Goal: Task Accomplishment & Management: Use online tool/utility

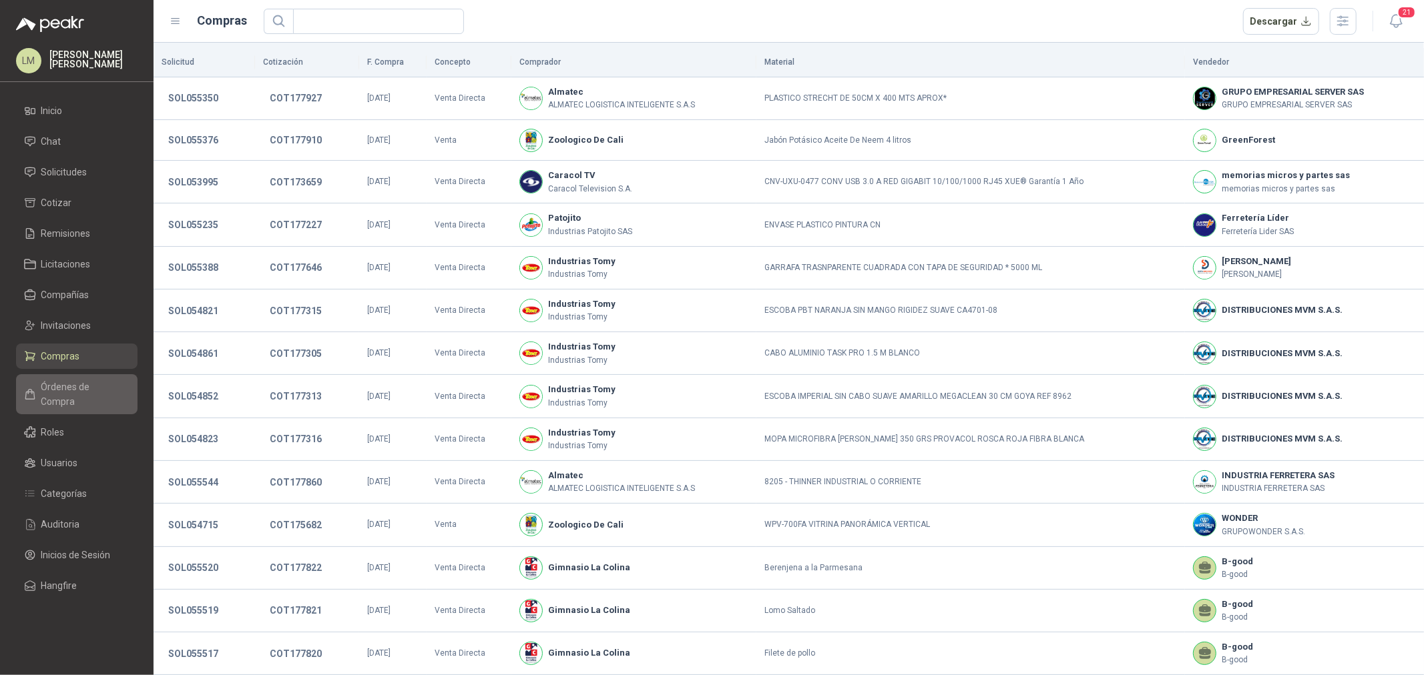
click at [67, 392] on span "Órdenes de Compra" at bounding box center [82, 394] width 83 height 29
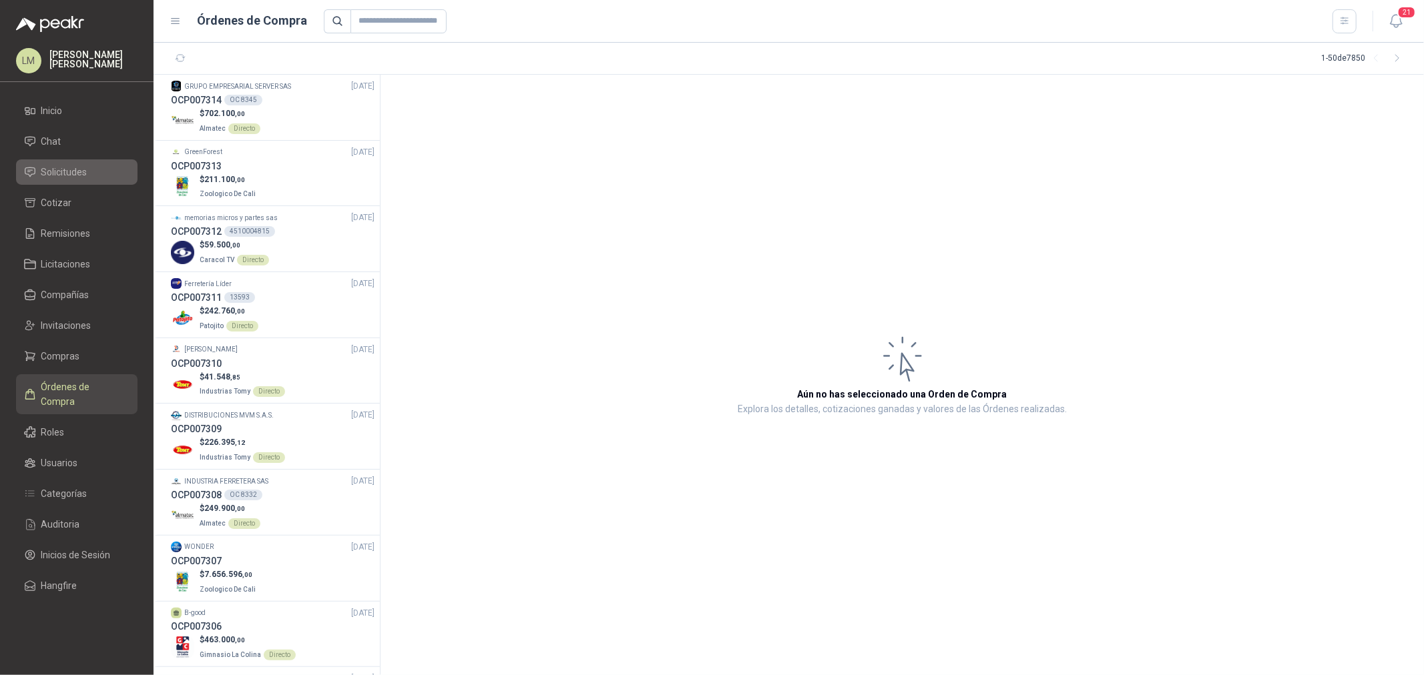
click at [59, 176] on span "Solicitudes" at bounding box center [64, 172] width 46 height 15
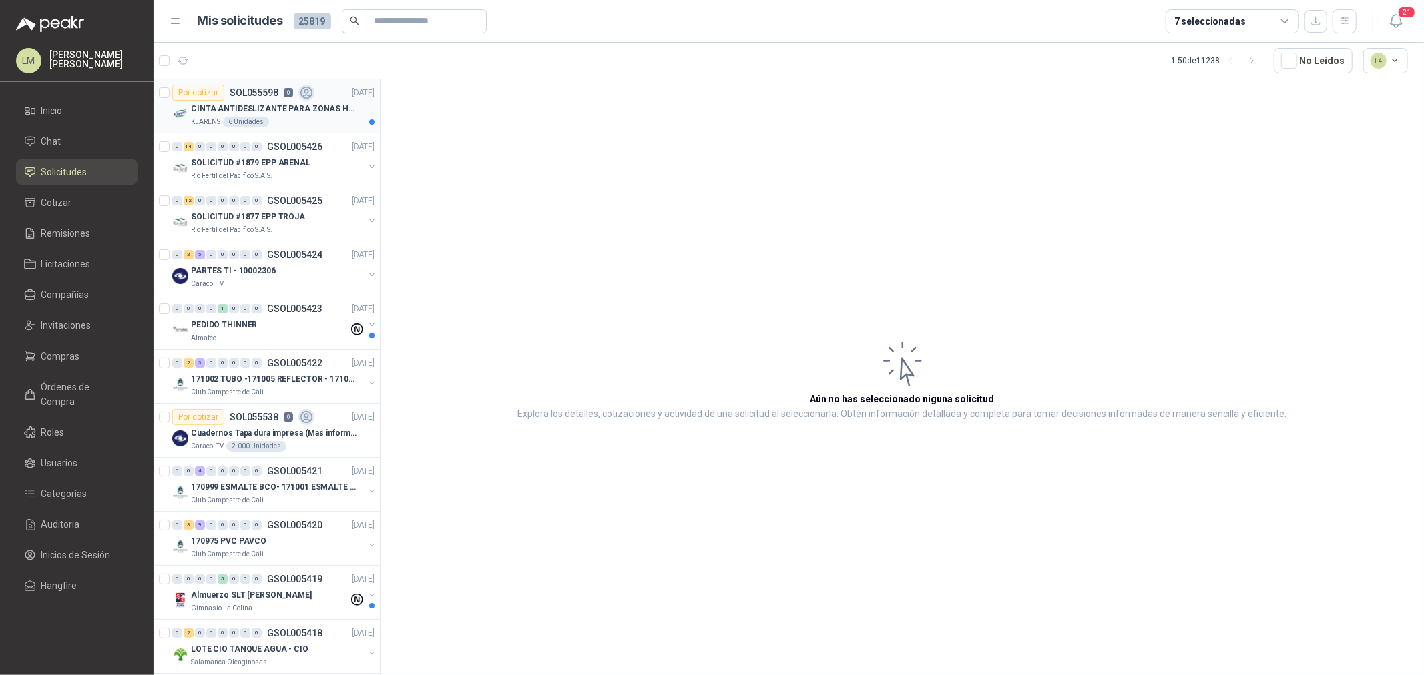
click at [288, 104] on p "CINTA ANTIDESLIZANTE PARA ZONAS HUMEDAS" at bounding box center [274, 109] width 166 height 13
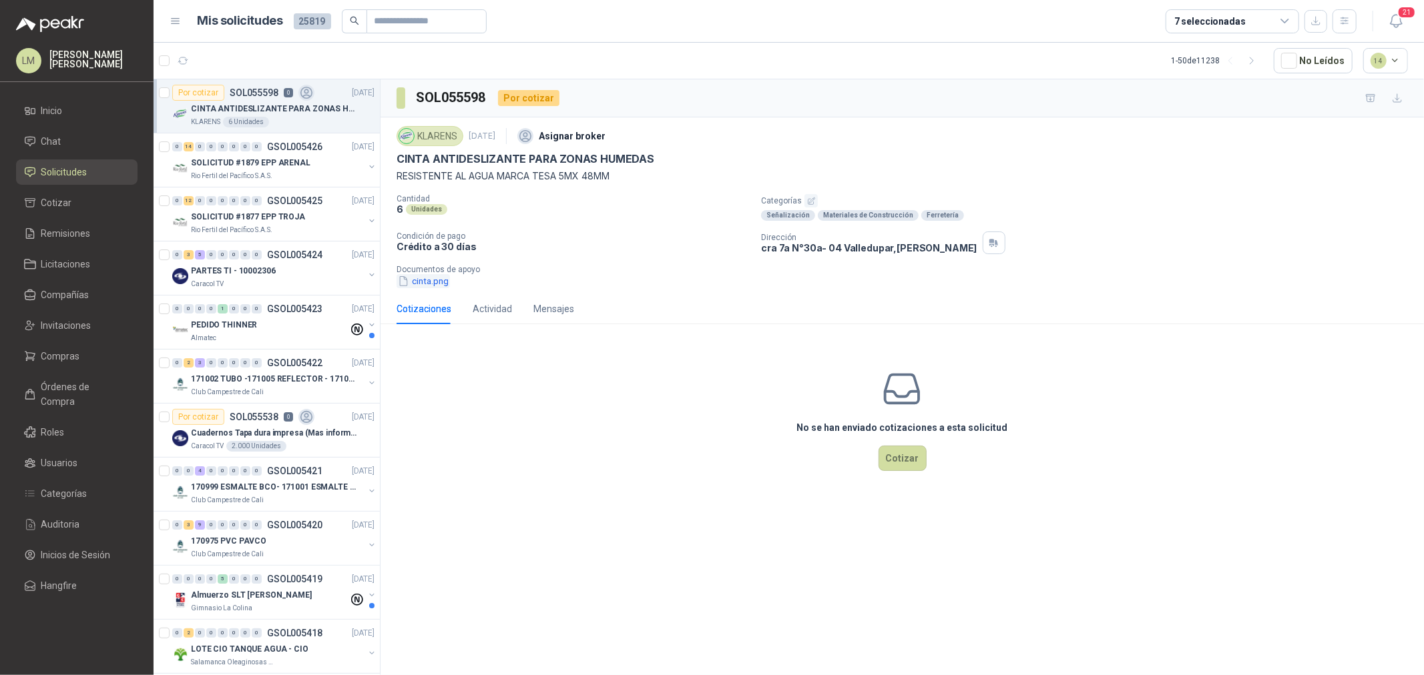
click at [415, 283] on button "cinta.png" at bounding box center [422, 281] width 53 height 14
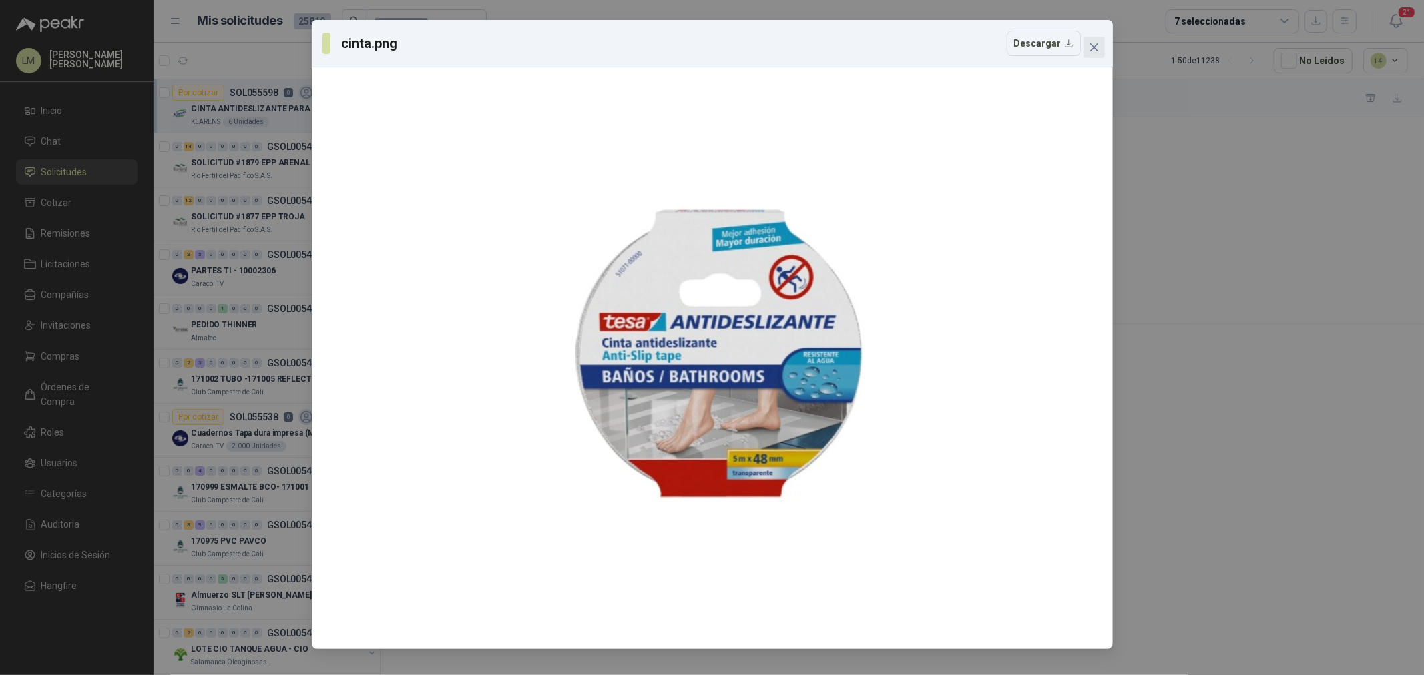
click at [1097, 52] on icon "close" at bounding box center [1094, 47] width 11 height 11
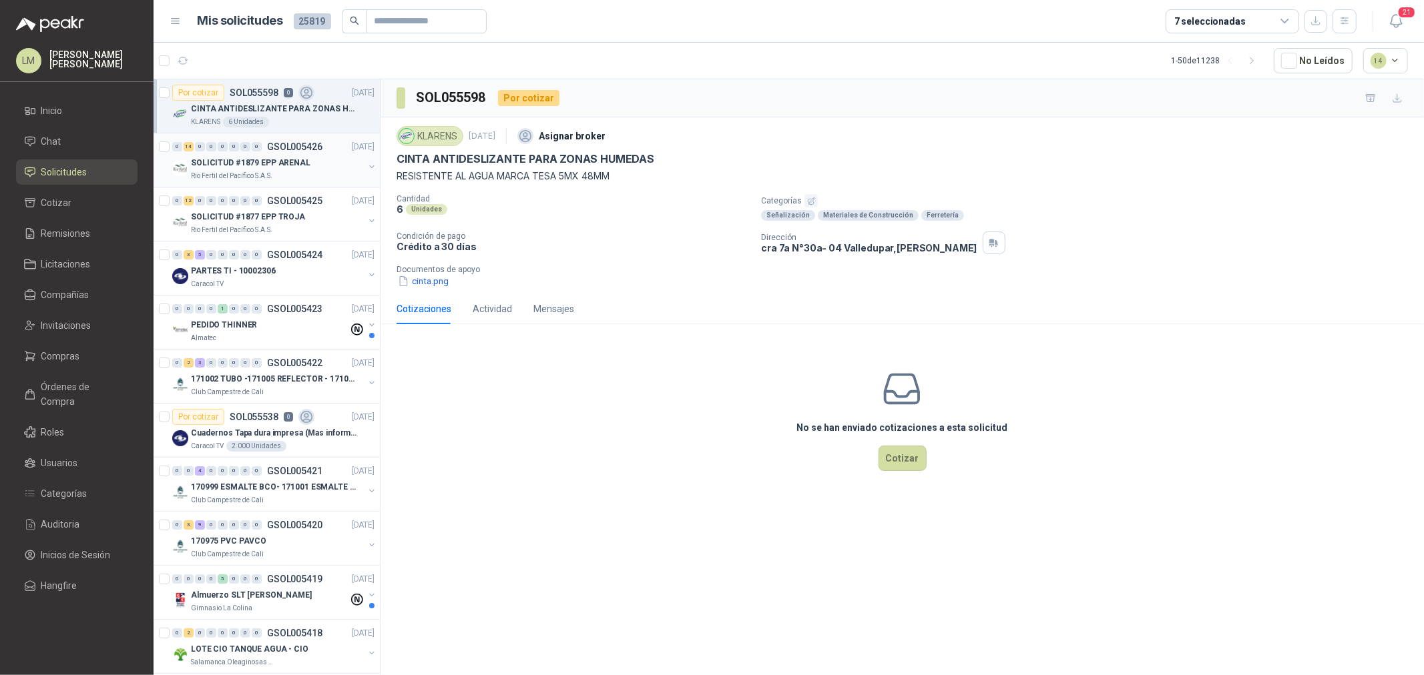
click at [252, 159] on p "SOLICITUD #1879 EPP ARENAL" at bounding box center [250, 163] width 119 height 13
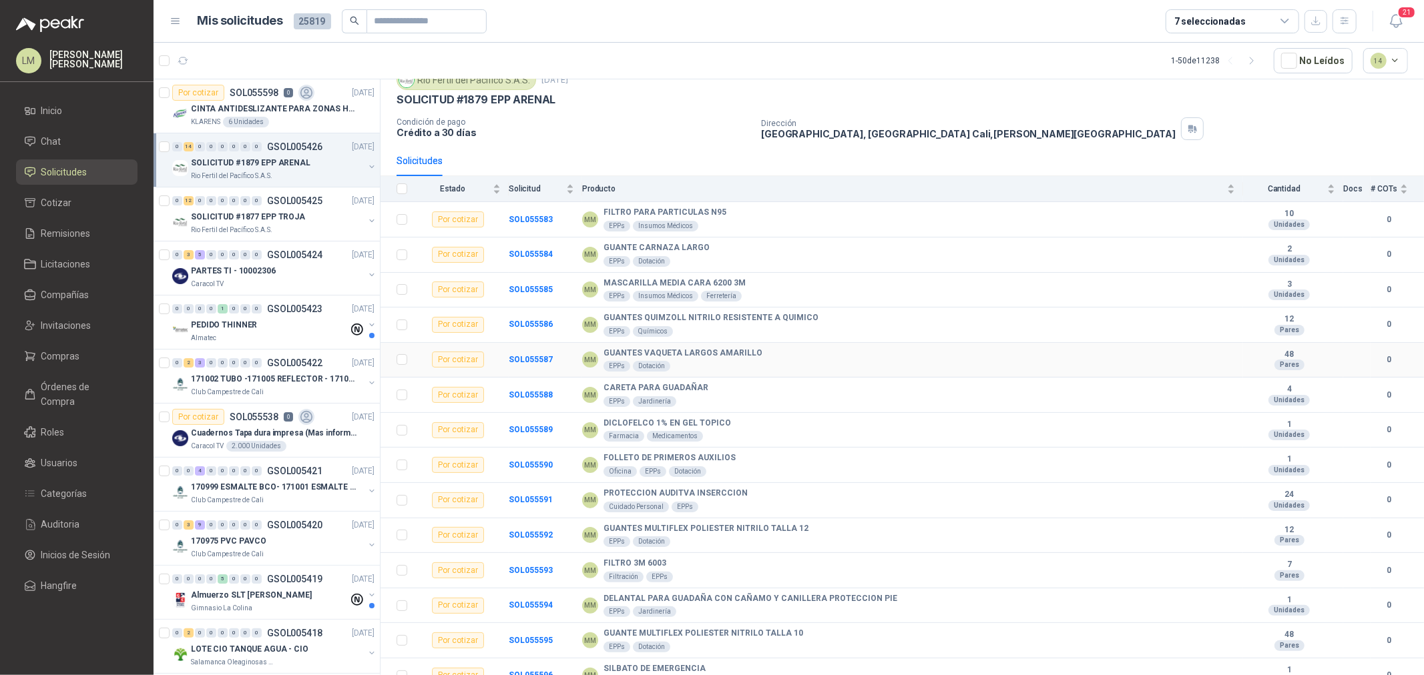
scroll to position [69, 0]
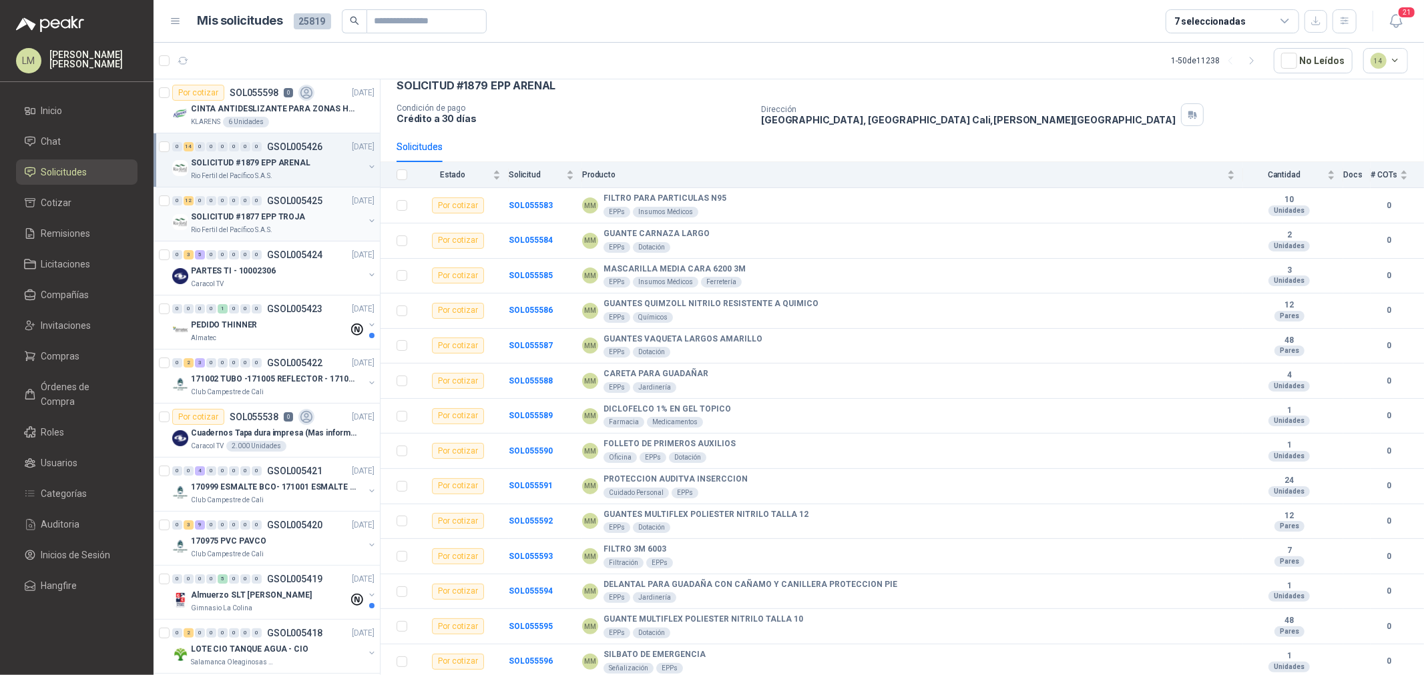
click at [238, 216] on p "SOLICITUD #1877 EPP TROJA" at bounding box center [248, 217] width 114 height 13
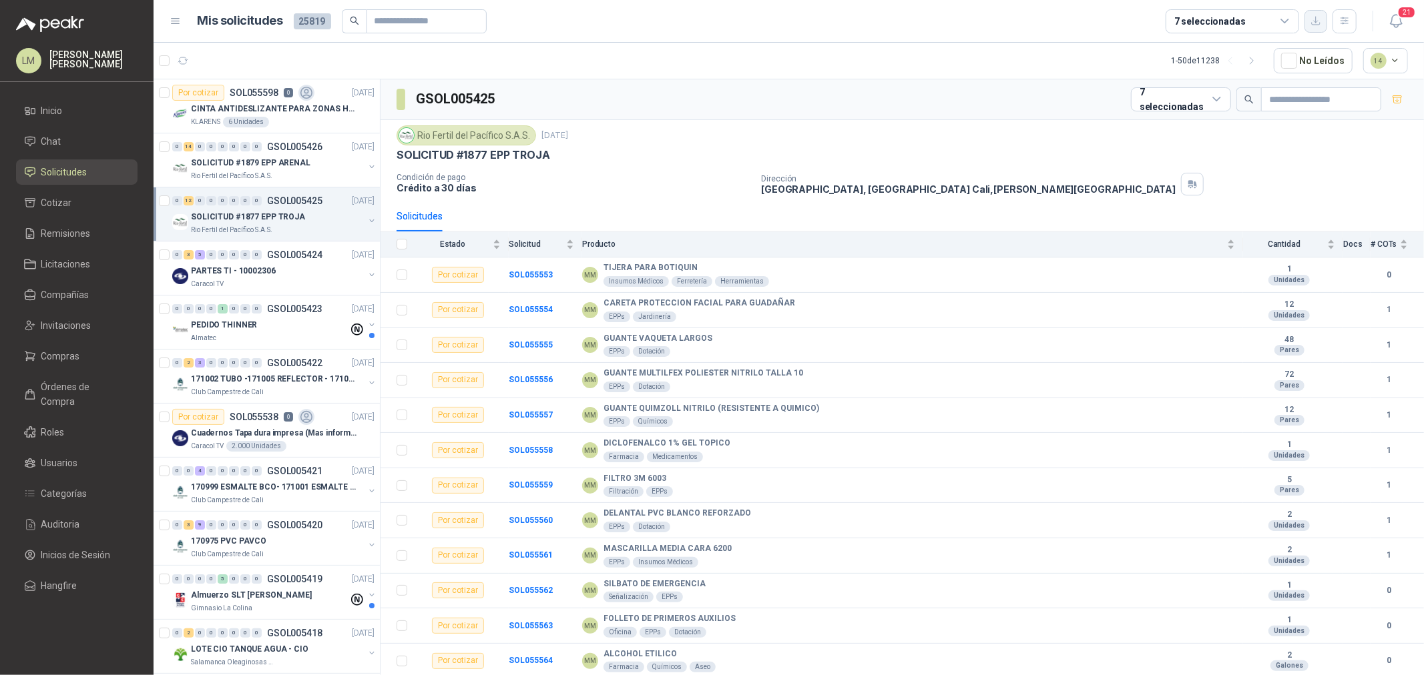
click at [1318, 19] on icon "button" at bounding box center [1315, 20] width 11 height 11
click at [1346, 15] on icon "button" at bounding box center [1344, 20] width 11 height 11
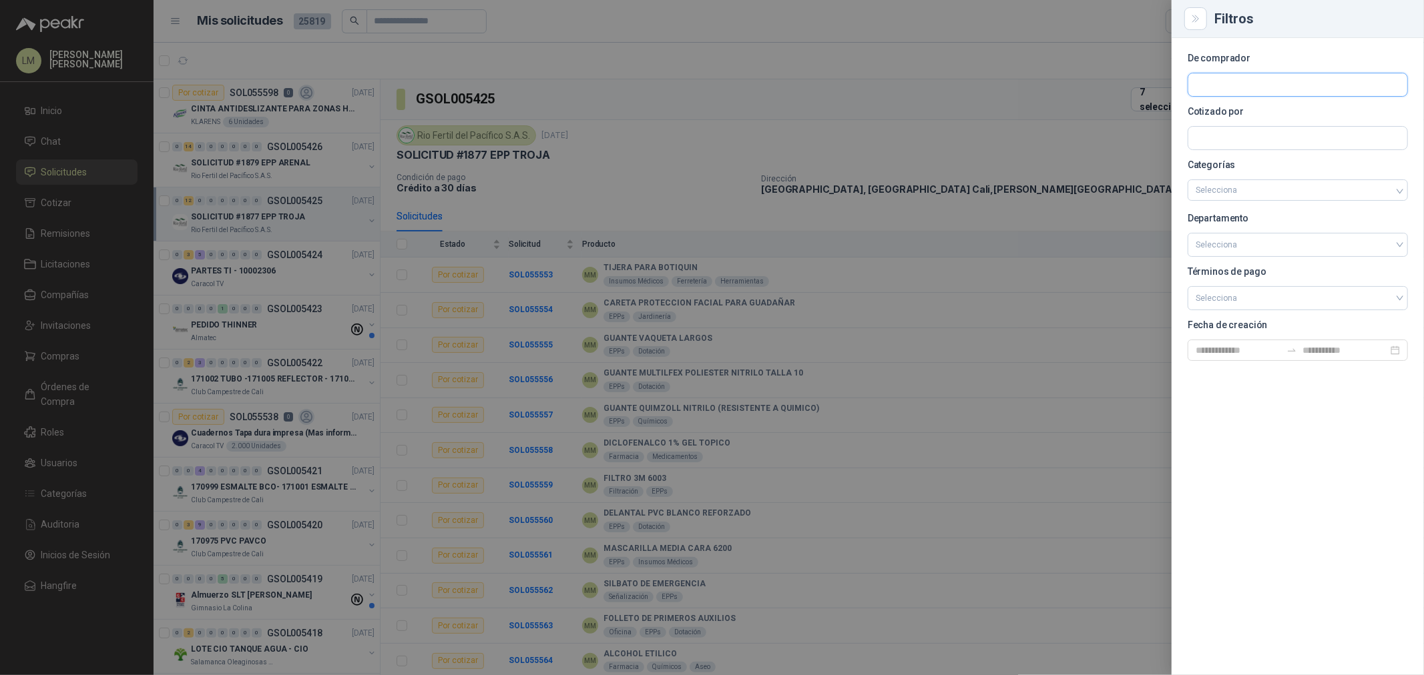
click at [1254, 83] on input "text" at bounding box center [1297, 84] width 219 height 23
type input "****"
click at [1234, 115] on p "Colegio Bennett" at bounding box center [1288, 113] width 138 height 8
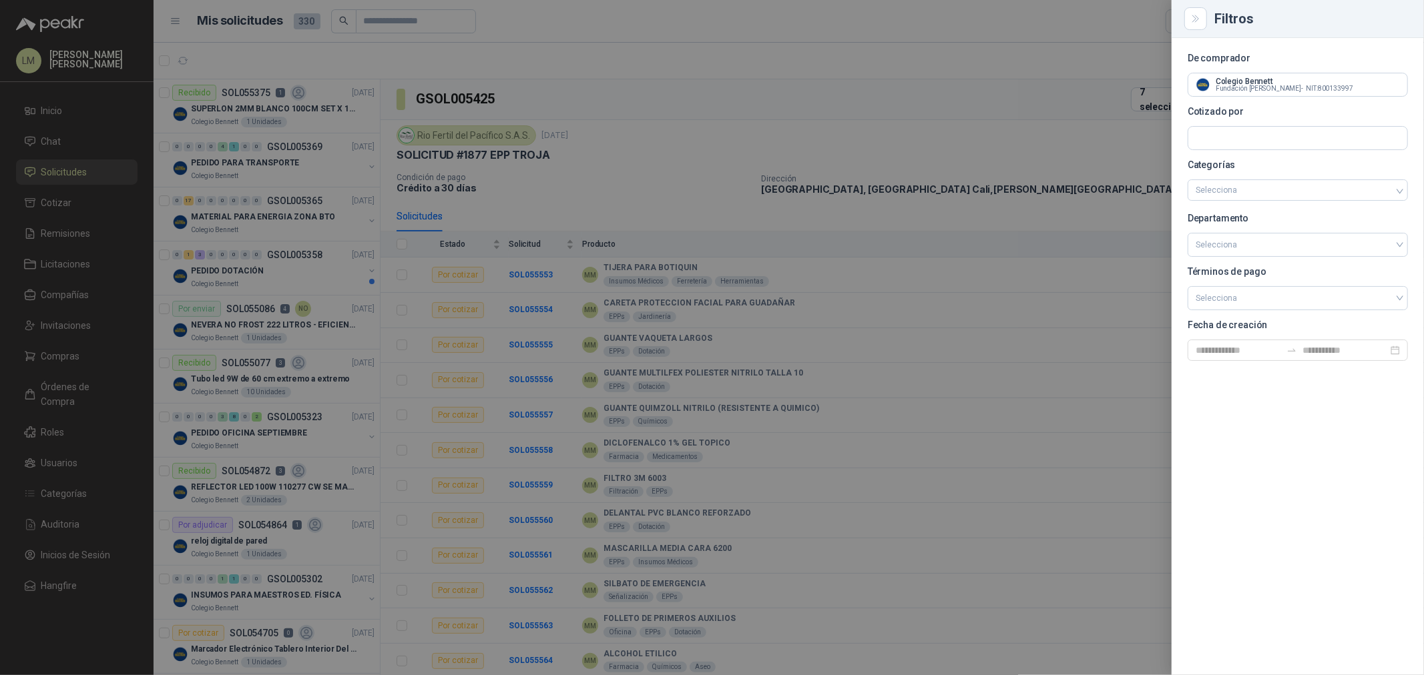
click at [643, 134] on div at bounding box center [712, 337] width 1424 height 675
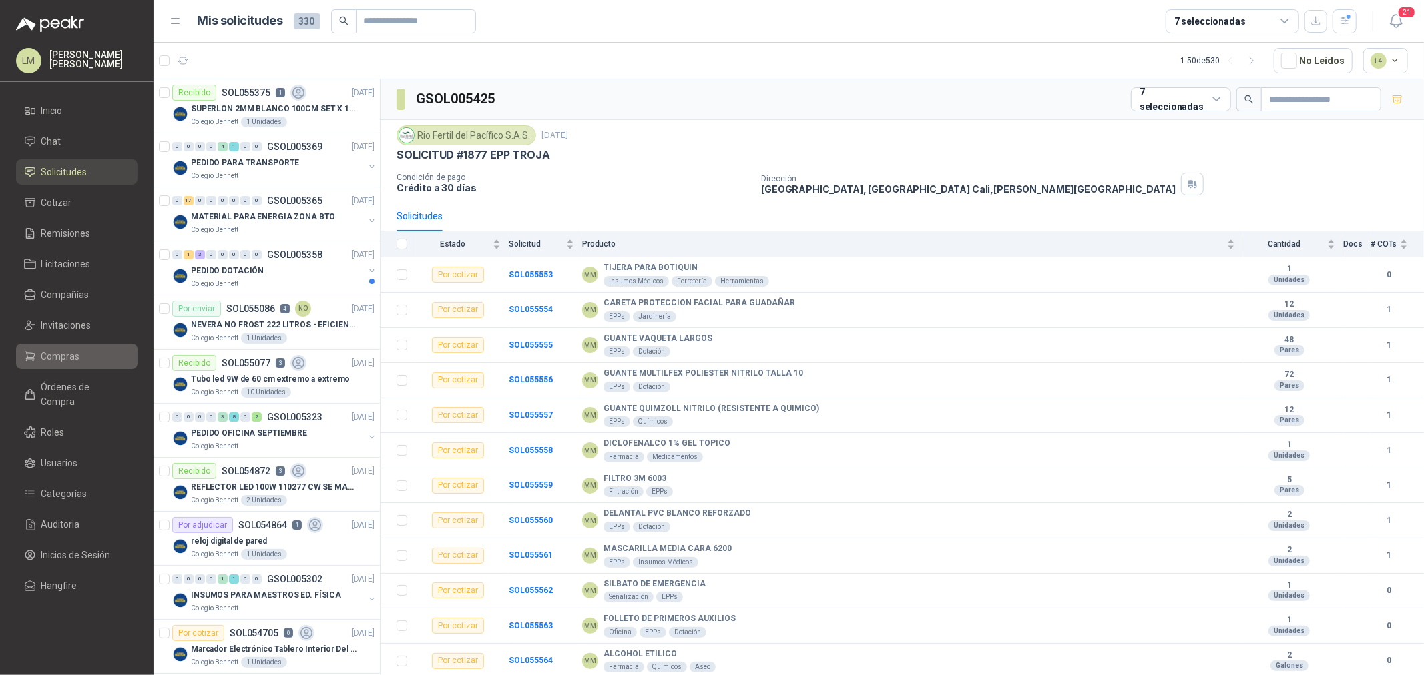
click at [57, 367] on link "Compras" at bounding box center [76, 356] width 121 height 25
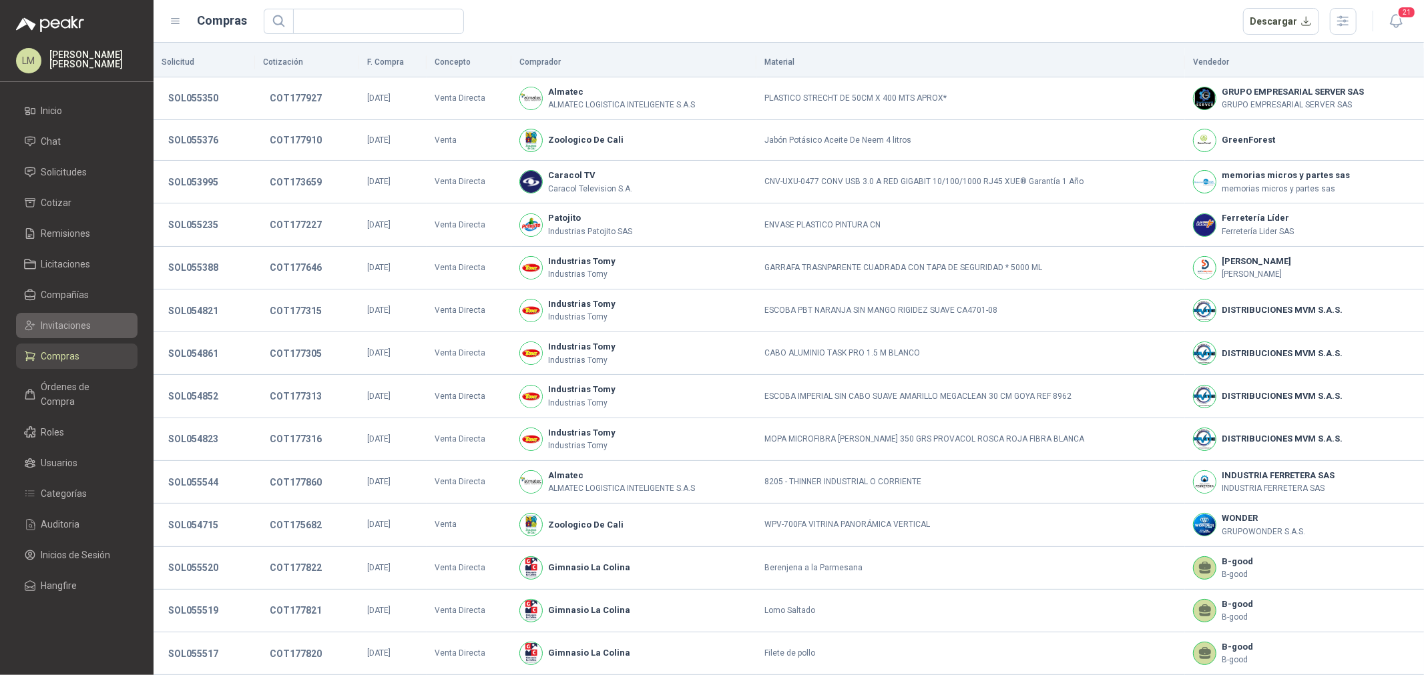
click at [60, 320] on span "Invitaciones" at bounding box center [66, 325] width 50 height 15
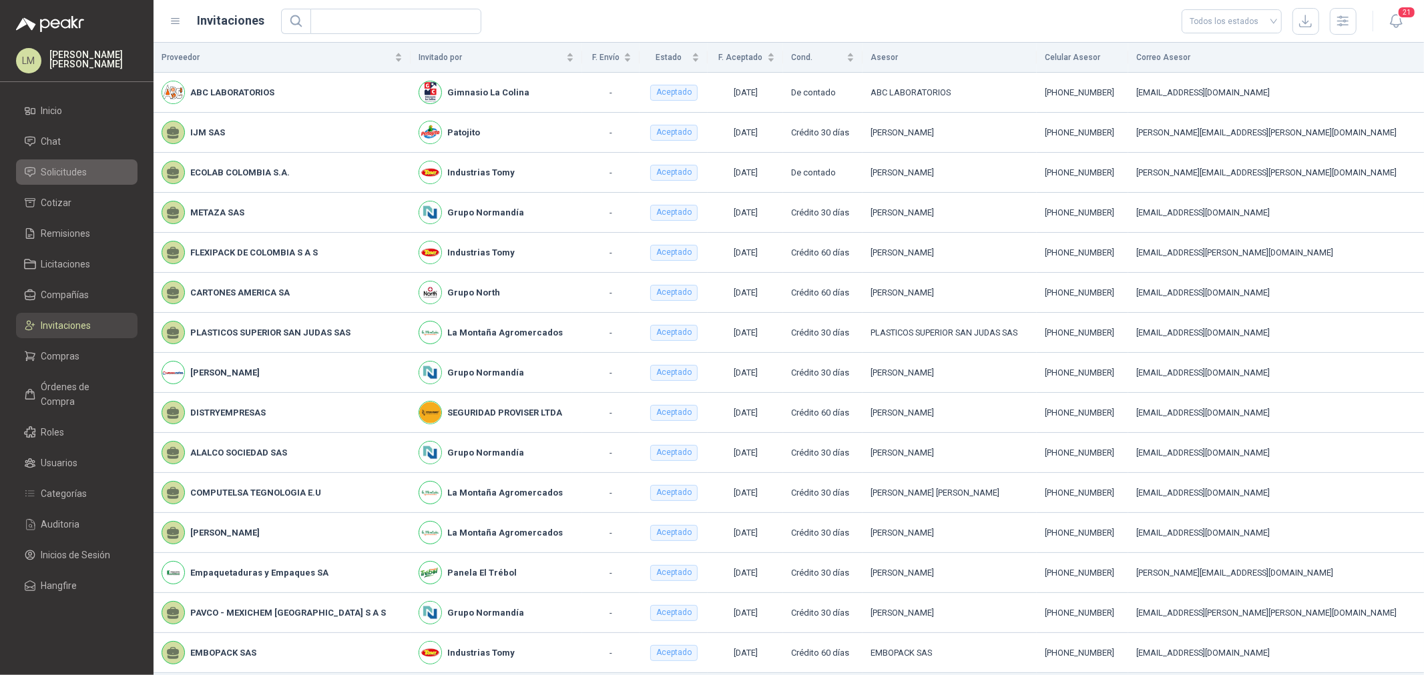
click at [73, 172] on span "Solicitudes" at bounding box center [64, 172] width 46 height 15
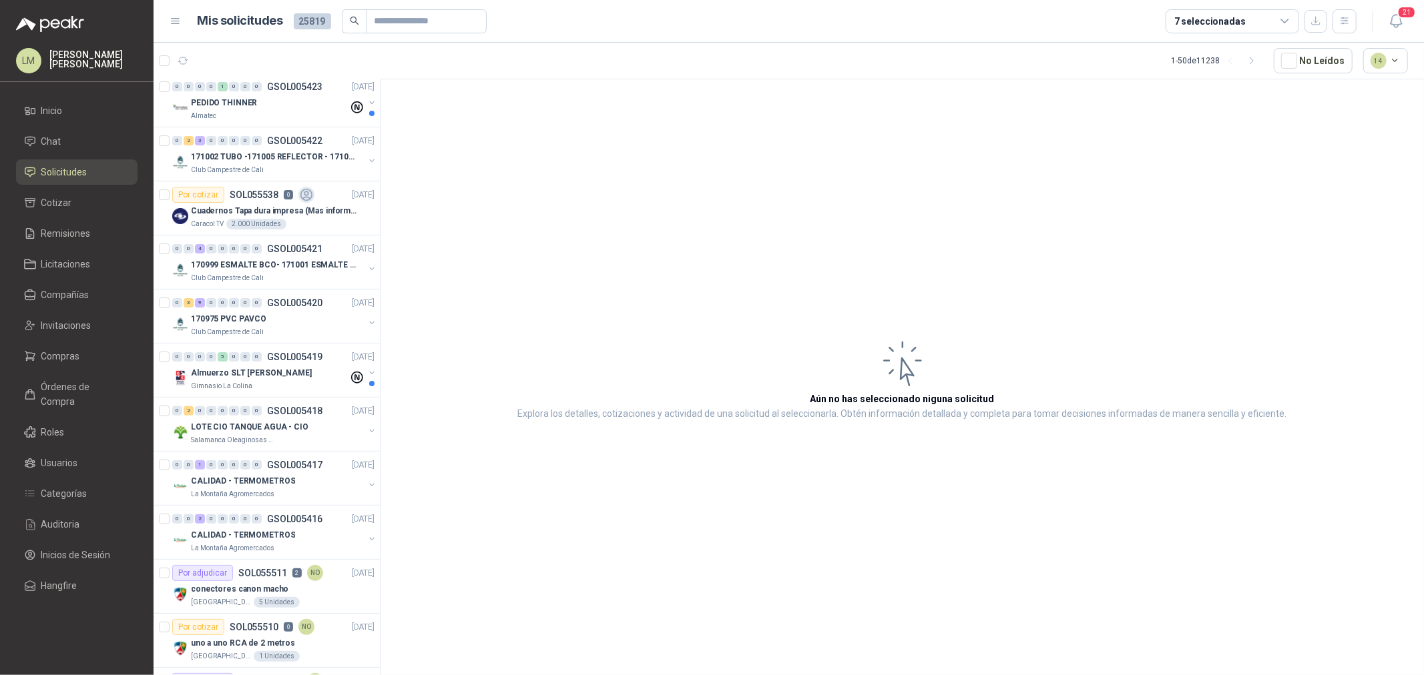
scroll to position [370, 0]
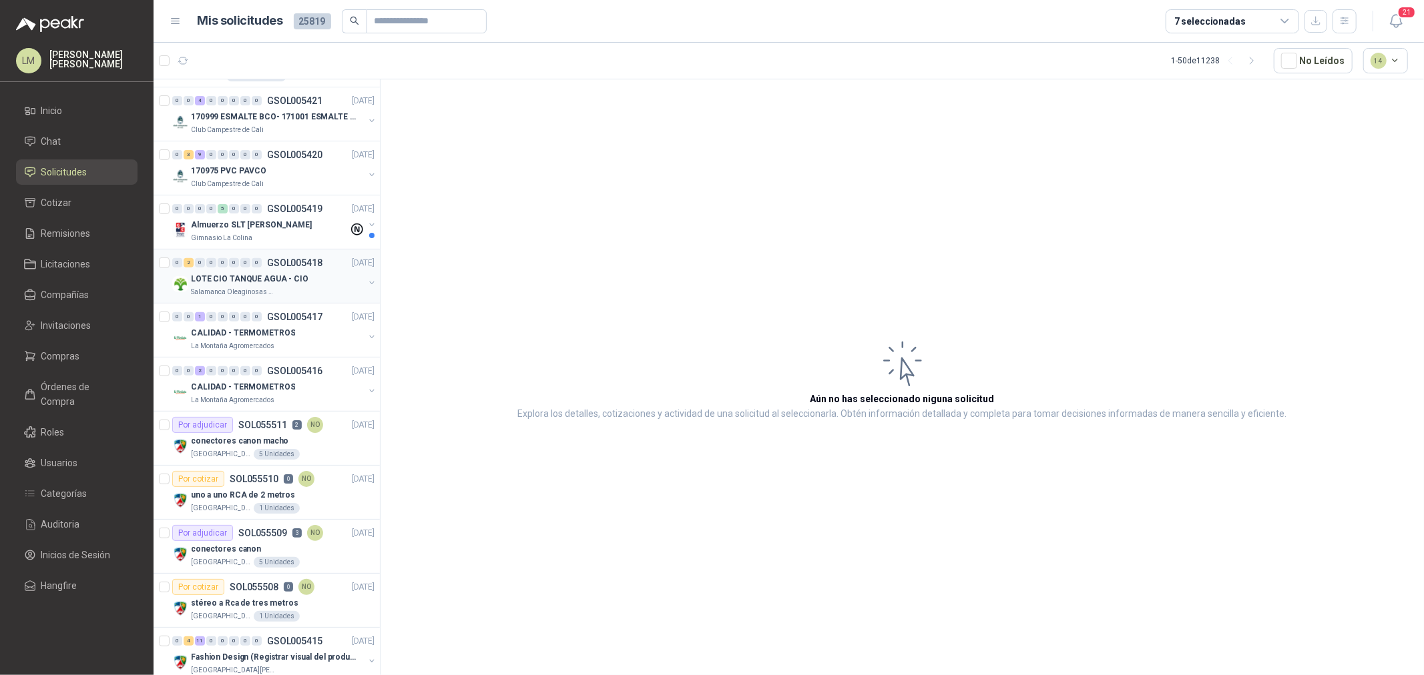
click at [262, 280] on p "LOTE CIO TANQUE AGUA - CIO" at bounding box center [249, 279] width 117 height 13
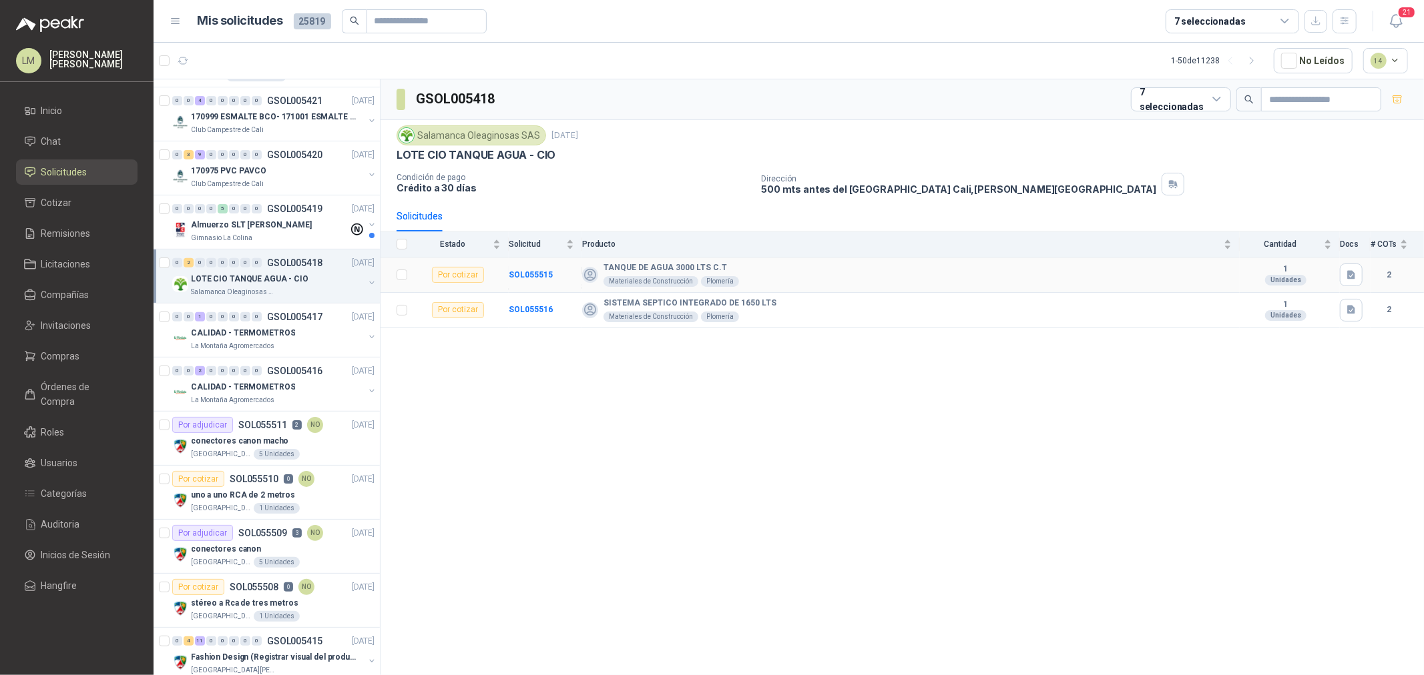
click at [538, 268] on td "SOL055515" at bounding box center [545, 275] width 73 height 35
click at [276, 325] on div "CALIDAD - TERMOMETROS" at bounding box center [277, 333] width 173 height 16
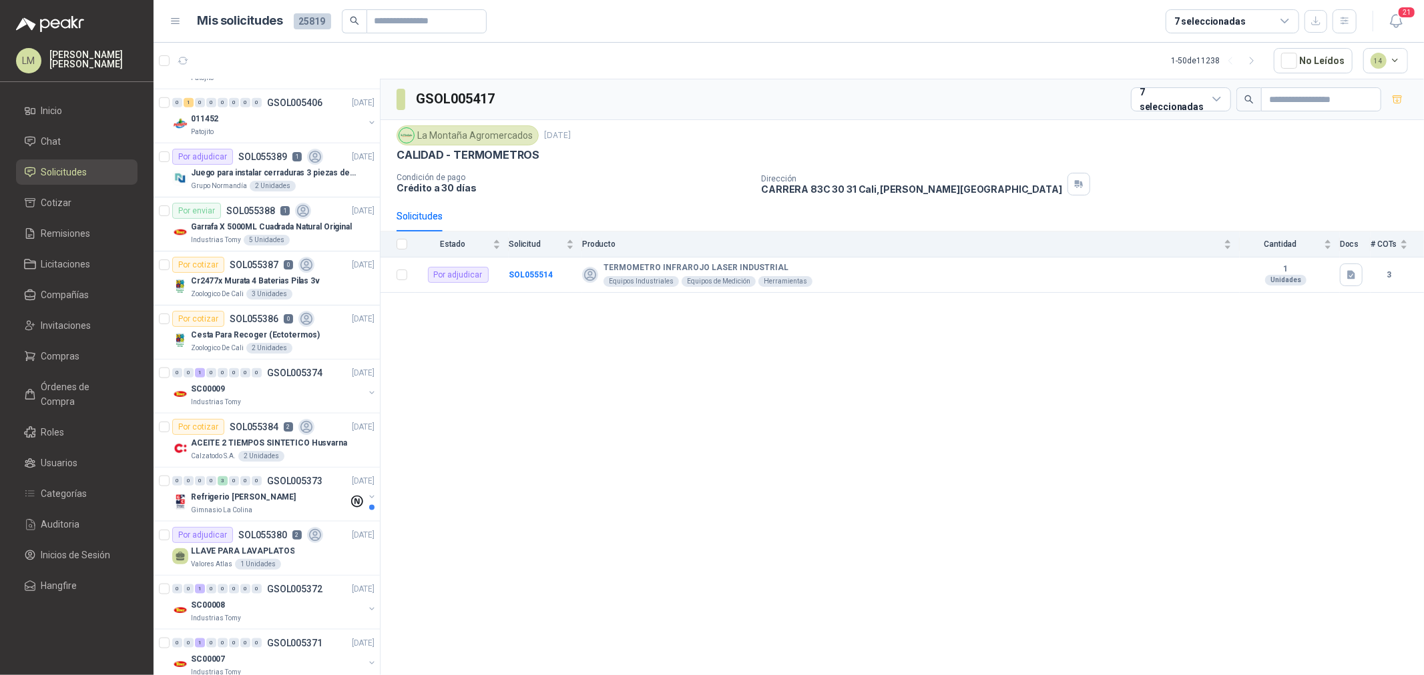
scroll to position [1186, 0]
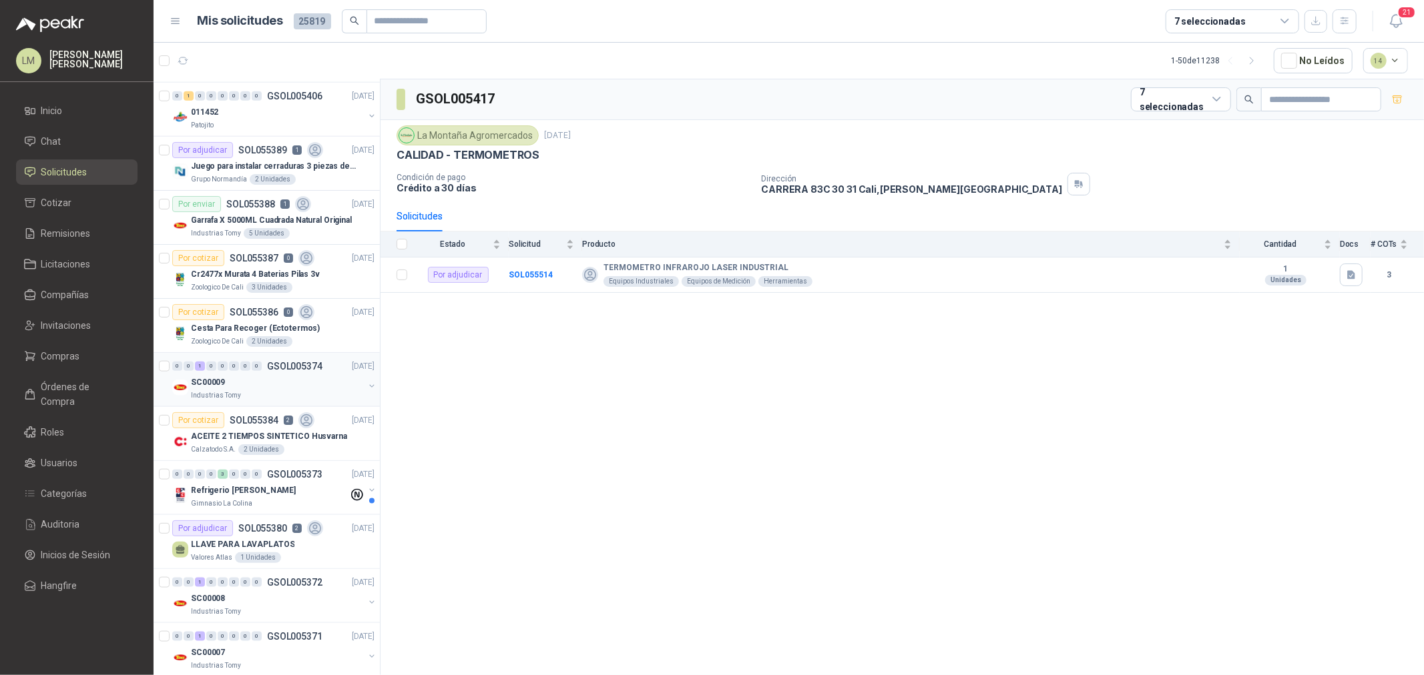
click at [260, 371] on span "0" at bounding box center [257, 366] width 10 height 9
click at [541, 270] on b "SOL055385" at bounding box center [531, 268] width 44 height 9
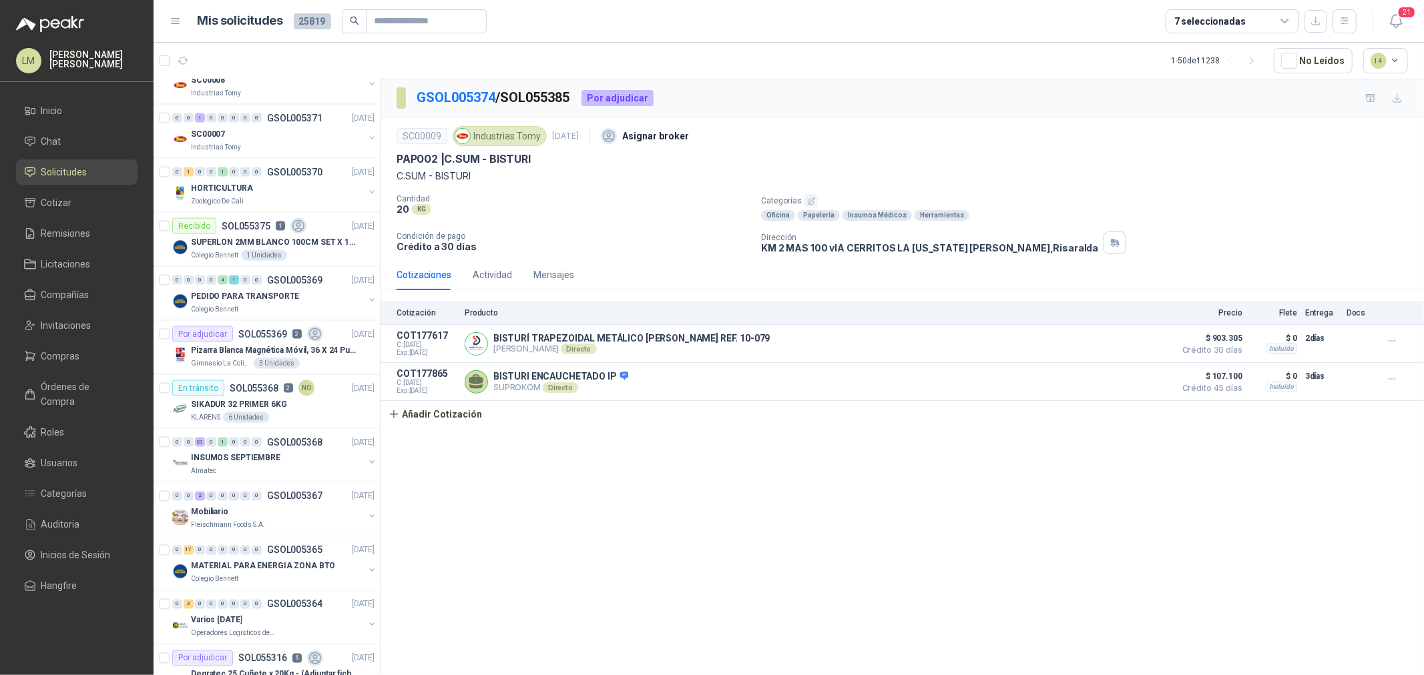
scroll to position [1780, 0]
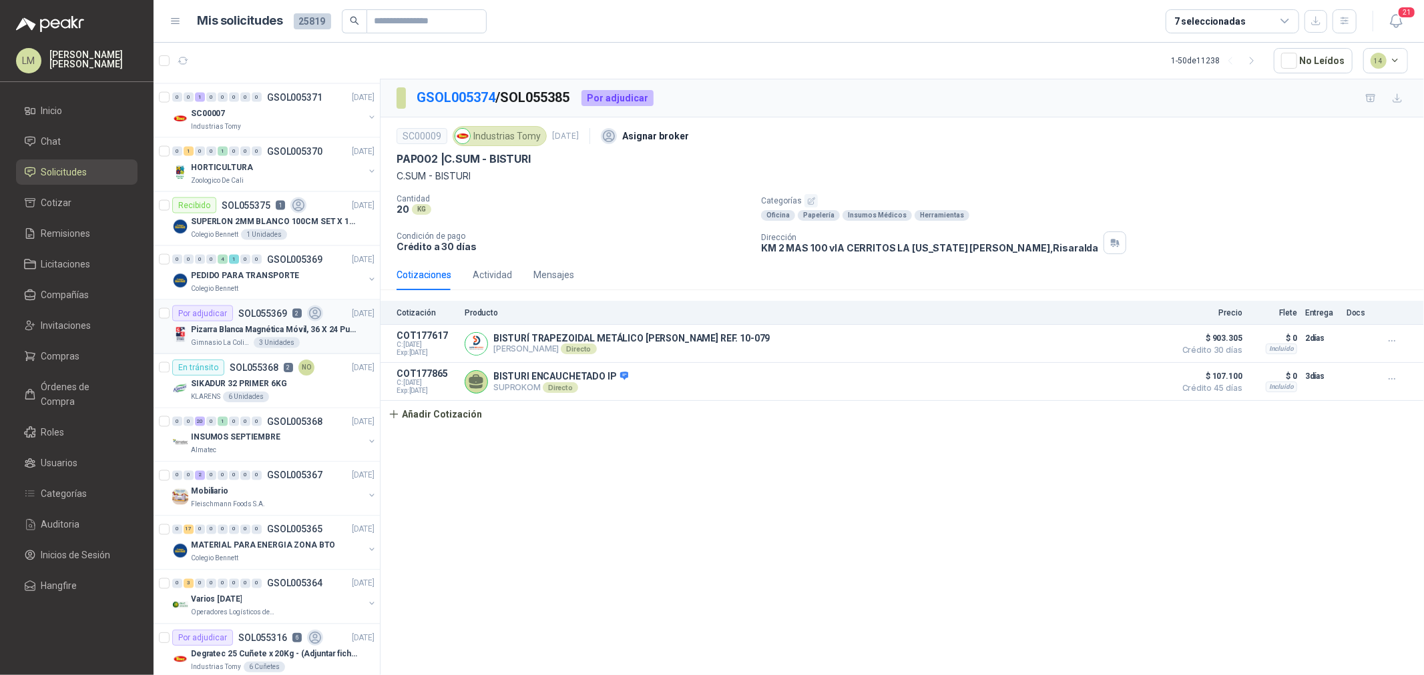
click at [240, 342] on p "Gimnasio La Colina" at bounding box center [221, 343] width 60 height 11
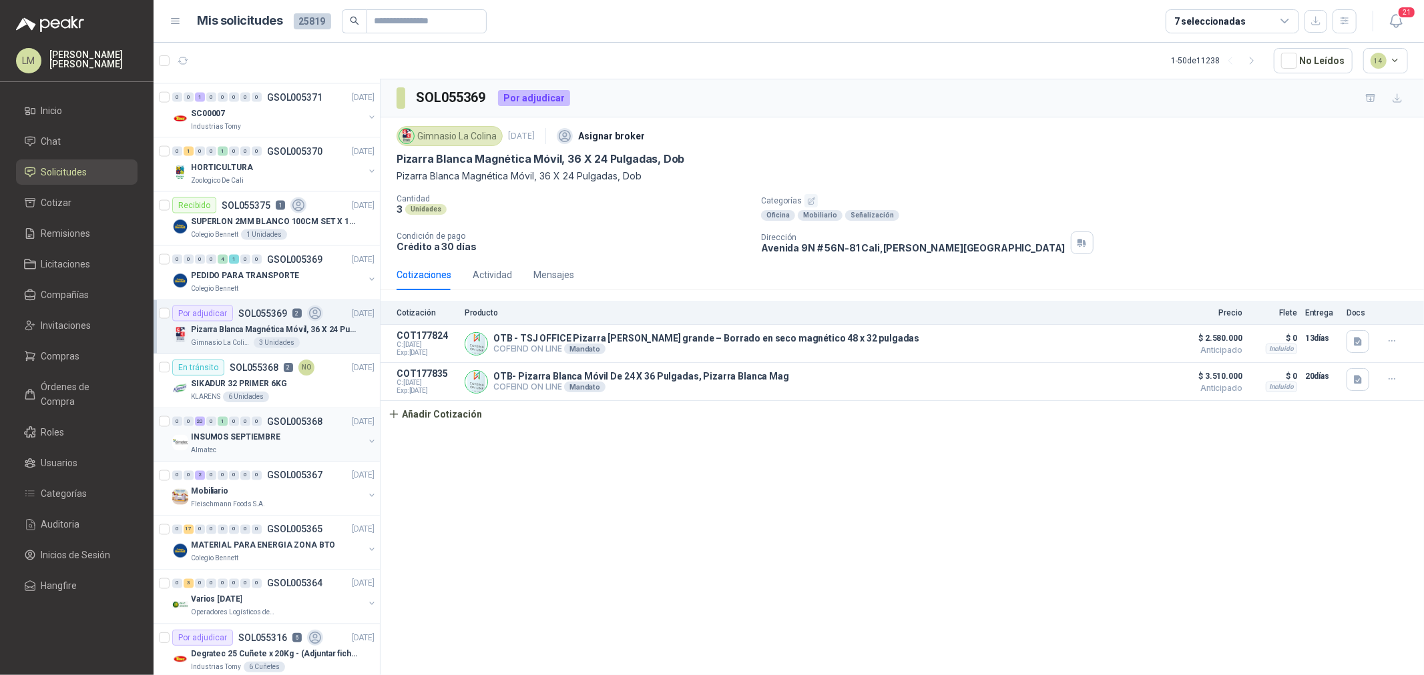
click at [248, 431] on div "INSUMOS SEPTIEMBRE" at bounding box center [277, 438] width 173 height 16
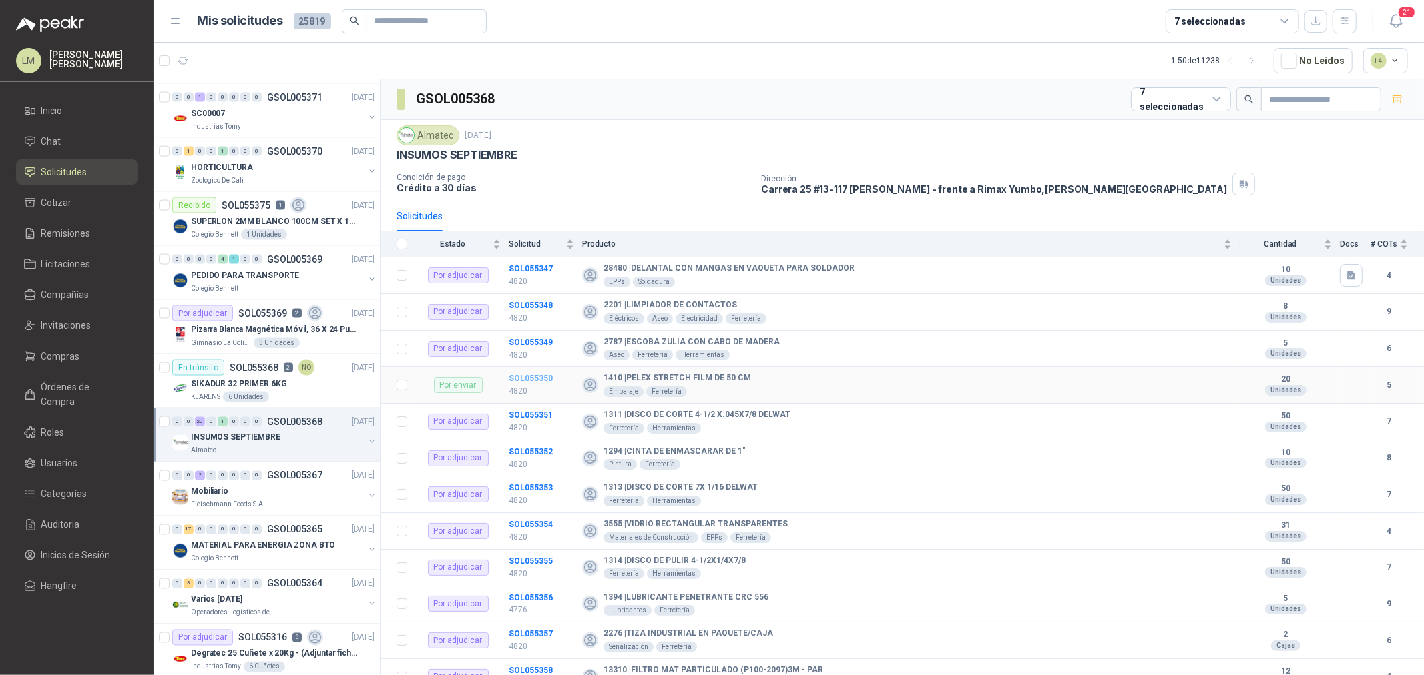
click at [523, 374] on b "SOL055350" at bounding box center [531, 378] width 44 height 9
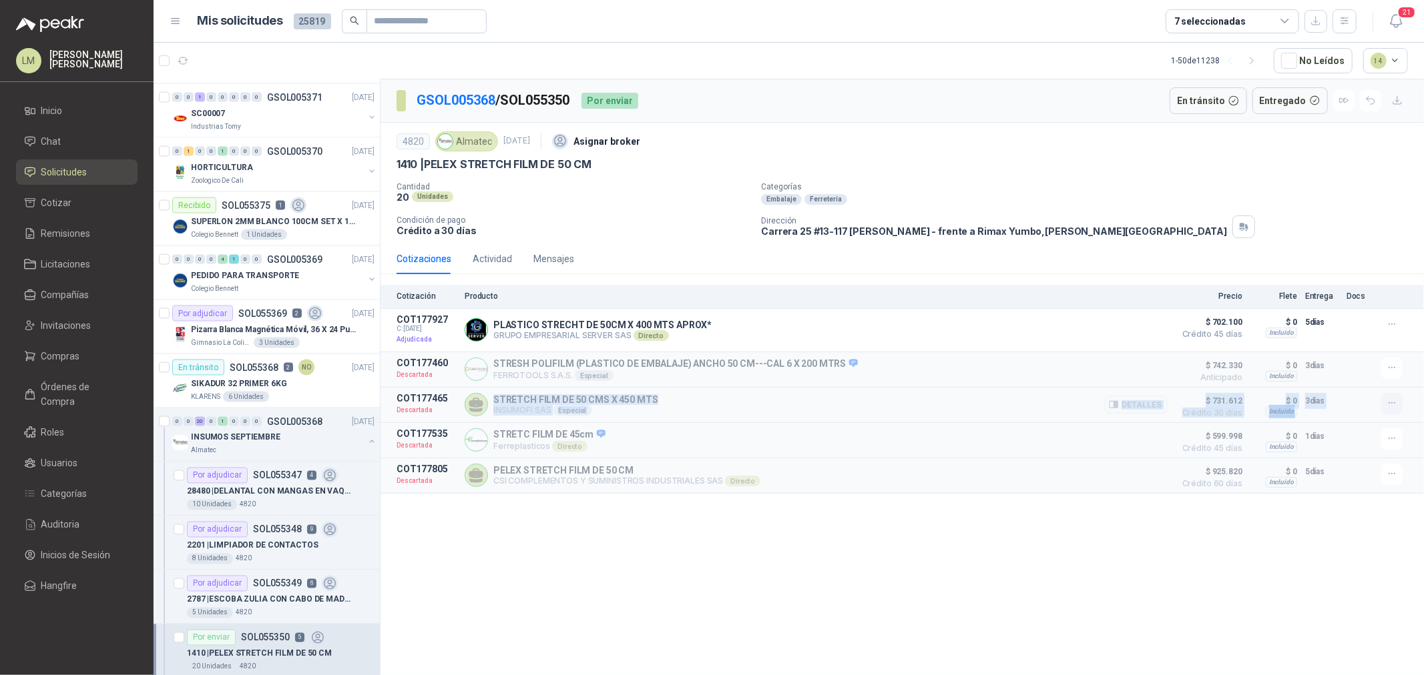
drag, startPoint x: 490, startPoint y: 399, endPoint x: 1399, endPoint y: 406, distance: 909.1
click at [1399, 406] on article "COT177465 Descartada STRETCH FILM DE 50 CMS X 450 MTS INSUMOFI SAS Especial Det…" at bounding box center [901, 405] width 1043 height 35
click at [1115, 404] on icon "button" at bounding box center [1114, 405] width 10 height 10
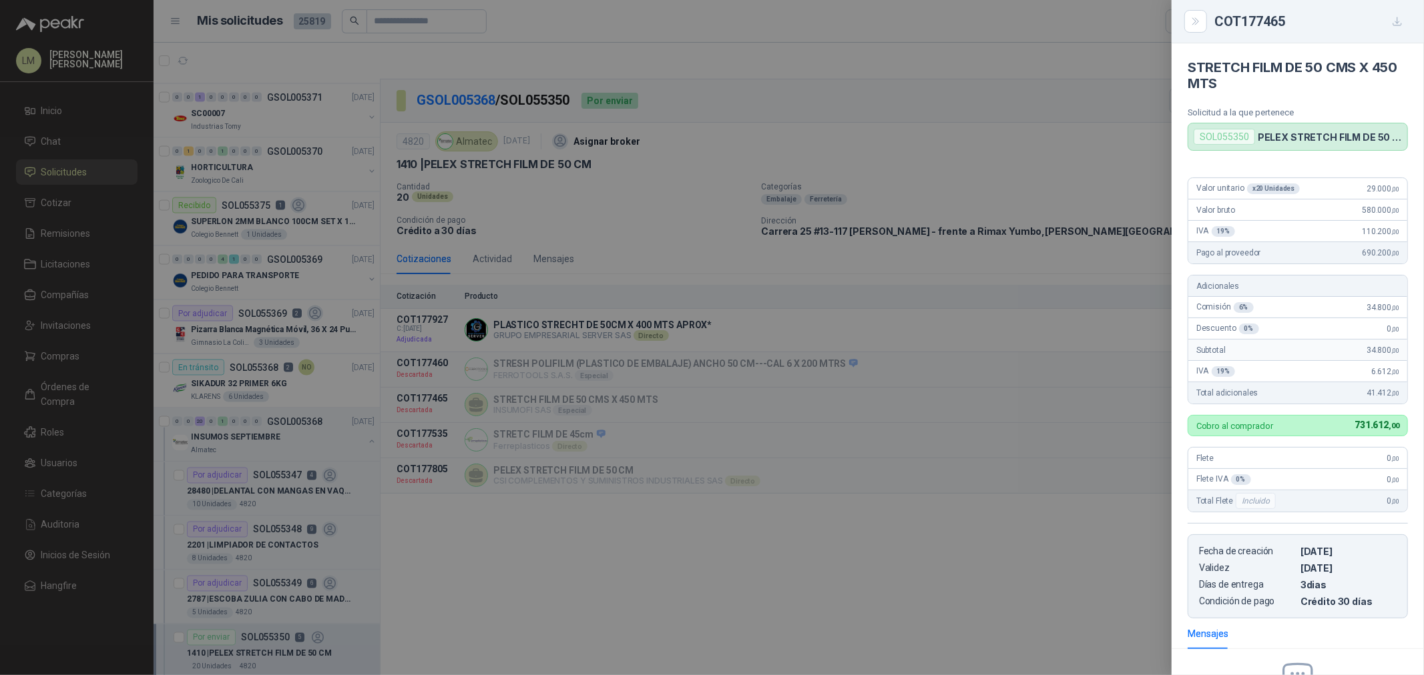
click at [845, 415] on div at bounding box center [712, 337] width 1424 height 675
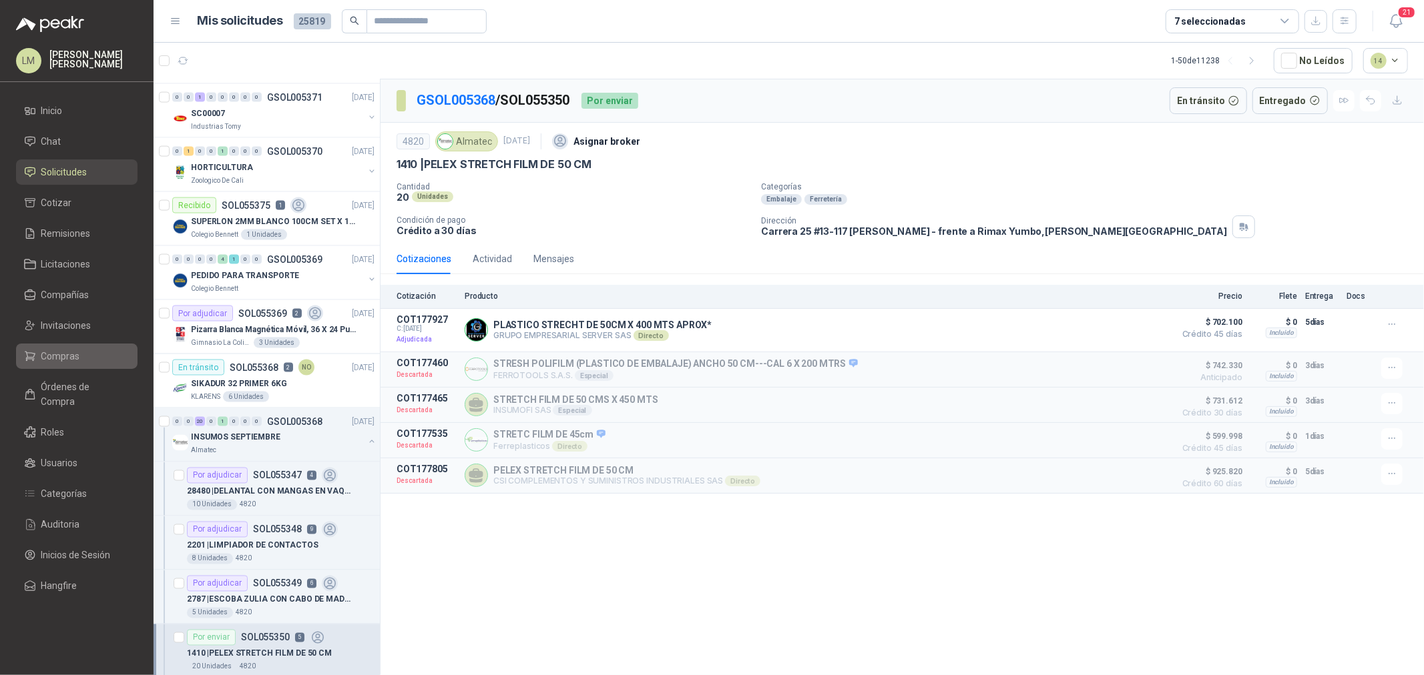
click at [69, 348] on link "Compras" at bounding box center [76, 356] width 121 height 25
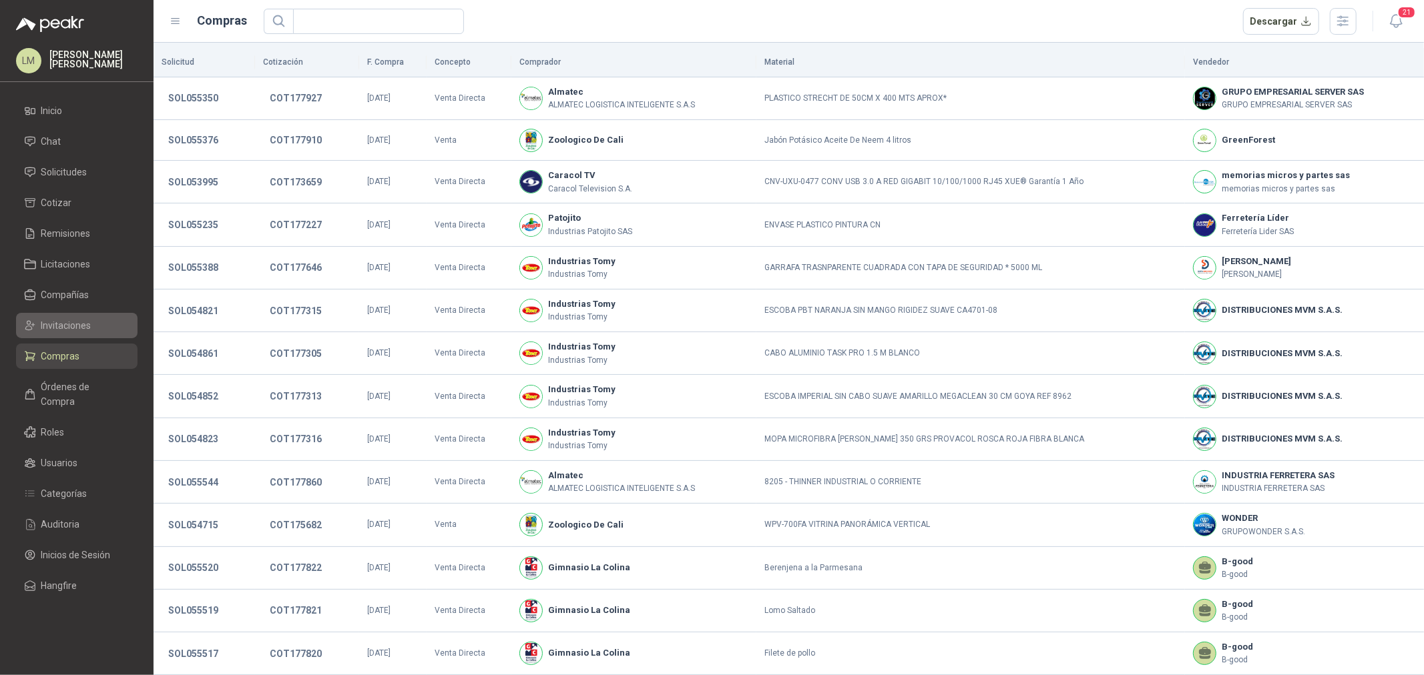
click at [69, 326] on span "Invitaciones" at bounding box center [66, 325] width 50 height 15
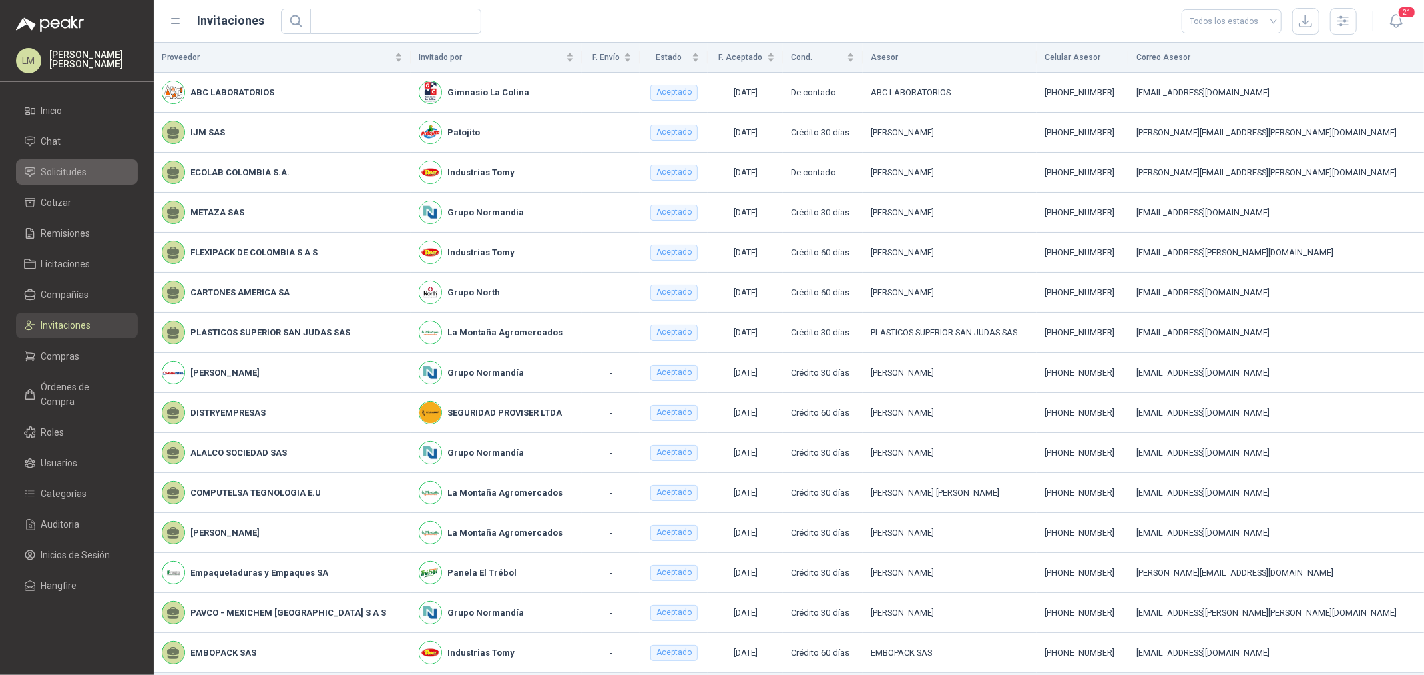
click at [69, 182] on link "Solicitudes" at bounding box center [76, 172] width 121 height 25
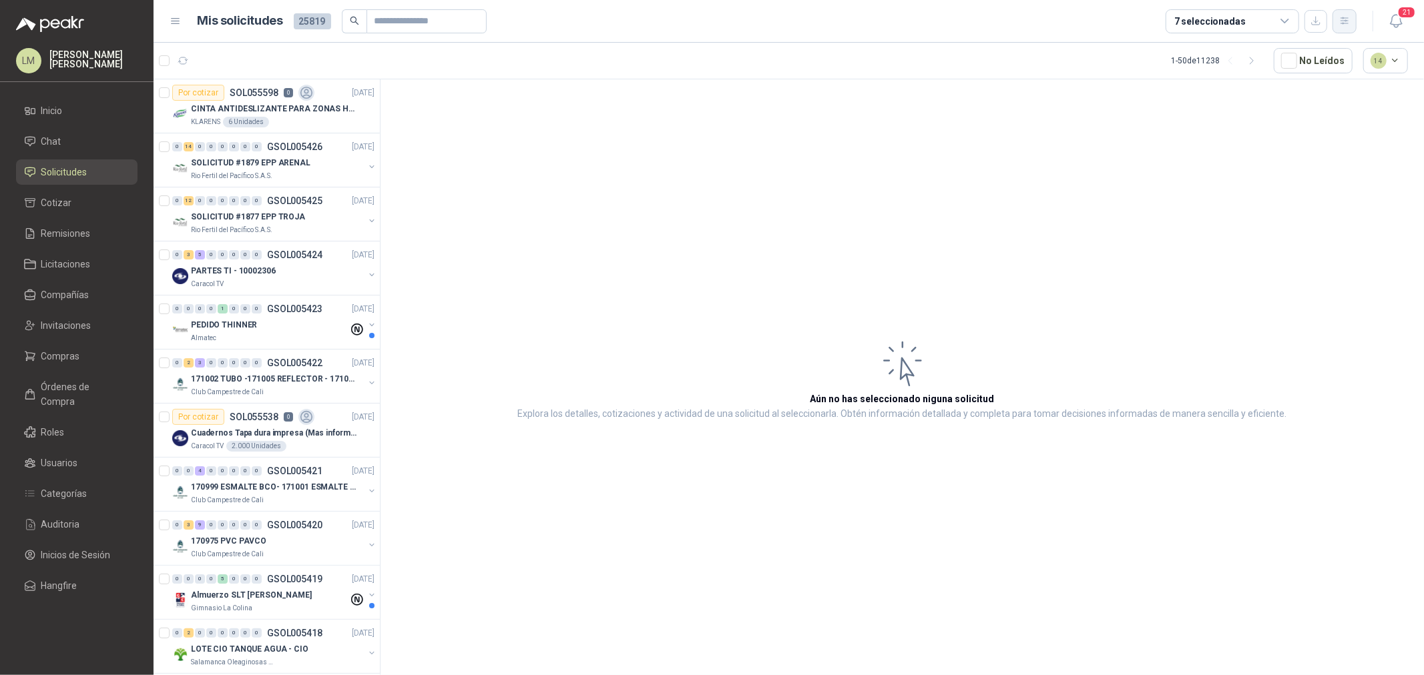
click at [1354, 15] on button "button" at bounding box center [1344, 21] width 24 height 24
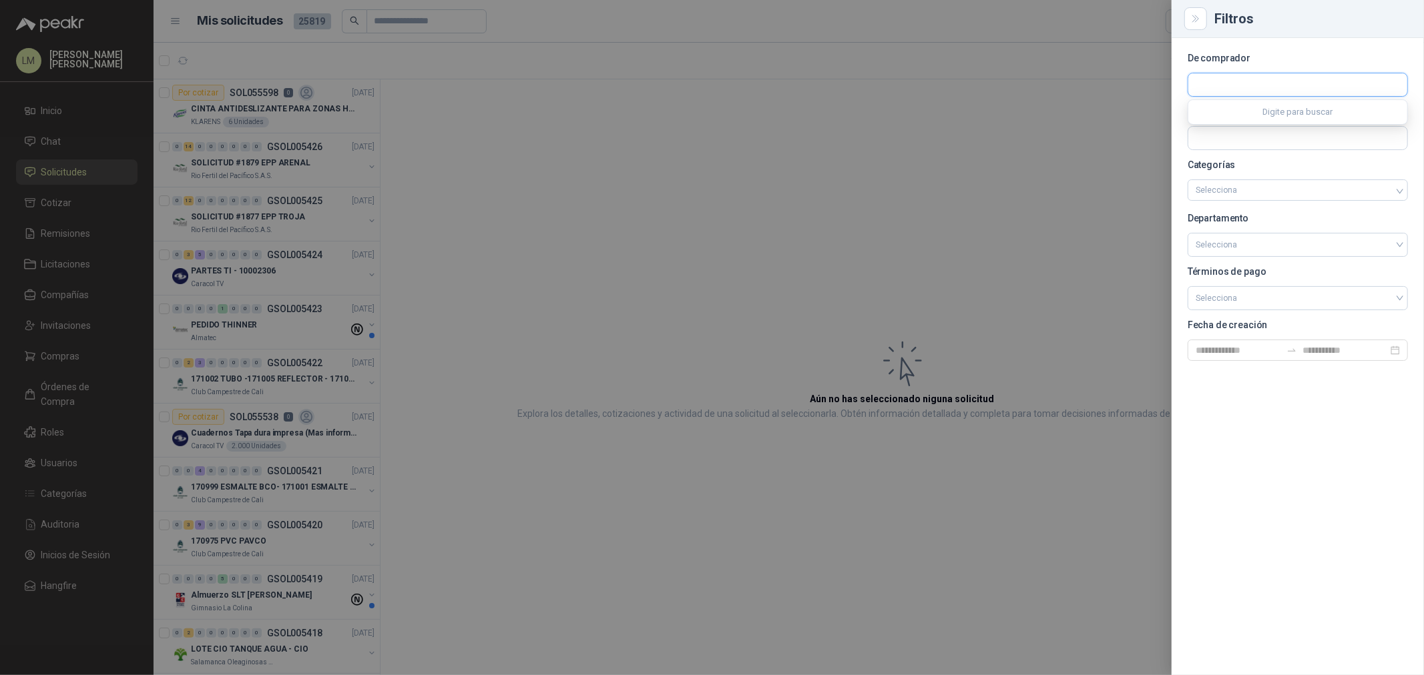
click at [1264, 88] on input "text" at bounding box center [1297, 84] width 219 height 23
type input "****"
click at [1249, 114] on p "Colegio Bennett" at bounding box center [1288, 113] width 138 height 8
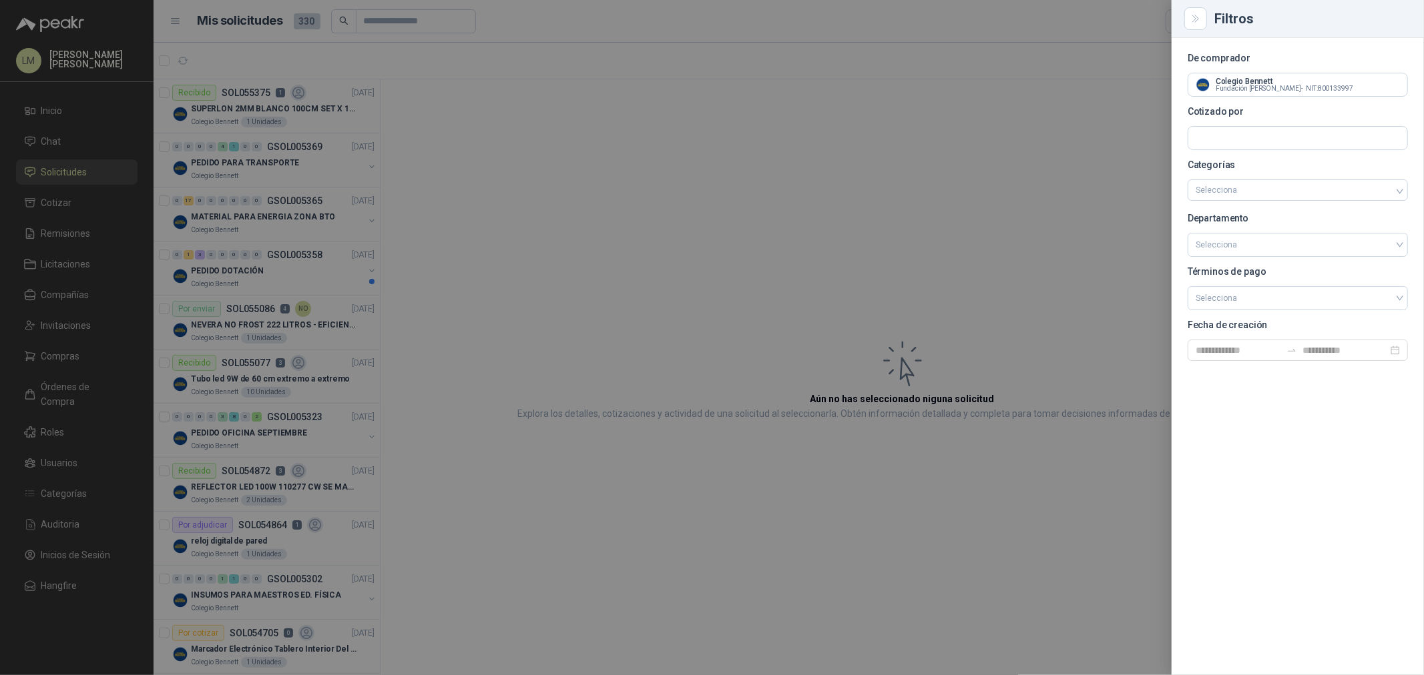
click at [589, 149] on div at bounding box center [712, 337] width 1424 height 675
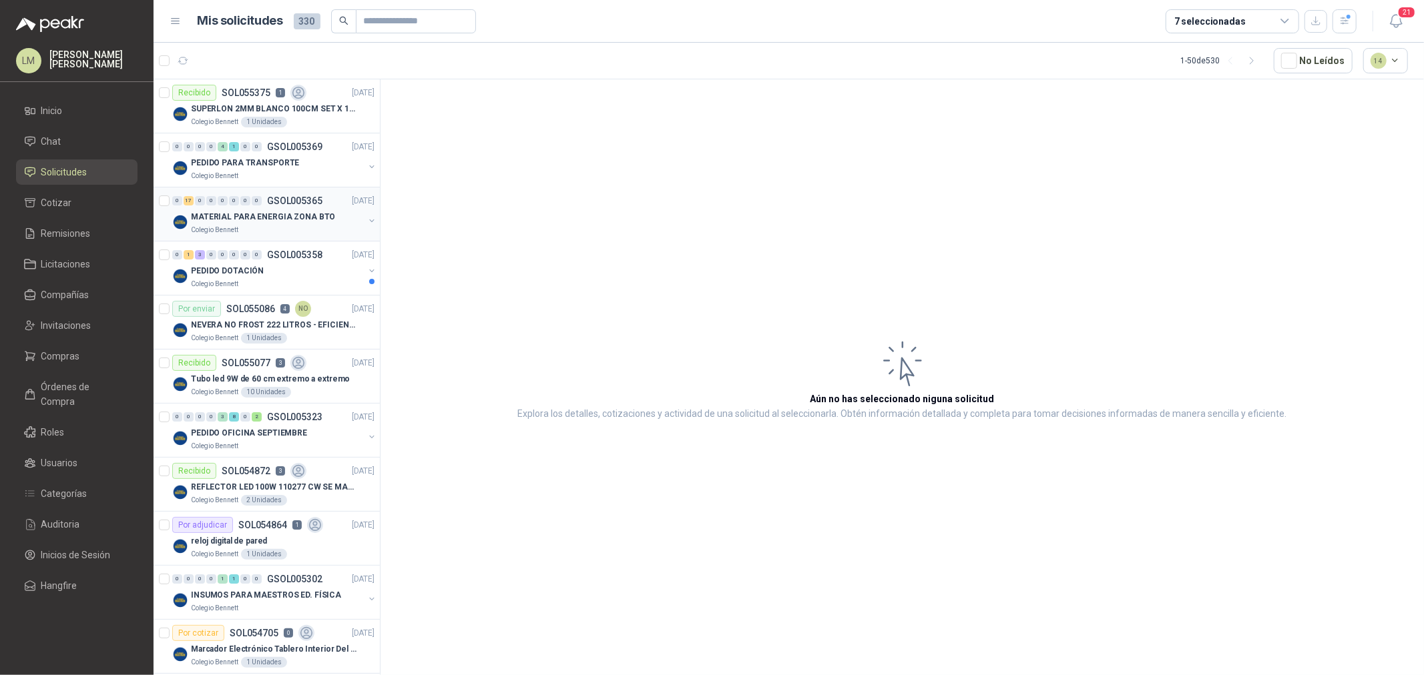
click at [366, 221] on button "button" at bounding box center [371, 221] width 11 height 11
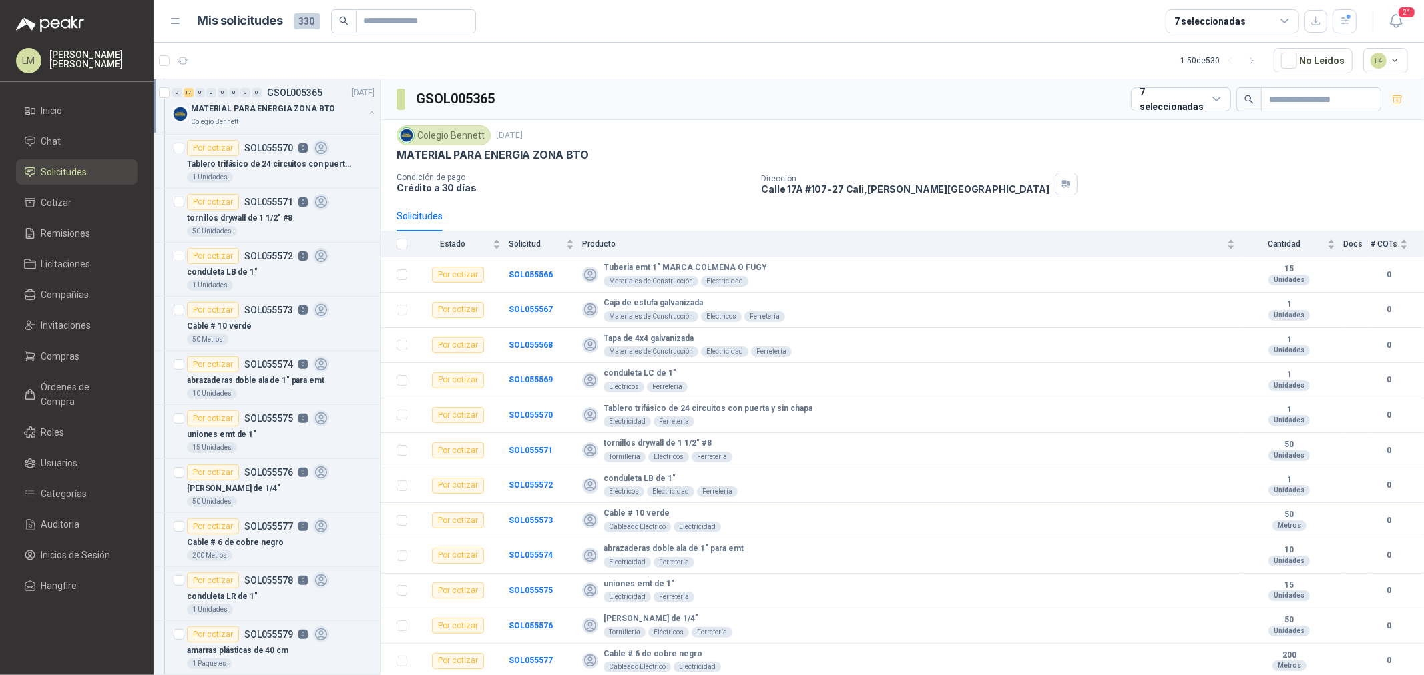
scroll to position [296, 0]
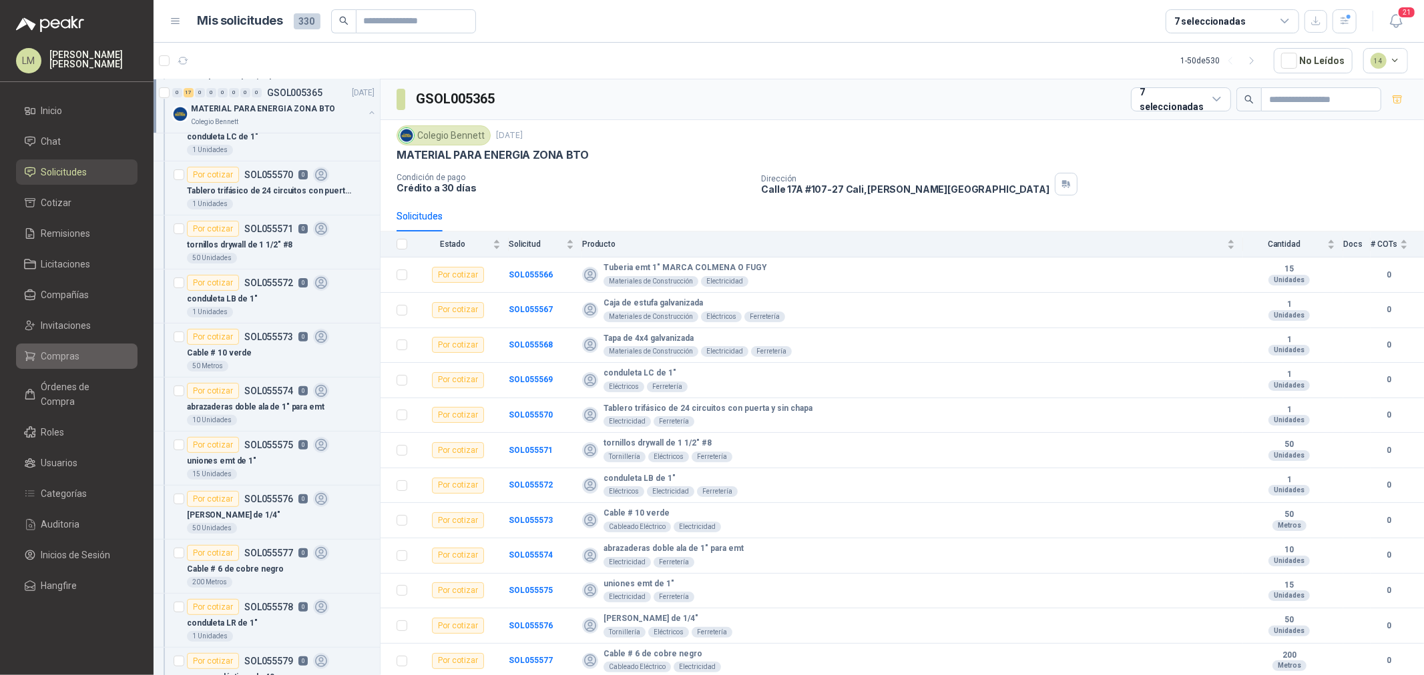
click at [75, 362] on span "Compras" at bounding box center [60, 356] width 39 height 15
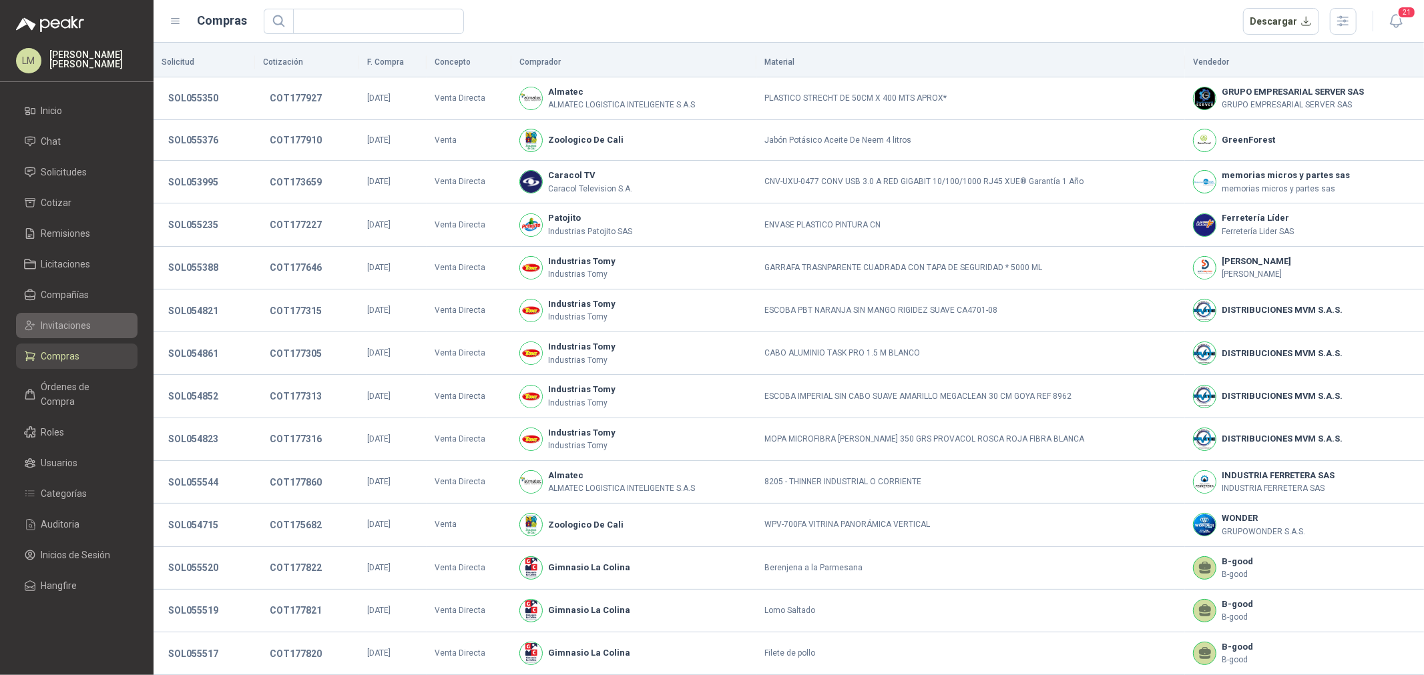
click at [77, 320] on span "Invitaciones" at bounding box center [66, 325] width 50 height 15
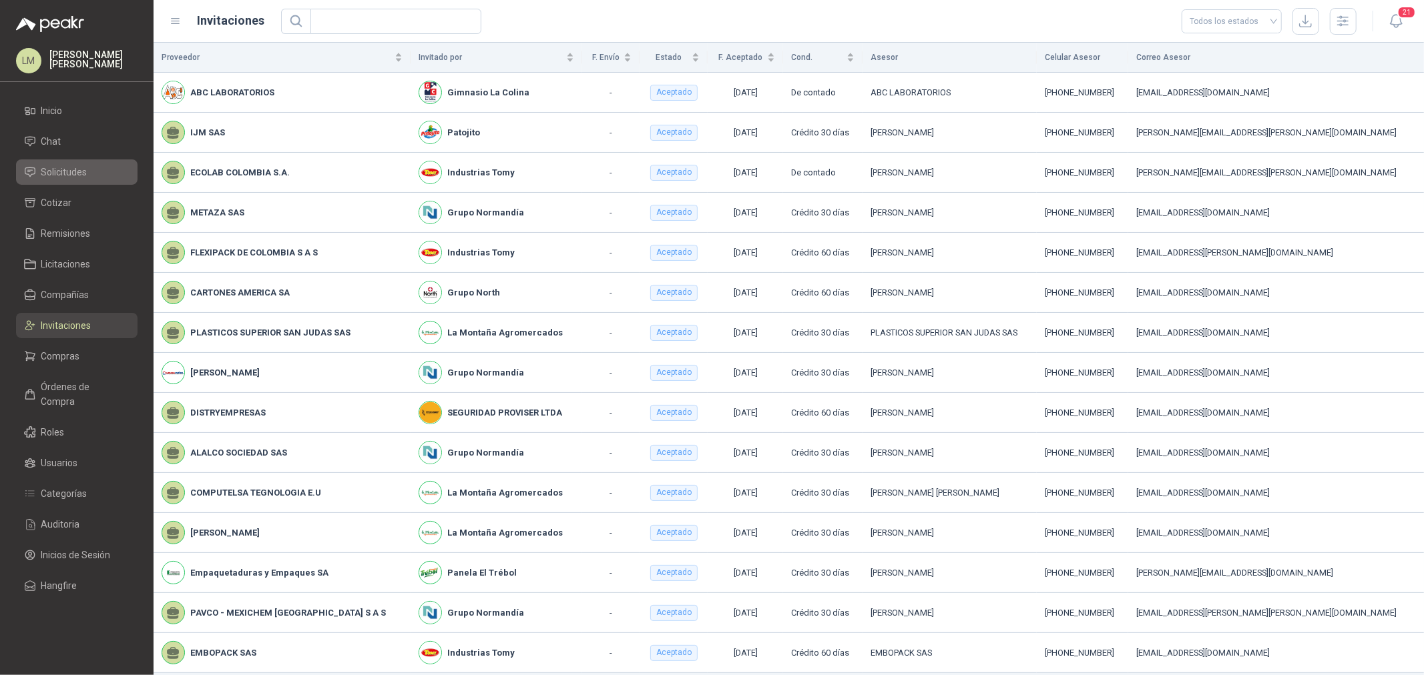
click at [62, 167] on span "Solicitudes" at bounding box center [64, 172] width 46 height 15
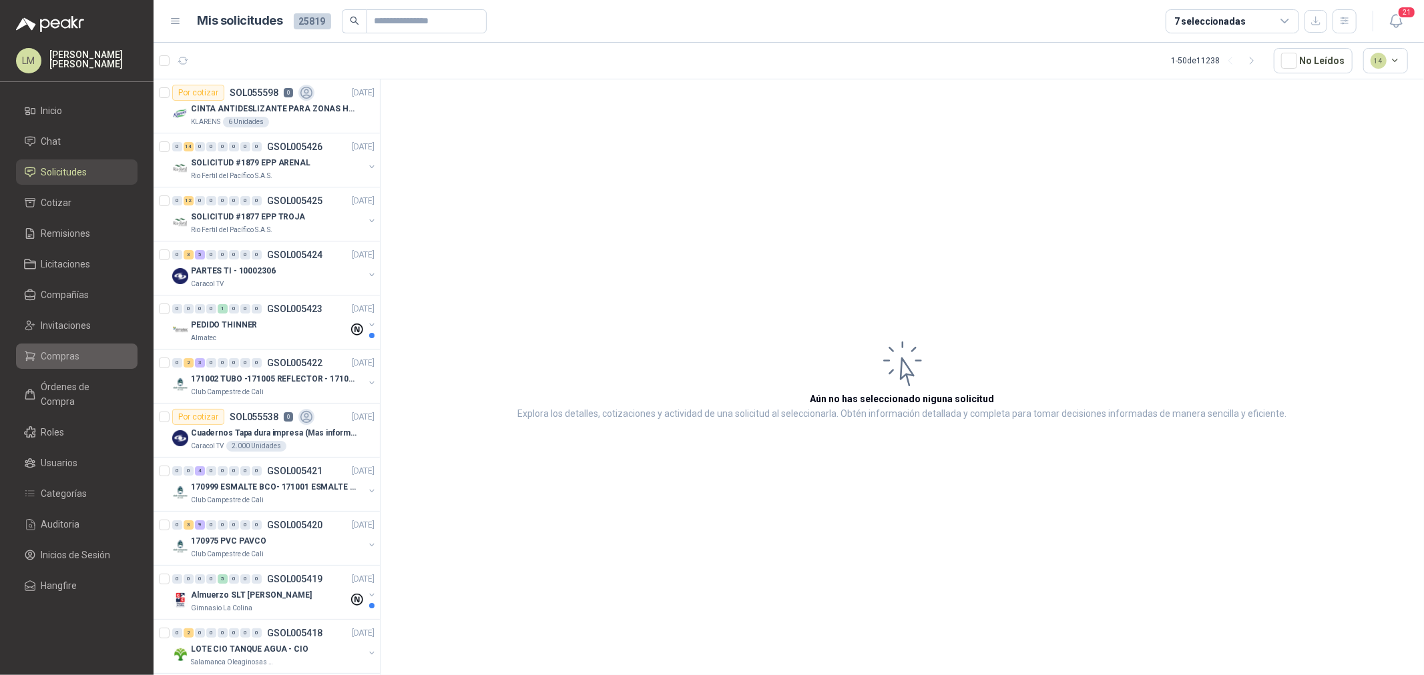
click at [71, 350] on span "Compras" at bounding box center [60, 356] width 39 height 15
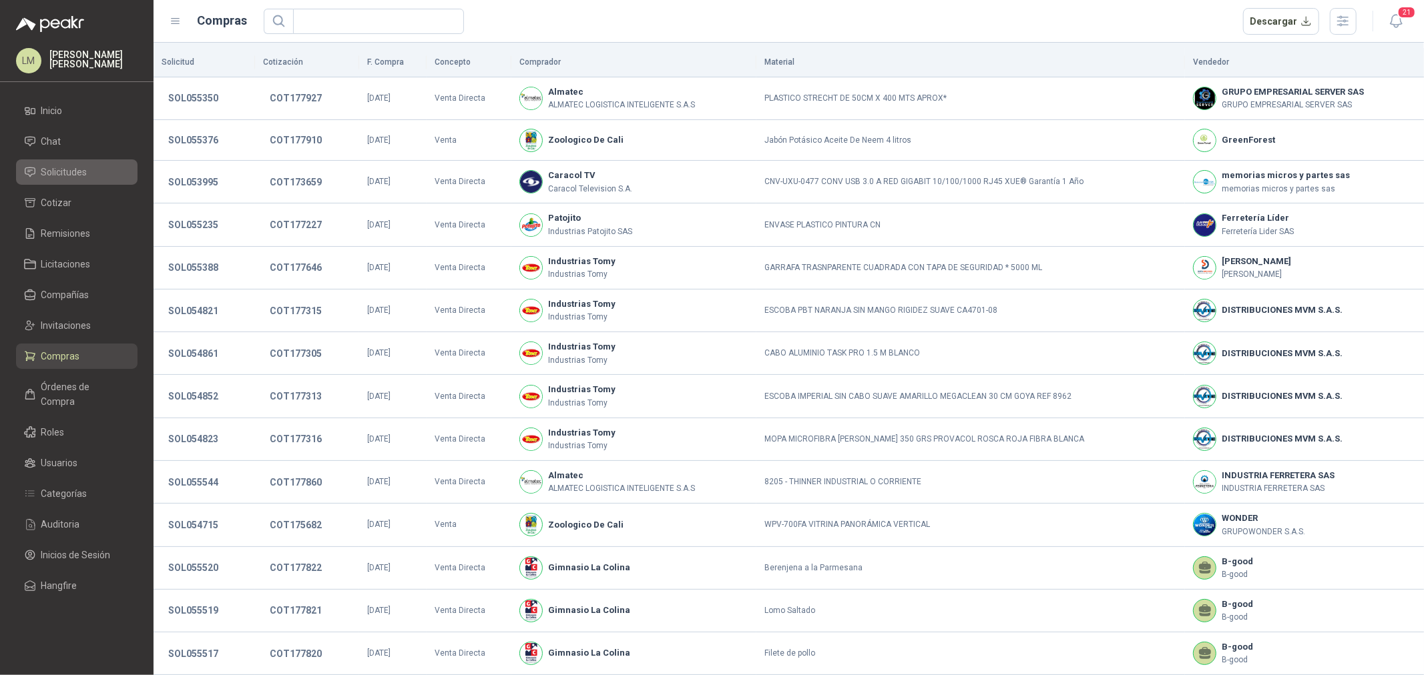
click at [58, 172] on span "Solicitudes" at bounding box center [64, 172] width 46 height 15
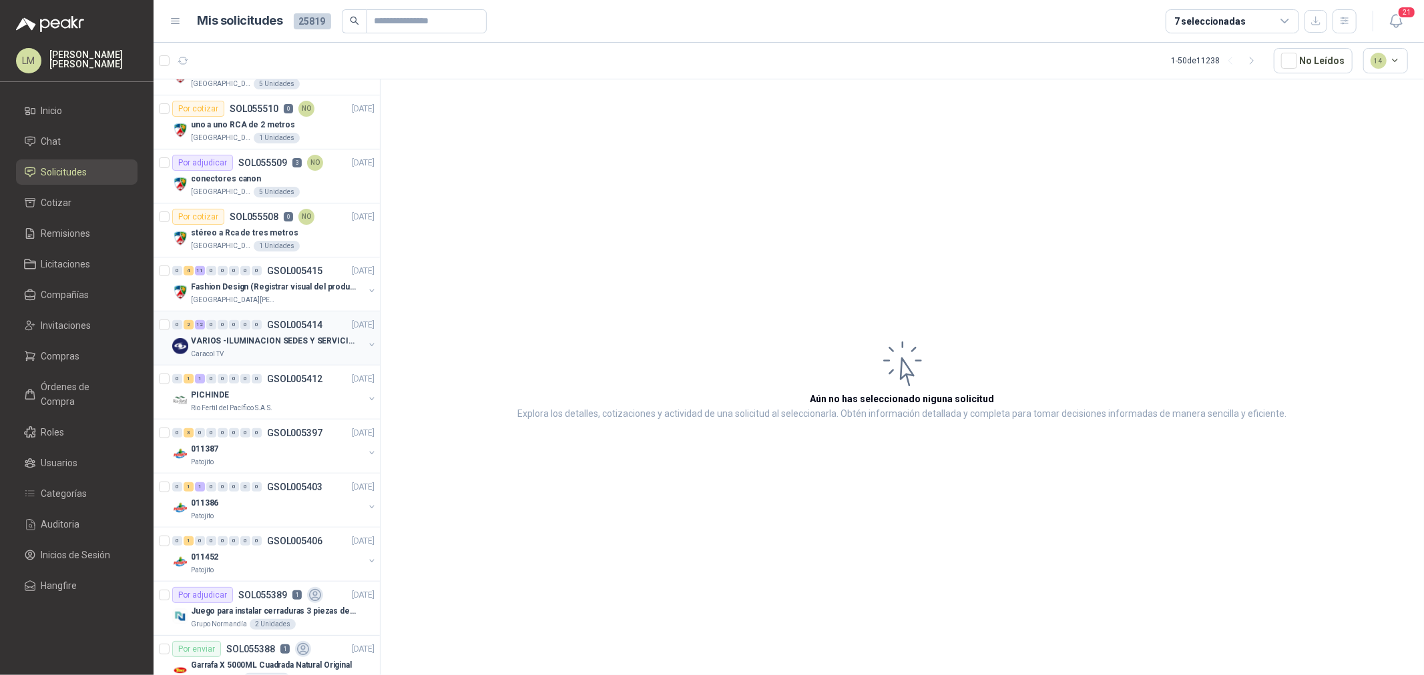
scroll to position [742, 0]
click at [261, 291] on p "Fashion Design (Registrar visual del producto)" at bounding box center [274, 286] width 166 height 13
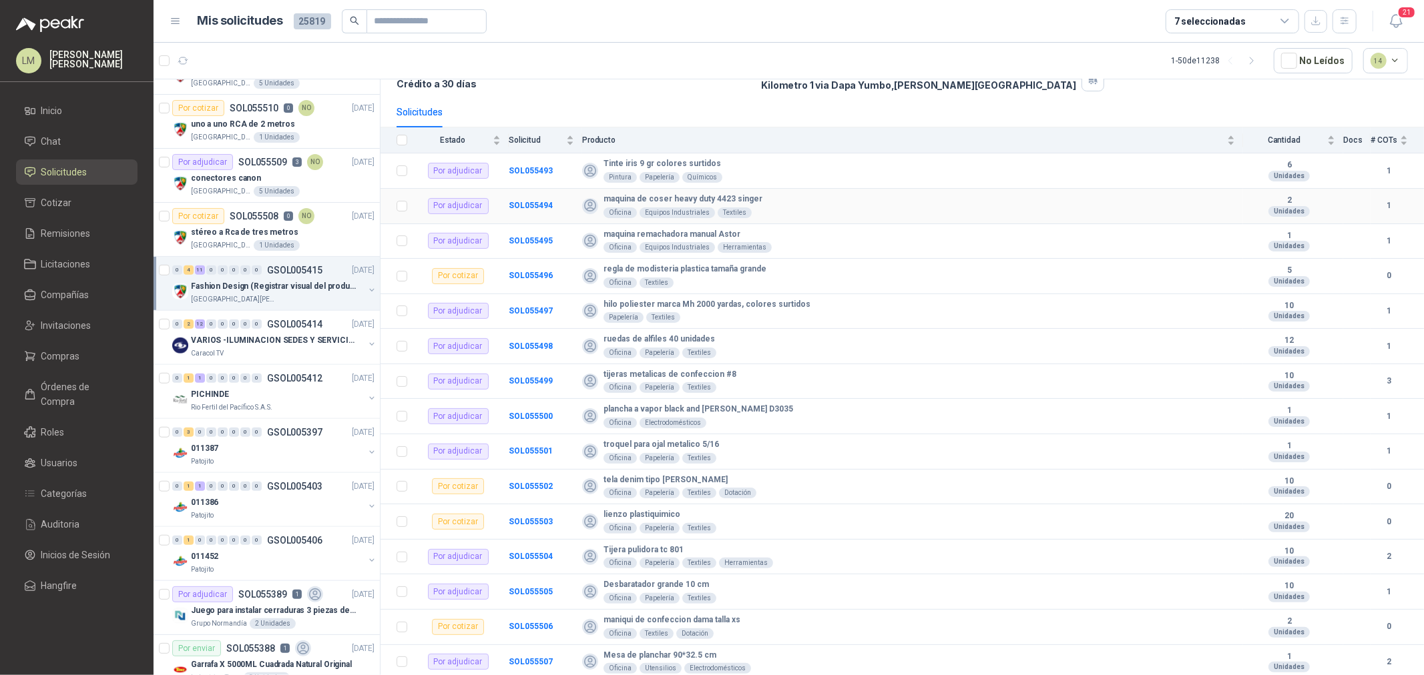
scroll to position [104, 0]
click at [1204, 11] on div "7 seleccionadas" at bounding box center [1231, 21] width 133 height 24
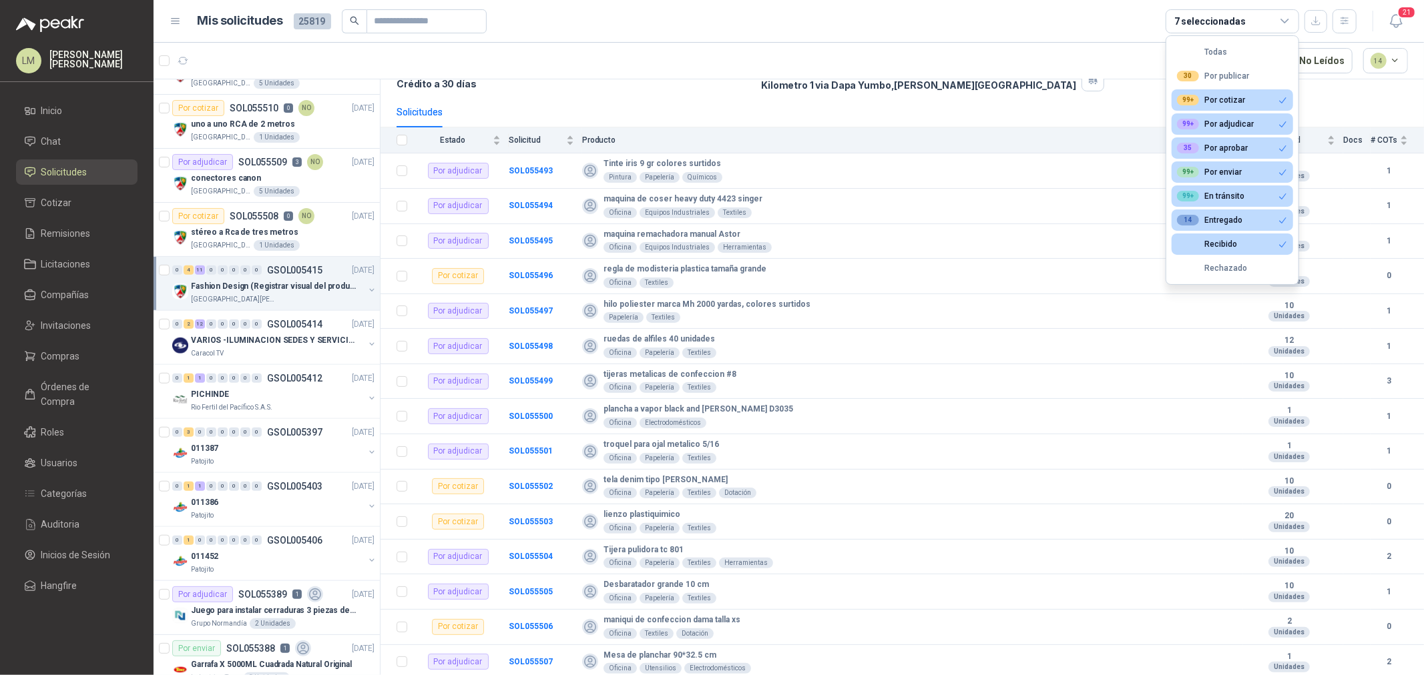
click at [1204, 11] on div "7 seleccionadas" at bounding box center [1231, 21] width 133 height 24
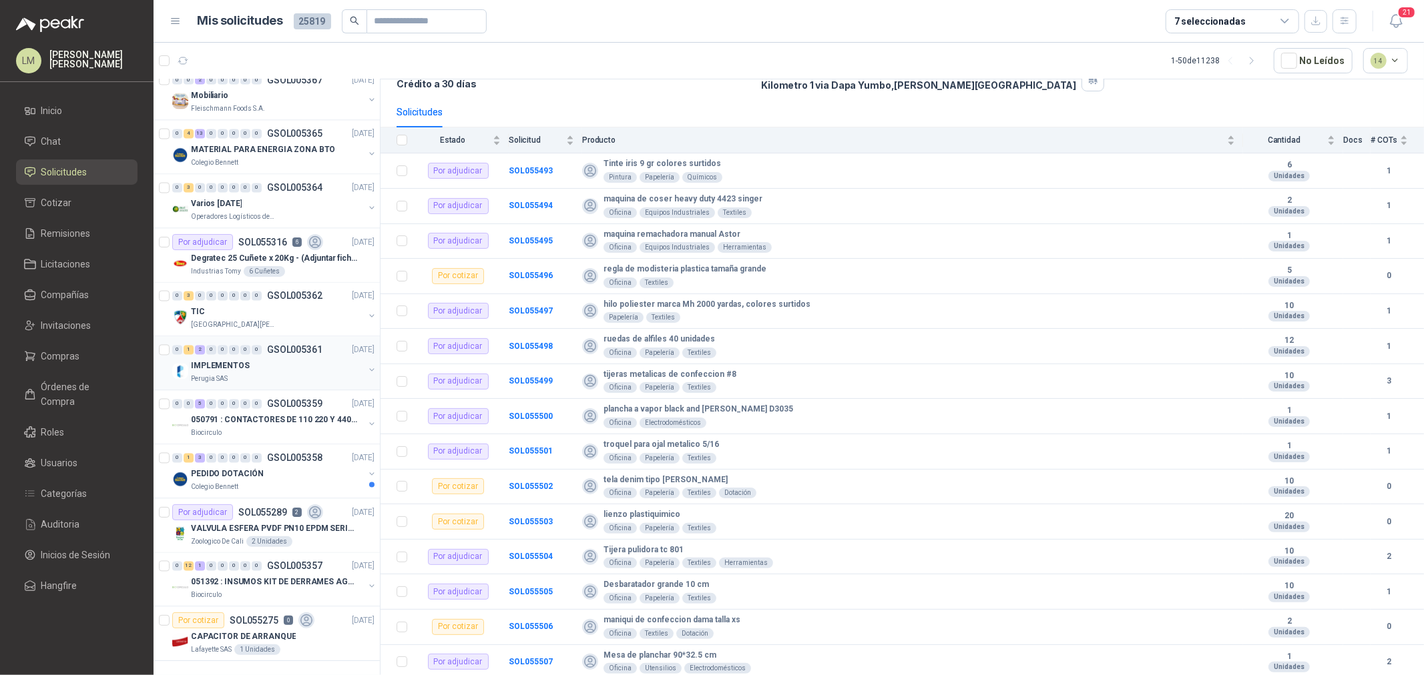
scroll to position [2133, 0]
click at [284, 212] on div "Operadores Logísticos del Caribe" at bounding box center [277, 217] width 173 height 11
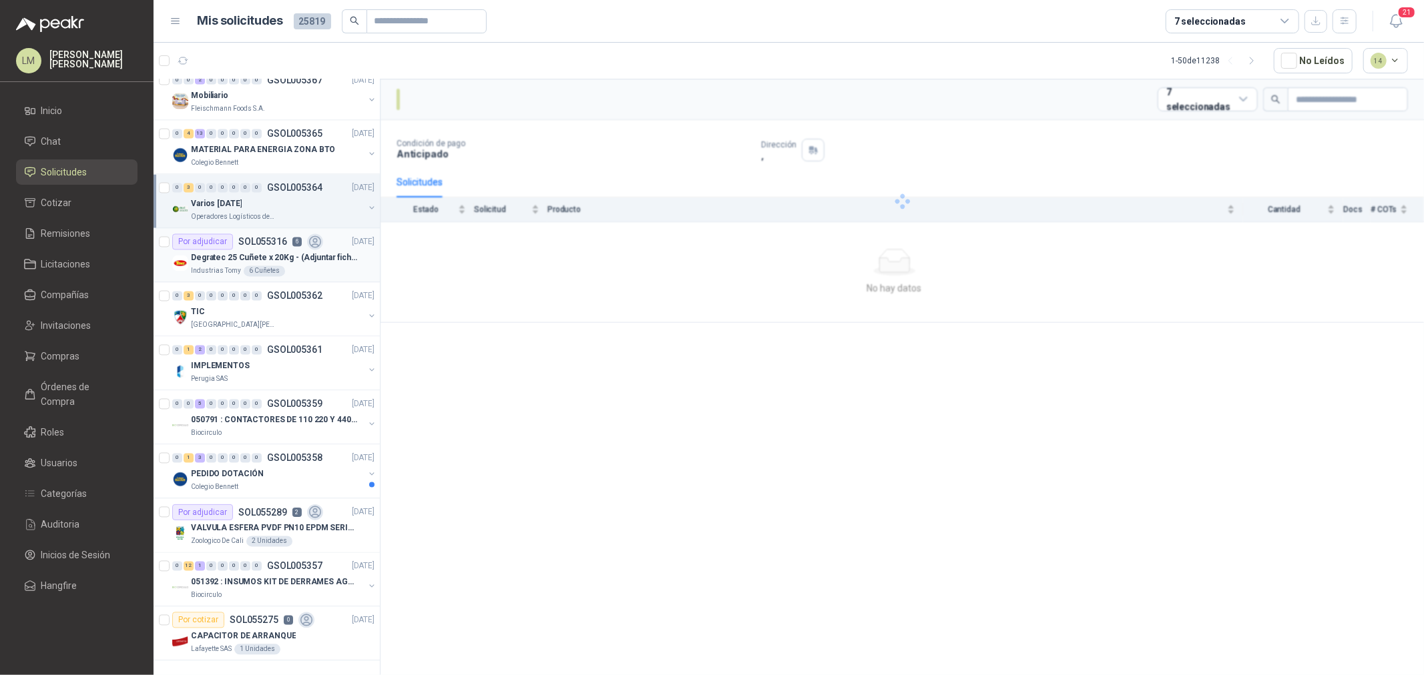
click at [278, 238] on p "SOL055316" at bounding box center [262, 242] width 49 height 9
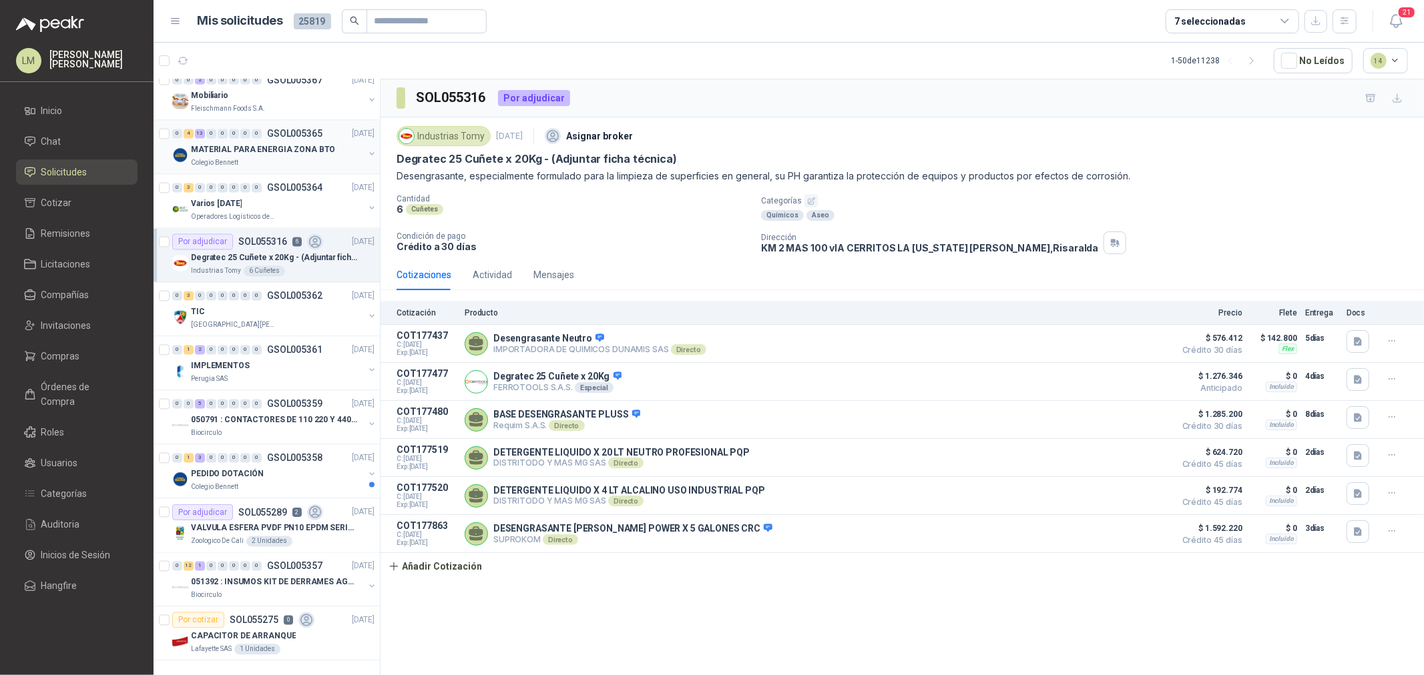
click at [285, 144] on p "MATERIAL PARA ENERGIA ZONA BTO" at bounding box center [263, 150] width 144 height 13
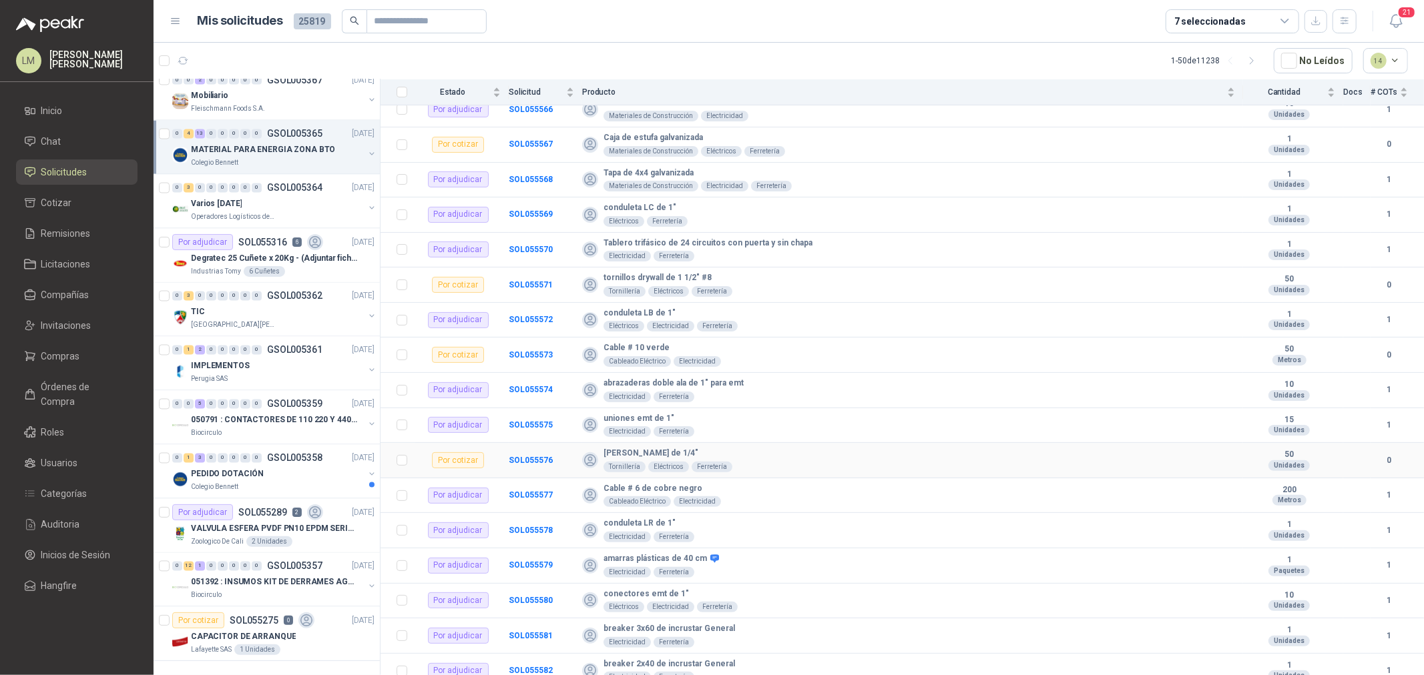
scroll to position [175, 0]
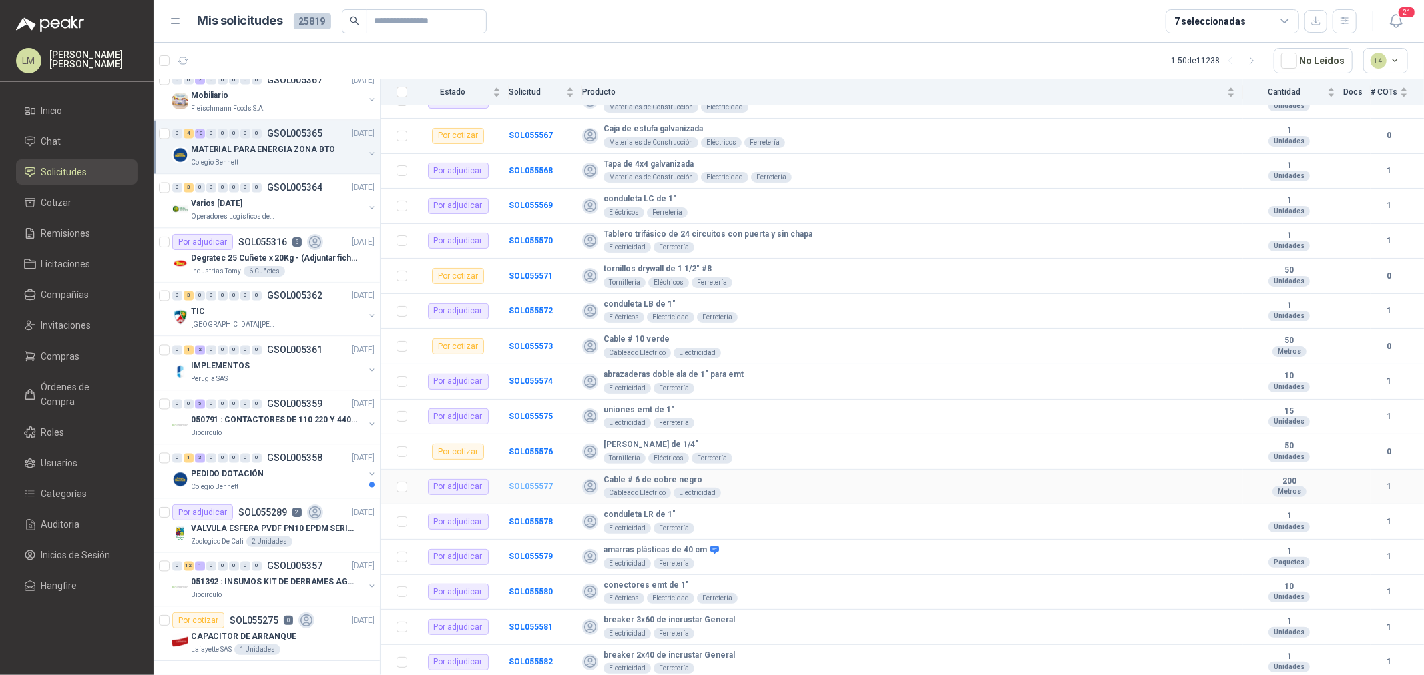
click at [547, 482] on b "SOL055577" at bounding box center [531, 486] width 44 height 9
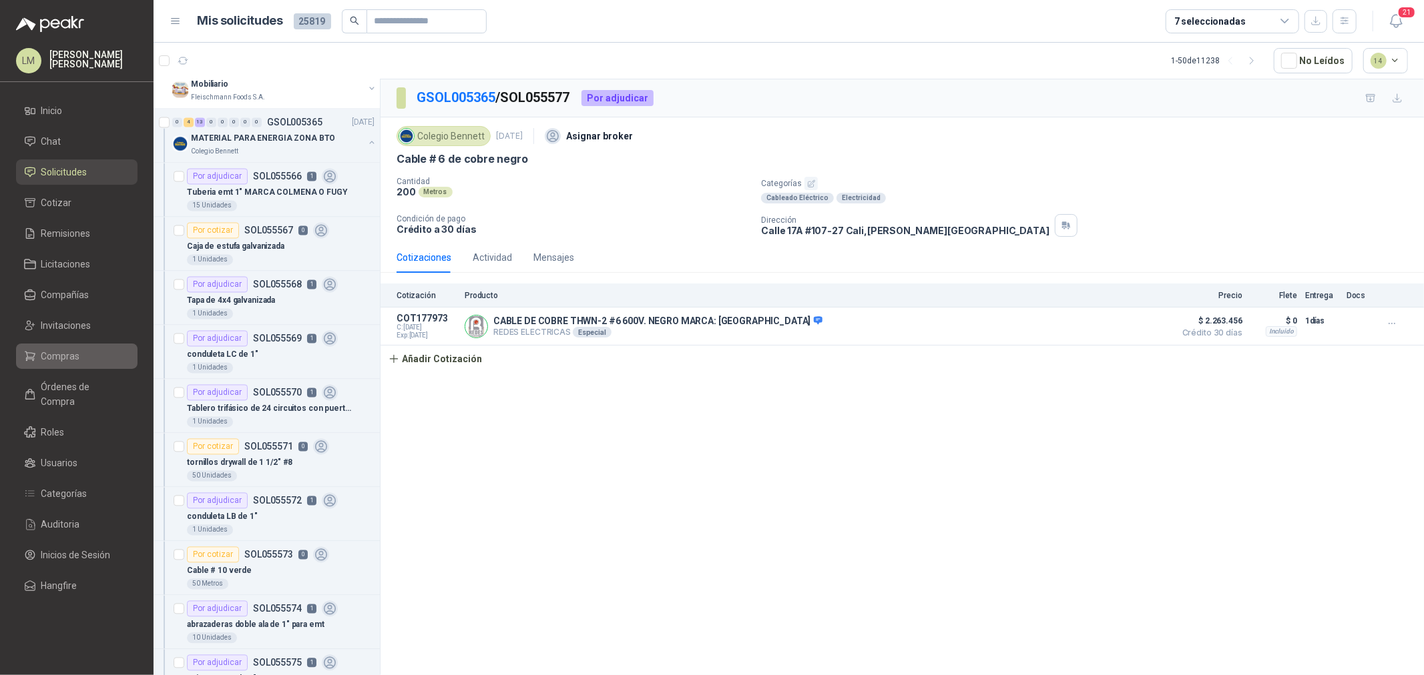
click at [57, 356] on span "Compras" at bounding box center [60, 356] width 39 height 15
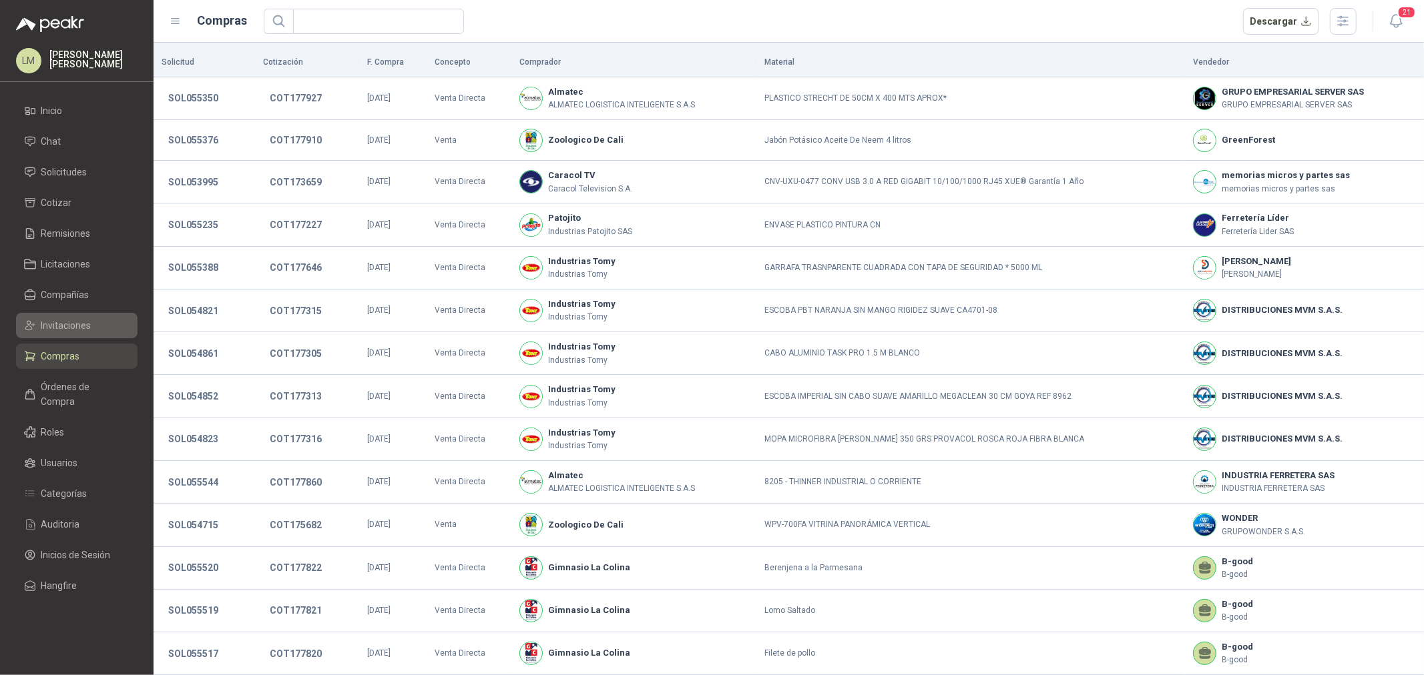
click at [57, 323] on span "Invitaciones" at bounding box center [66, 325] width 50 height 15
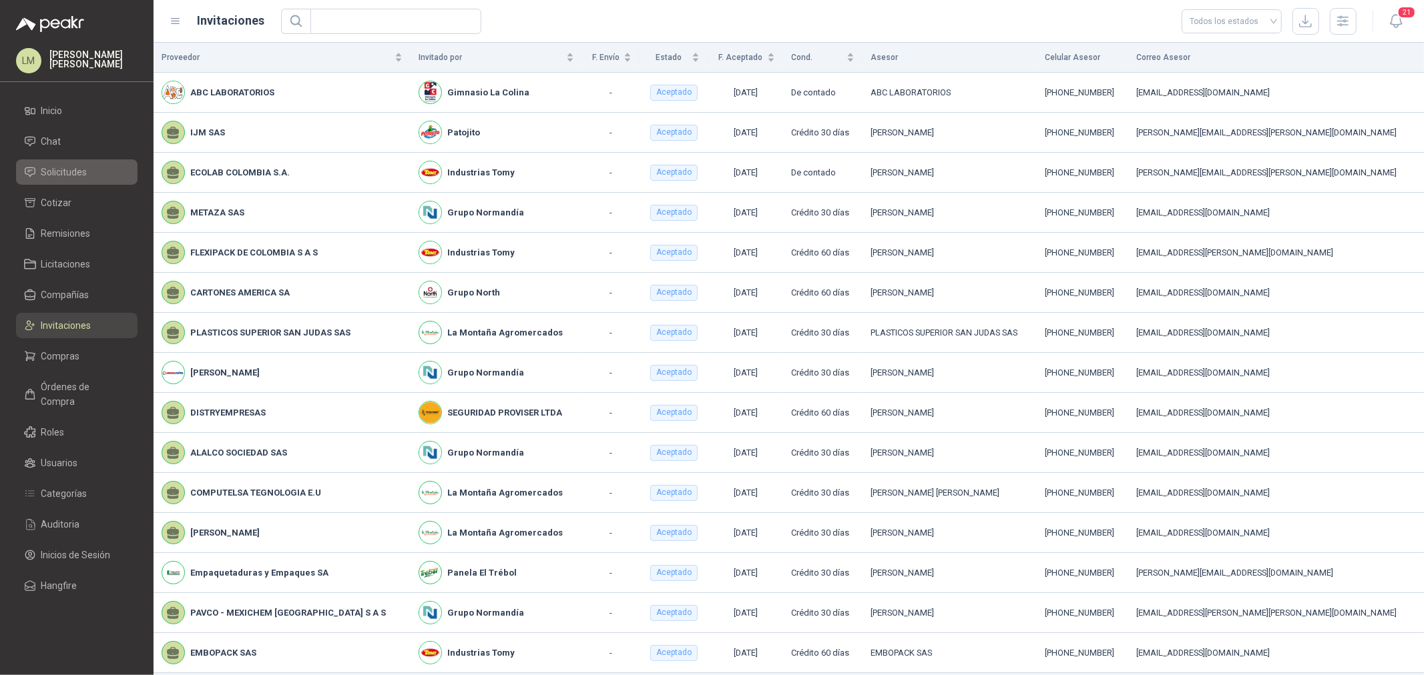
click at [61, 176] on span "Solicitudes" at bounding box center [64, 172] width 46 height 15
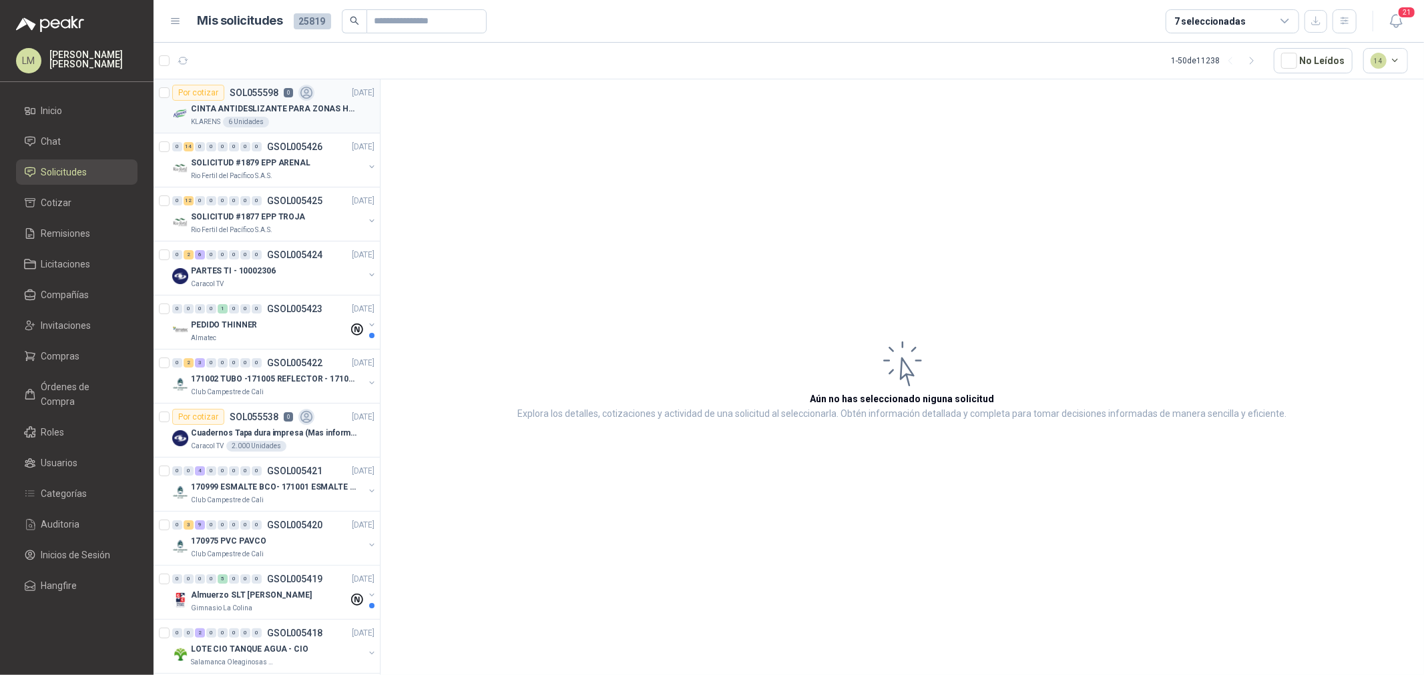
click at [272, 111] on p "CINTA ANTIDESLIZANTE PARA ZONAS HUMEDAS" at bounding box center [274, 109] width 166 height 13
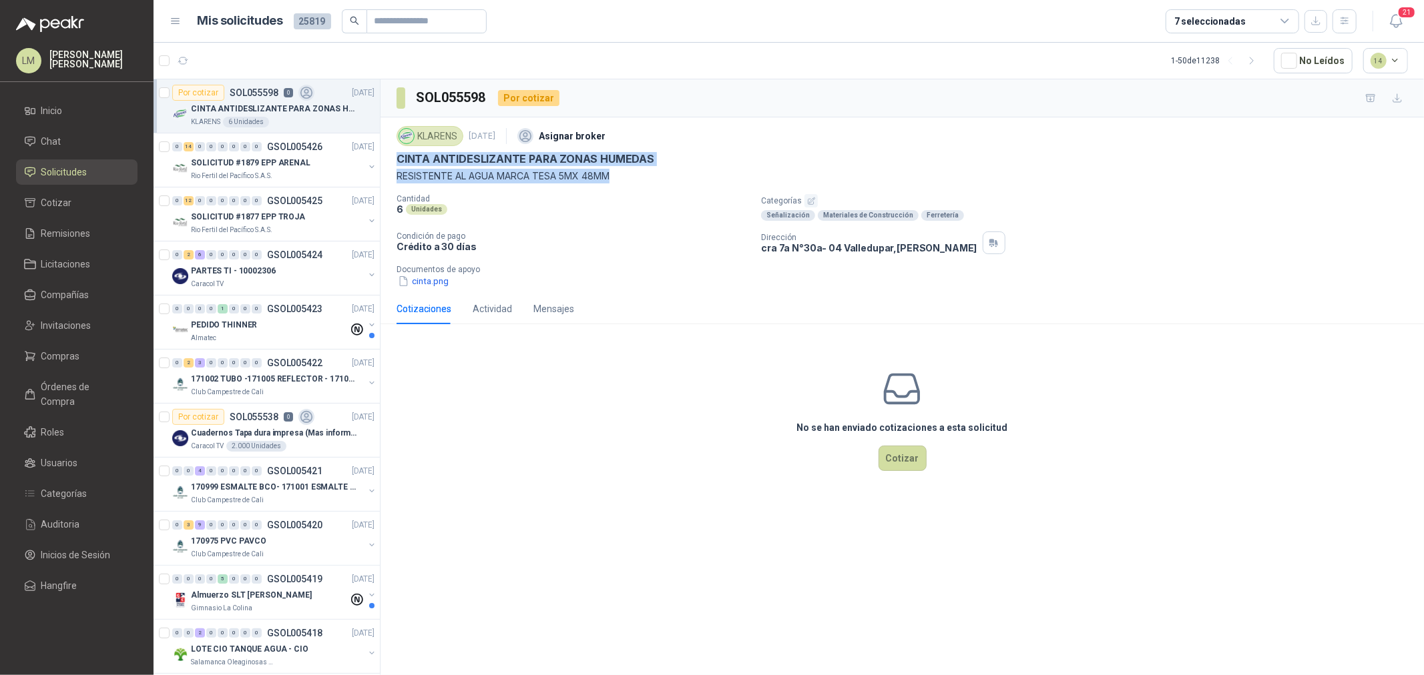
drag, startPoint x: 397, startPoint y: 163, endPoint x: 618, endPoint y: 182, distance: 221.7
click at [618, 182] on div "KLARENS [DATE] Asignar broker CINTA ANTIDESLIZANTE PARA ZONAS HUMEDAS RESISTENT…" at bounding box center [901, 153] width 1011 height 61
copy div "CINTA ANTIDESLIZANTE PARA ZONAS HUMEDAS RESISTENTE AL AGUA MARCA TESA 5MX 48MM"
click at [906, 455] on button "Cotizar" at bounding box center [902, 458] width 48 height 25
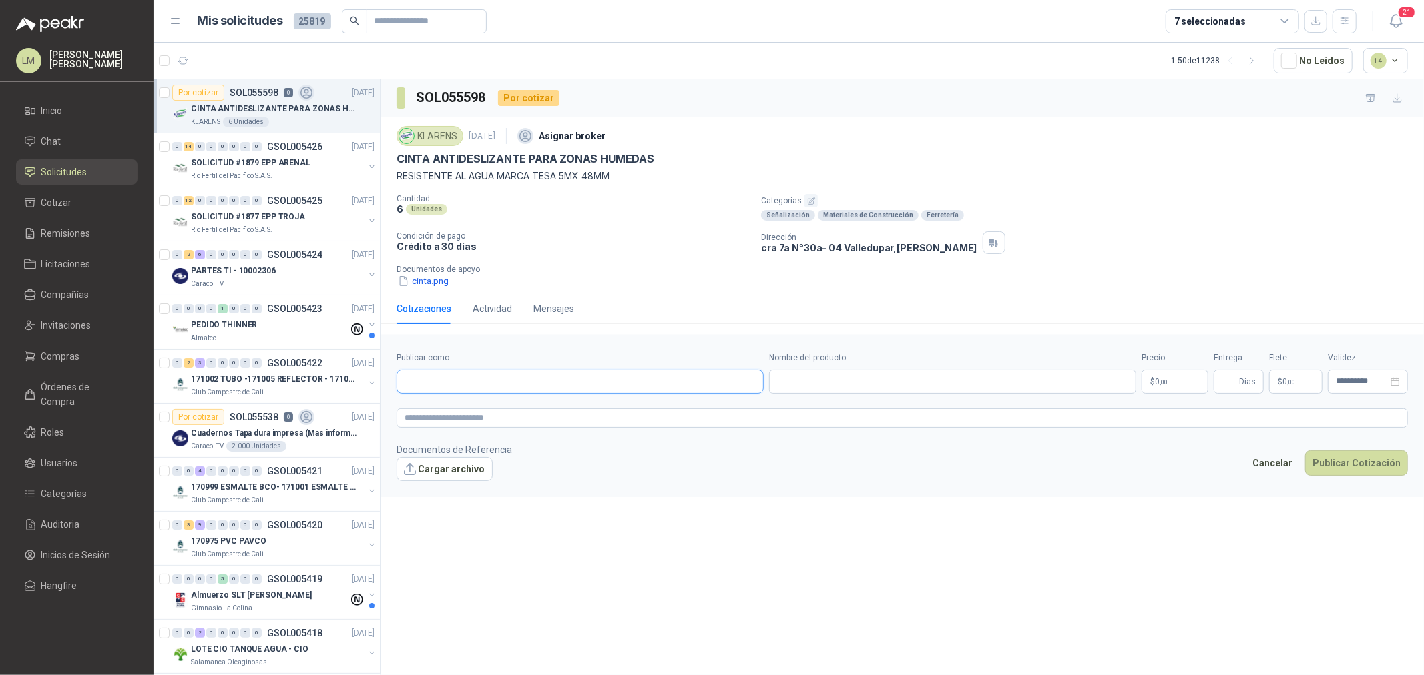
click at [547, 384] on input "Publicar como" at bounding box center [580, 381] width 366 height 23
type input "*****"
click at [544, 419] on div "Homecenter NIT : 800242106" at bounding box center [580, 414] width 344 height 15
type input "**********"
click at [821, 380] on input "Nombre del producto" at bounding box center [952, 382] width 367 height 24
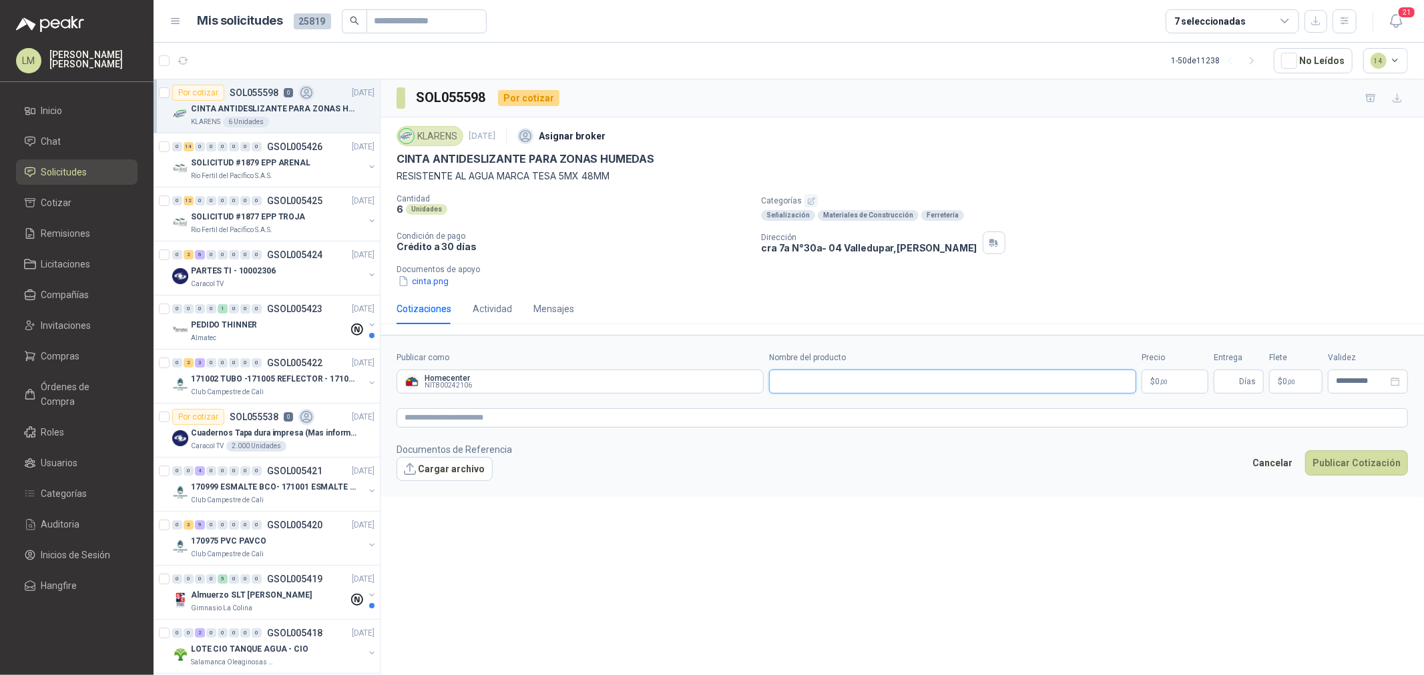
paste input "**********"
type input "**********"
click at [1163, 384] on span ",00" at bounding box center [1163, 381] width 8 height 7
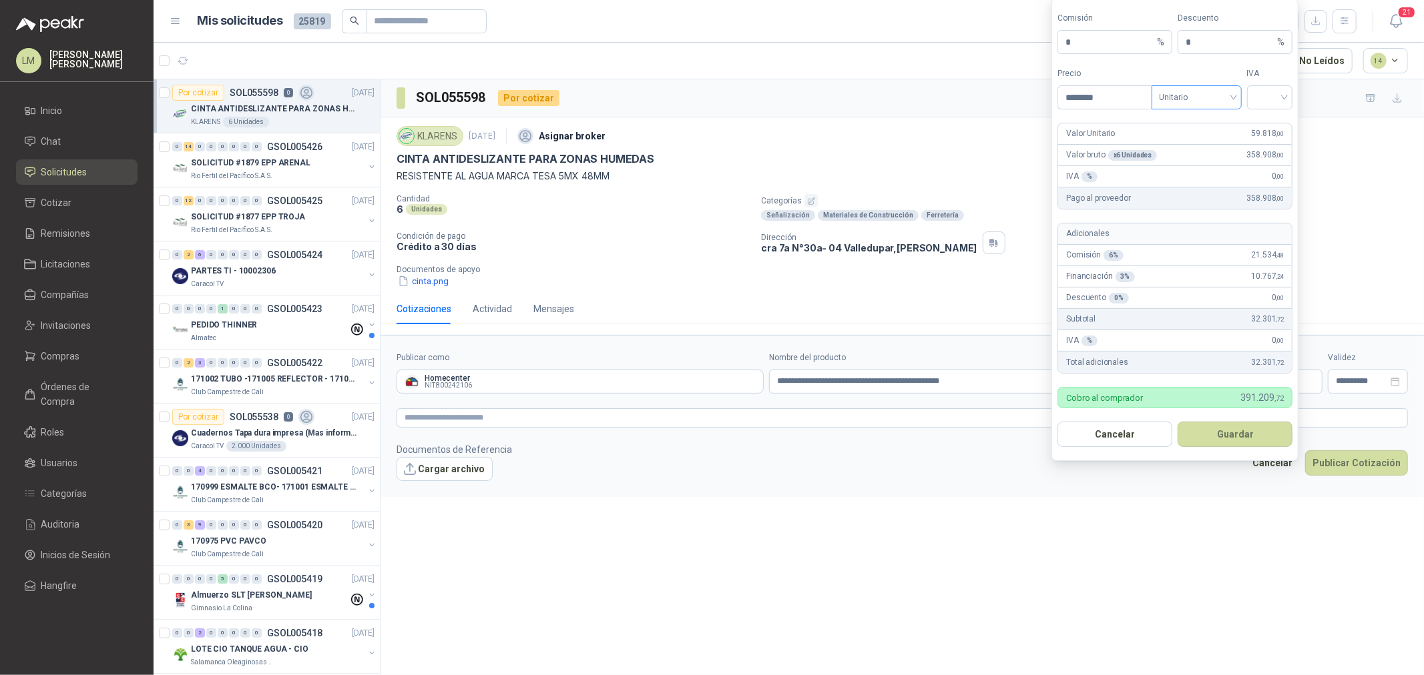
drag, startPoint x: 1211, startPoint y: 97, endPoint x: 1211, endPoint y: 107, distance: 10.7
click at [1211, 98] on span "Unitario" at bounding box center [1196, 97] width 74 height 20
type input "********"
click at [1212, 144] on div "Unitario con IVA" at bounding box center [1196, 146] width 69 height 15
click at [1276, 103] on input "search" at bounding box center [1270, 96] width 30 height 20
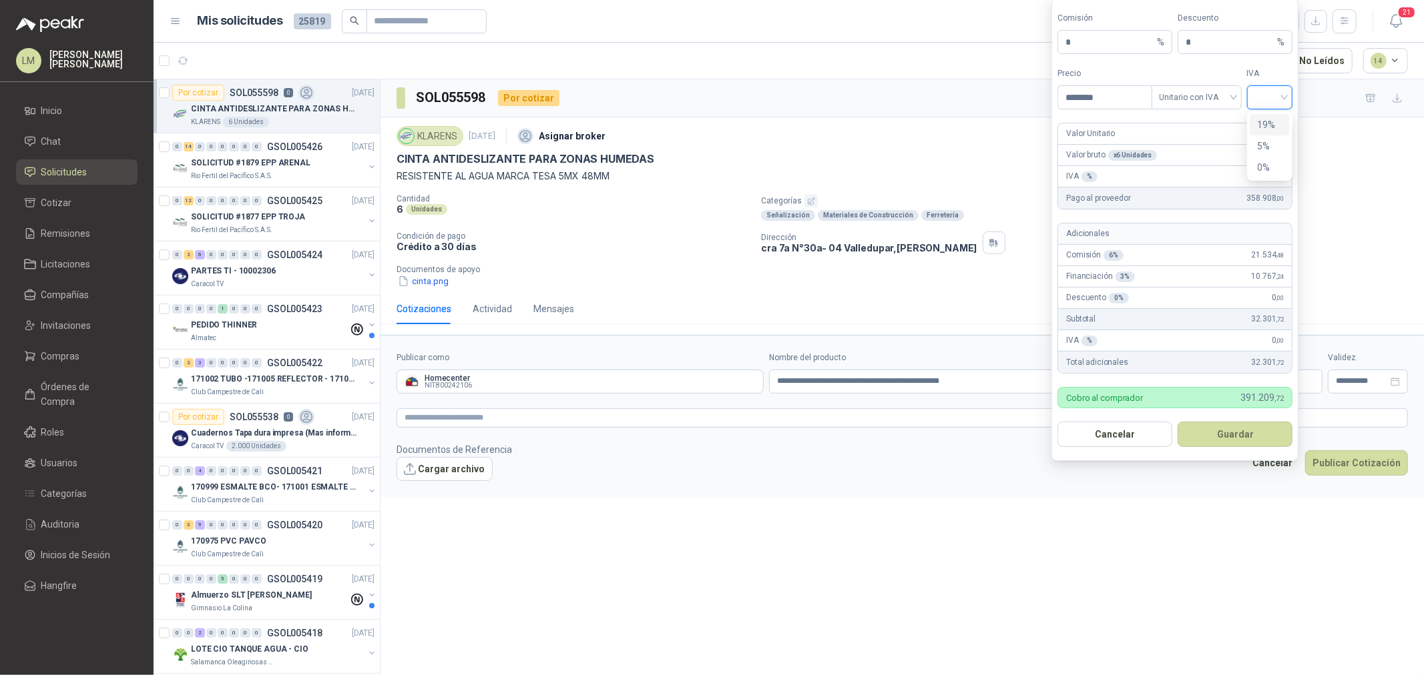
click at [1276, 125] on div "19%" at bounding box center [1270, 124] width 25 height 15
drag, startPoint x: 1063, startPoint y: 41, endPoint x: 1038, endPoint y: 41, distance: 25.4
click at [1053, 41] on form "Comisión * % Descuento * % Precio ******** Tipo Unitario con IVA IVA 19% 19% Va…" at bounding box center [1174, 229] width 247 height 463
type input "**"
click at [1242, 425] on button "Guardar" at bounding box center [1234, 434] width 115 height 25
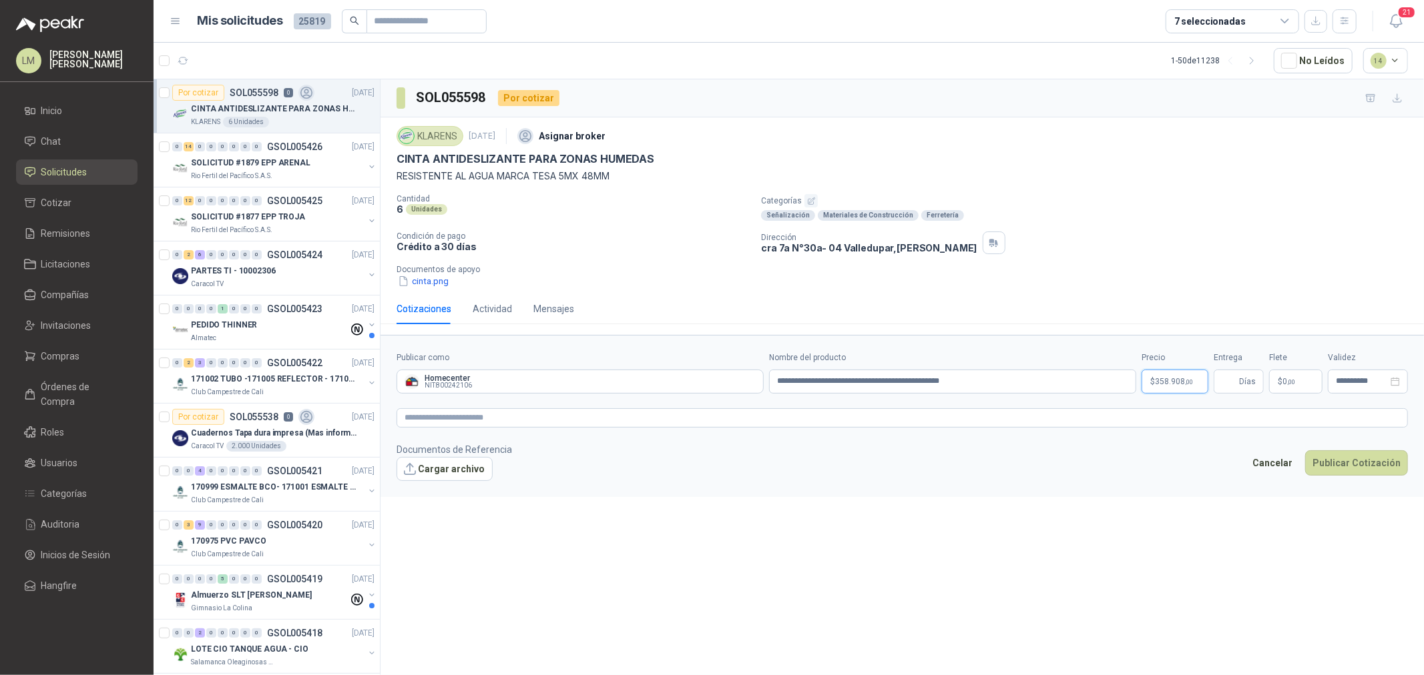
click at [1166, 374] on body "LM [PERSON_NAME] Inicio Chat Solicitudes Cotizar Remisiones Licitaciones Compañ…" at bounding box center [712, 337] width 1424 height 675
click at [1005, 459] on footer "Documentos de Referencia Cargar archivo Cancelar Publicar Cotización" at bounding box center [901, 462] width 1011 height 39
click at [1217, 375] on span "Días" at bounding box center [1238, 382] width 50 height 24
click at [1230, 377] on input "Entrega" at bounding box center [1228, 381] width 15 height 23
type input "*"
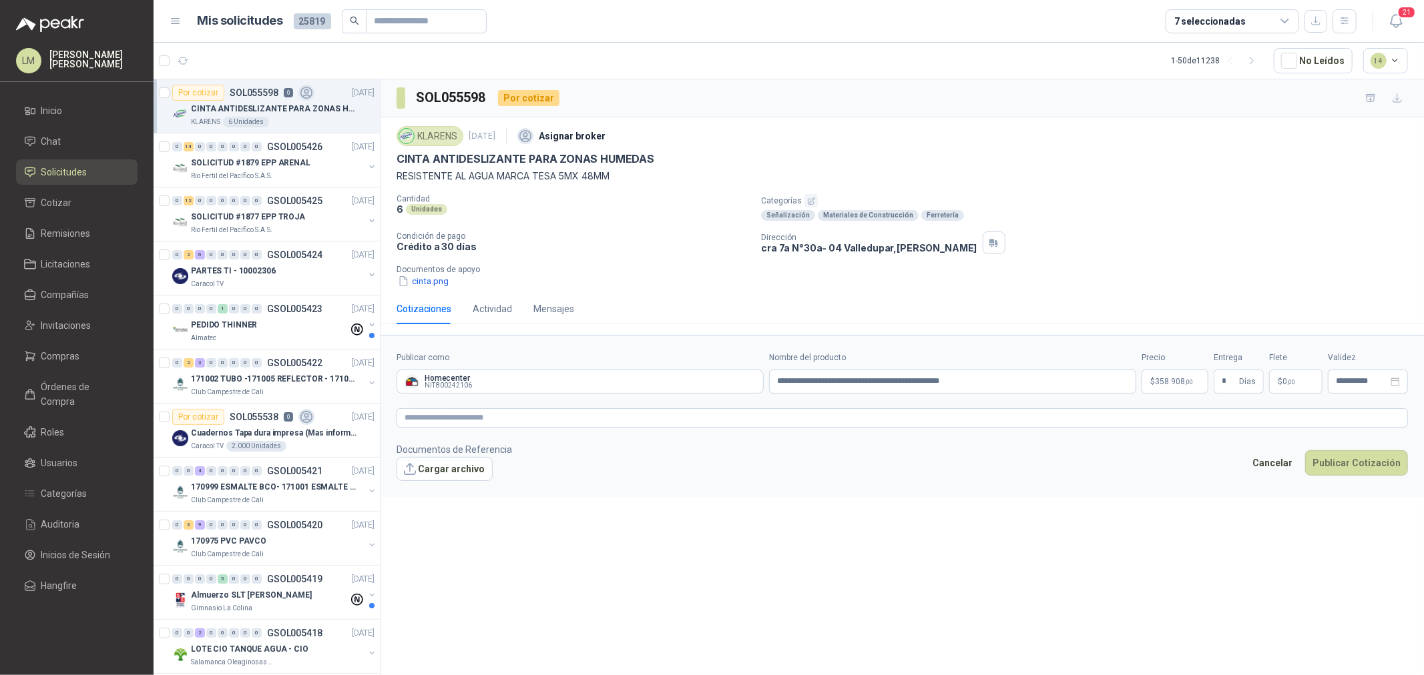
click at [1295, 388] on p "$ 0 ,00" at bounding box center [1295, 382] width 53 height 24
type input "*******"
click at [1212, 422] on textarea at bounding box center [901, 418] width 1011 height 19
click at [1349, 478] on button "Publicar Cotización" at bounding box center [1356, 480] width 103 height 25
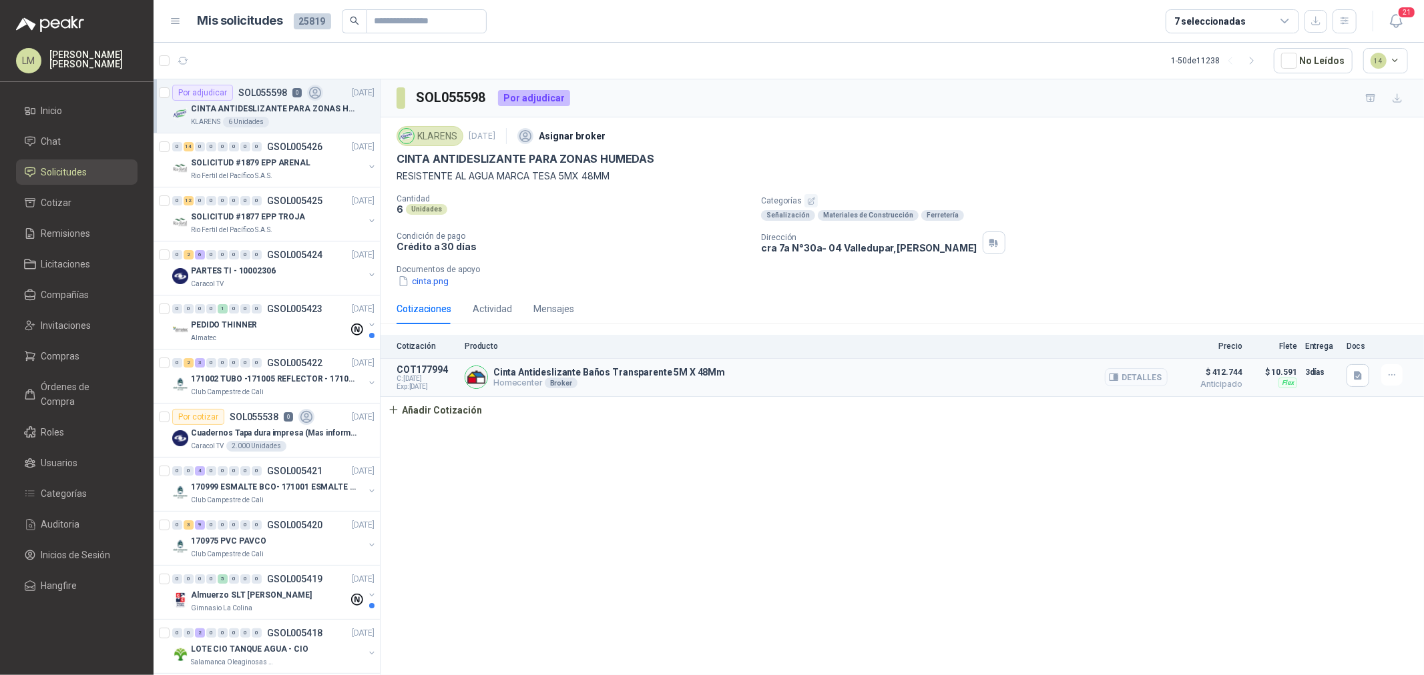
click at [1138, 383] on button "Detalles" at bounding box center [1136, 377] width 63 height 18
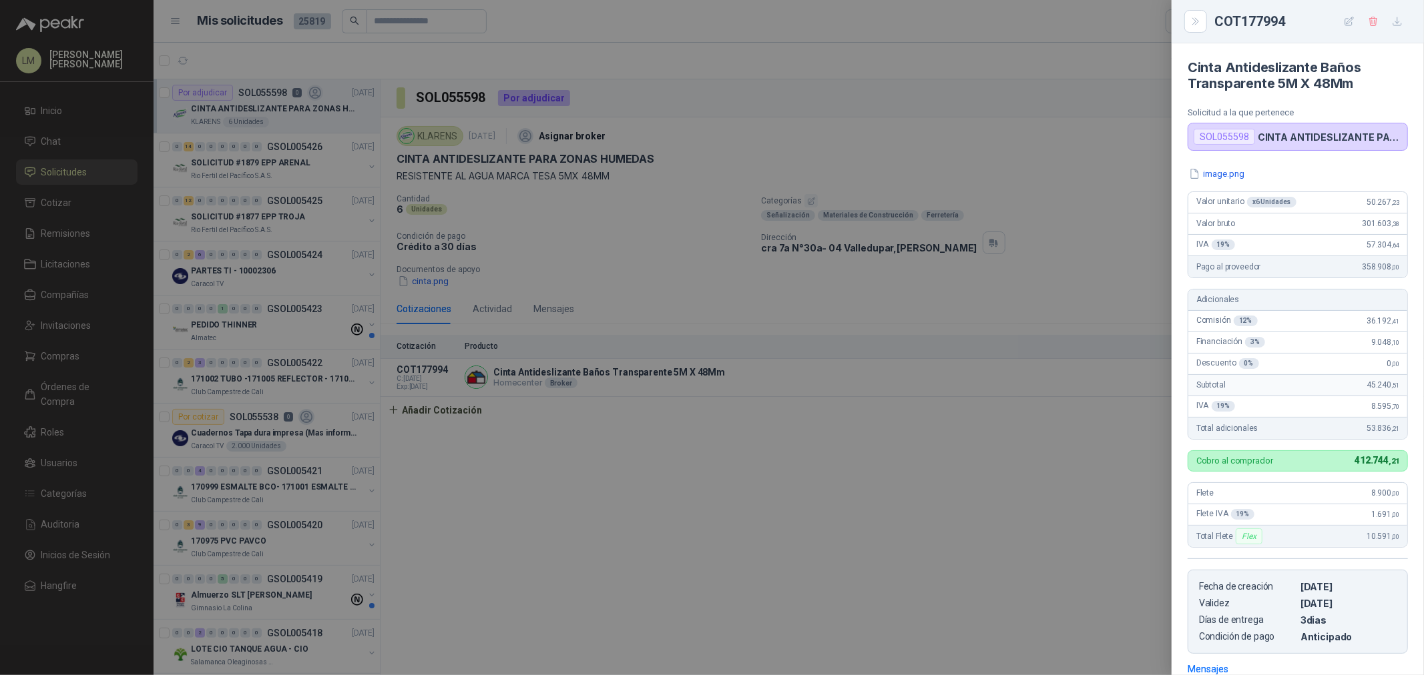
scroll to position [194, 0]
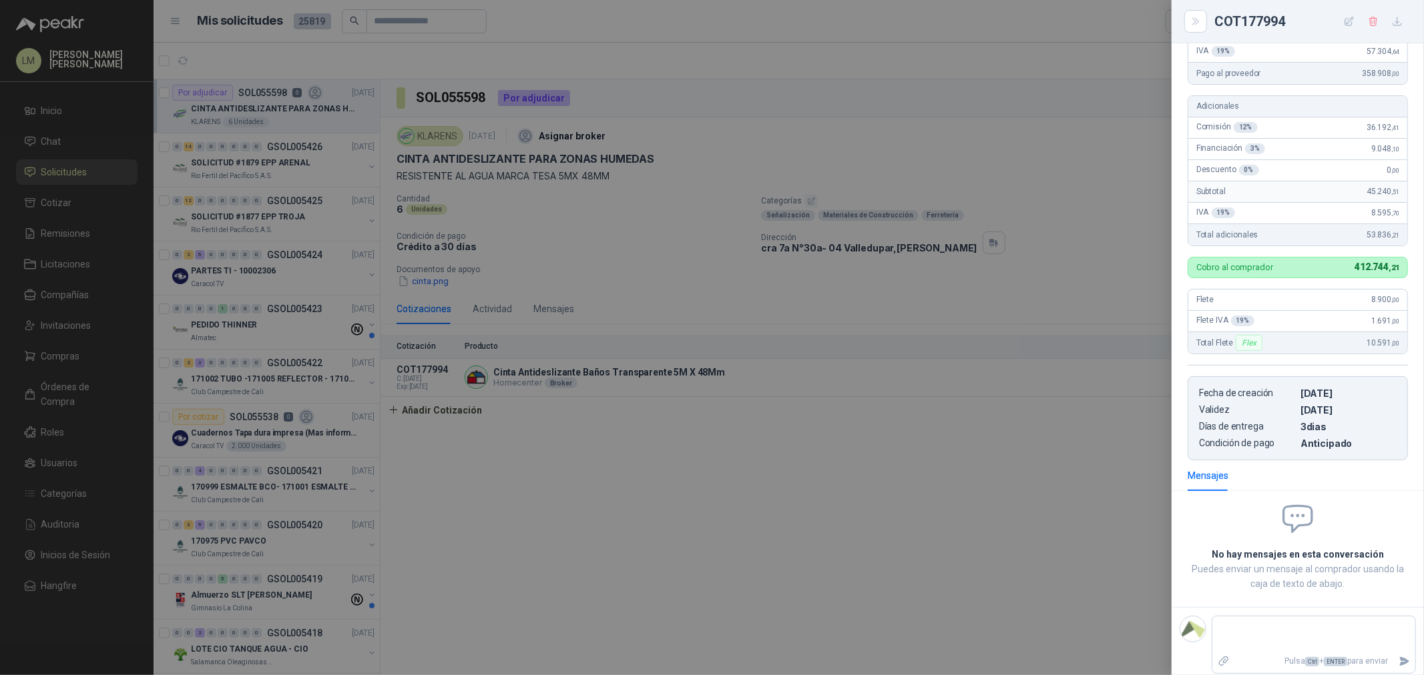
click at [938, 346] on div at bounding box center [712, 337] width 1424 height 675
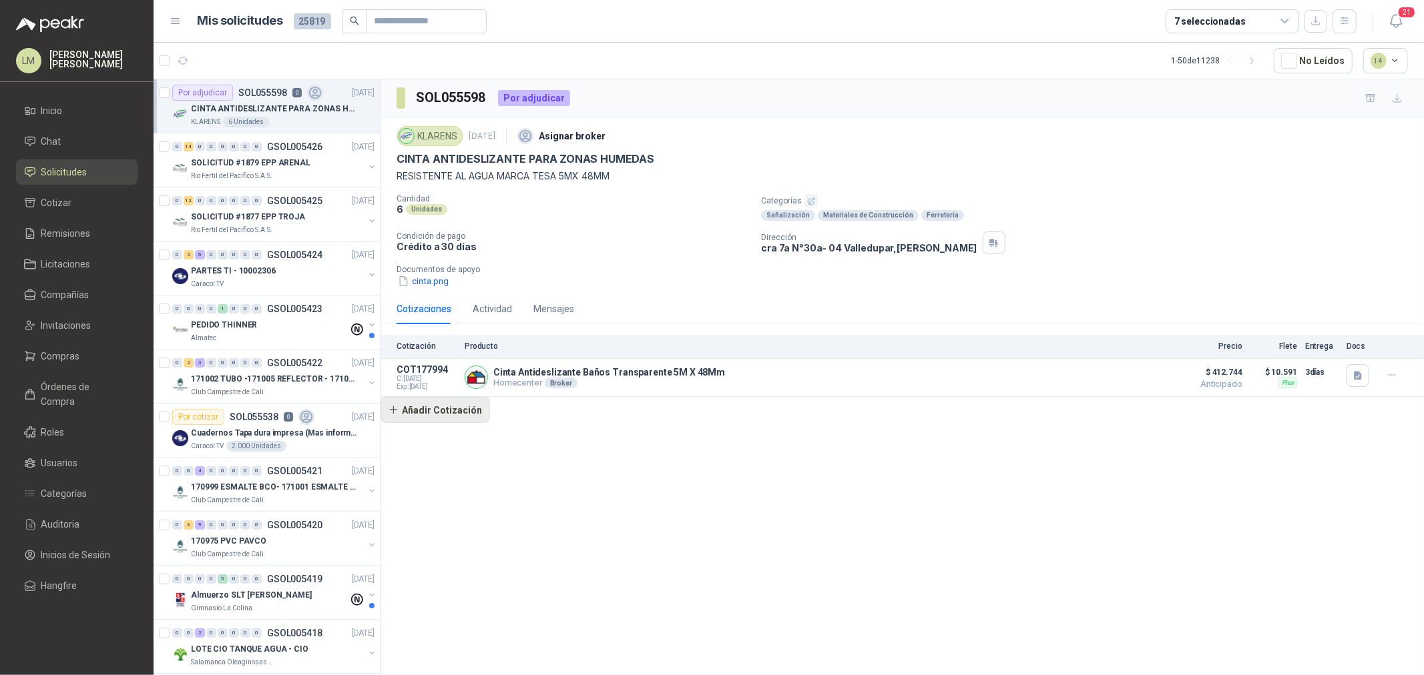
click at [411, 419] on button "Añadir Cotización" at bounding box center [434, 410] width 109 height 27
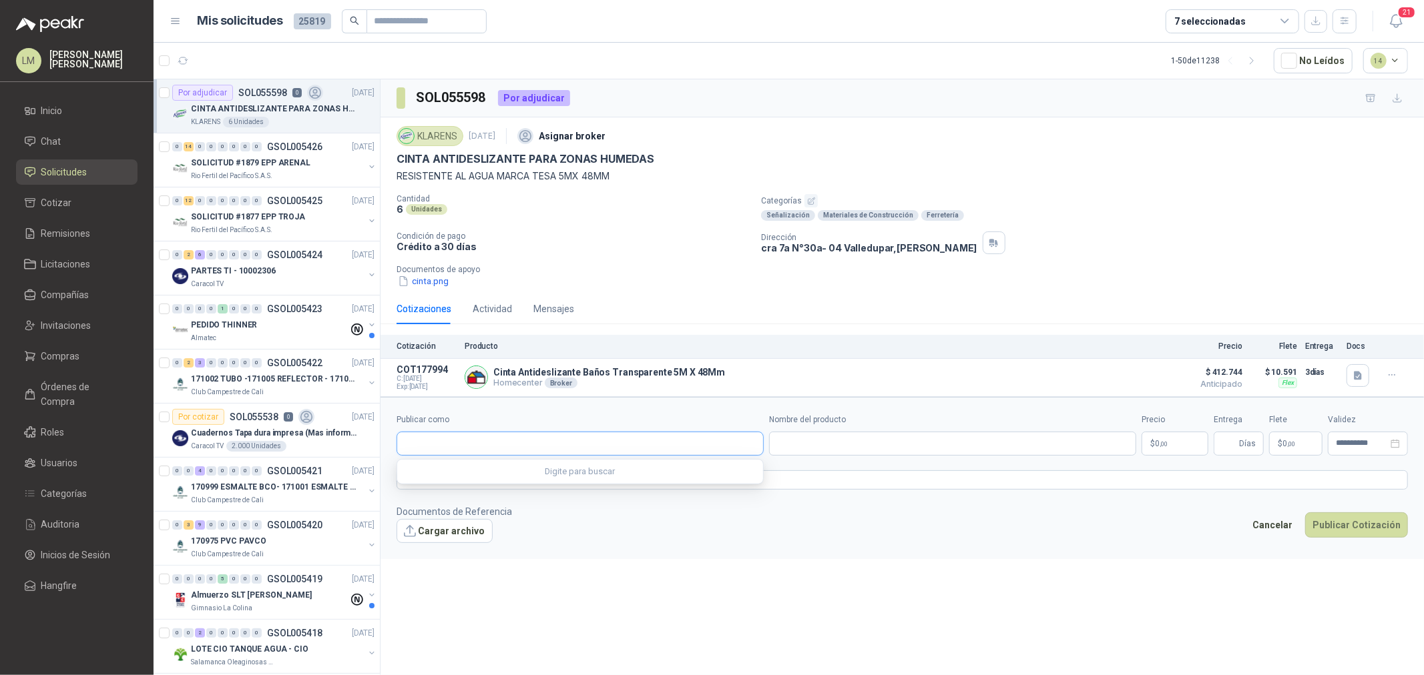
click at [449, 441] on input "Publicar como" at bounding box center [580, 444] width 366 height 23
type input "******"
click at [464, 482] on span "NIT : 901517011" at bounding box center [451, 480] width 47 height 7
type input "**********"
click at [844, 445] on input "Nombre del producto" at bounding box center [952, 444] width 367 height 24
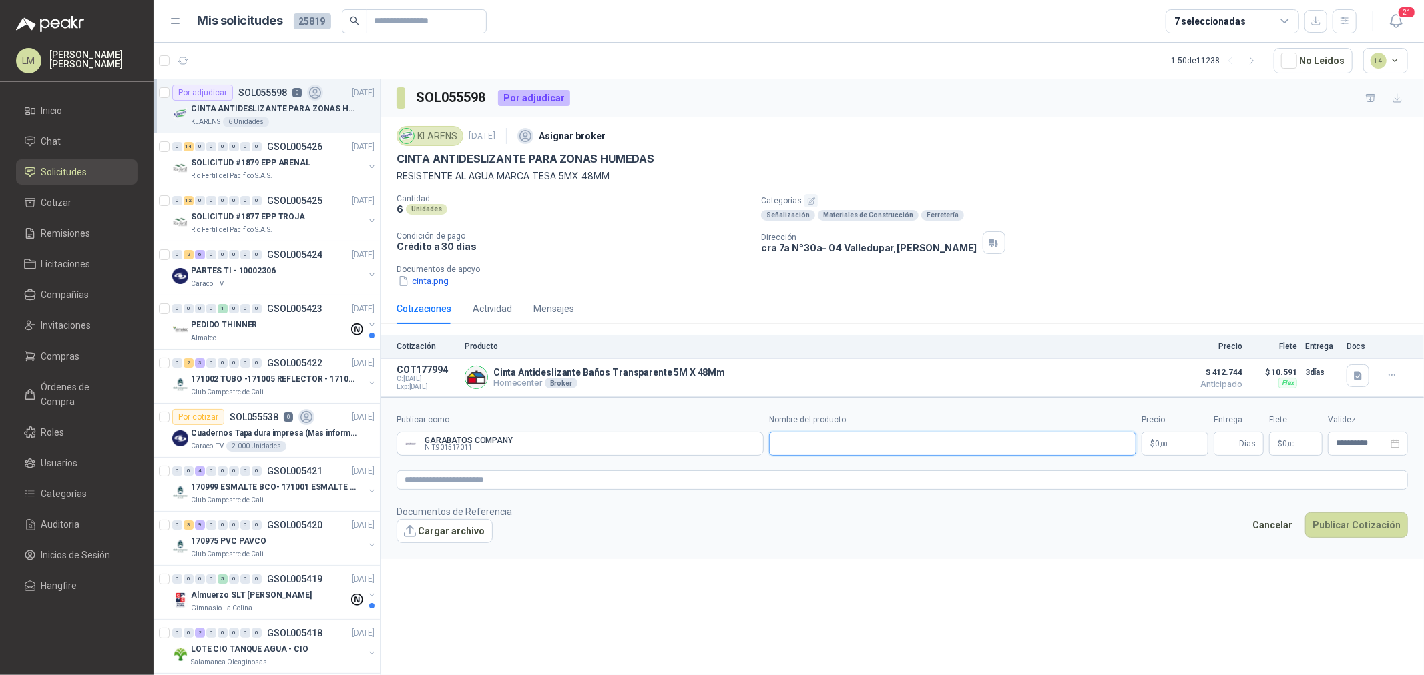
paste input "**********"
type input "**********"
click at [1152, 448] on body "LM [PERSON_NAME] Inicio Chat Solicitudes Cotizar Remisiones Licitaciones Compañ…" at bounding box center [712, 337] width 1424 height 675
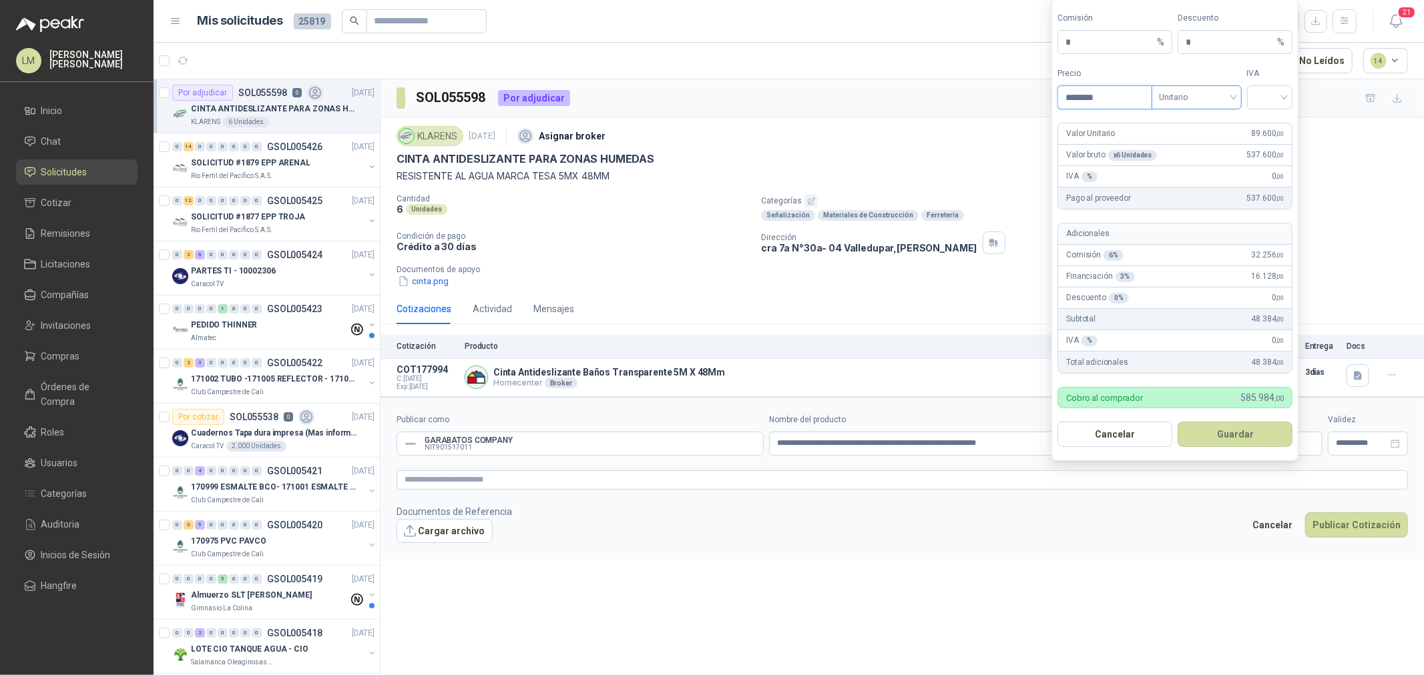
click at [1191, 97] on span "Unitario" at bounding box center [1196, 97] width 74 height 20
type input "********"
click at [1193, 148] on div "Unitario con IVA" at bounding box center [1196, 146] width 69 height 15
click at [1278, 101] on input "search" at bounding box center [1270, 96] width 30 height 20
click at [1273, 129] on div "19%" at bounding box center [1270, 124] width 25 height 15
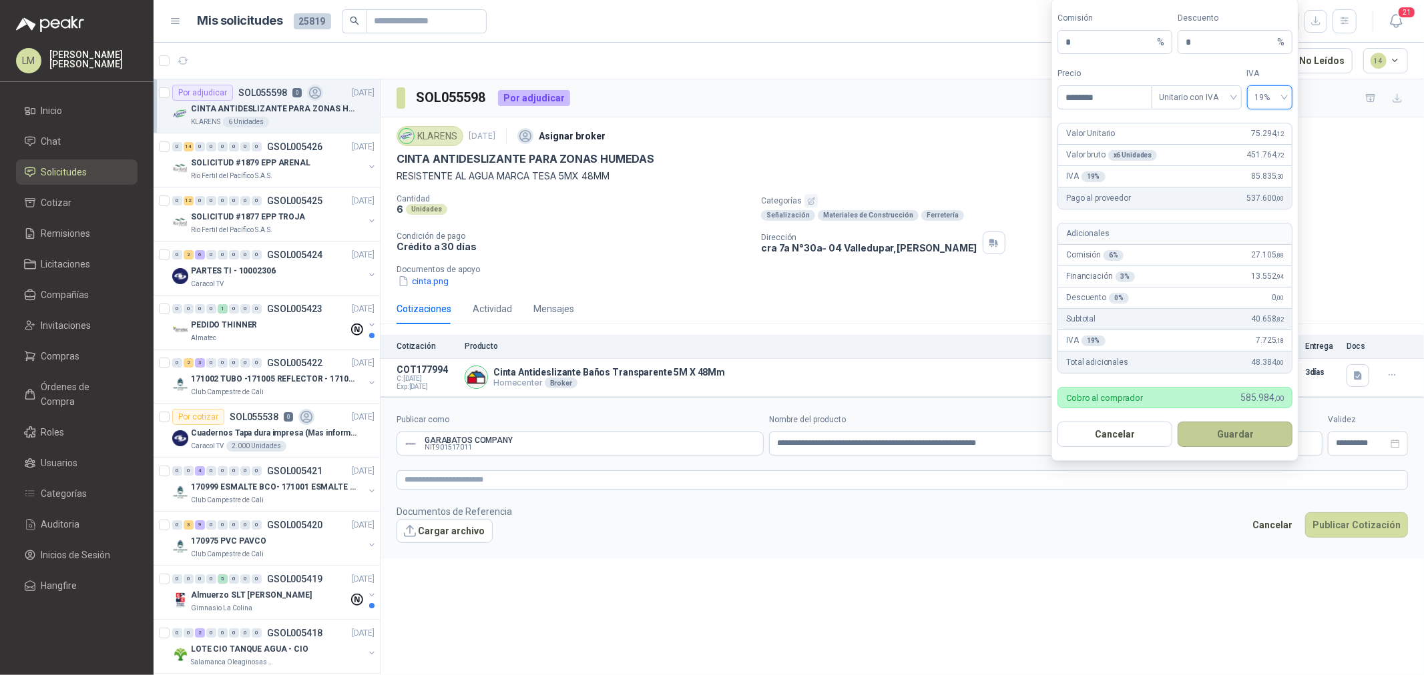
click at [1240, 426] on button "Guardar" at bounding box center [1234, 434] width 115 height 25
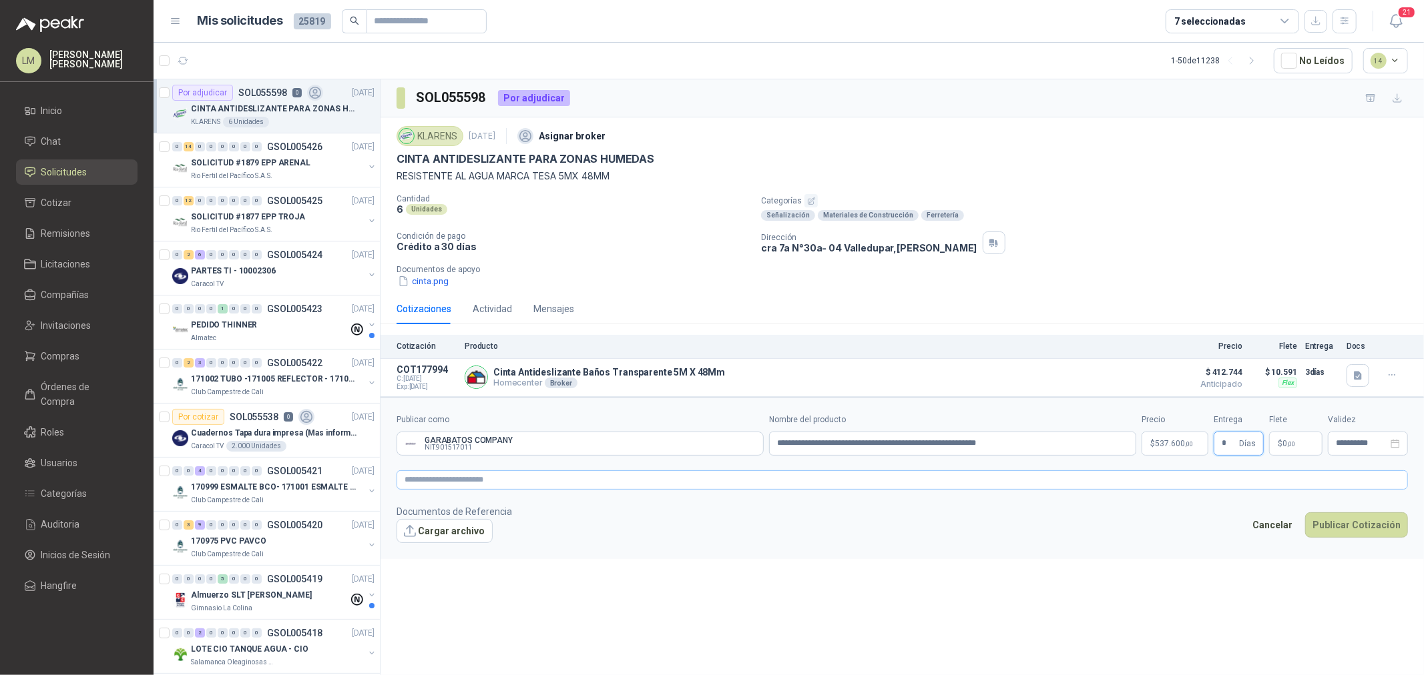
type input "*"
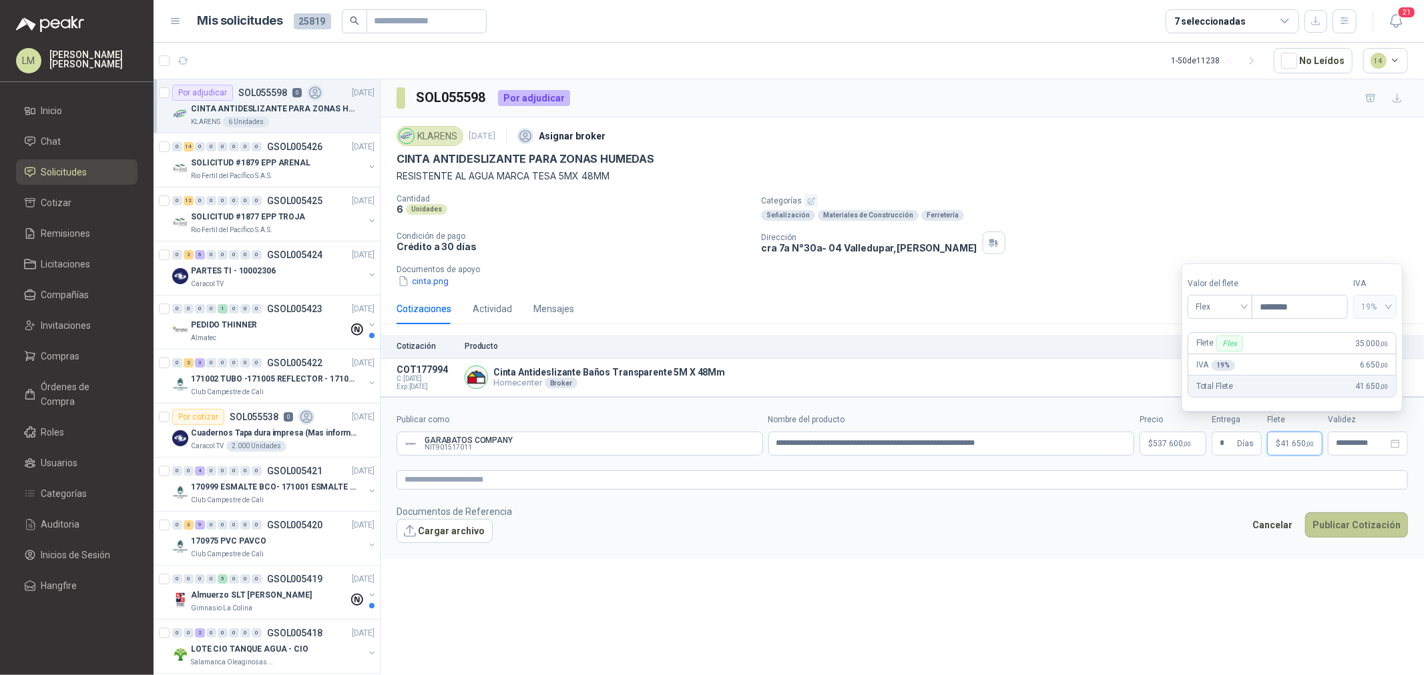
type input "********"
click at [1334, 525] on button "Publicar Cotización" at bounding box center [1356, 525] width 103 height 25
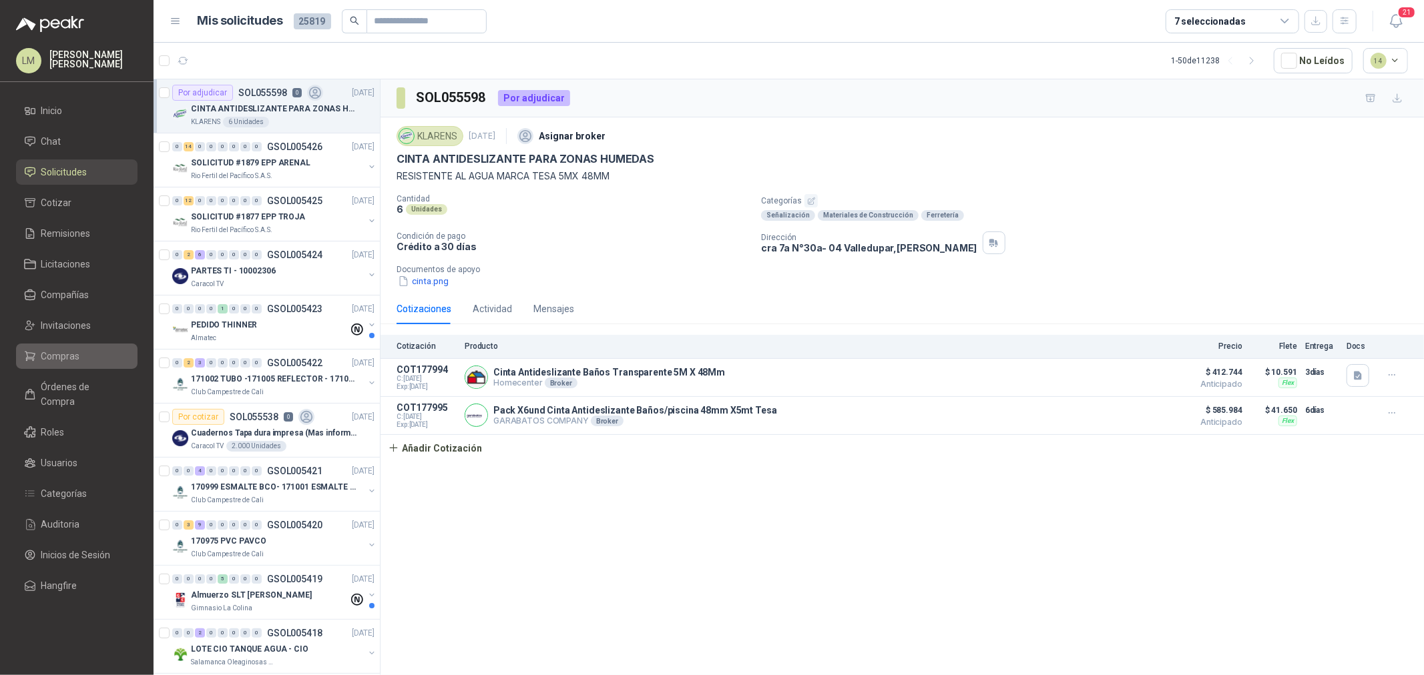
click at [68, 361] on span "Compras" at bounding box center [60, 356] width 39 height 15
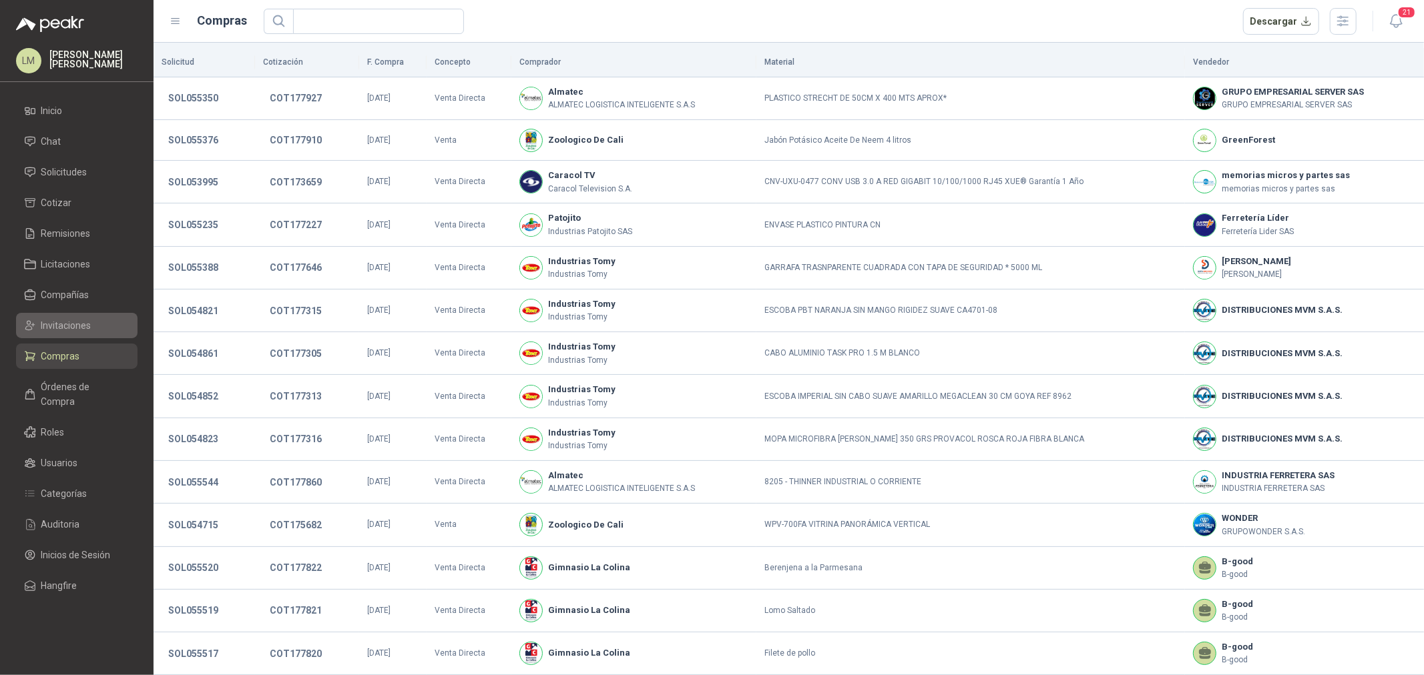
click at [69, 328] on span "Invitaciones" at bounding box center [66, 325] width 50 height 15
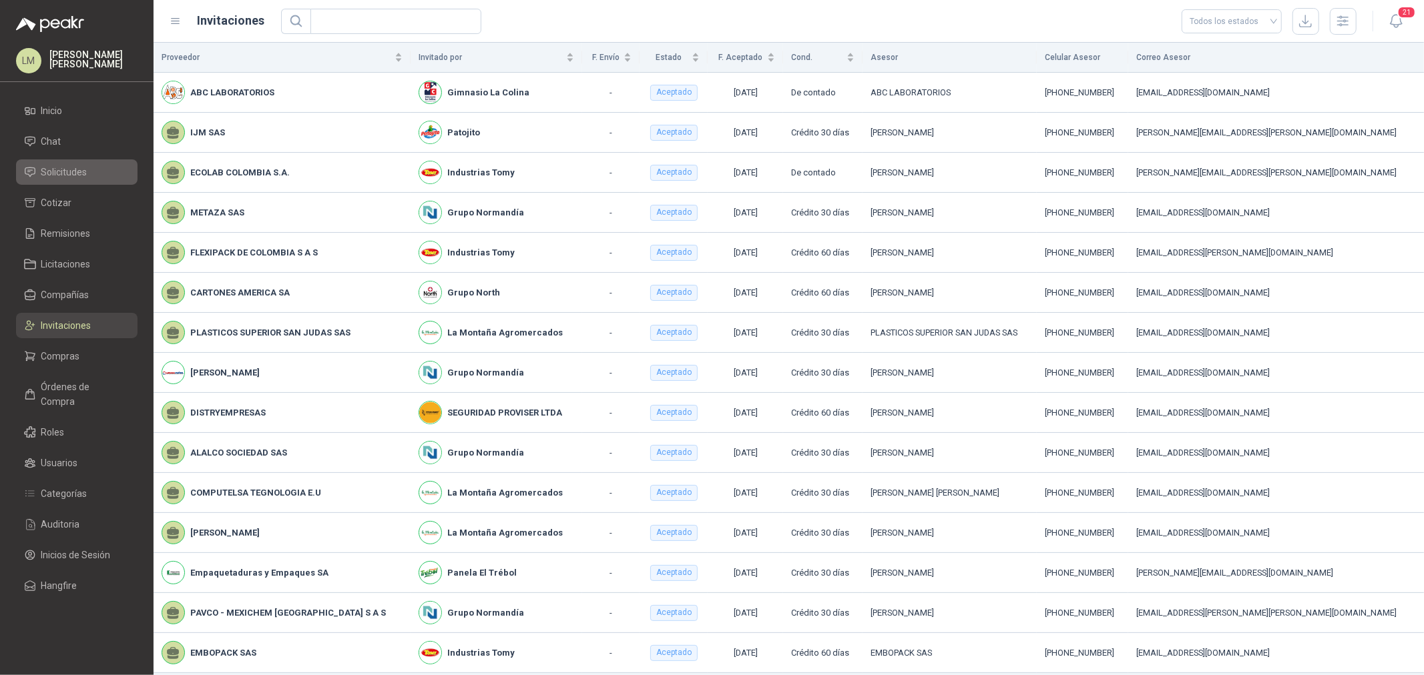
click at [50, 168] on span "Solicitudes" at bounding box center [64, 172] width 46 height 15
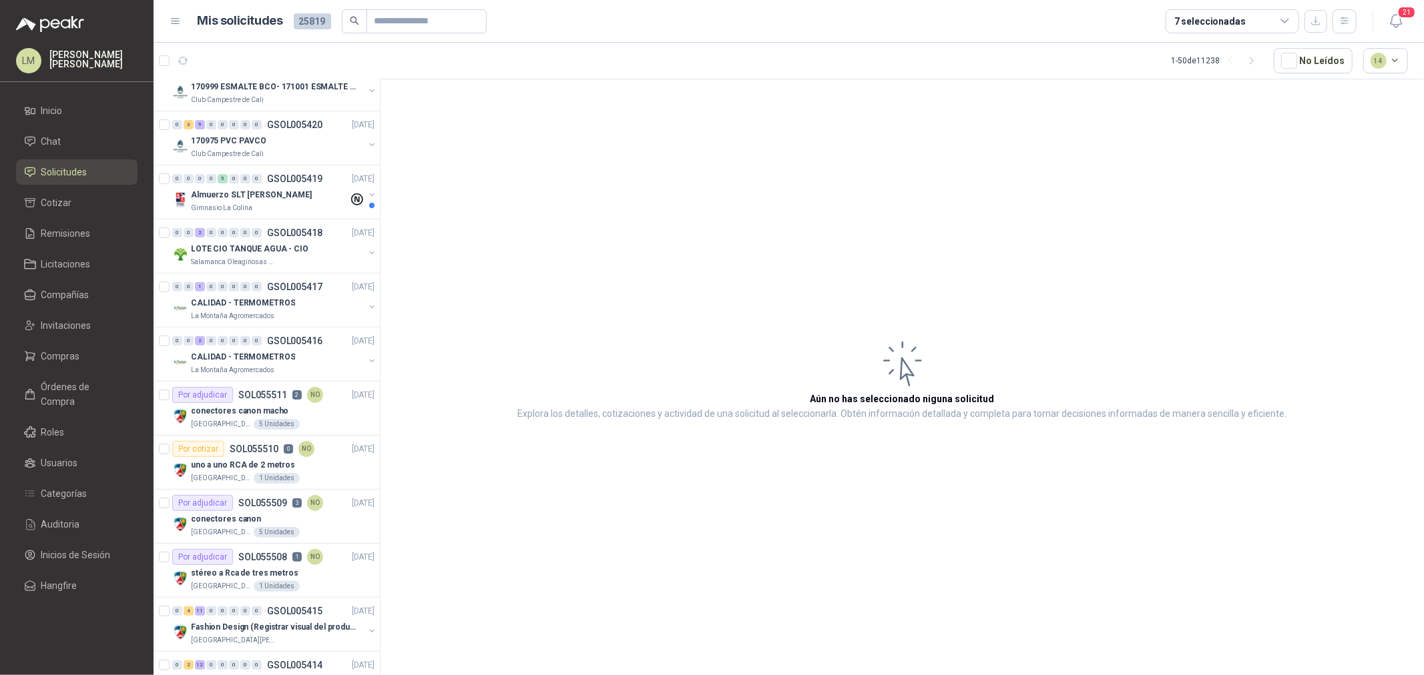
scroll to position [445, 0]
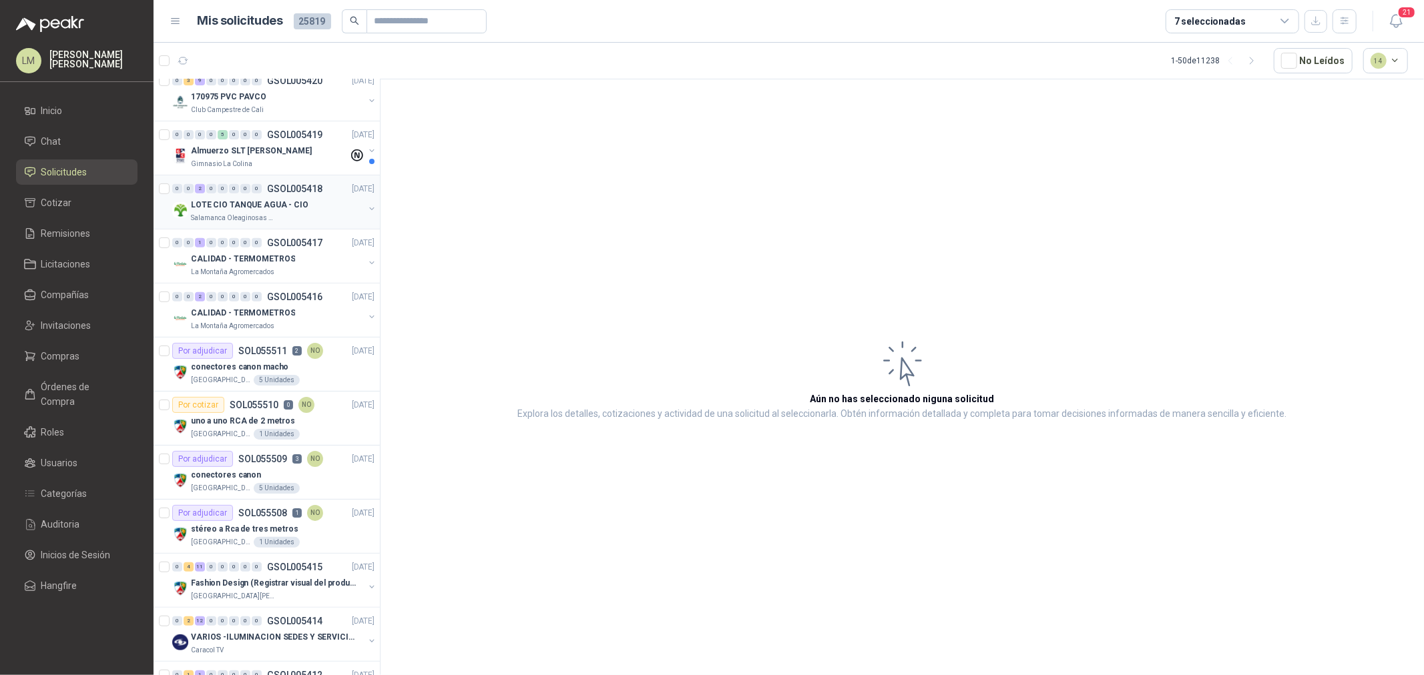
click at [366, 208] on button "button" at bounding box center [371, 209] width 11 height 11
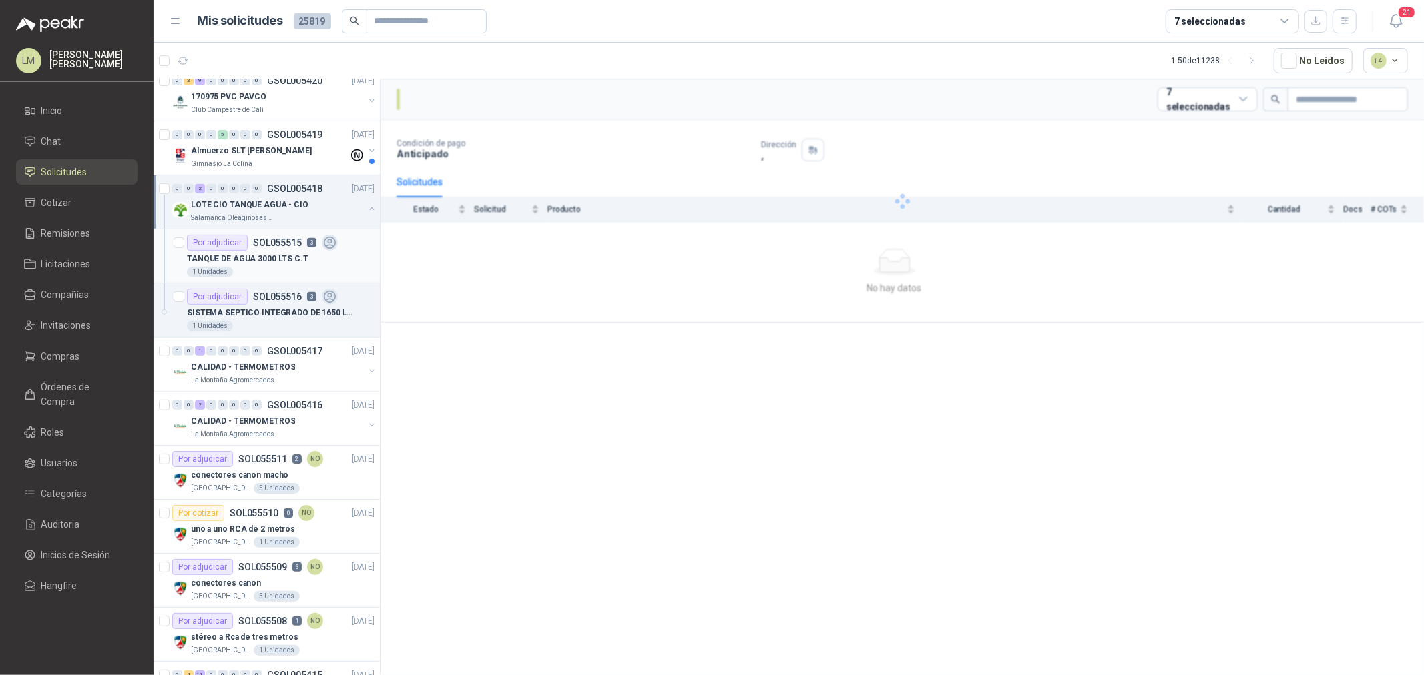
click at [298, 253] on p "TANQUE DE AGUA 3000 LTS C.T" at bounding box center [247, 259] width 121 height 13
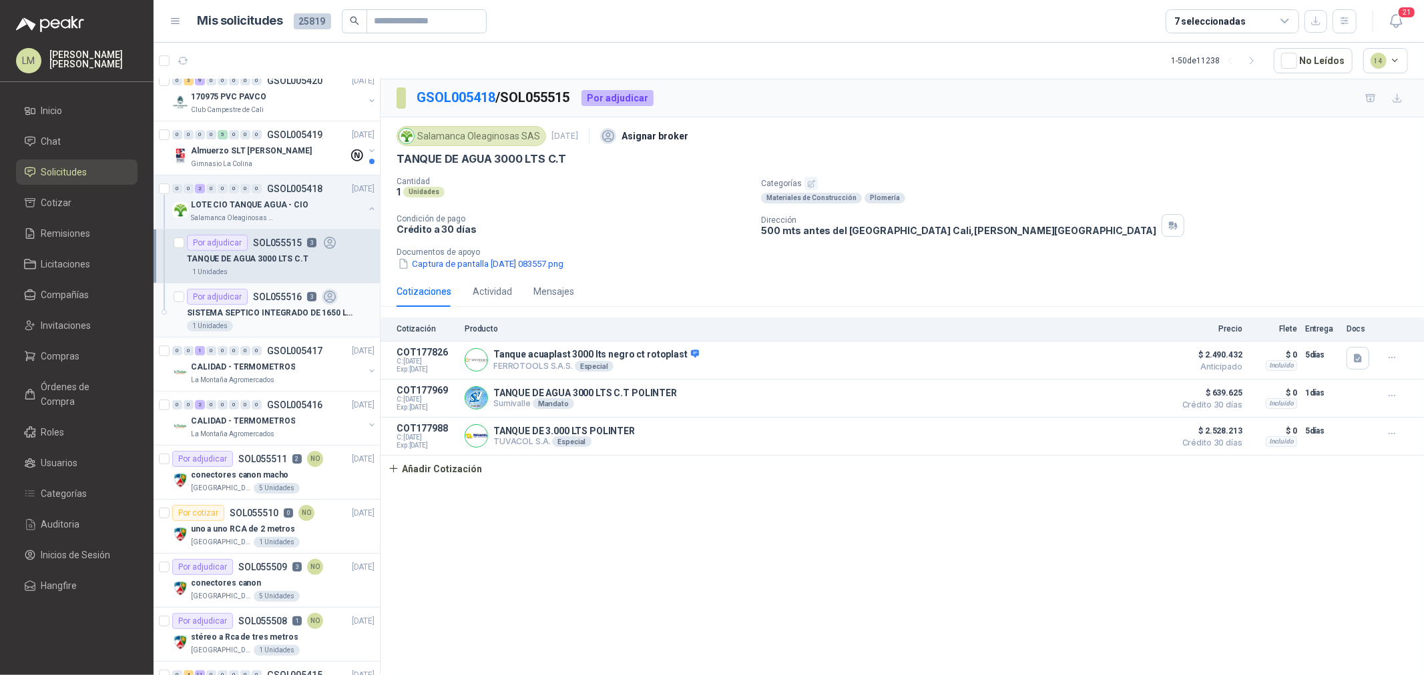
click at [269, 323] on div "1 Unidades" at bounding box center [281, 326] width 188 height 11
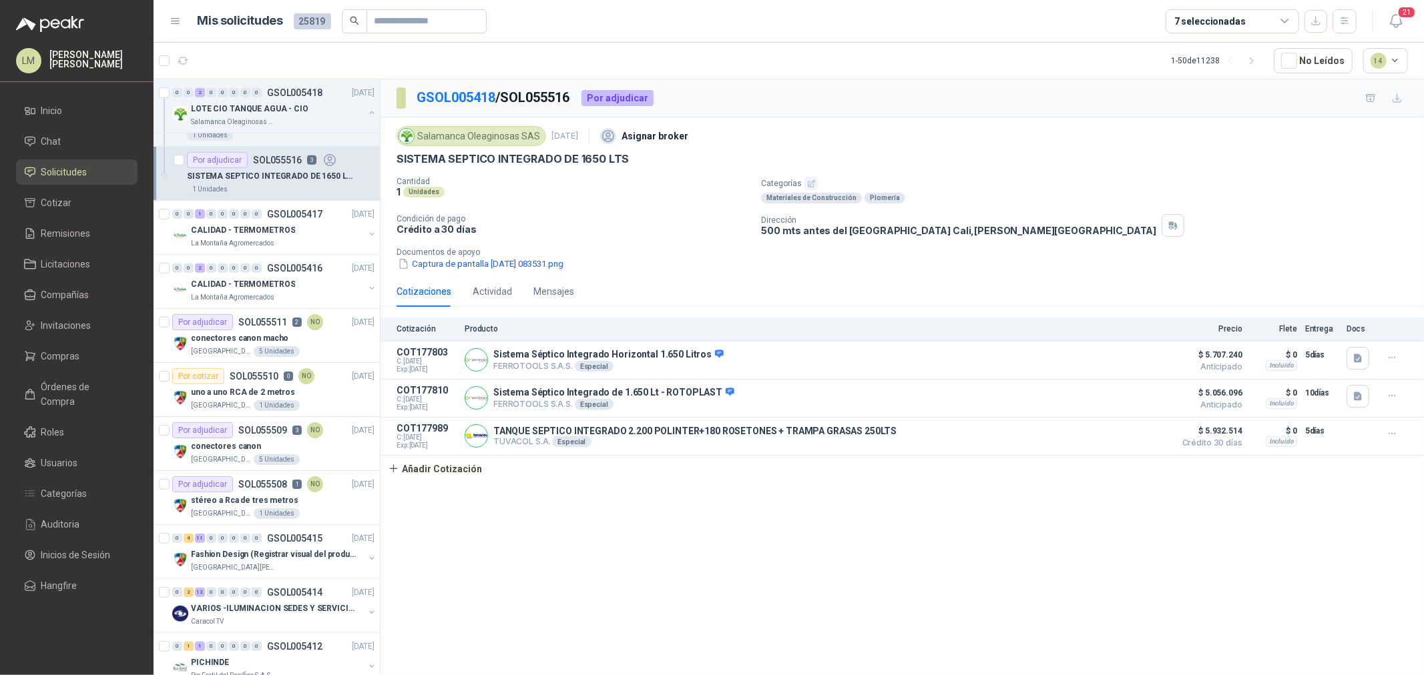
scroll to position [593, 0]
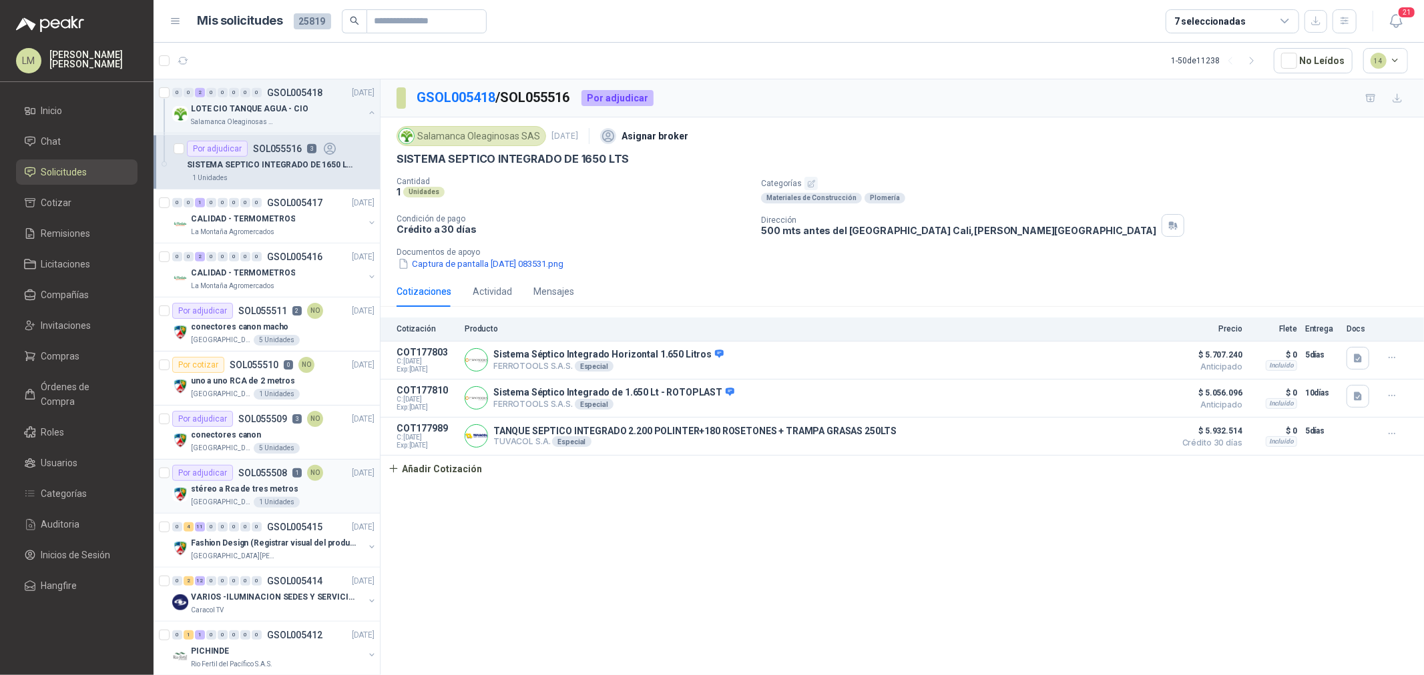
click at [248, 472] on p "SOL055508" at bounding box center [262, 473] width 49 height 9
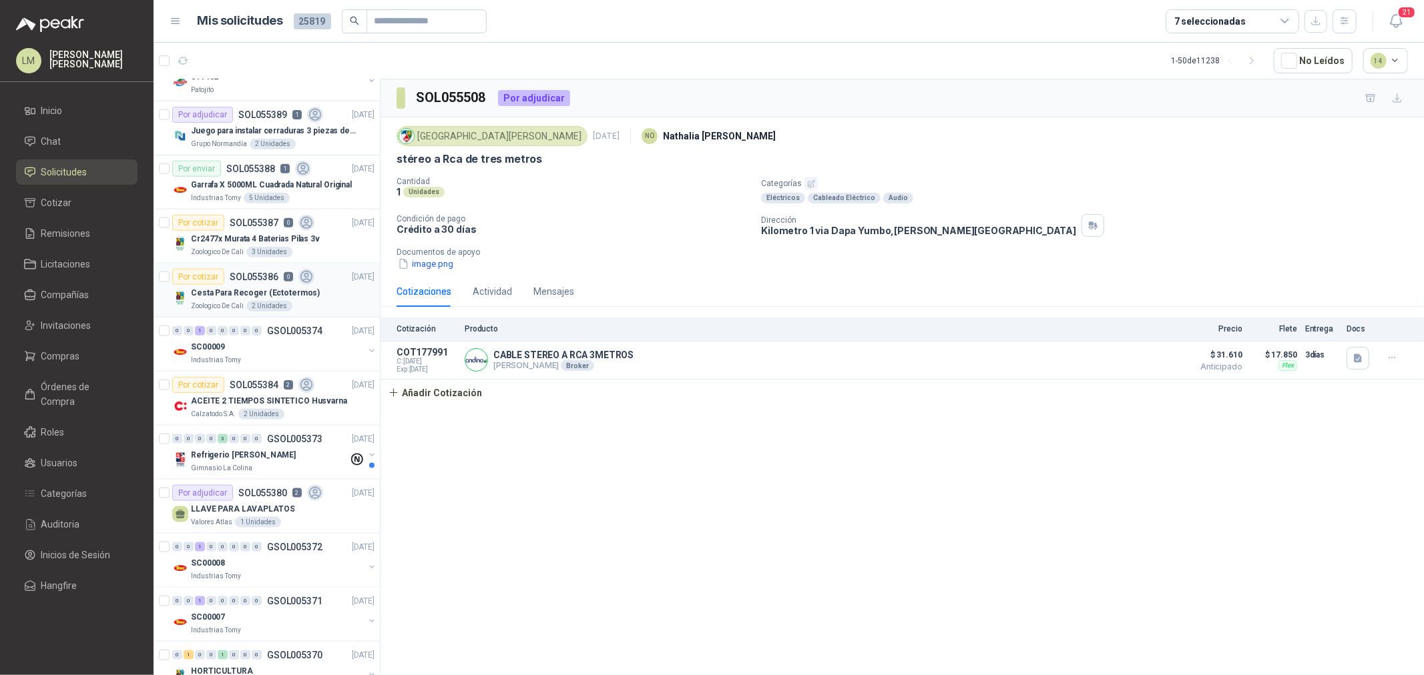
scroll to position [1335, 0]
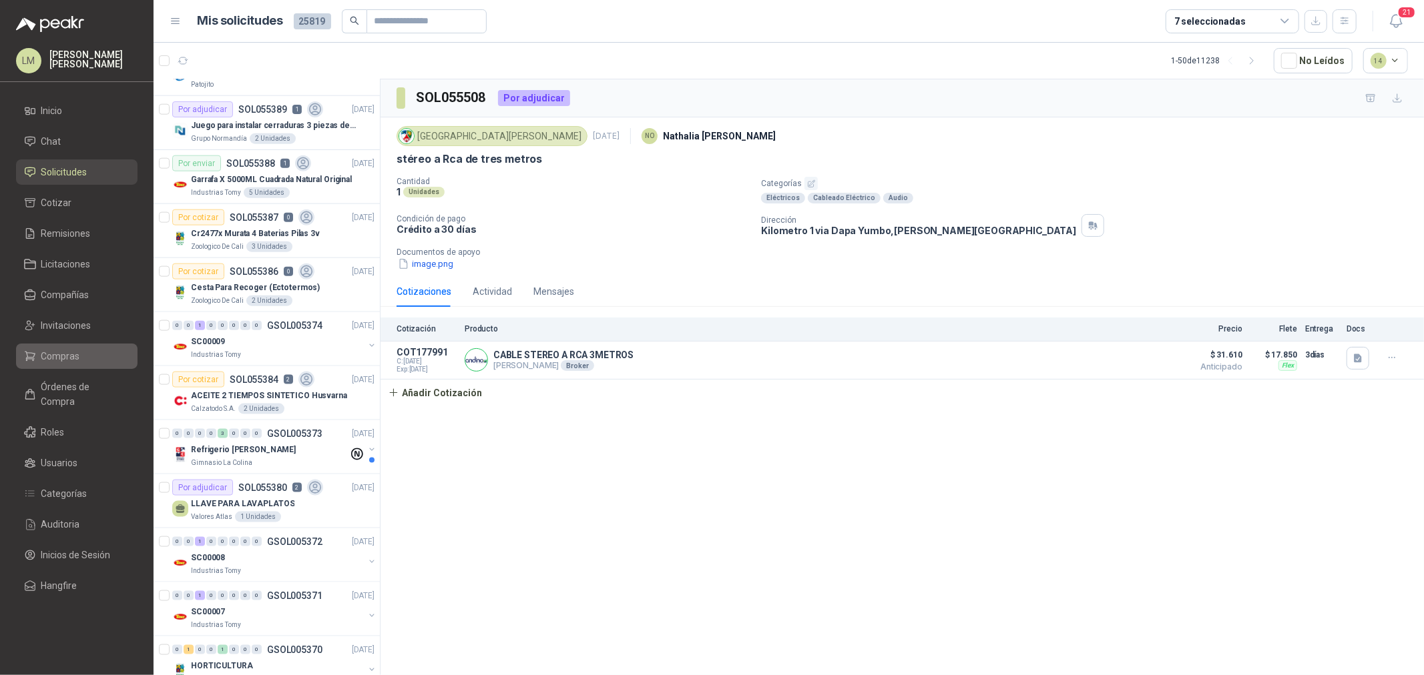
click at [75, 352] on span "Compras" at bounding box center [60, 356] width 39 height 15
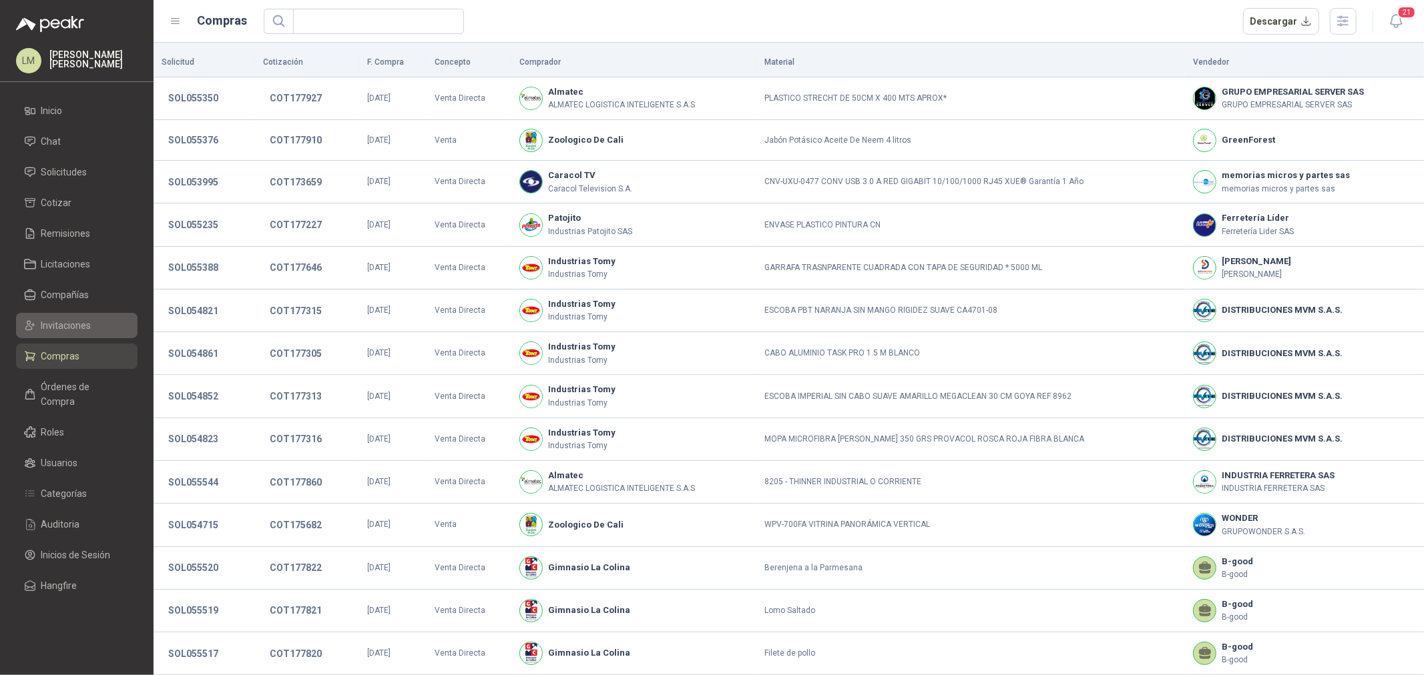
click at [78, 328] on span "Invitaciones" at bounding box center [66, 325] width 50 height 15
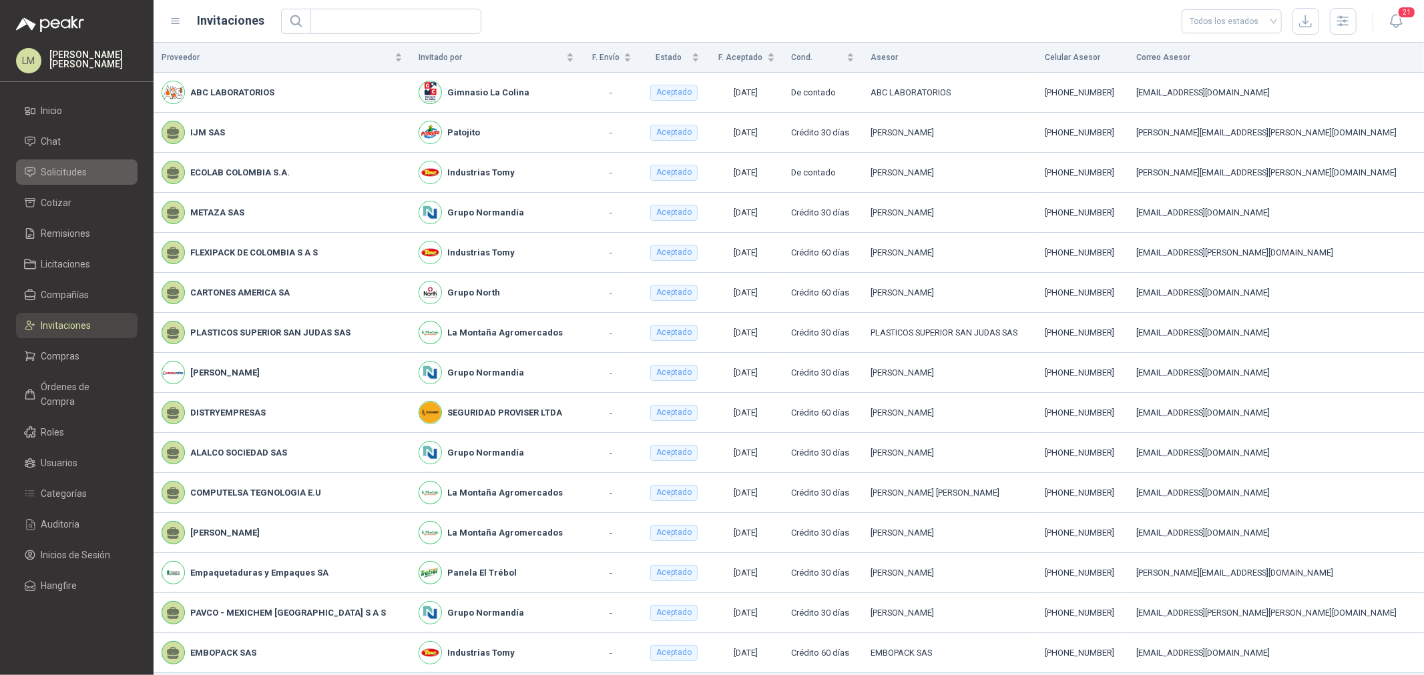
click at [59, 171] on span "Solicitudes" at bounding box center [64, 172] width 46 height 15
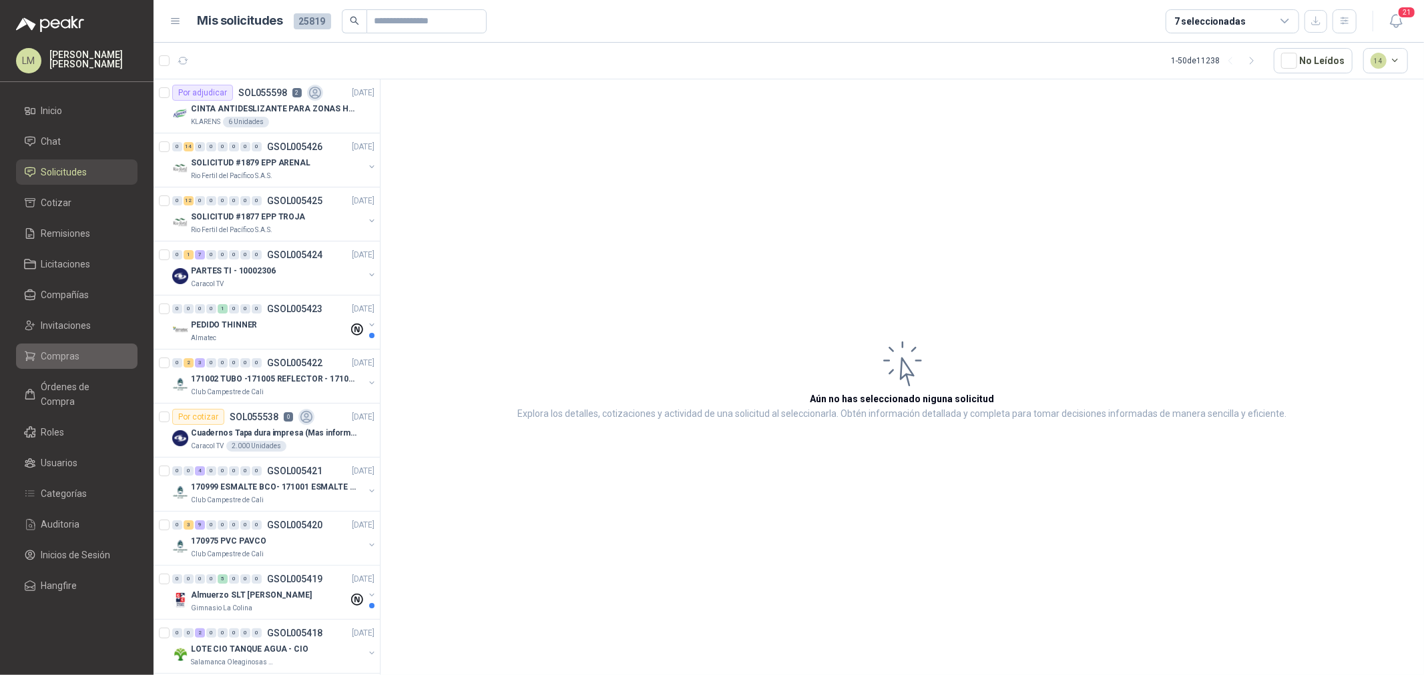
click at [54, 354] on span "Compras" at bounding box center [60, 356] width 39 height 15
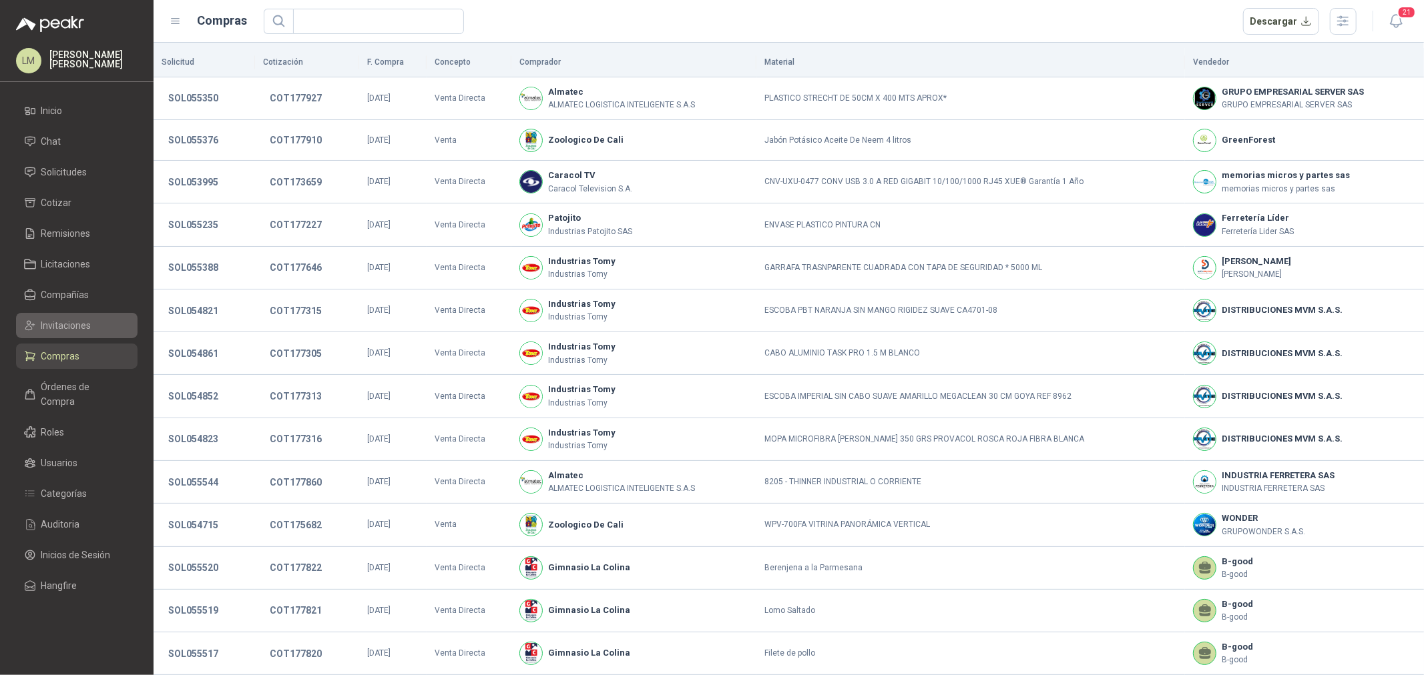
click at [56, 328] on span "Invitaciones" at bounding box center [66, 325] width 50 height 15
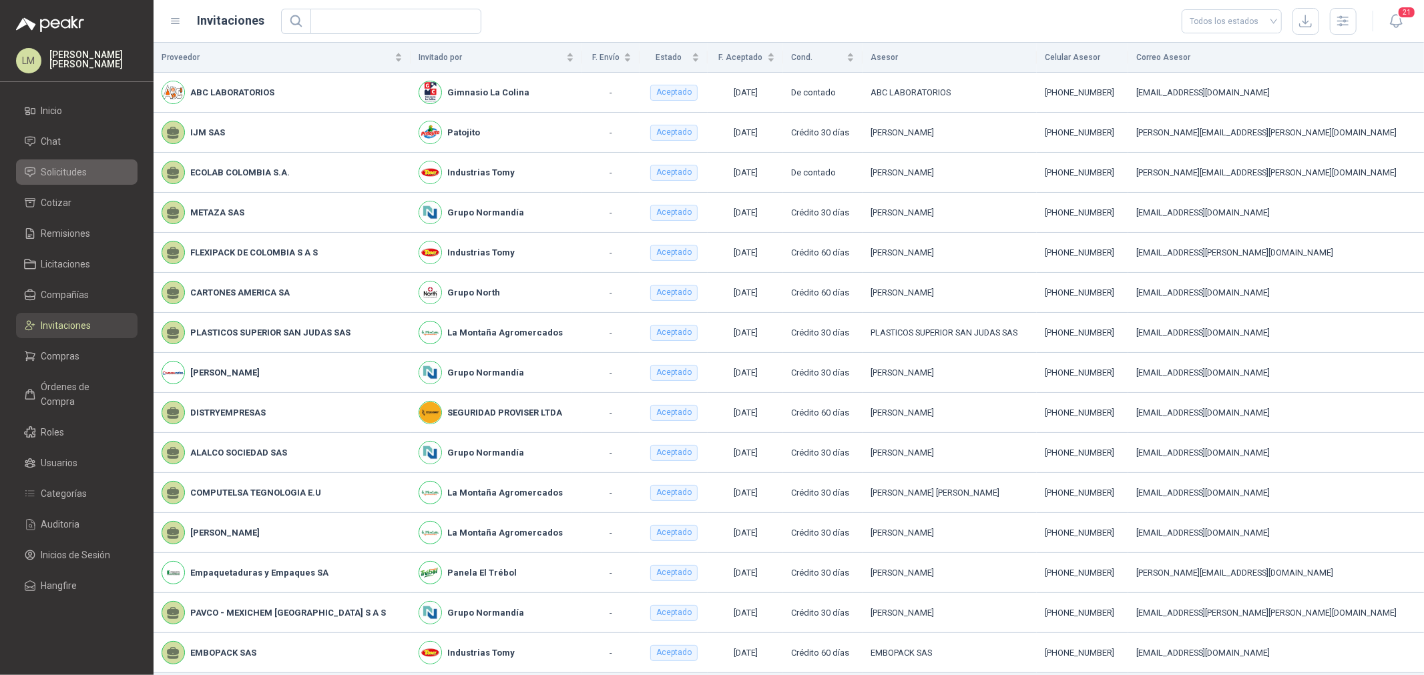
click at [64, 169] on span "Solicitudes" at bounding box center [64, 172] width 46 height 15
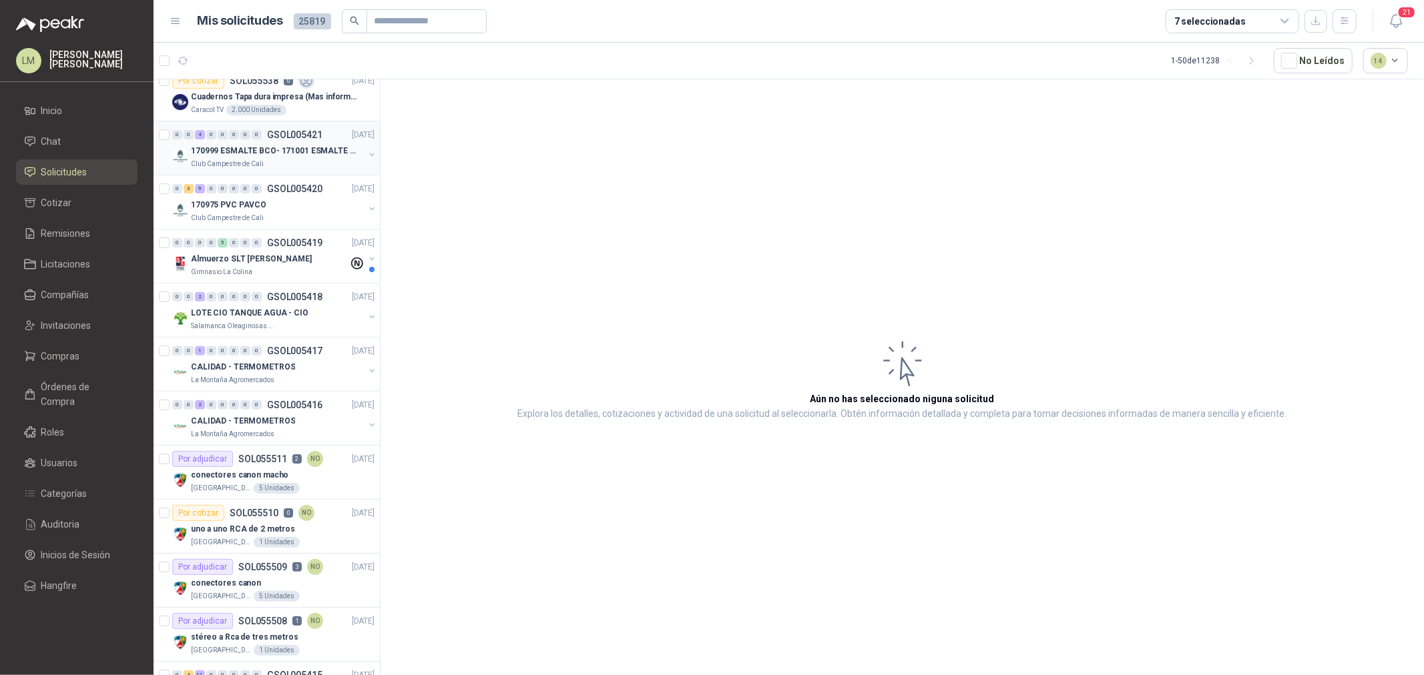
scroll to position [445, 0]
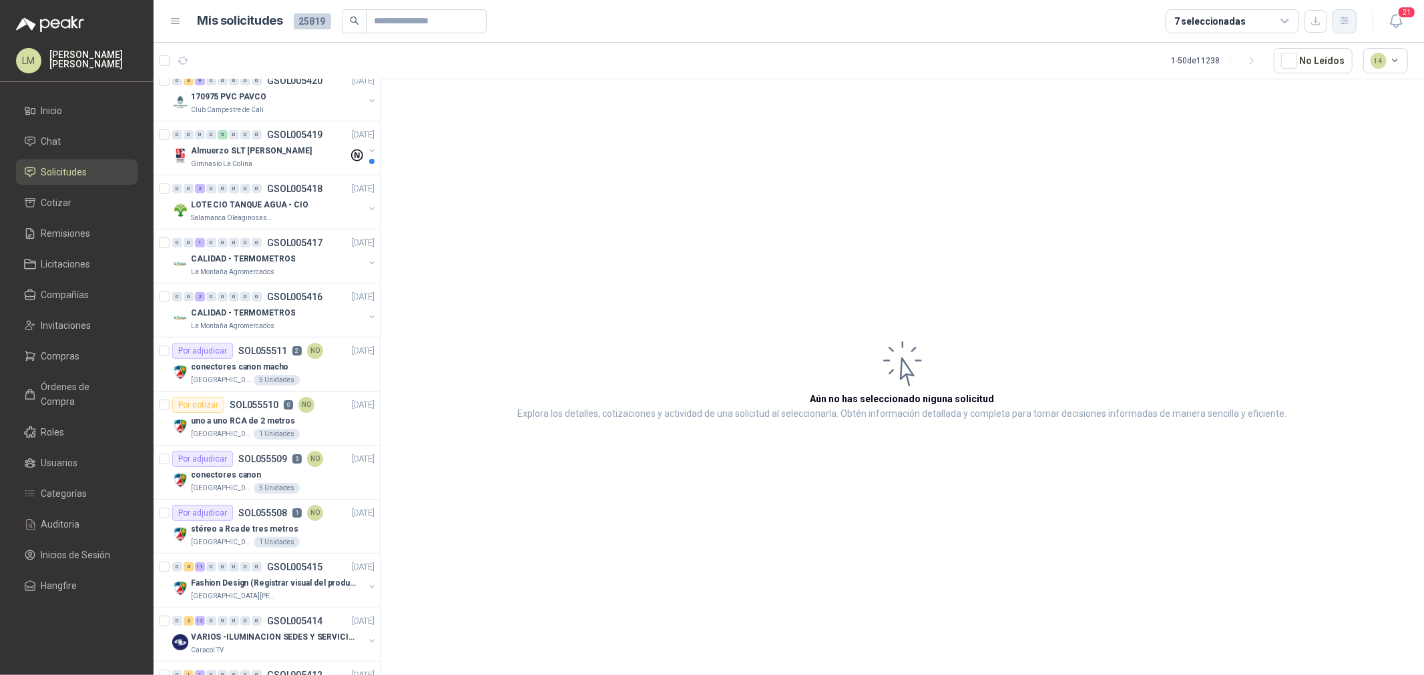
click at [1336, 13] on button "button" at bounding box center [1344, 21] width 24 height 24
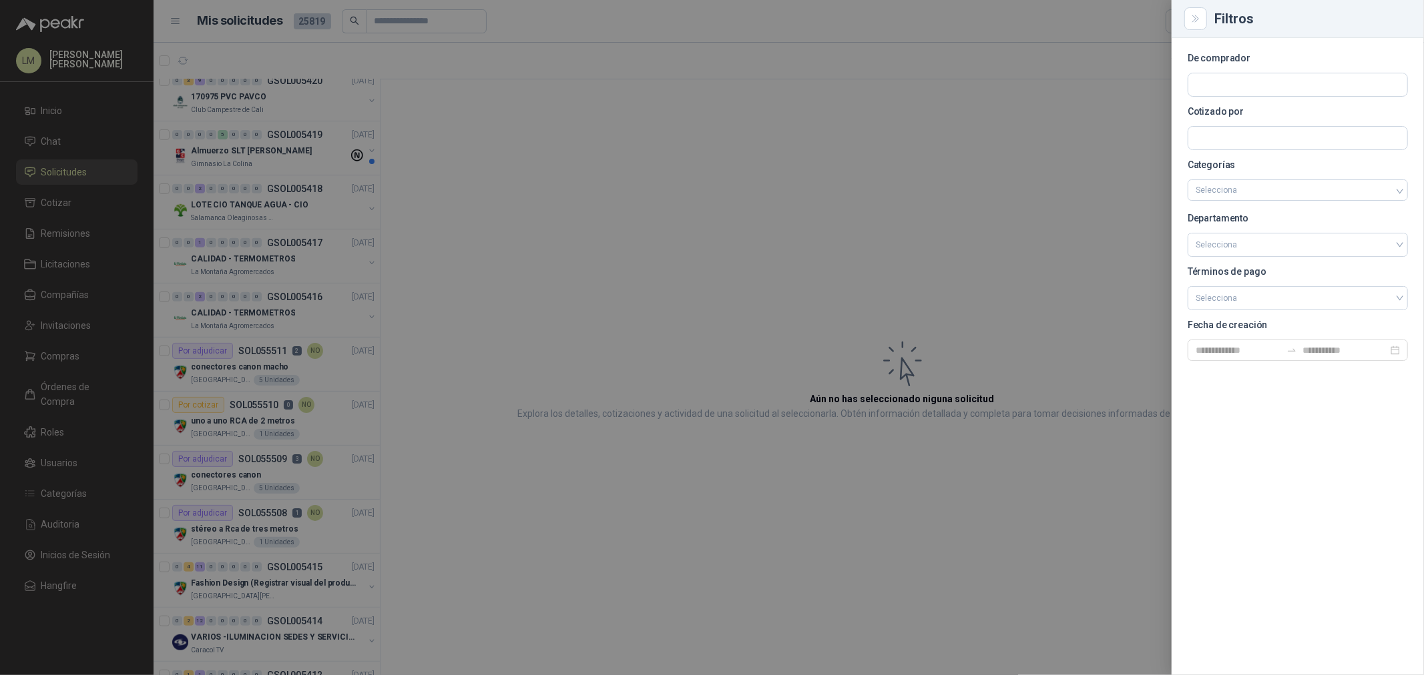
click at [789, 159] on div at bounding box center [712, 337] width 1424 height 675
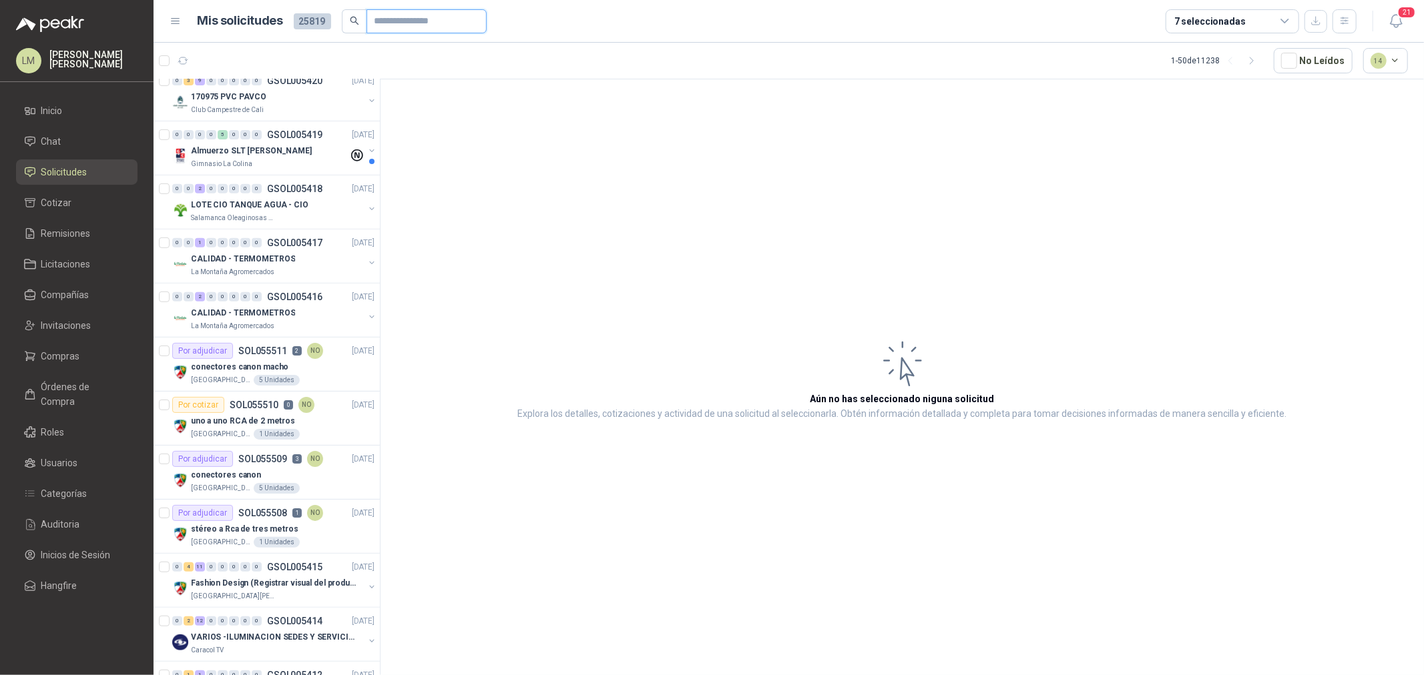
click at [434, 20] on input "text" at bounding box center [420, 21] width 93 height 23
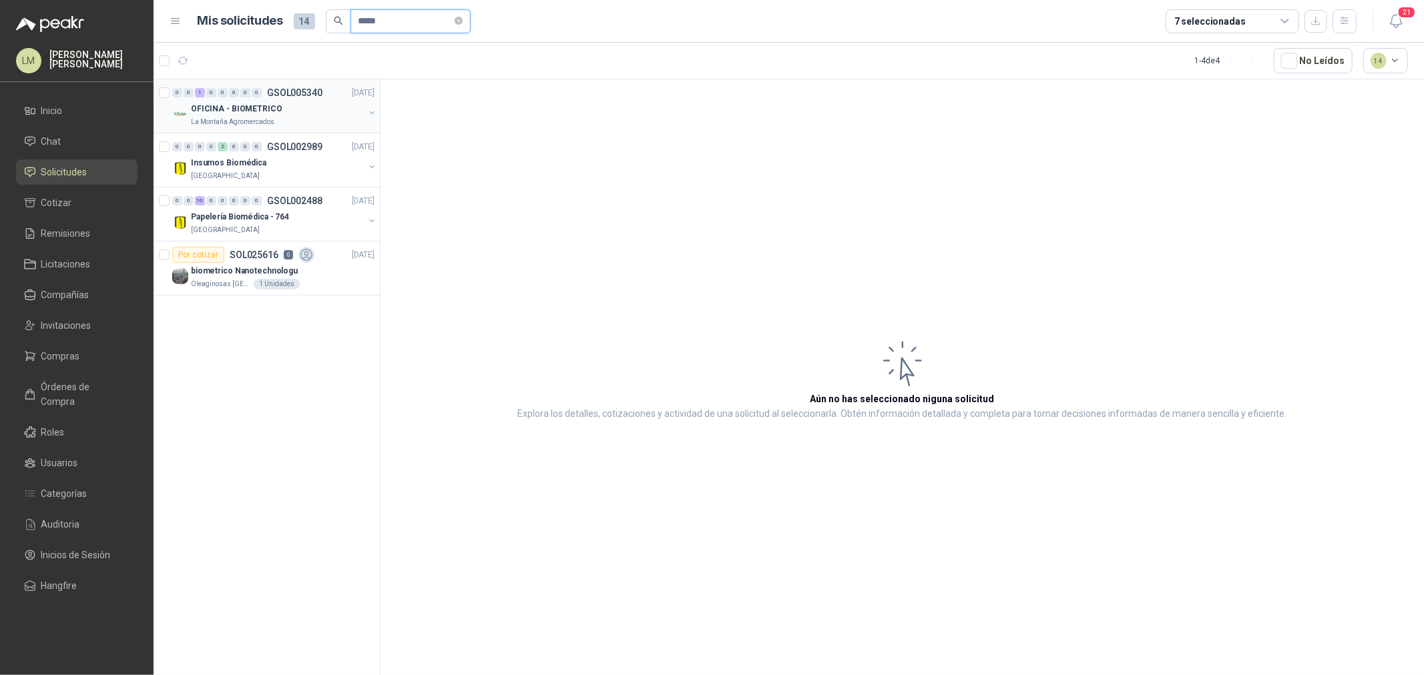
scroll to position [0, 0]
type input "*****"
click at [370, 111] on button "button" at bounding box center [371, 112] width 11 height 11
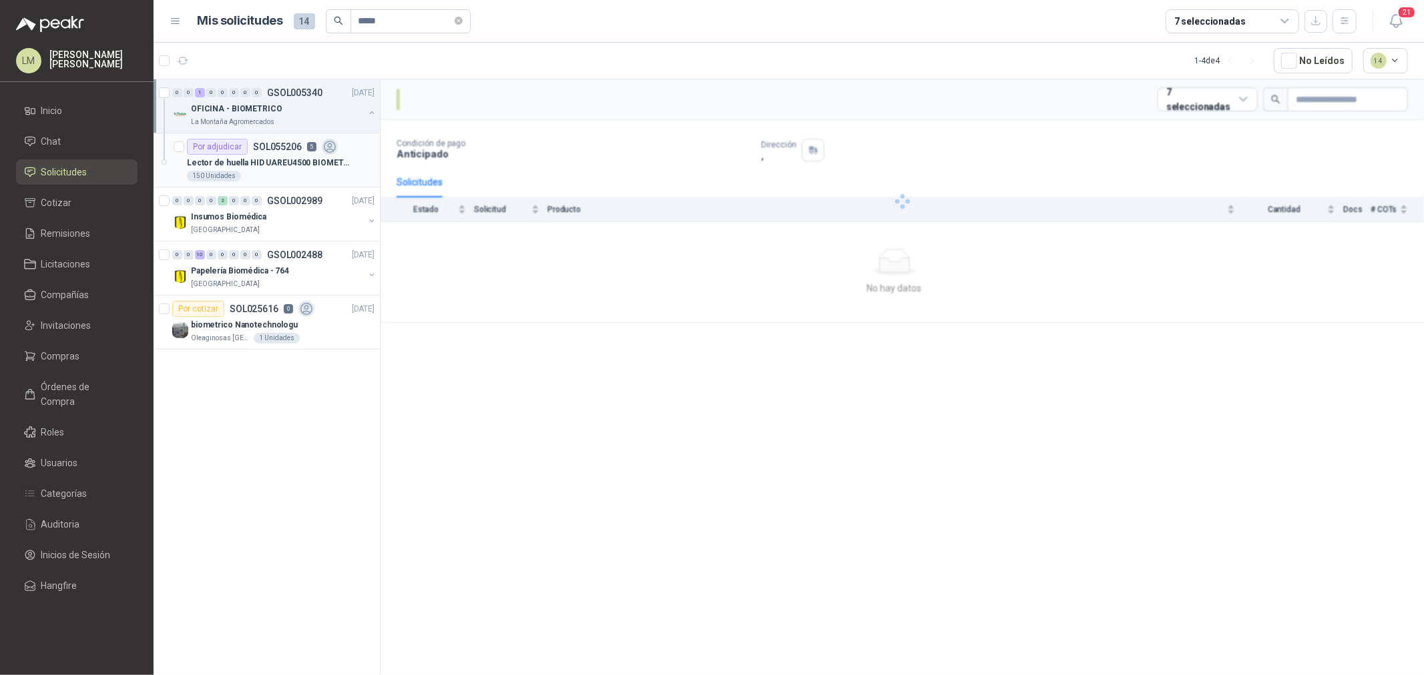
click at [290, 170] on div "Lector de huella HID UAREU4500 BIOMETRICO" at bounding box center [281, 163] width 188 height 16
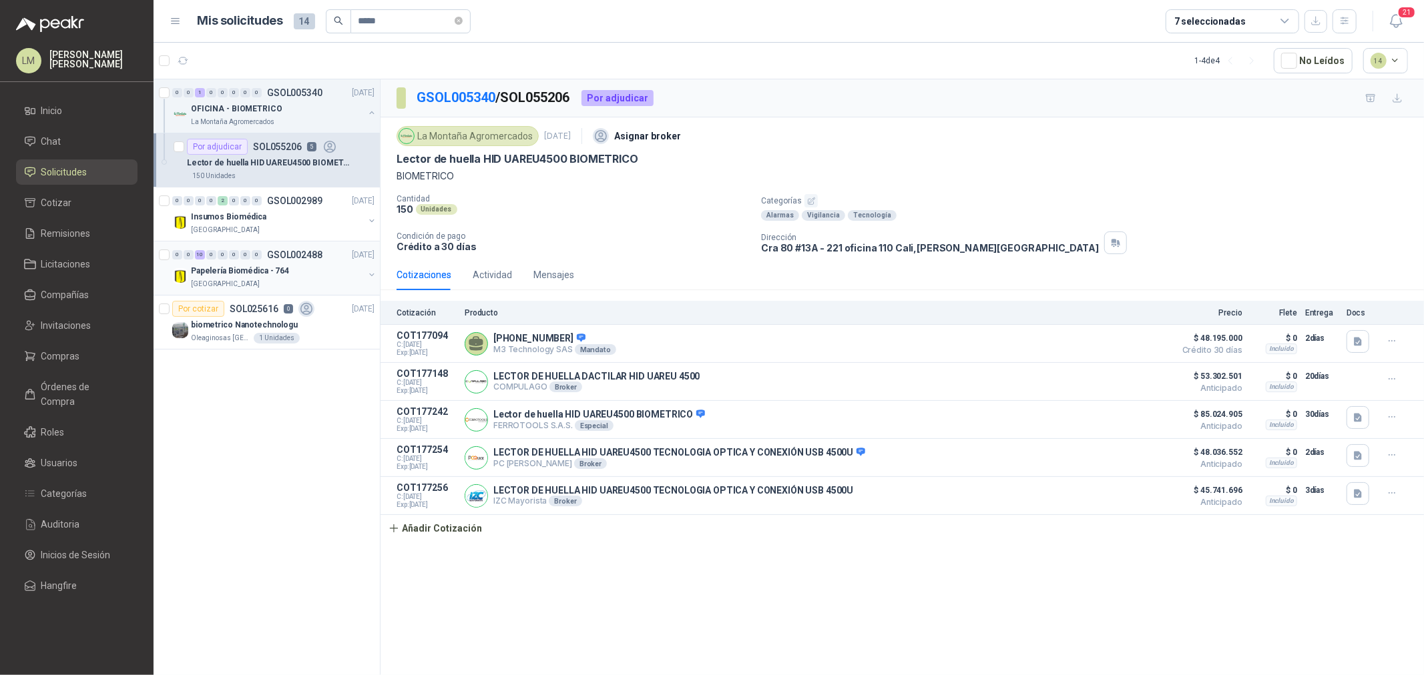
click at [255, 265] on p "Papelería Biomédica - 764" at bounding box center [240, 271] width 98 height 13
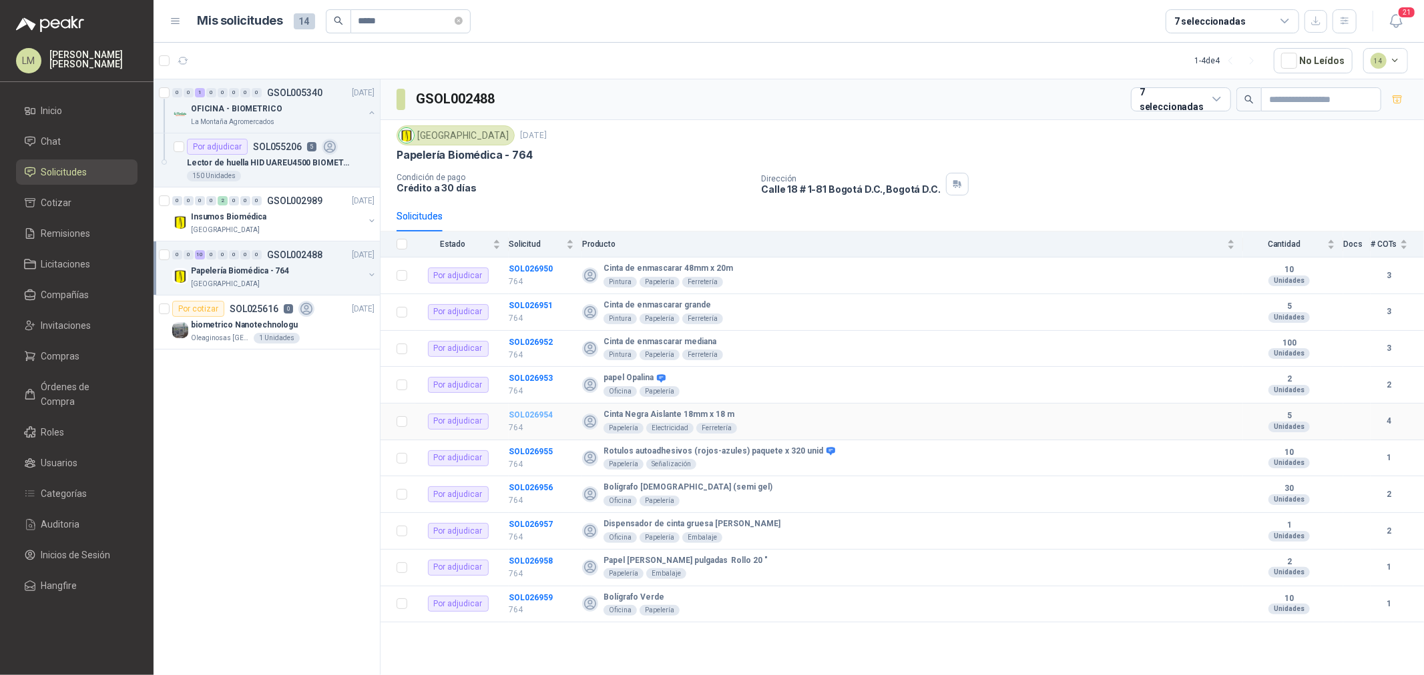
click at [539, 414] on b "SOL026954" at bounding box center [531, 415] width 44 height 9
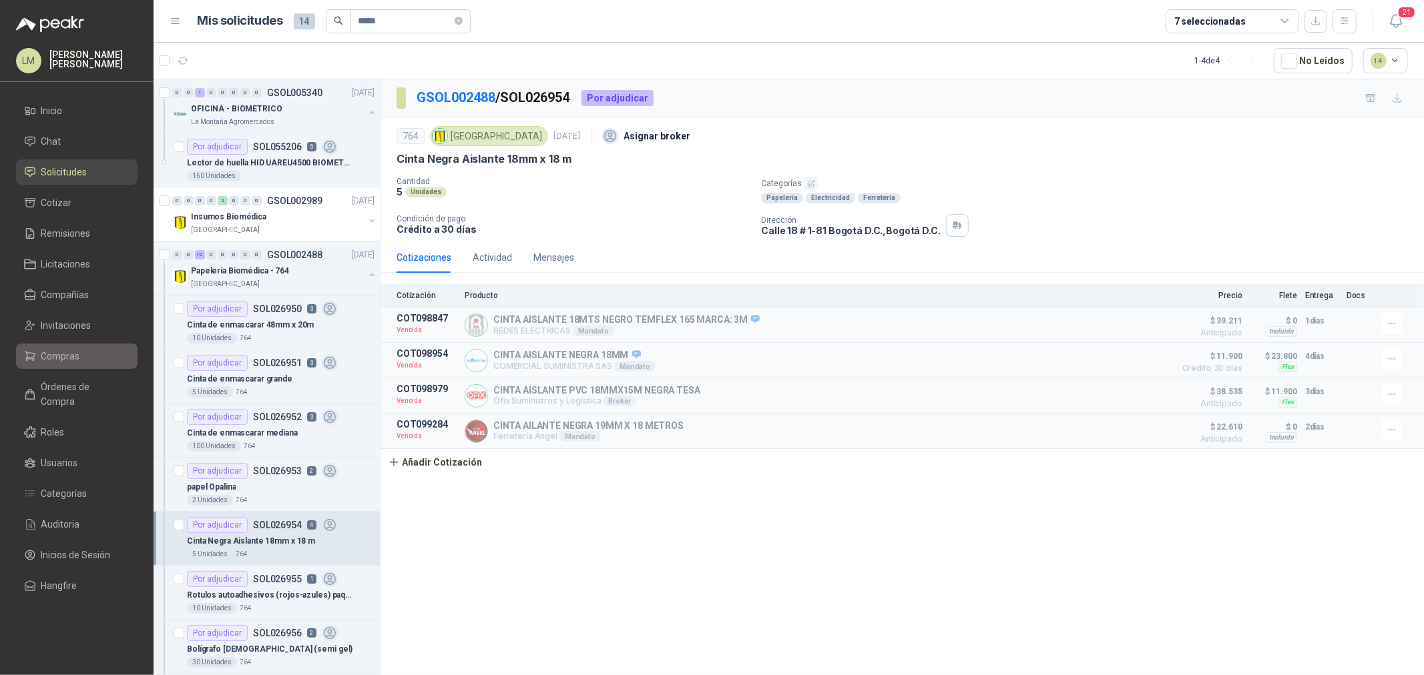
click at [47, 358] on span "Compras" at bounding box center [60, 356] width 39 height 15
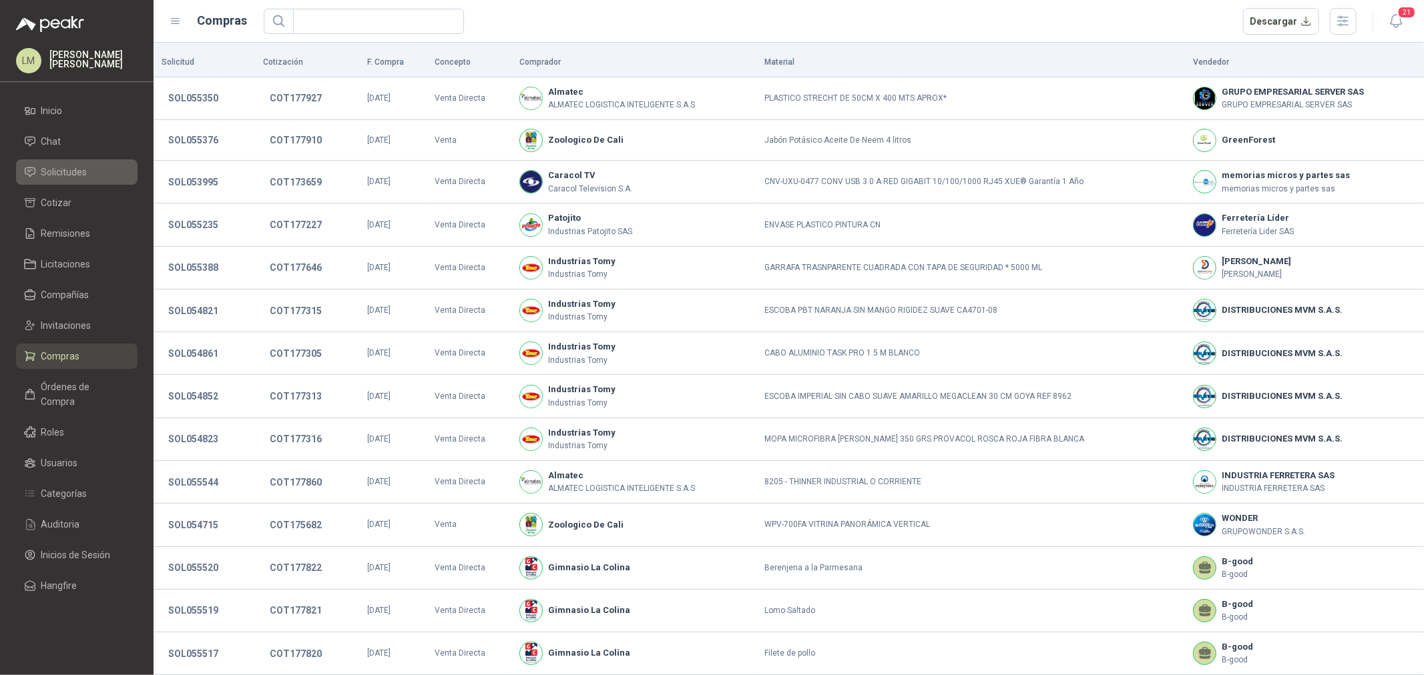
click at [57, 172] on span "Solicitudes" at bounding box center [64, 172] width 46 height 15
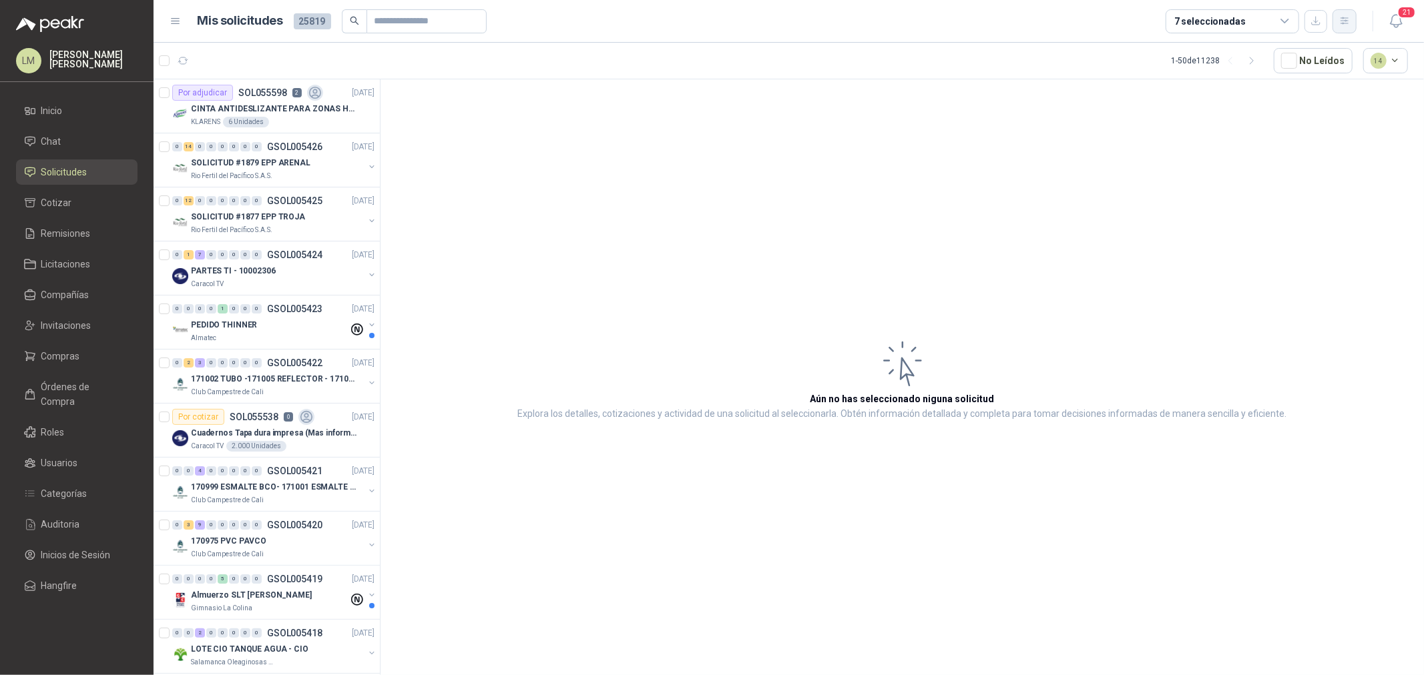
click at [1338, 21] on button "button" at bounding box center [1344, 21] width 24 height 24
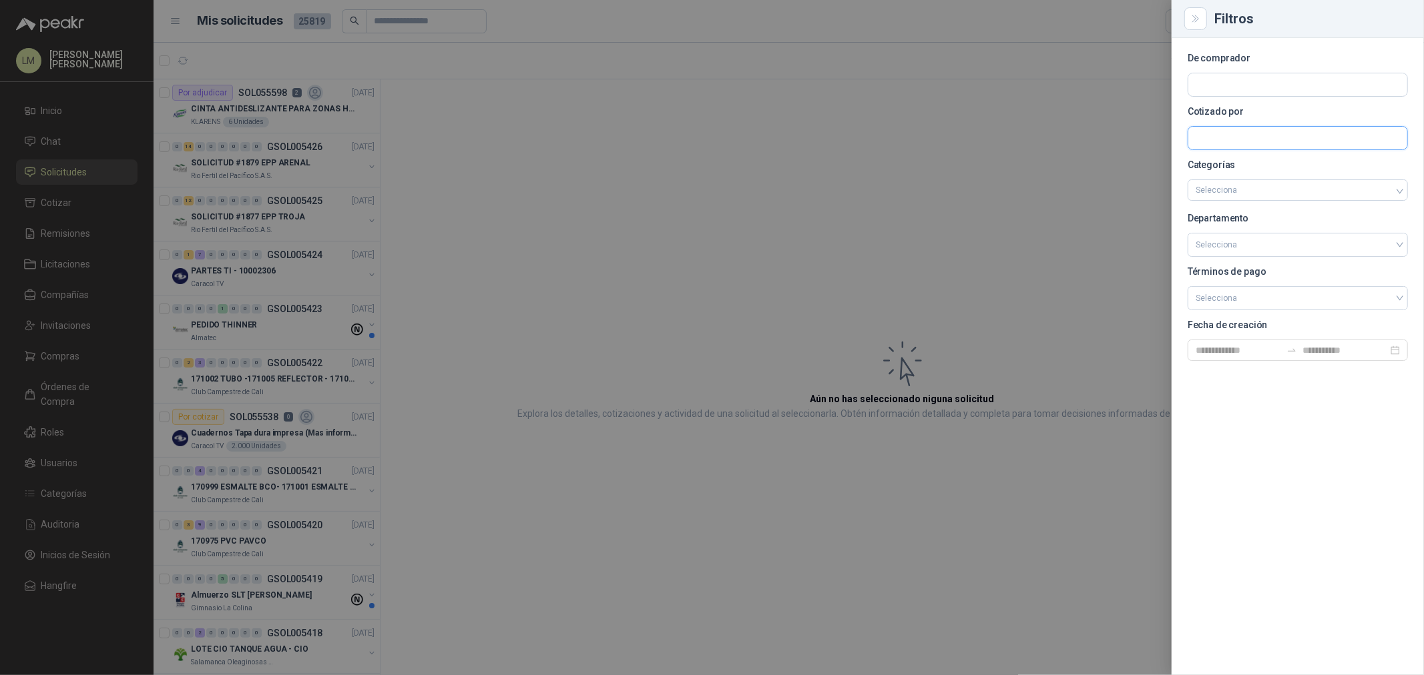
click at [1207, 136] on input "text" at bounding box center [1297, 138] width 219 height 23
type input "******"
click at [1258, 163] on p "GRUPO EMPRESARIAL SERVER SAS" at bounding box center [1297, 167] width 156 height 8
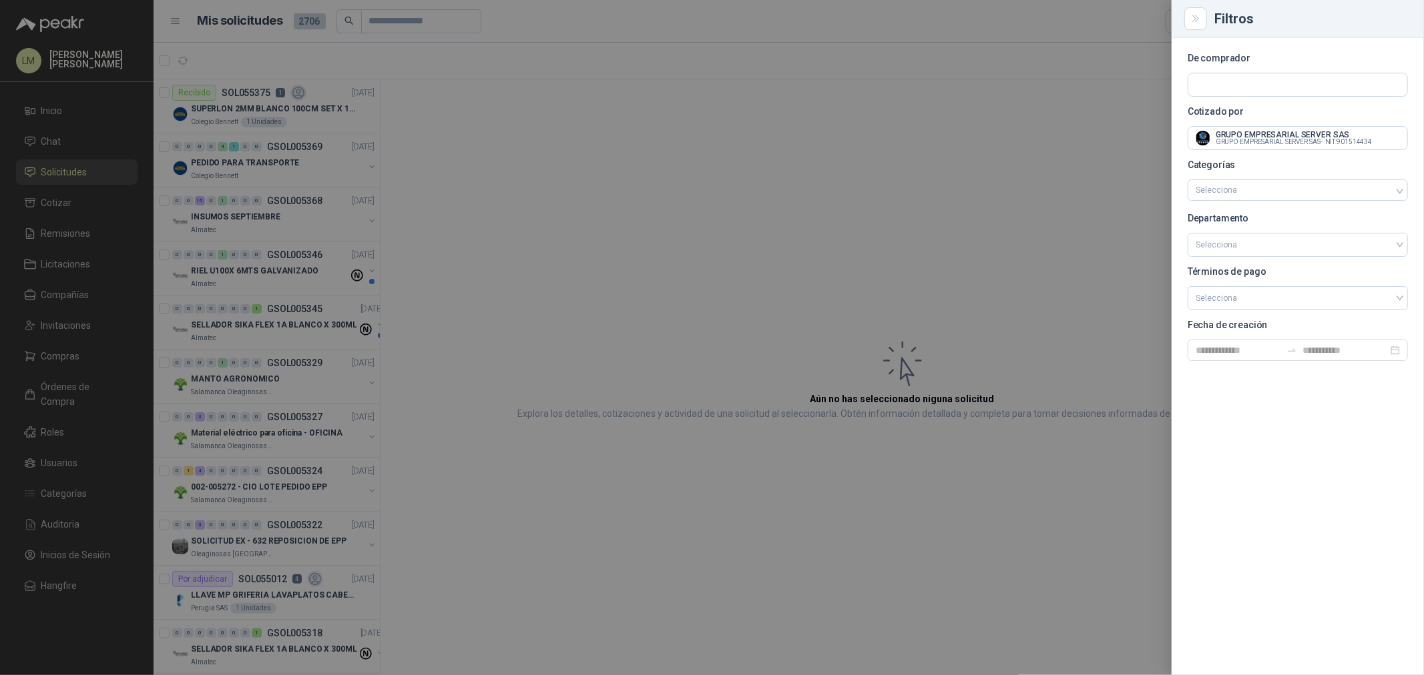
click at [529, 170] on div at bounding box center [712, 337] width 1424 height 675
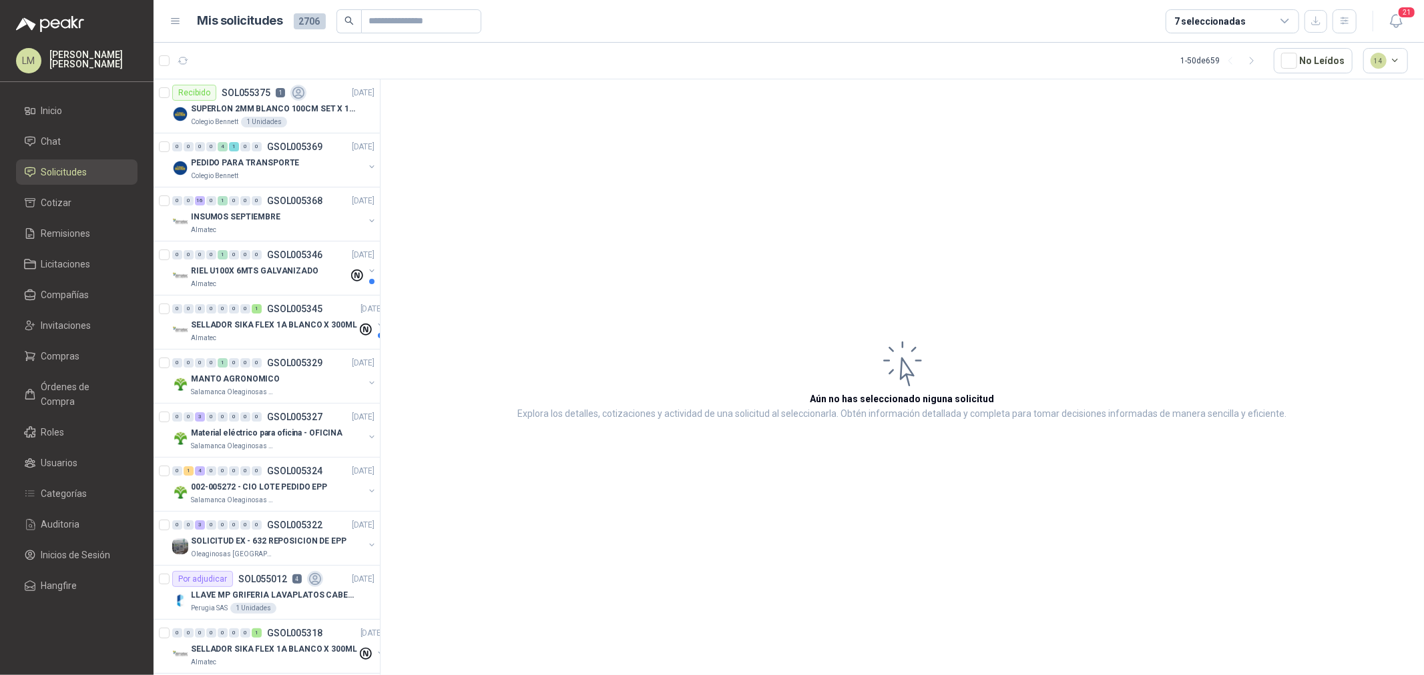
drag, startPoint x: 622, startPoint y: 245, endPoint x: 417, endPoint y: 257, distance: 205.3
click at [619, 245] on article "Aún no has seleccionado niguna solicitud Explora los detalles, cotizaciones y a…" at bounding box center [901, 379] width 1043 height 601
click at [1342, 20] on icon "button" at bounding box center [1344, 20] width 11 height 11
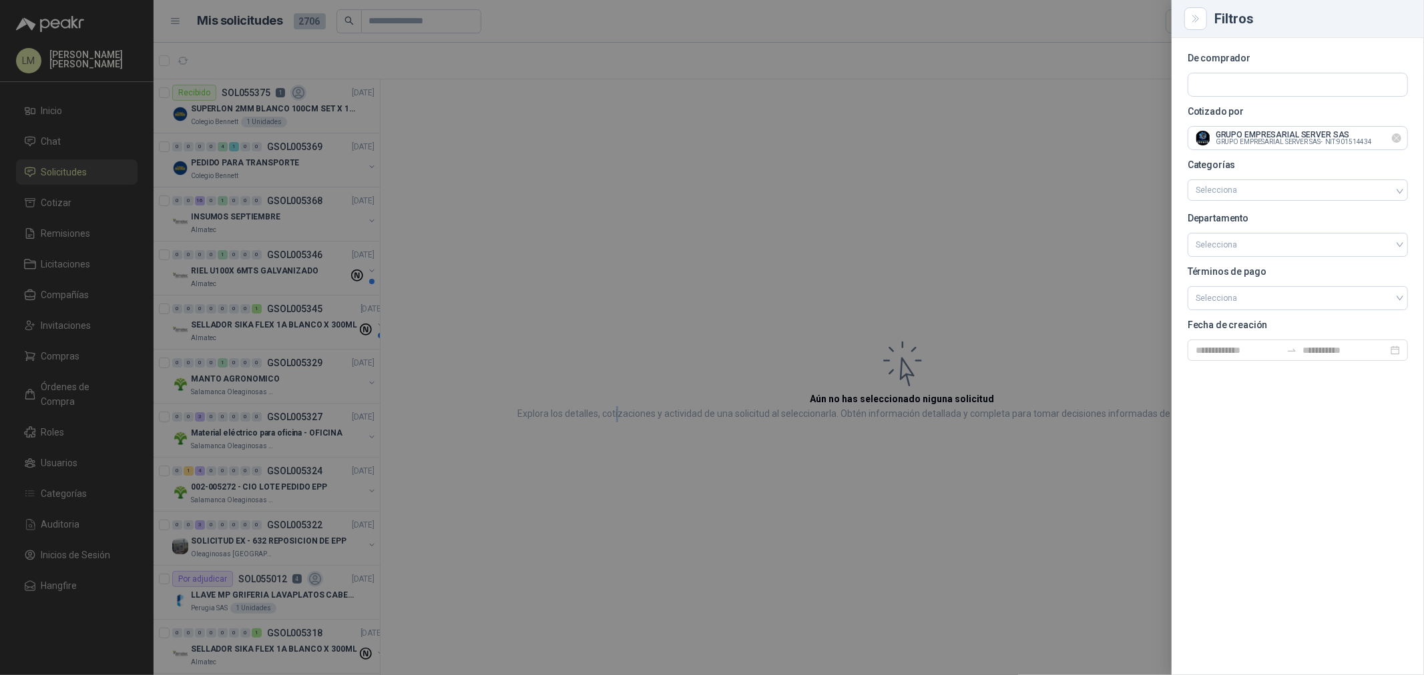
click at [1397, 141] on icon "Limpiar" at bounding box center [1396, 138] width 11 height 11
click at [1246, 77] on input "text" at bounding box center [1297, 84] width 219 height 23
type input "****"
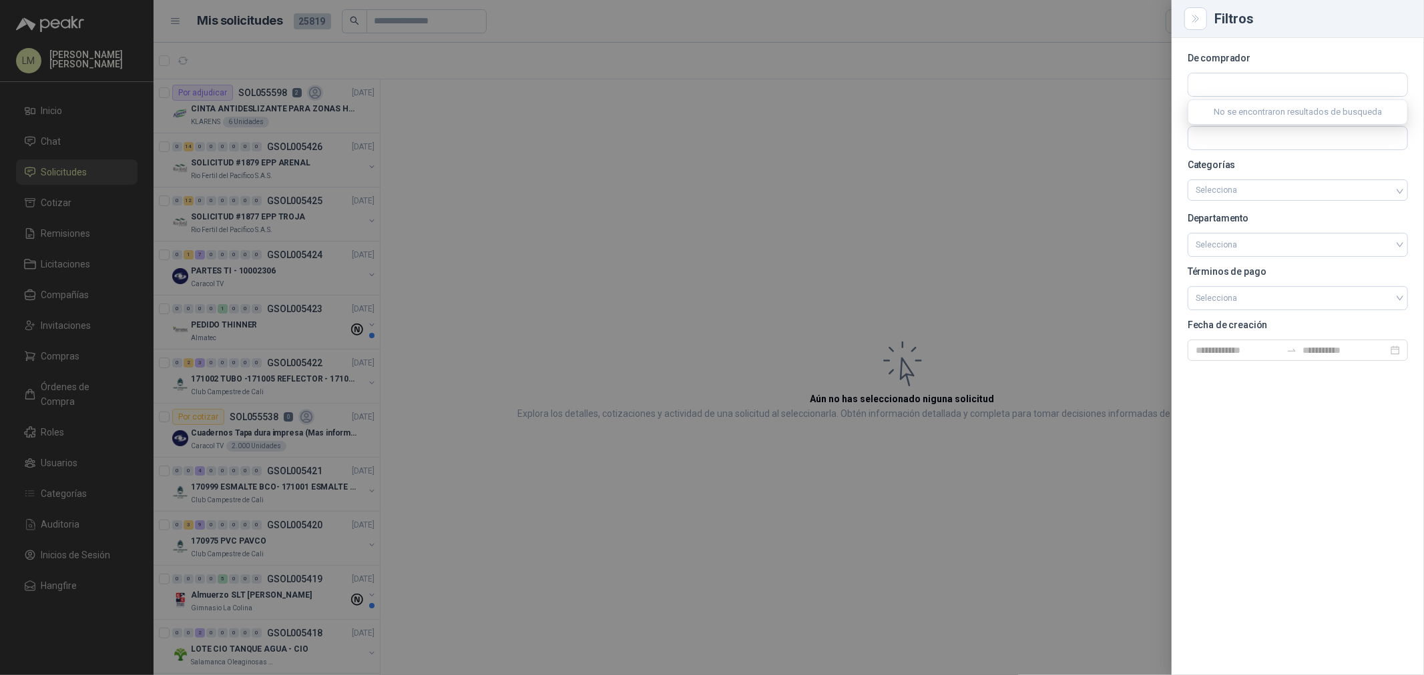
click at [618, 259] on div at bounding box center [712, 337] width 1424 height 675
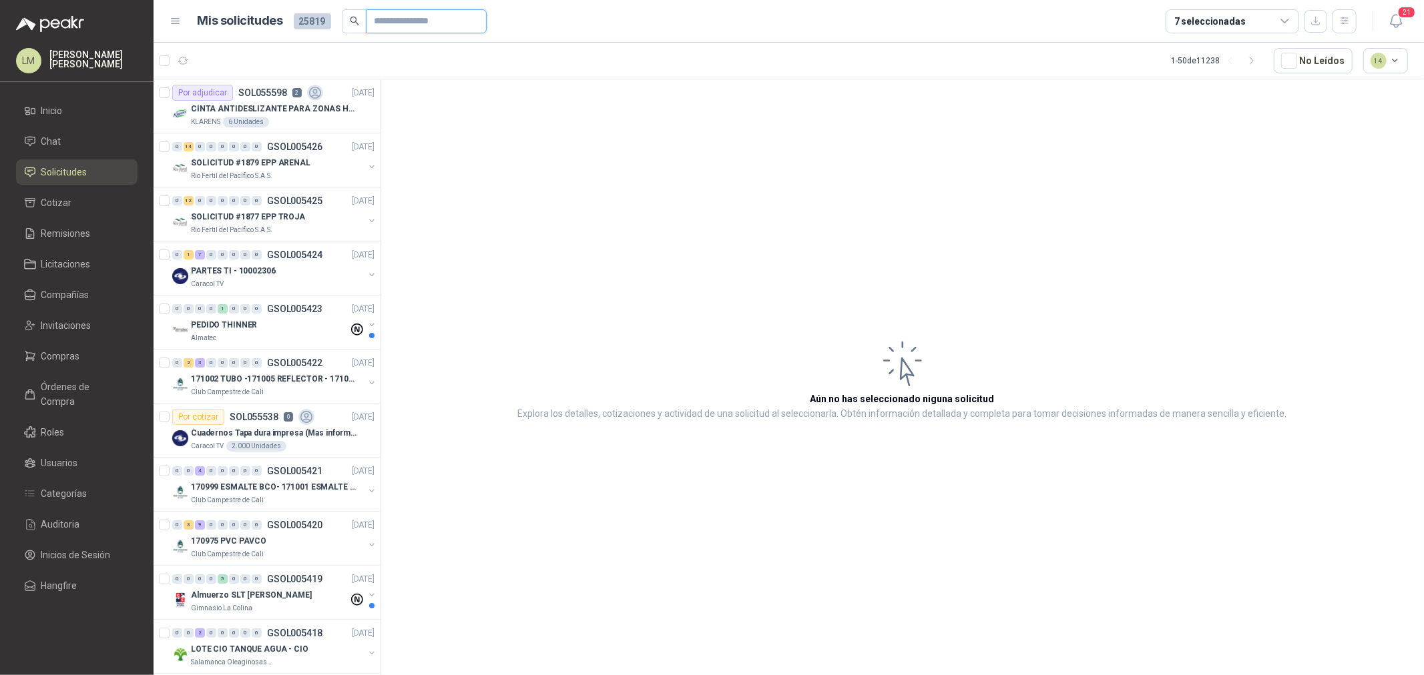
click at [414, 21] on input "text" at bounding box center [420, 21] width 93 height 23
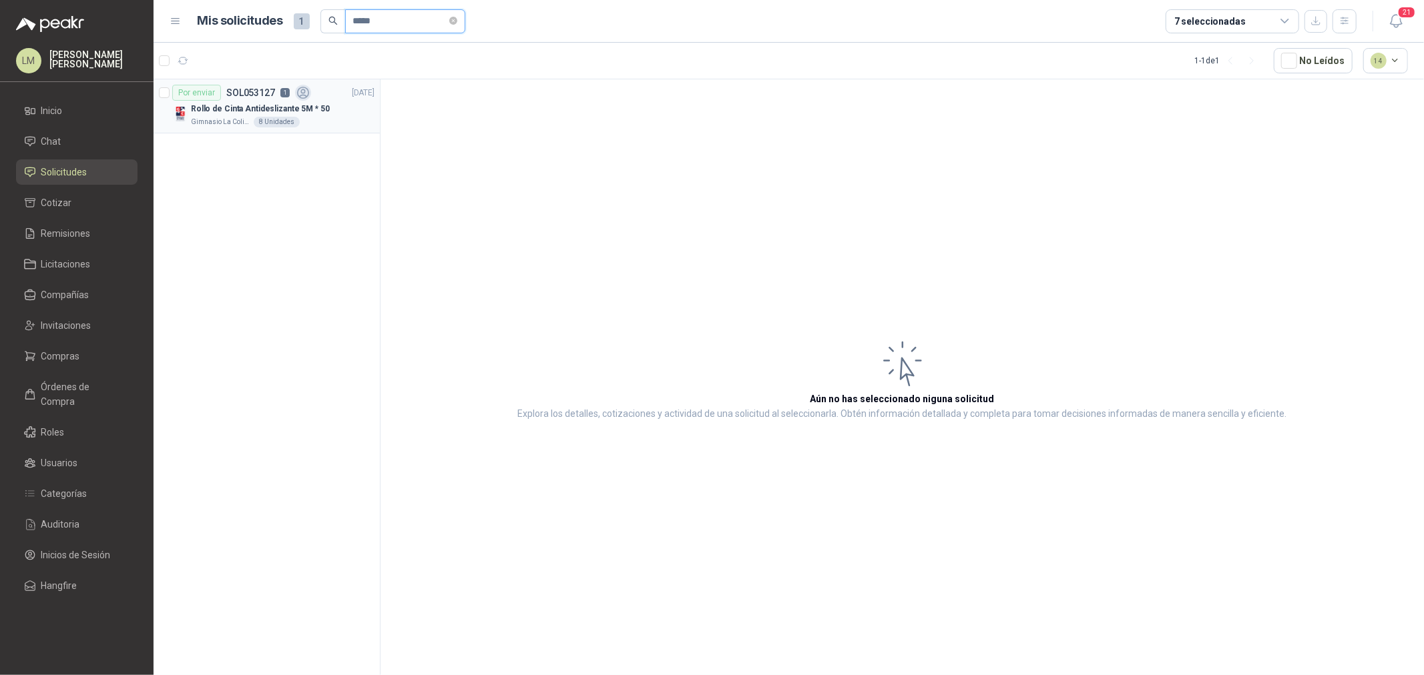
type input "*****"
click at [254, 122] on div "8 Unidades" at bounding box center [277, 122] width 46 height 11
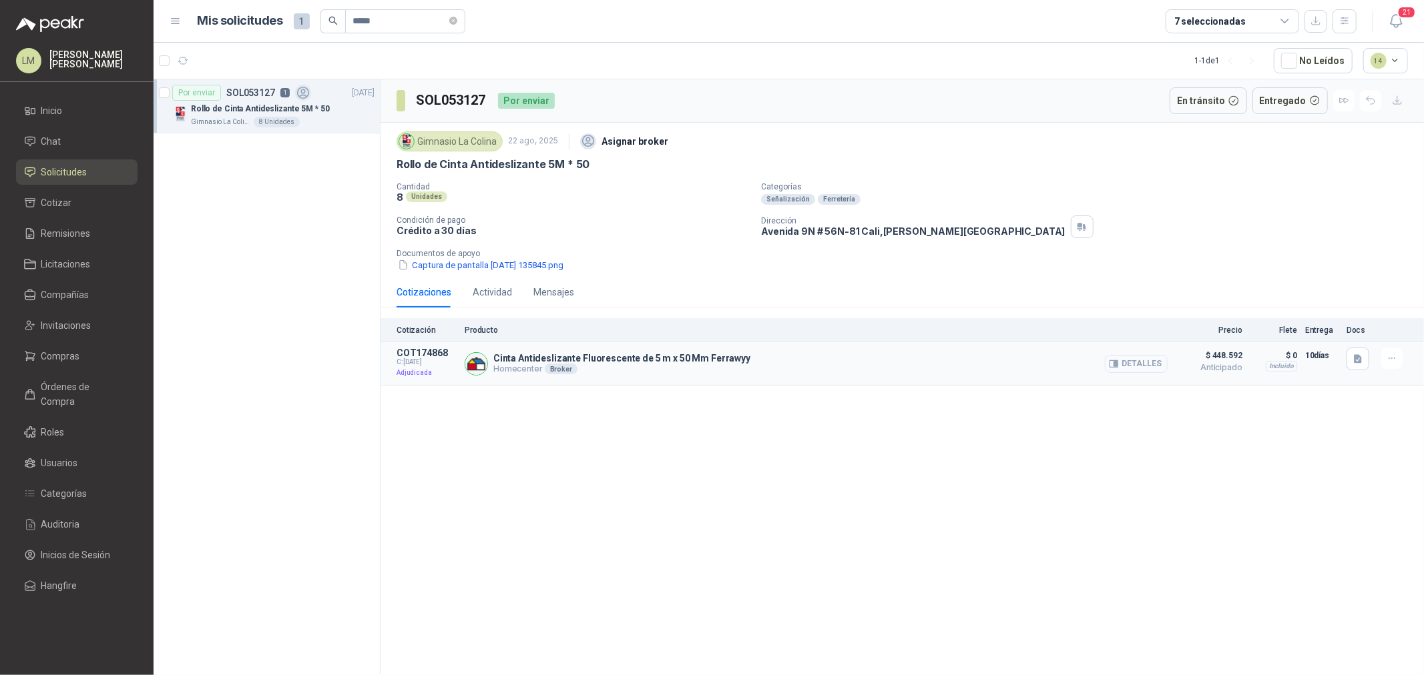
click at [1145, 365] on button "Detalles" at bounding box center [1136, 364] width 63 height 18
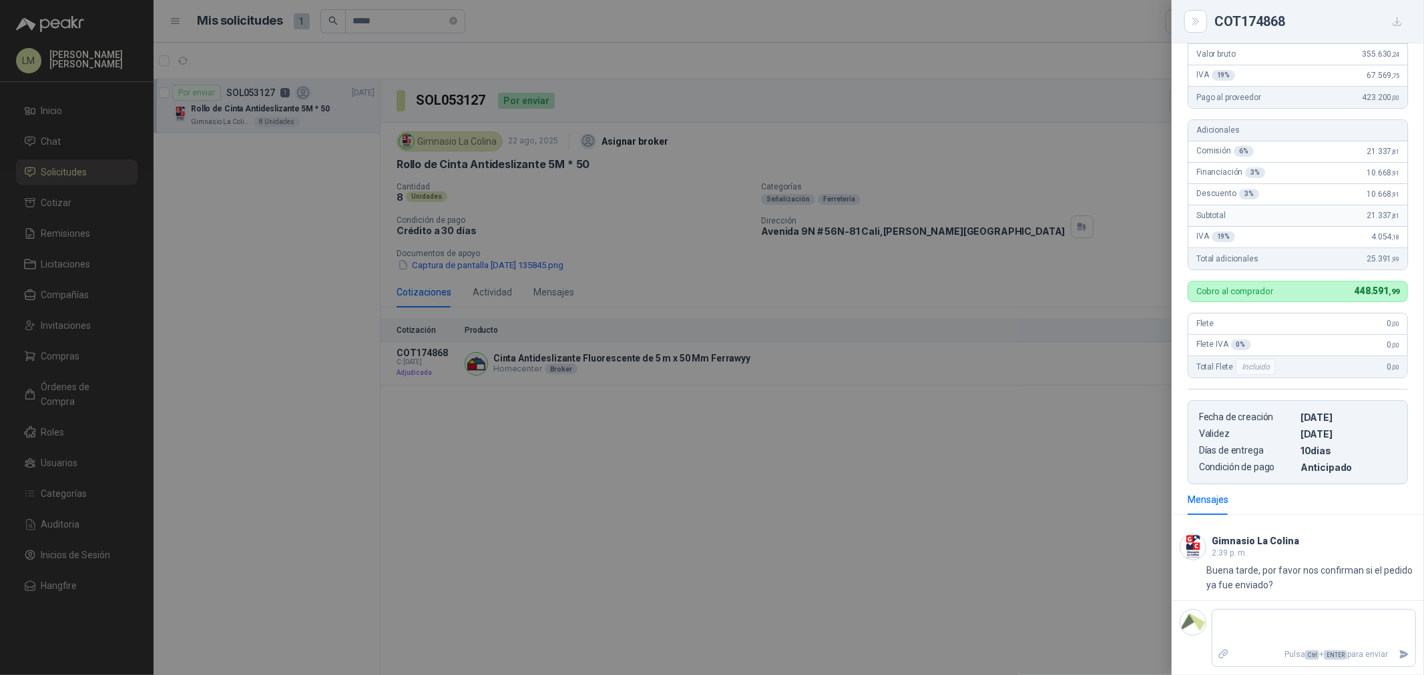
scroll to position [185, 0]
type textarea "*"
type textarea "**"
type textarea "***"
type textarea "****"
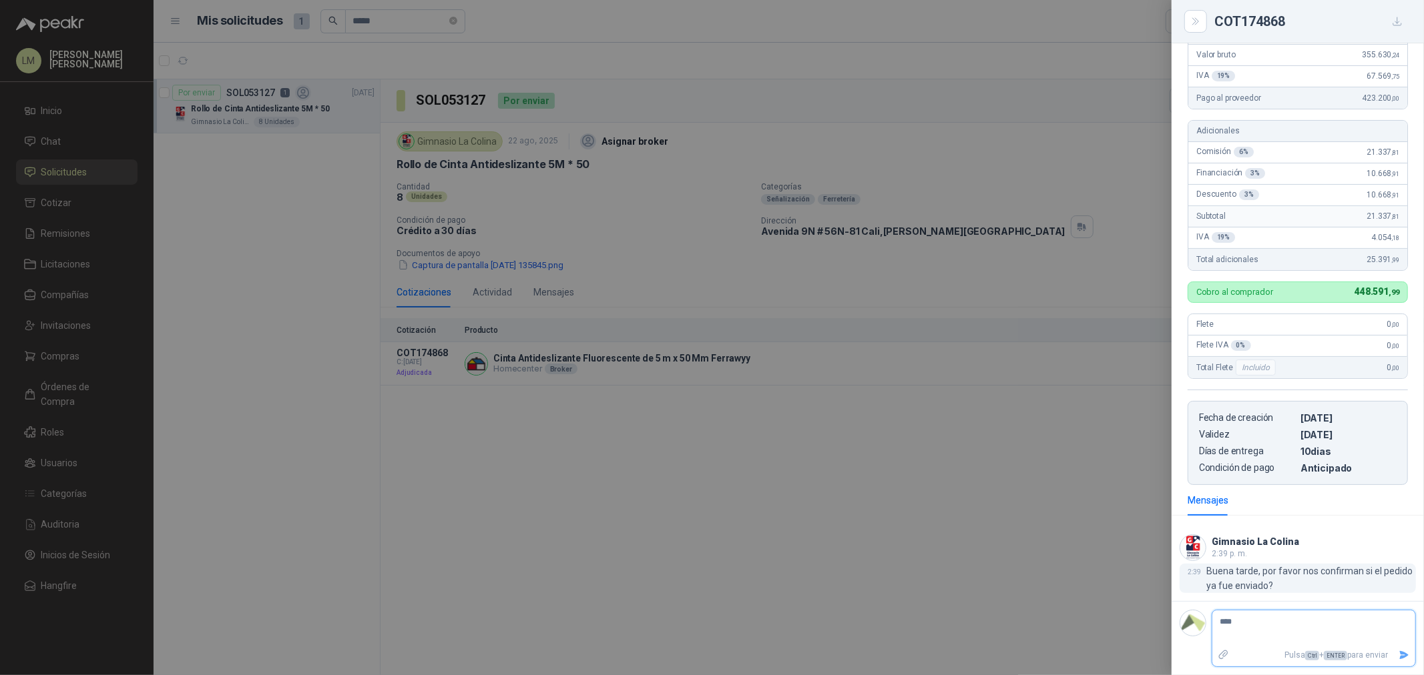
type textarea "*****"
type textarea "******"
type textarea "*********"
type textarea "**********"
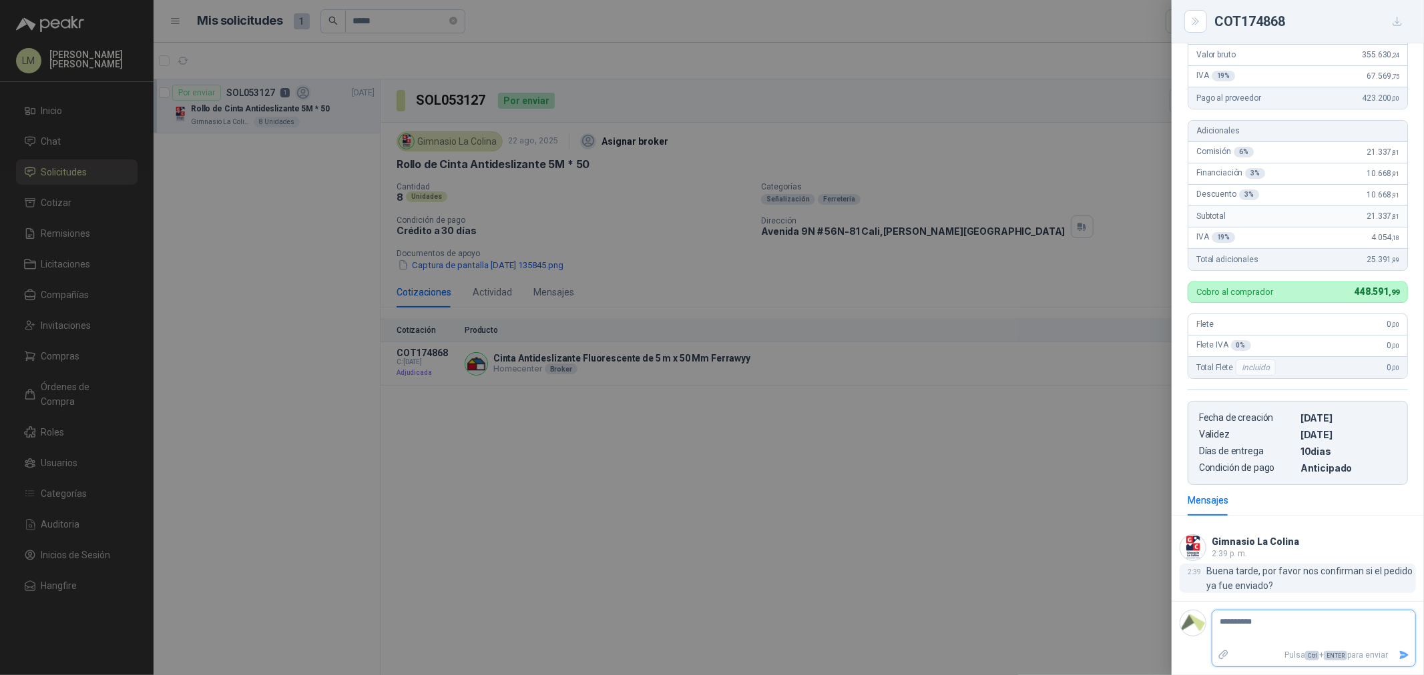
type textarea "**********"
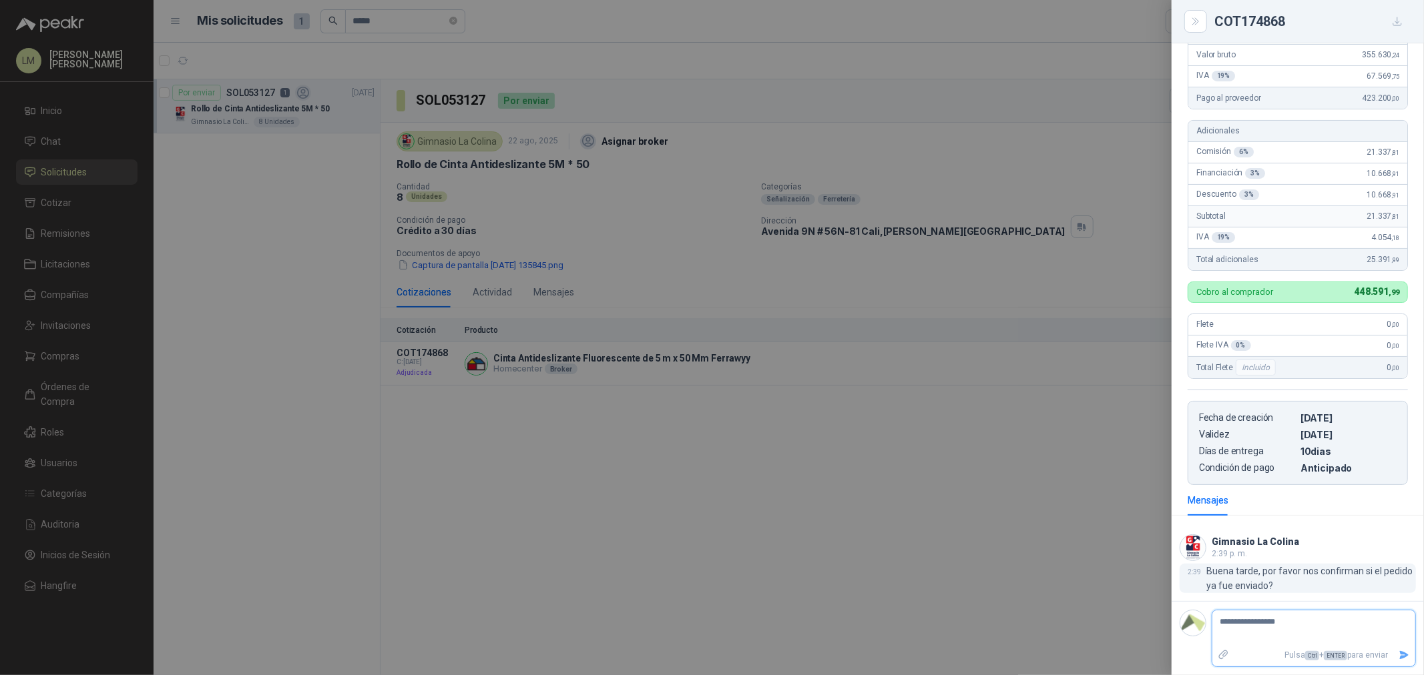
type textarea "**********"
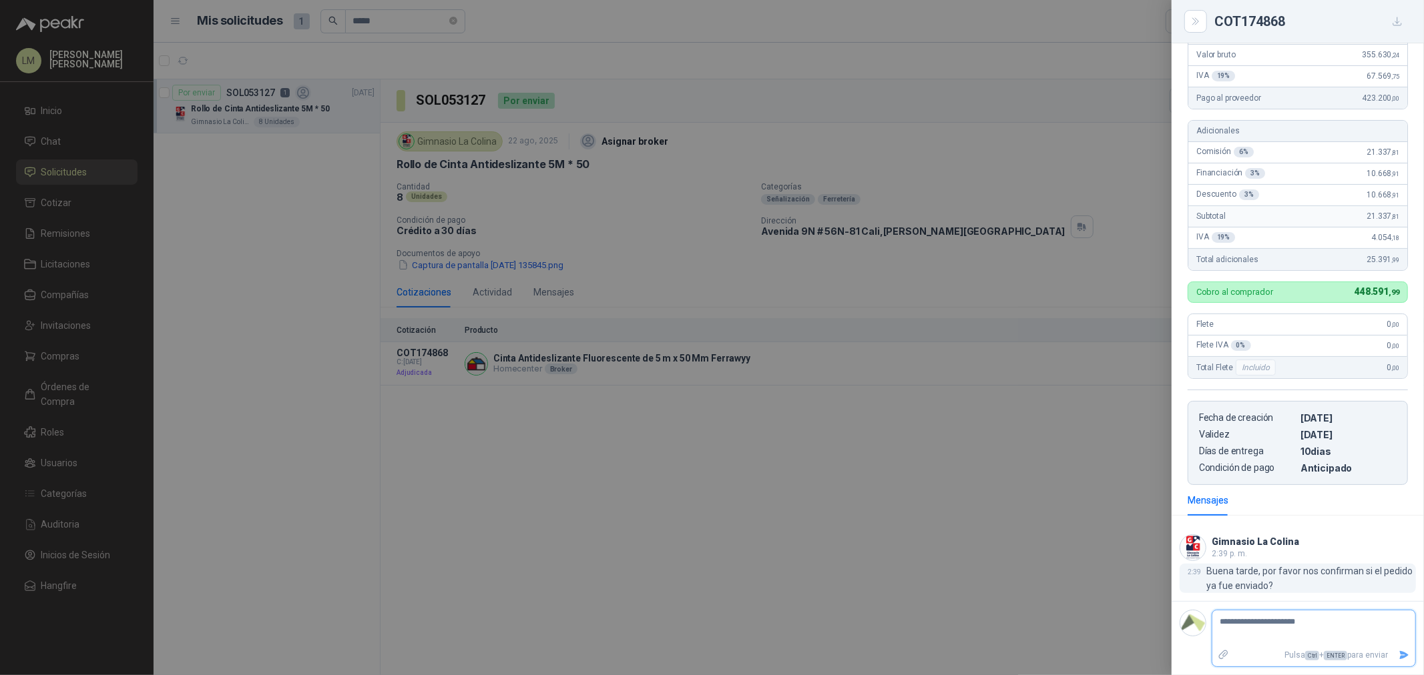
type textarea "**********"
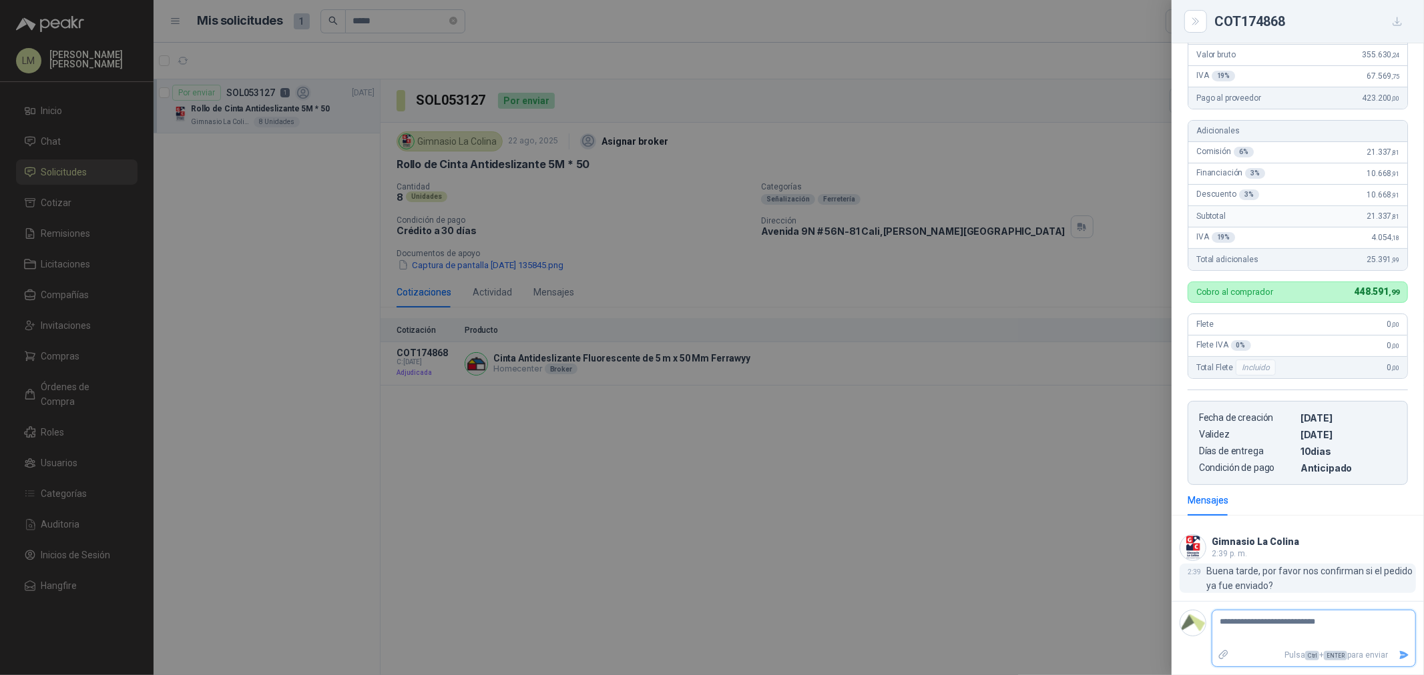
type textarea "**********"
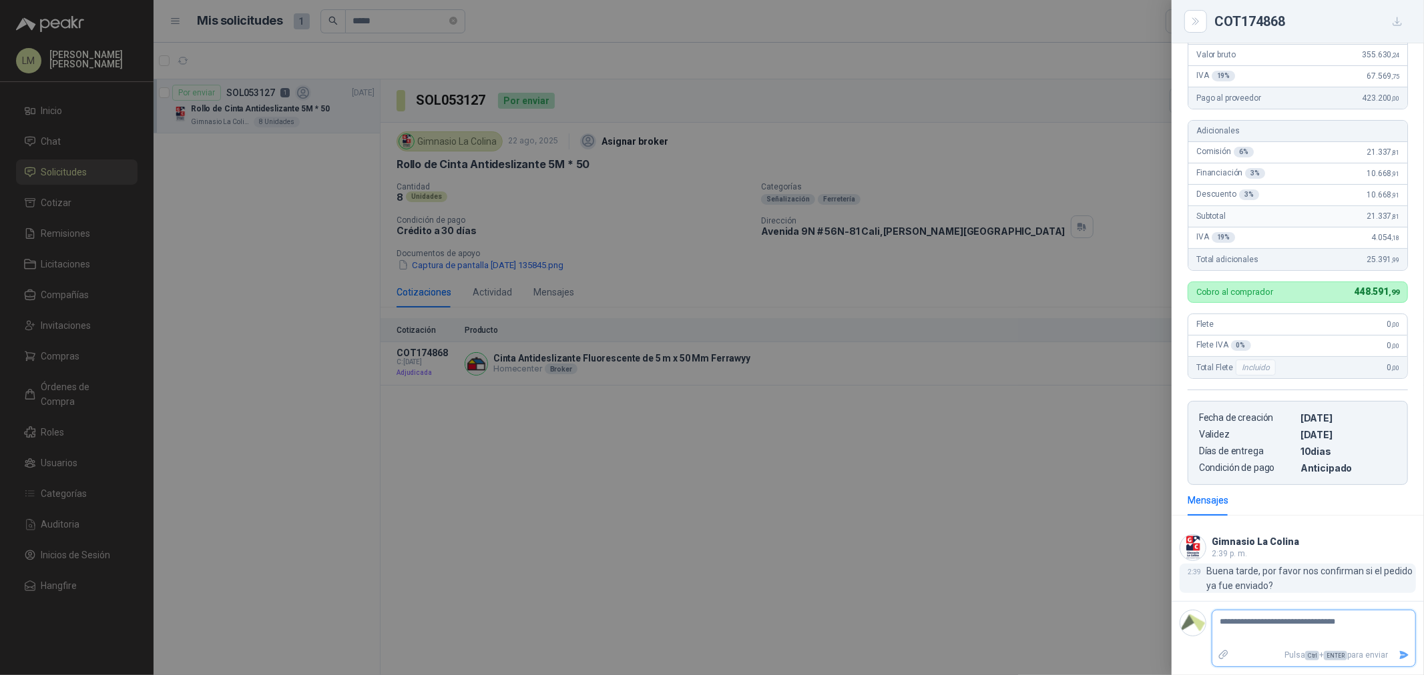
type textarea "**********"
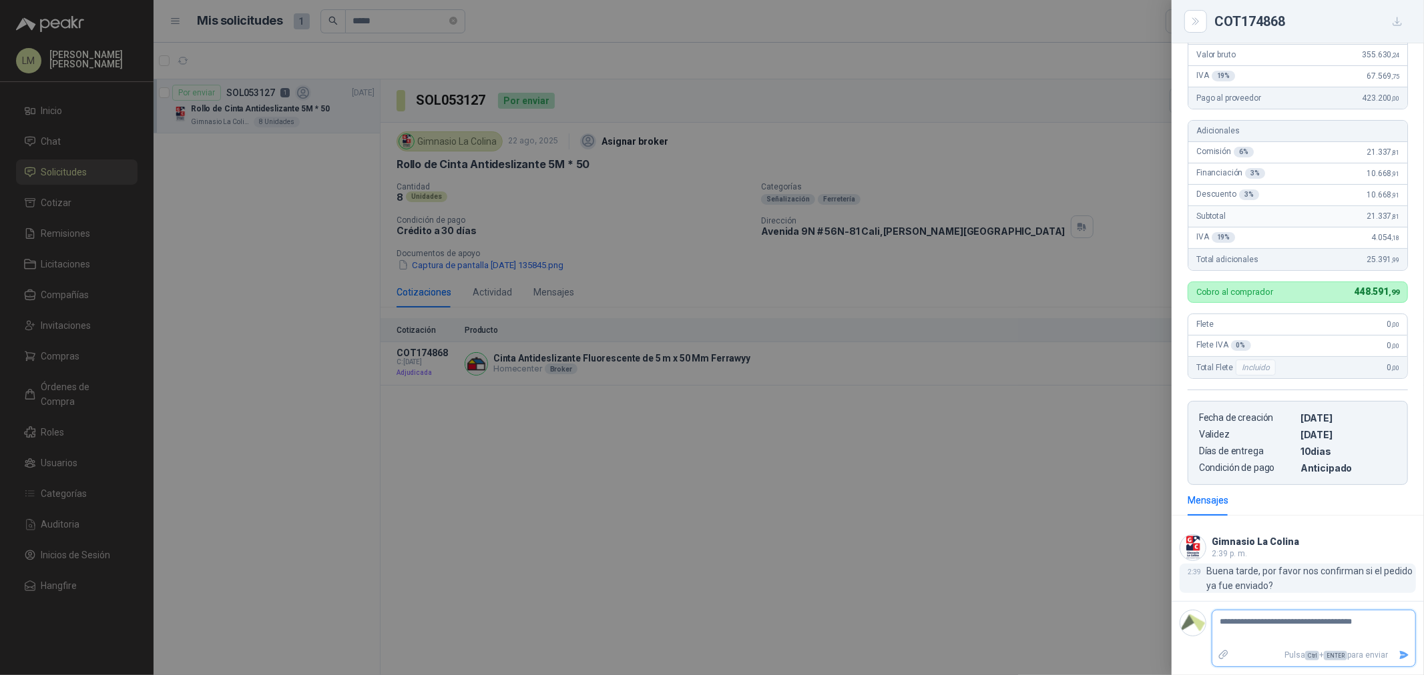
type textarea "**********"
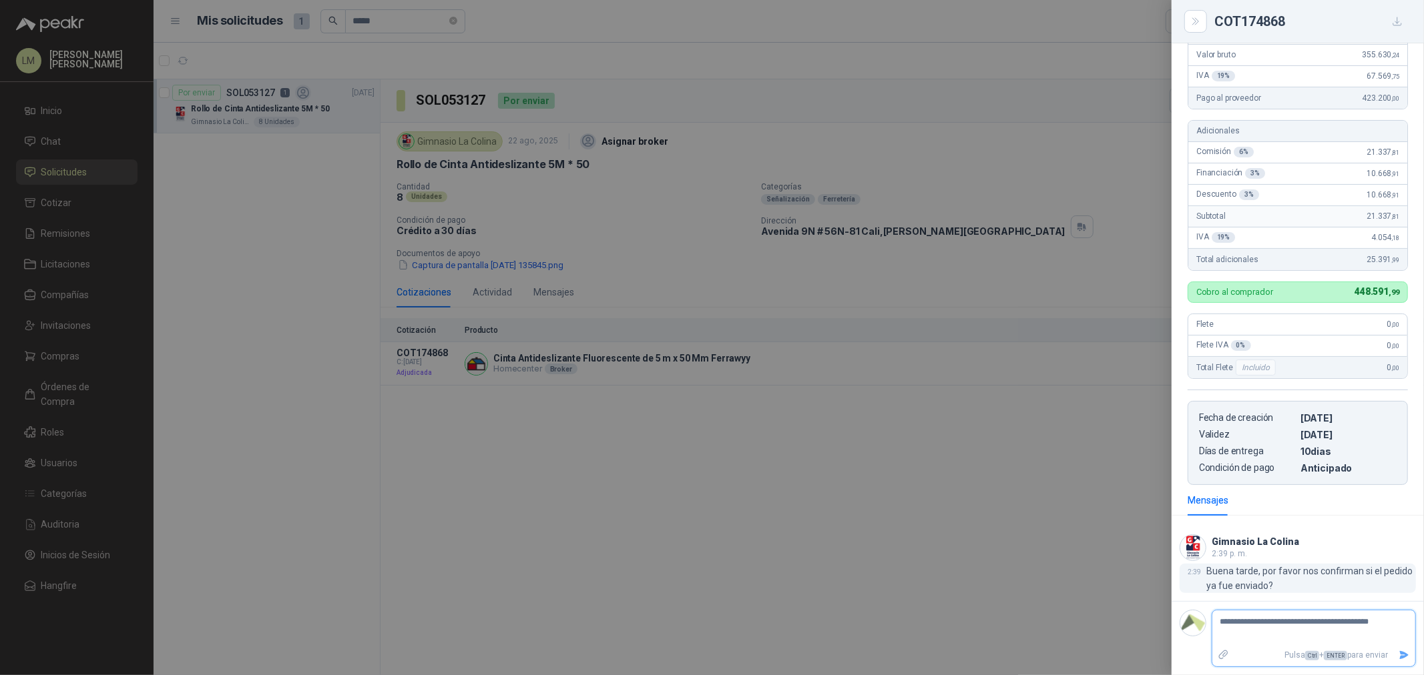
type textarea "**********"
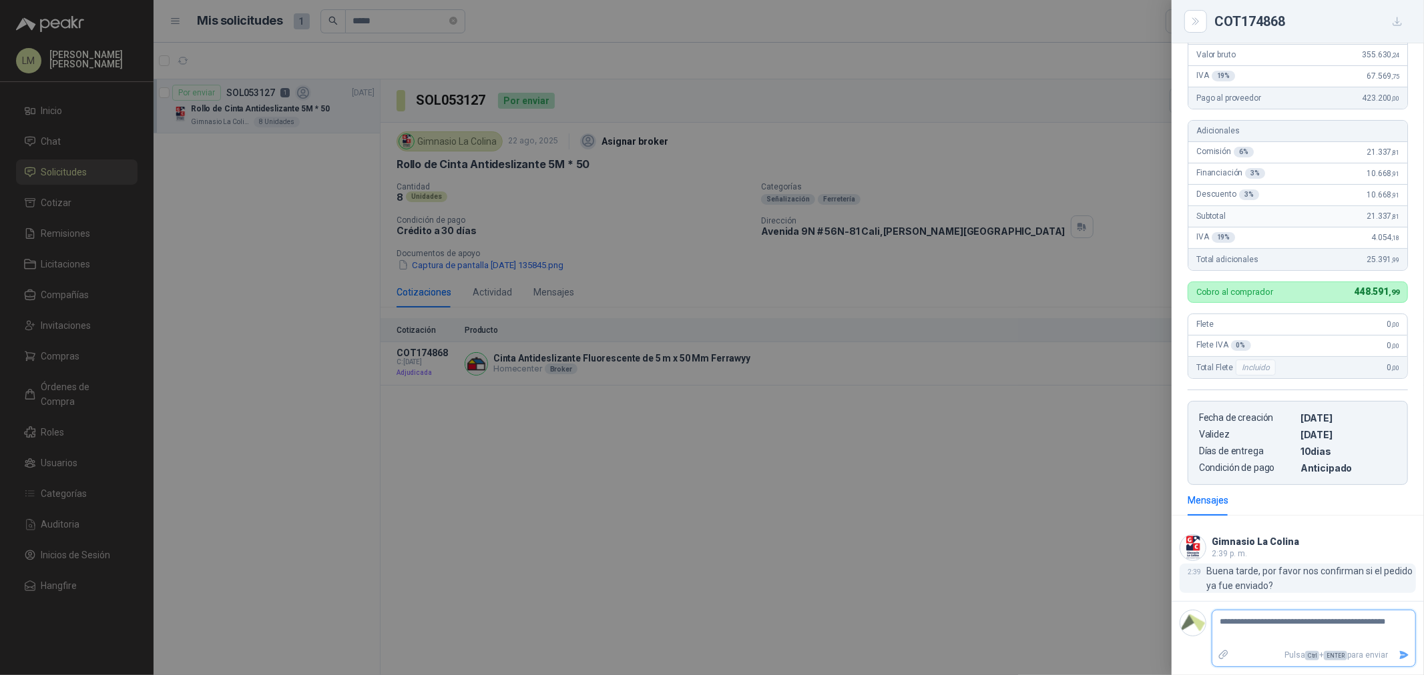
type textarea "**********"
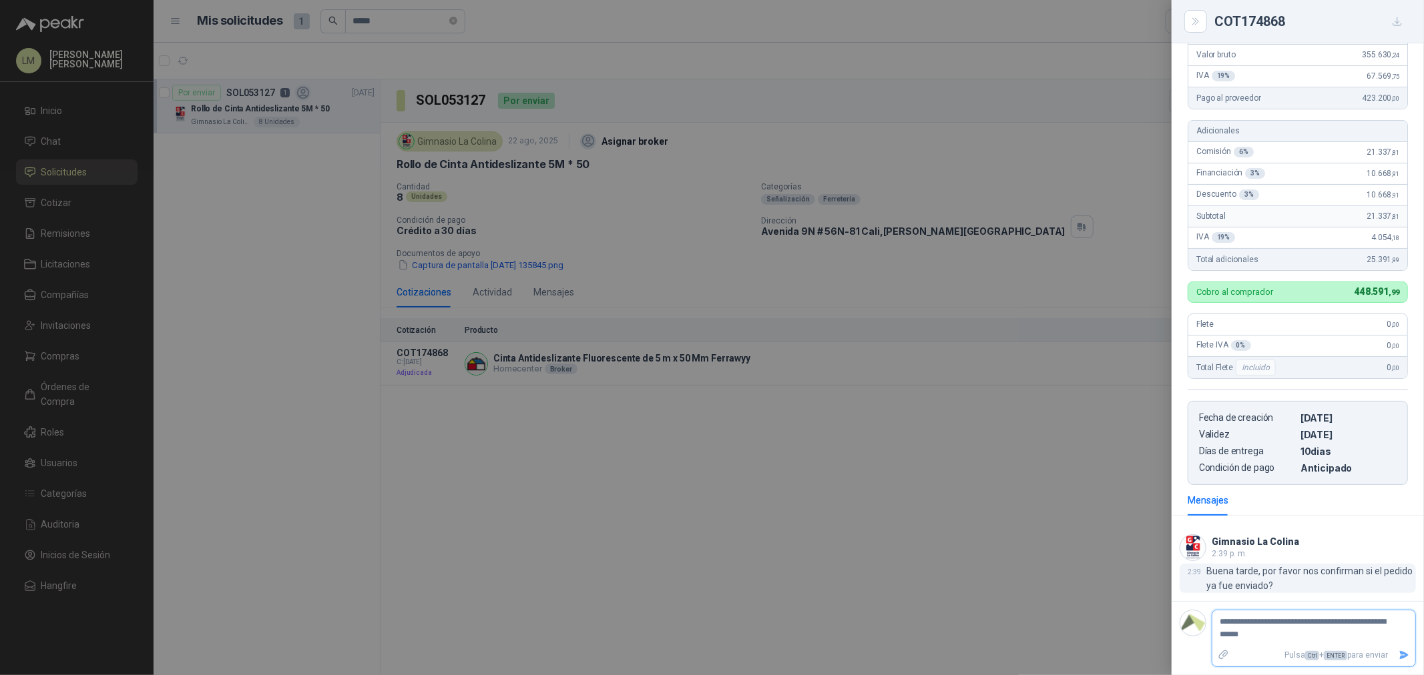
type textarea "**********"
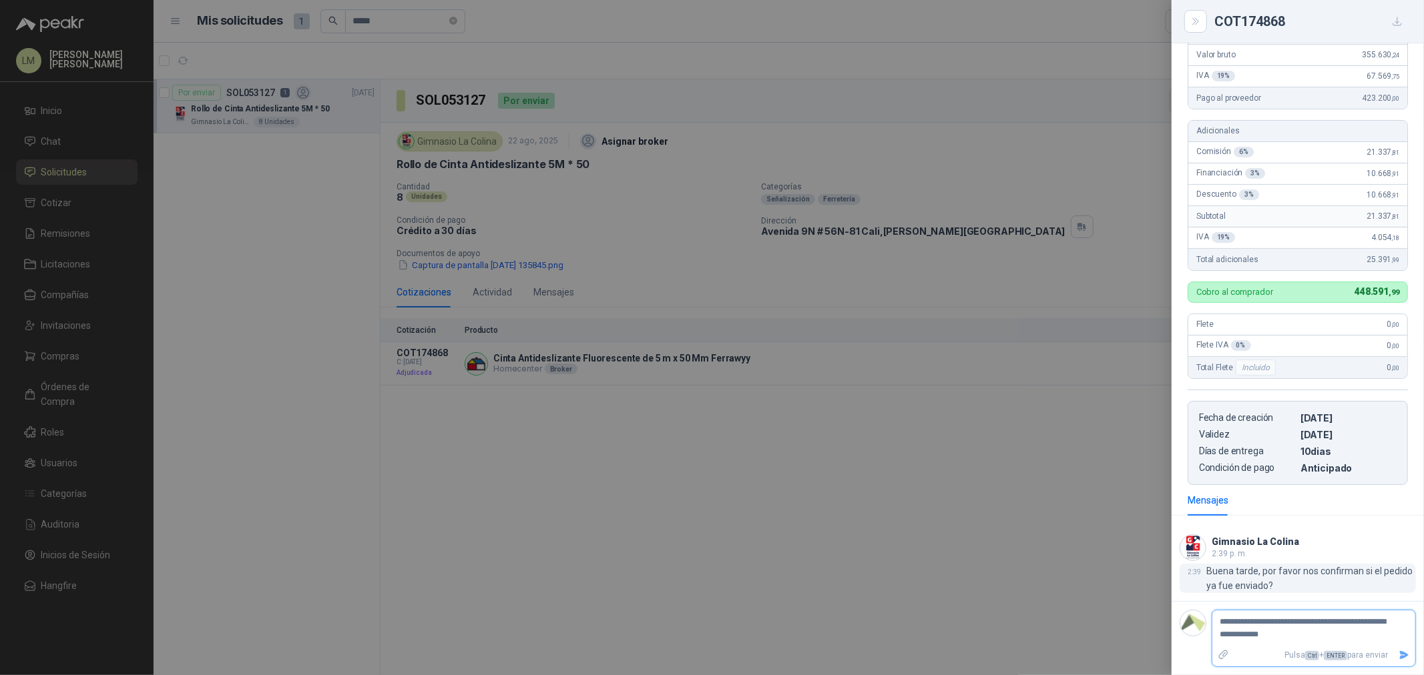
type textarea "**********"
click at [1400, 653] on icon "Enviar" at bounding box center [1404, 655] width 9 height 9
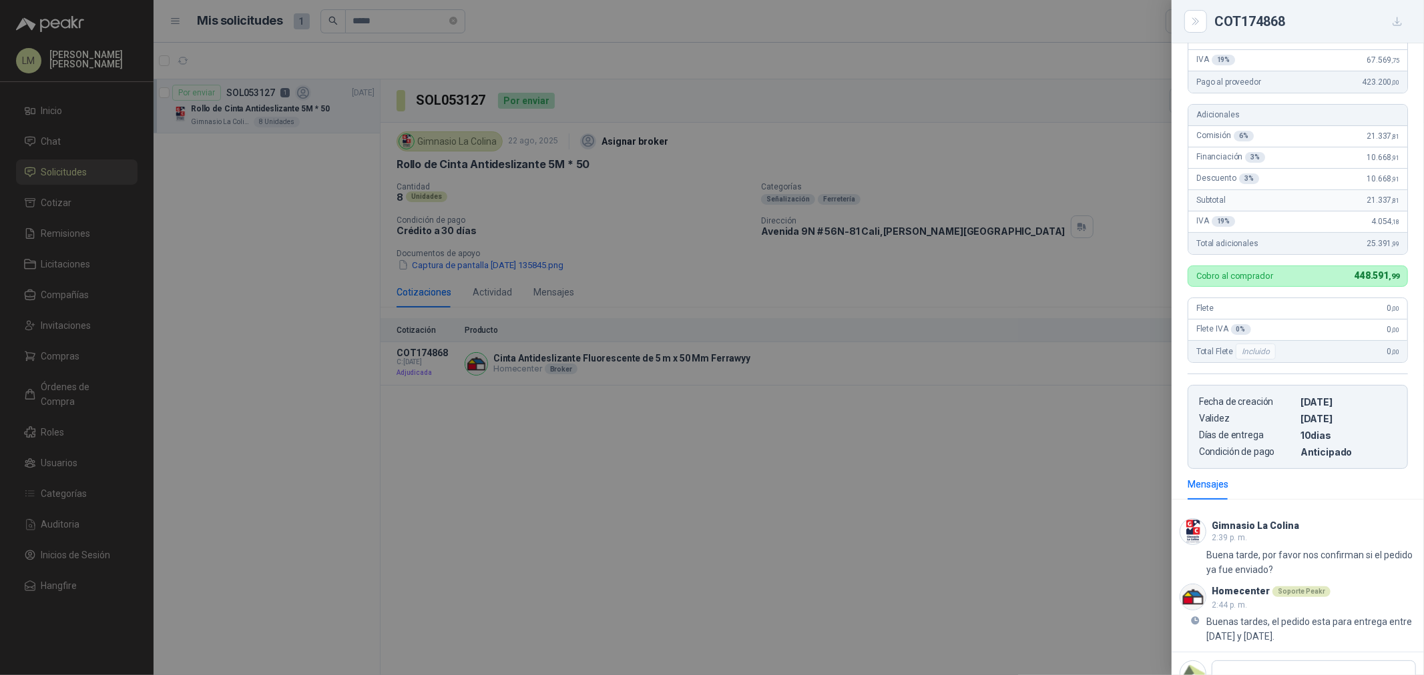
click at [61, 358] on div at bounding box center [712, 337] width 1424 height 675
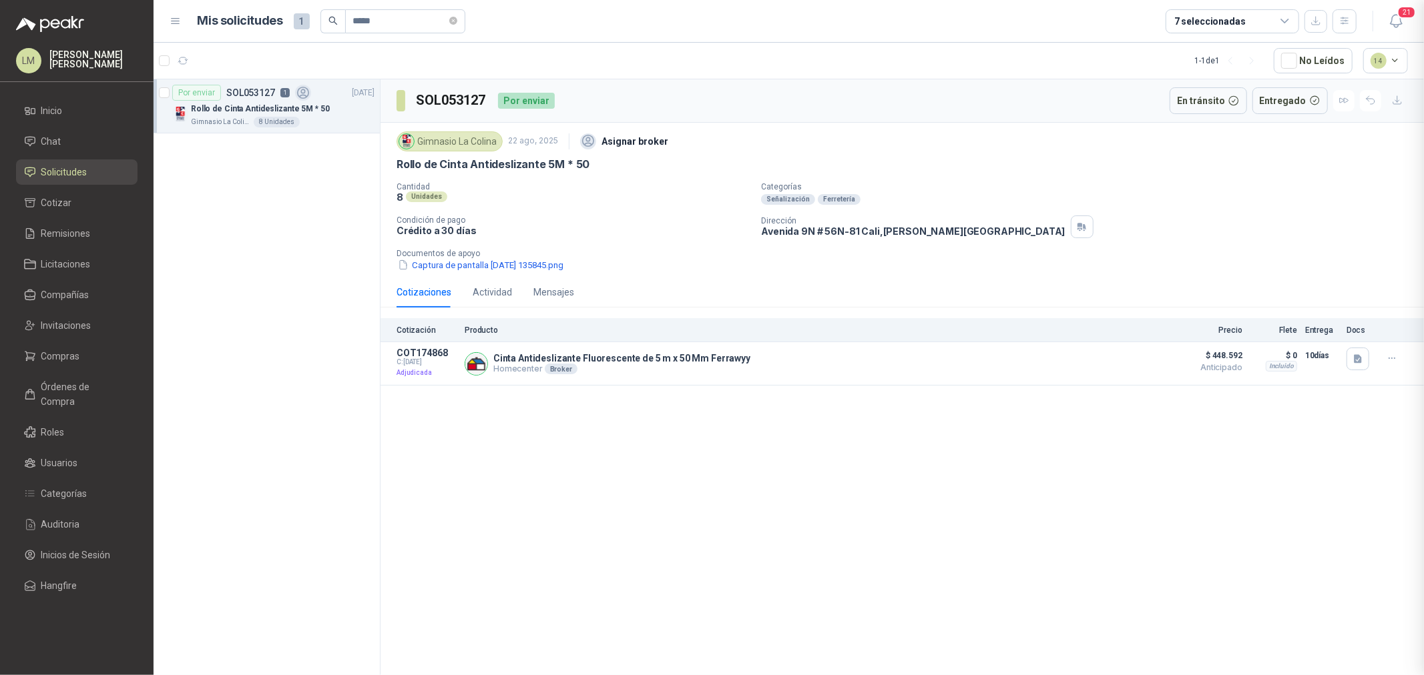
scroll to position [252, 0]
click at [57, 350] on span "Compras" at bounding box center [60, 356] width 39 height 15
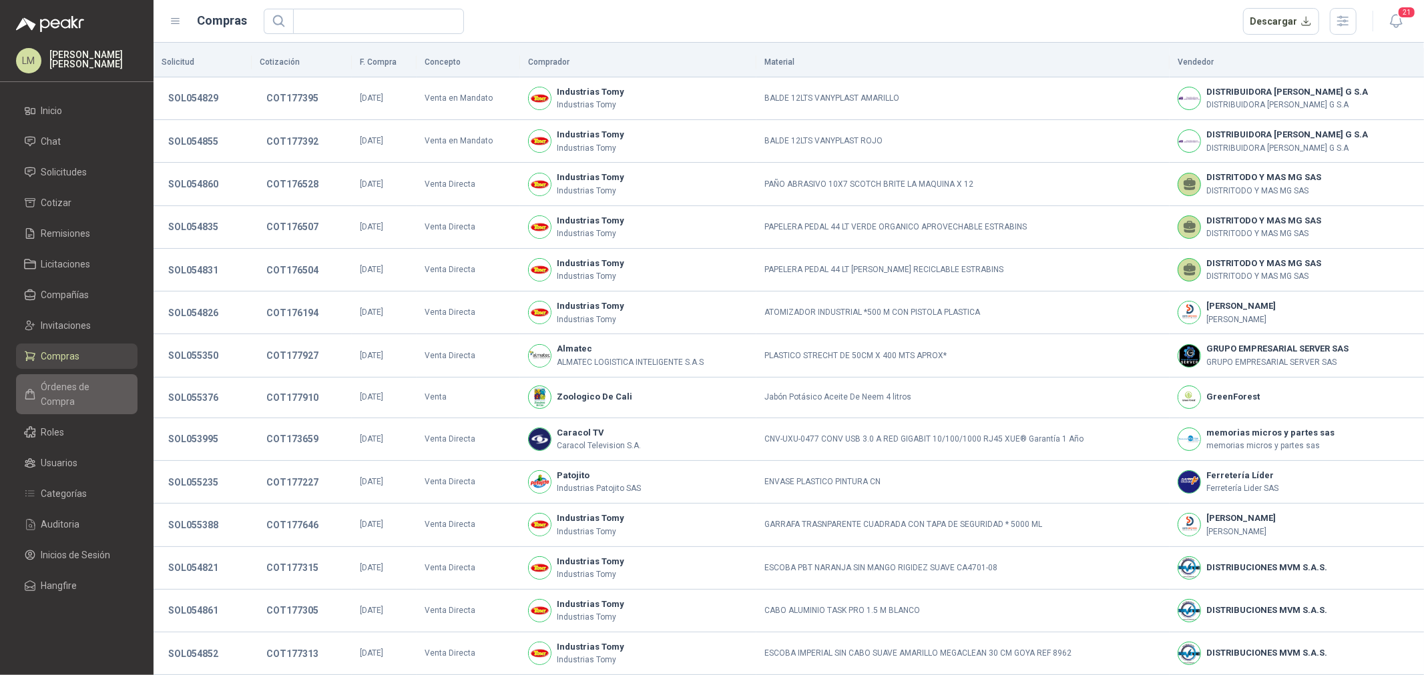
click at [56, 382] on span "Órdenes de Compra" at bounding box center [82, 394] width 83 height 29
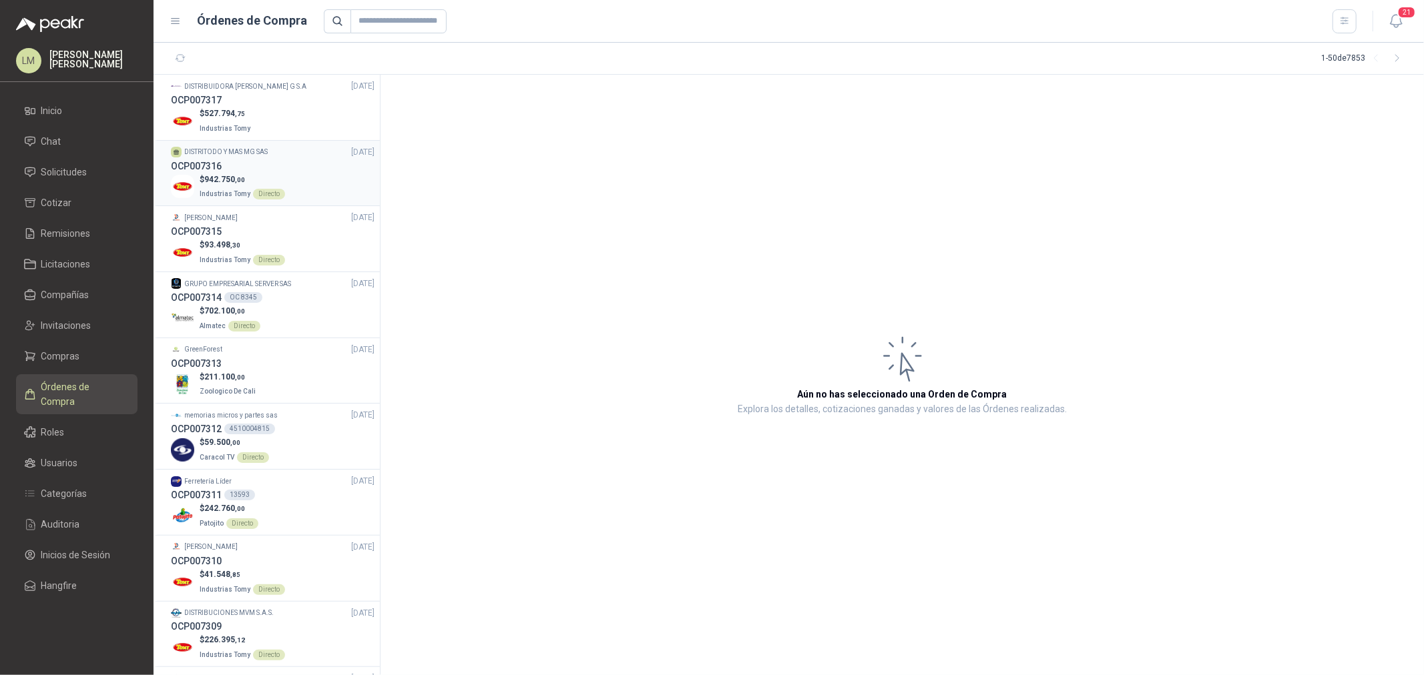
click at [249, 180] on p "$ 942.750 ,00" at bounding box center [242, 180] width 85 height 13
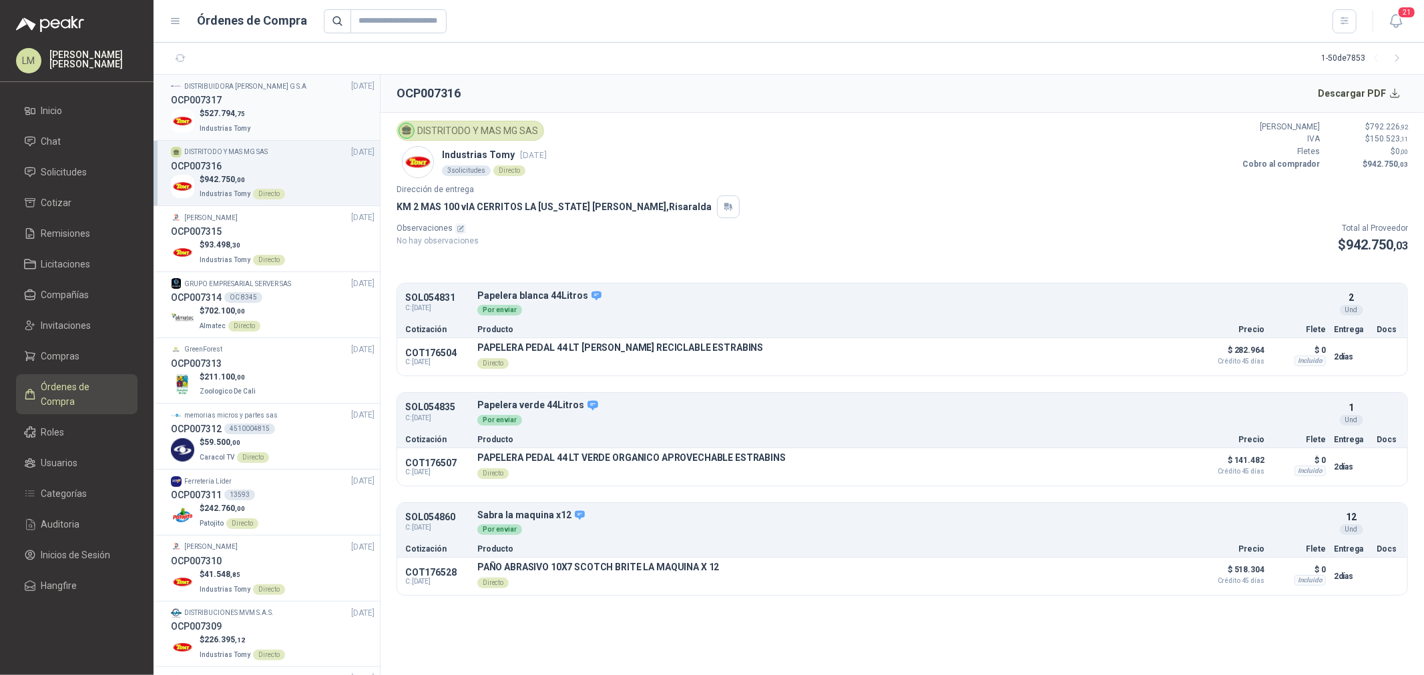
click at [242, 120] on p "Industrias Tomy" at bounding box center [226, 127] width 53 height 15
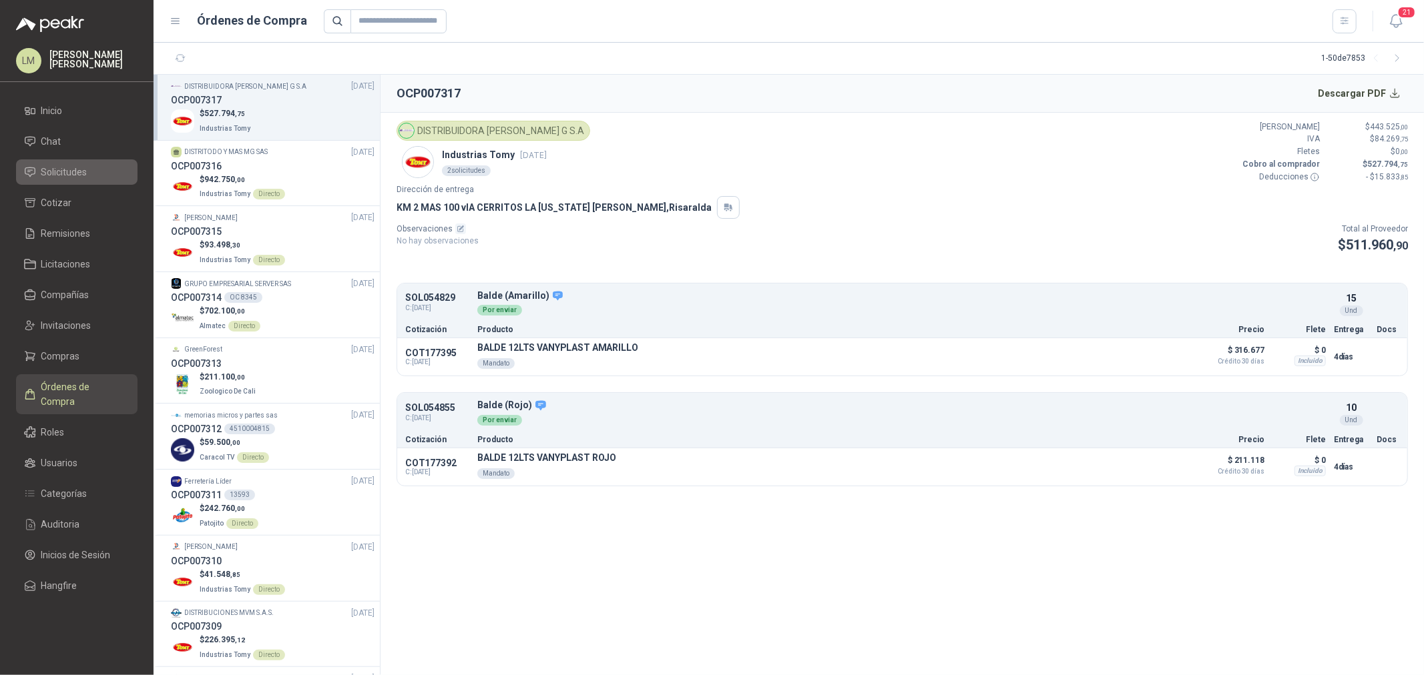
click at [75, 178] on span "Solicitudes" at bounding box center [64, 172] width 46 height 15
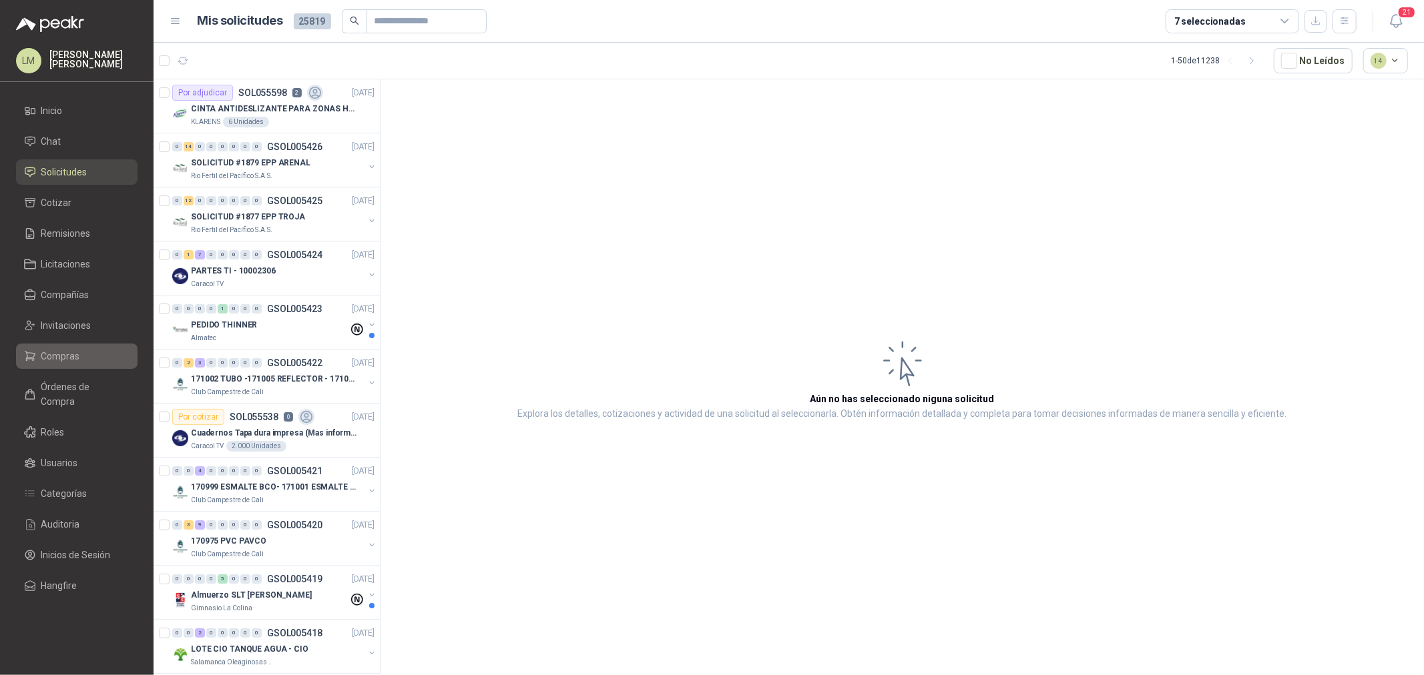
click at [43, 361] on span "Compras" at bounding box center [60, 356] width 39 height 15
click at [71, 358] on span "Compras" at bounding box center [60, 356] width 39 height 15
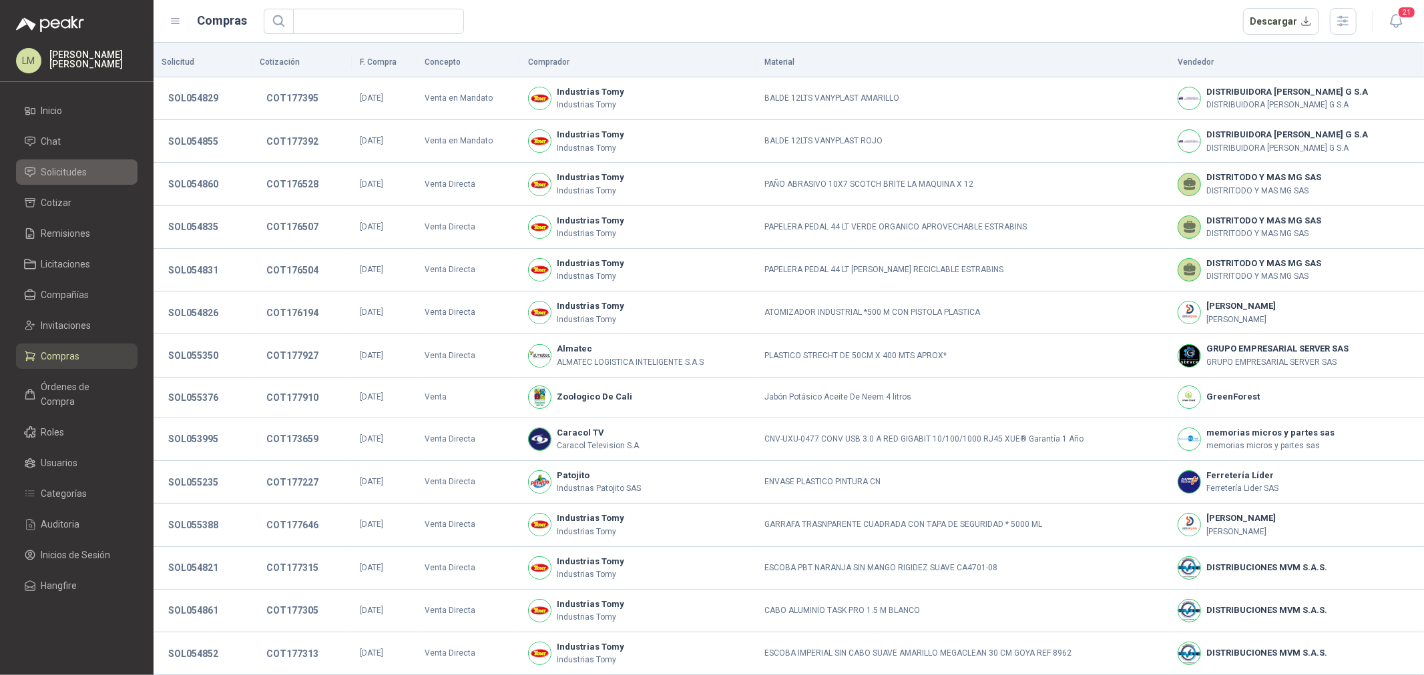
click at [51, 174] on span "Solicitudes" at bounding box center [64, 172] width 46 height 15
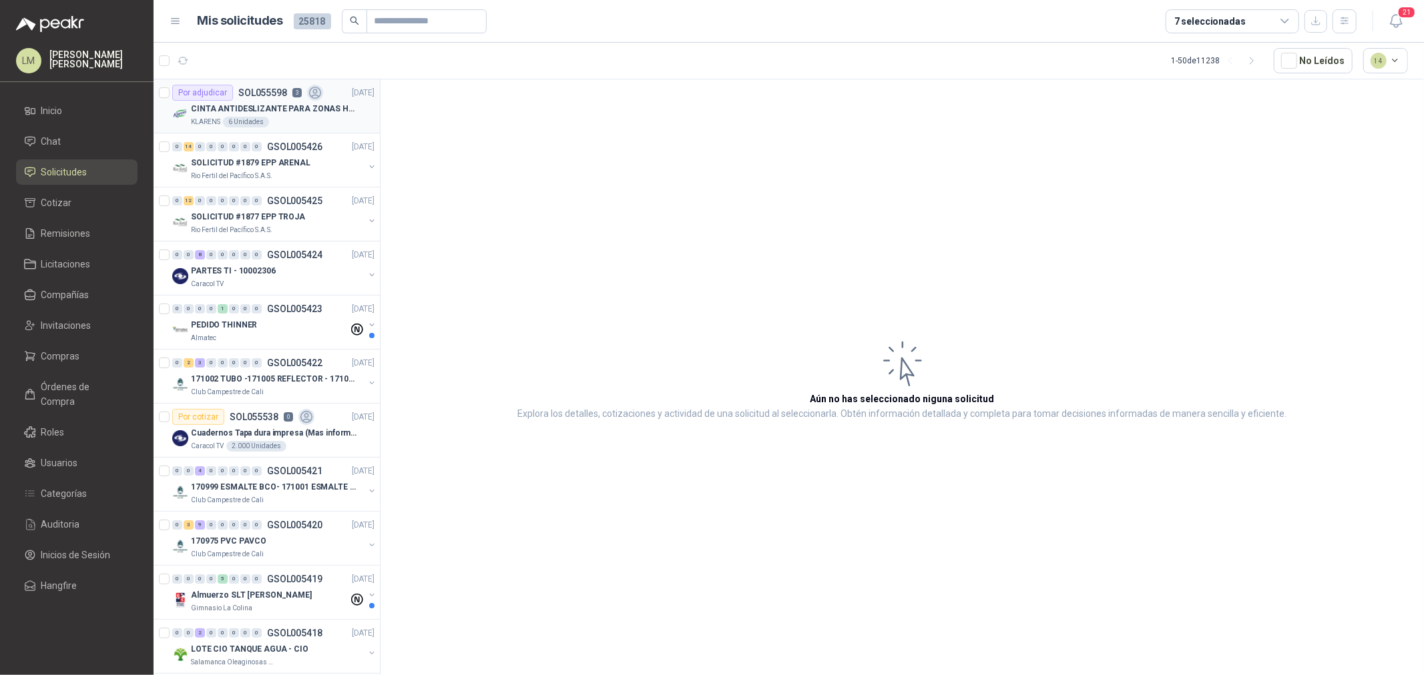
click at [272, 105] on p "CINTA ANTIDESLIZANTE PARA ZONAS HUMEDAS" at bounding box center [274, 109] width 166 height 13
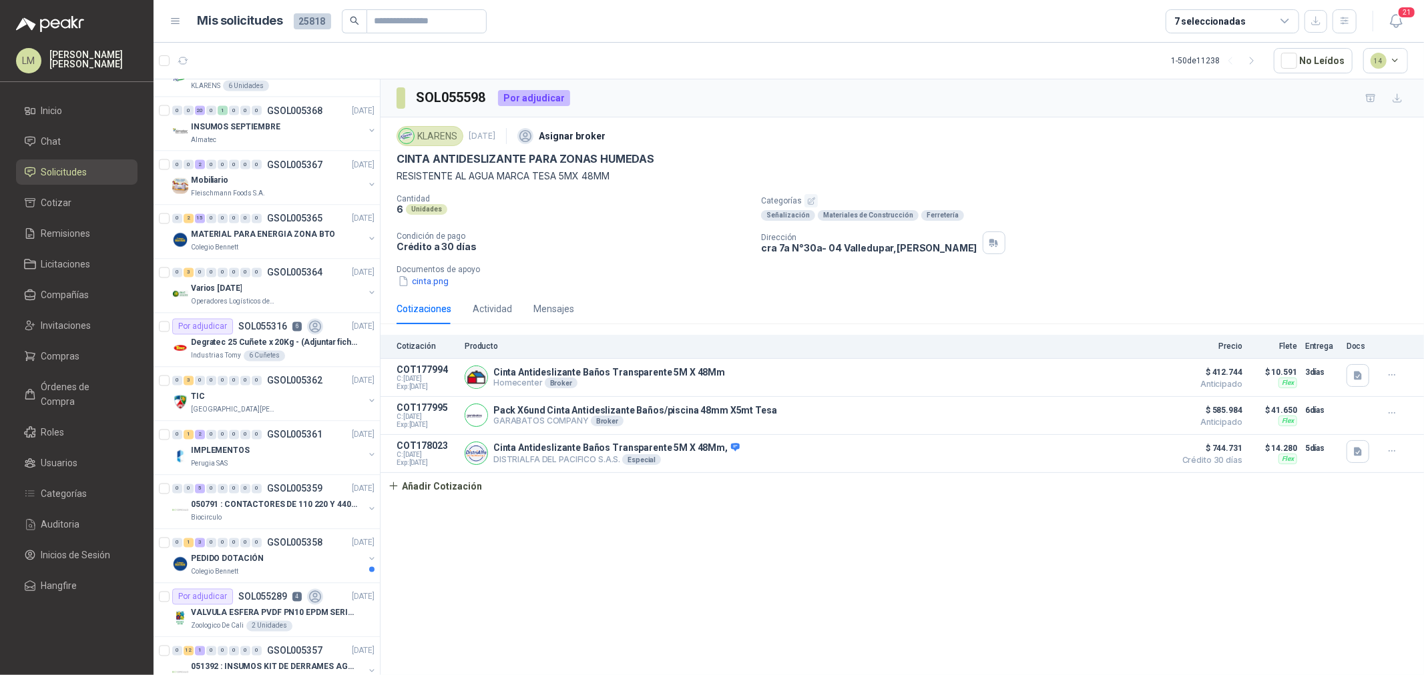
scroll to position [2077, 0]
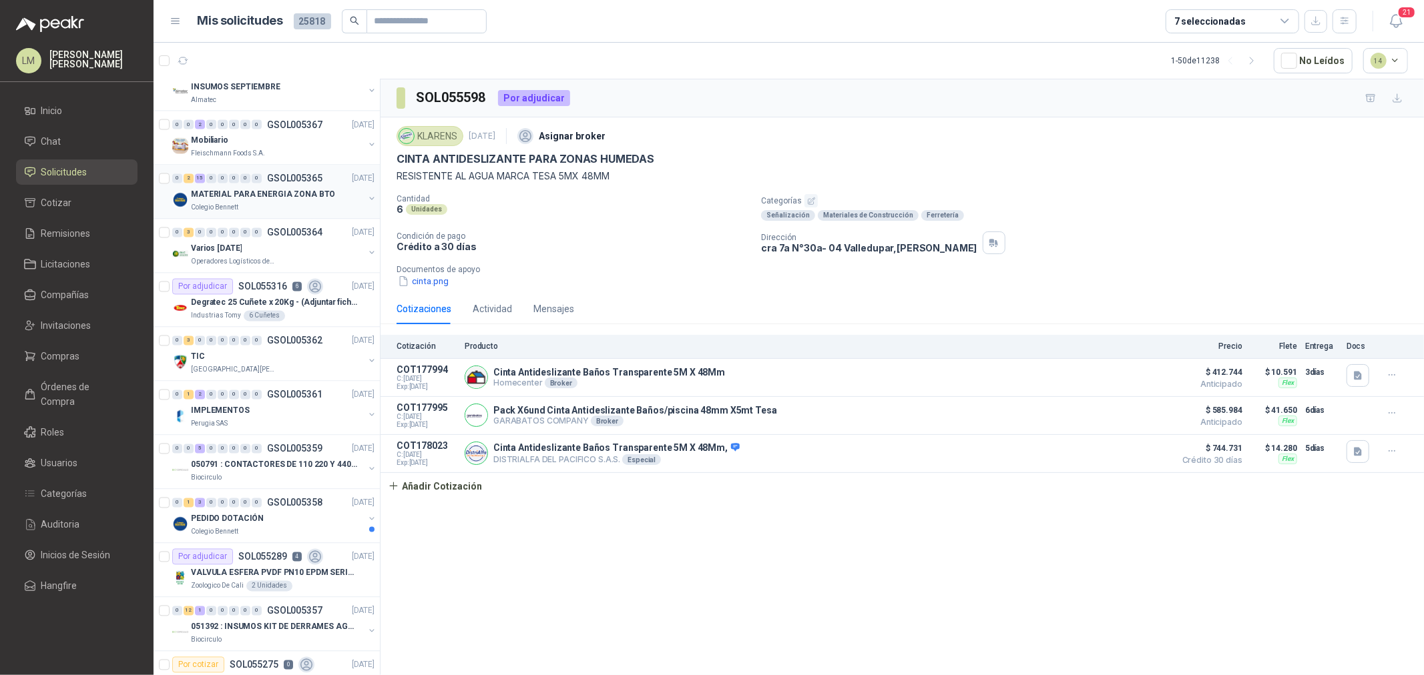
click at [366, 200] on button "button" at bounding box center [371, 199] width 11 height 11
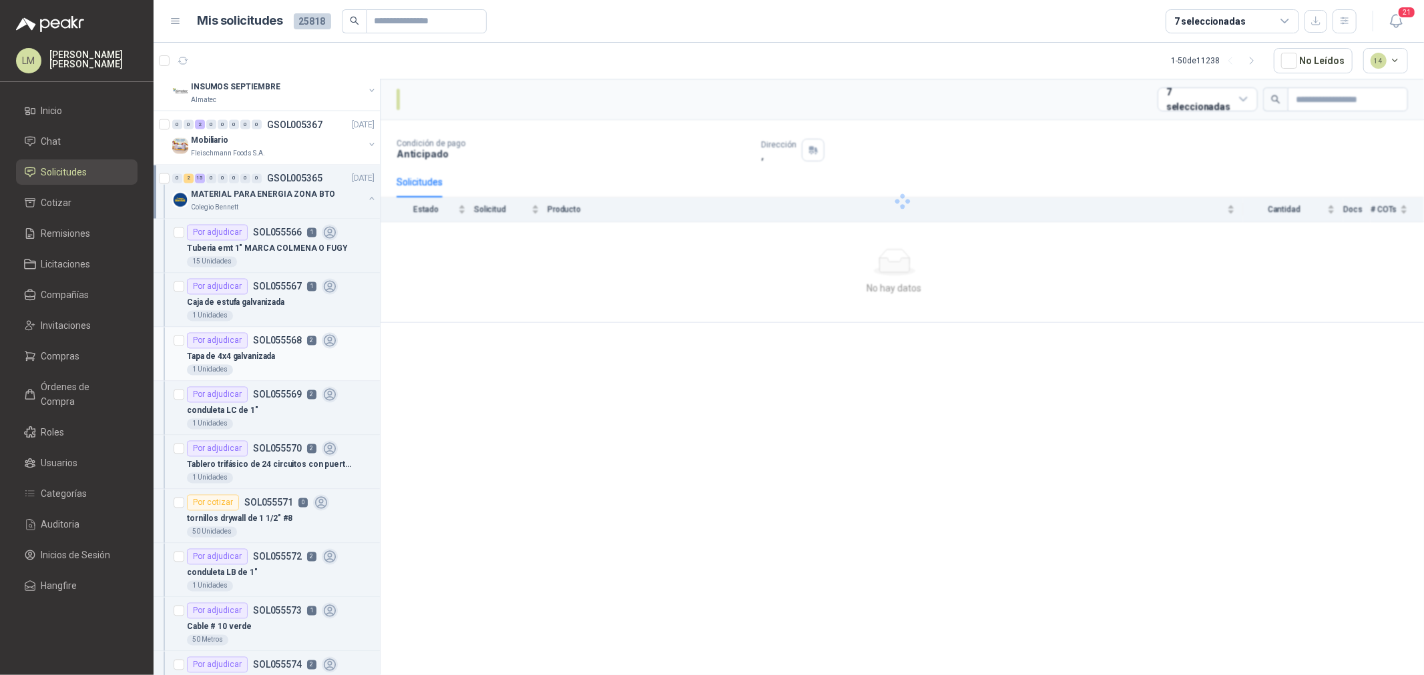
click at [248, 355] on p "Tapa de 4x4 galvanizada" at bounding box center [231, 357] width 88 height 13
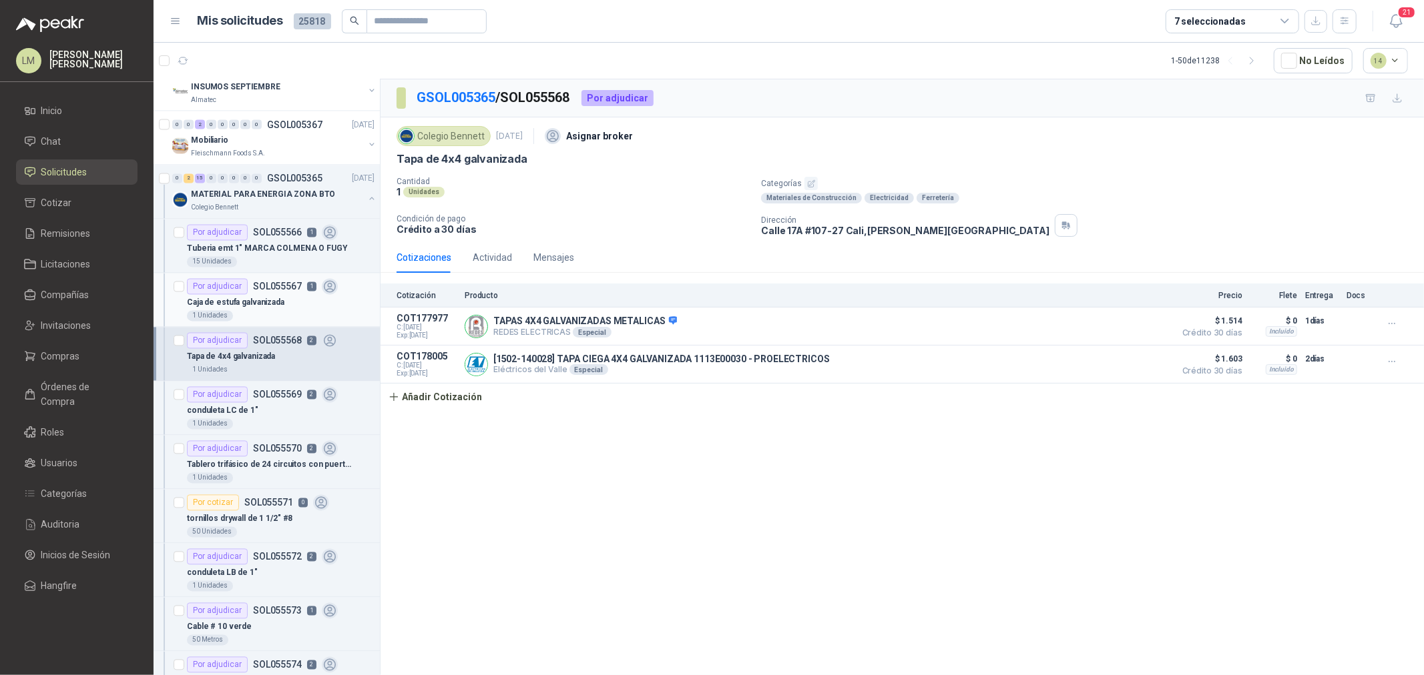
click at [262, 300] on p "Caja de estufa galvanizada" at bounding box center [235, 303] width 97 height 13
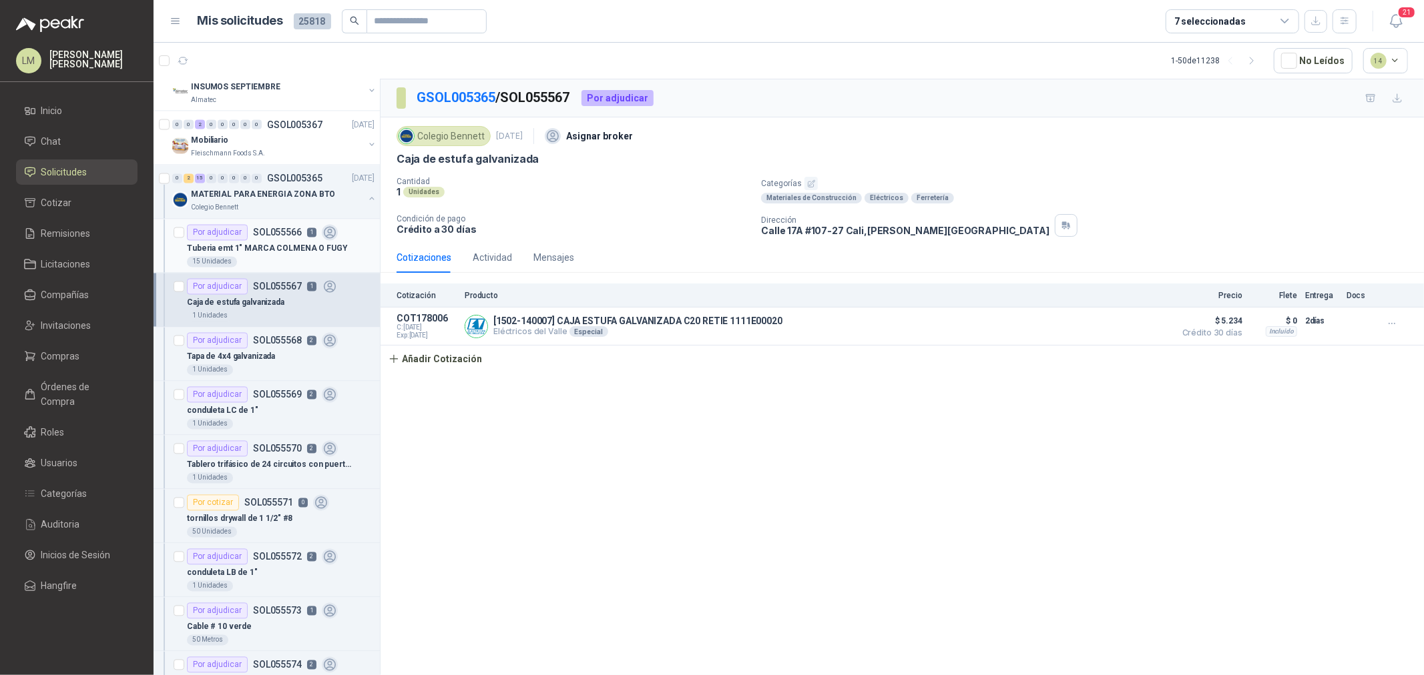
click at [262, 259] on div "15 Unidades" at bounding box center [281, 262] width 188 height 11
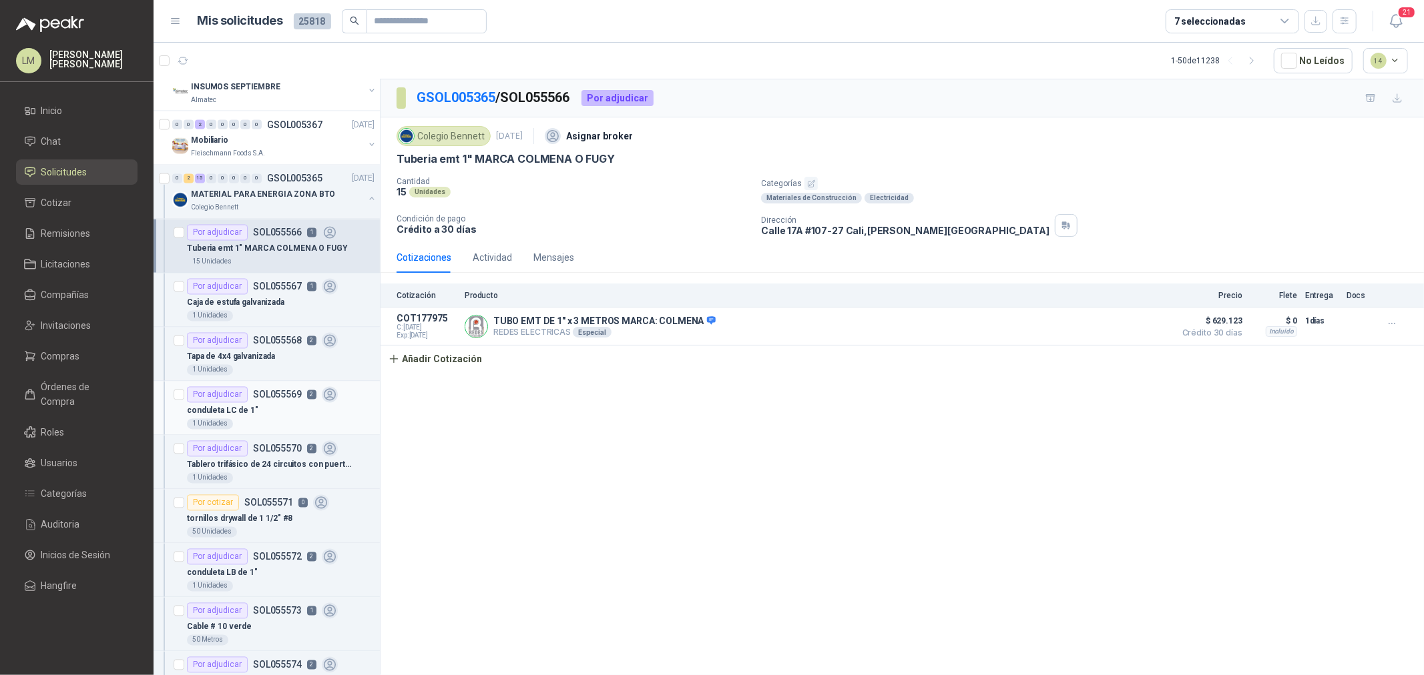
click at [254, 398] on p "SOL055569" at bounding box center [277, 394] width 49 height 9
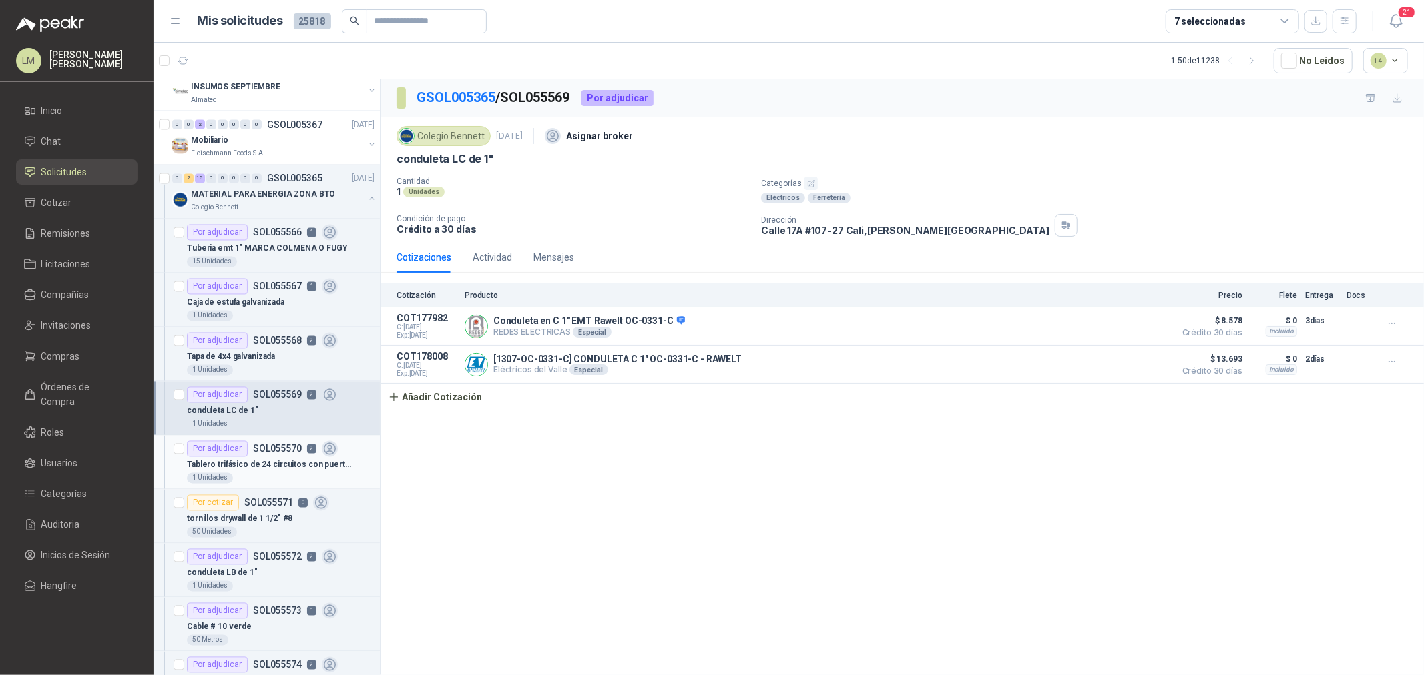
click at [260, 462] on p "Tablero trifásico de 24 circuitos con puerta y sin chapa" at bounding box center [270, 465] width 166 height 13
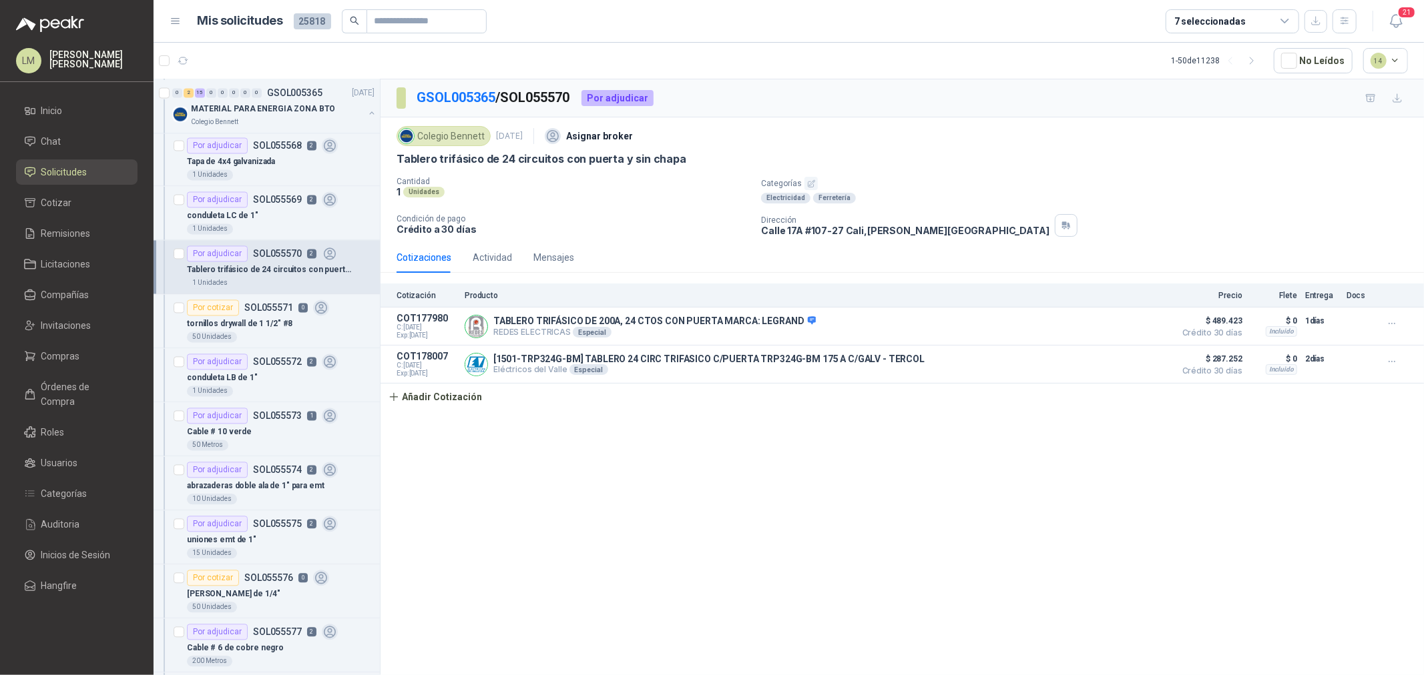
scroll to position [2299, 0]
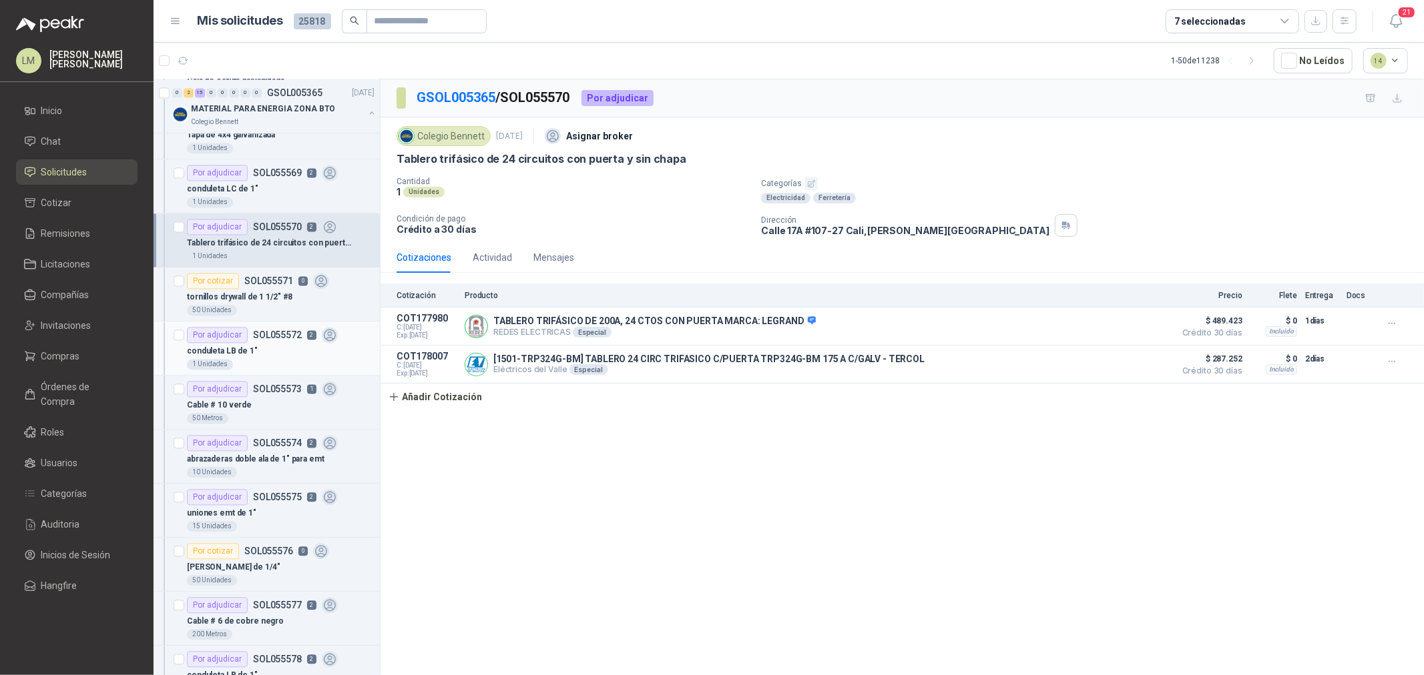
click at [261, 340] on p "SOL055572" at bounding box center [277, 334] width 49 height 9
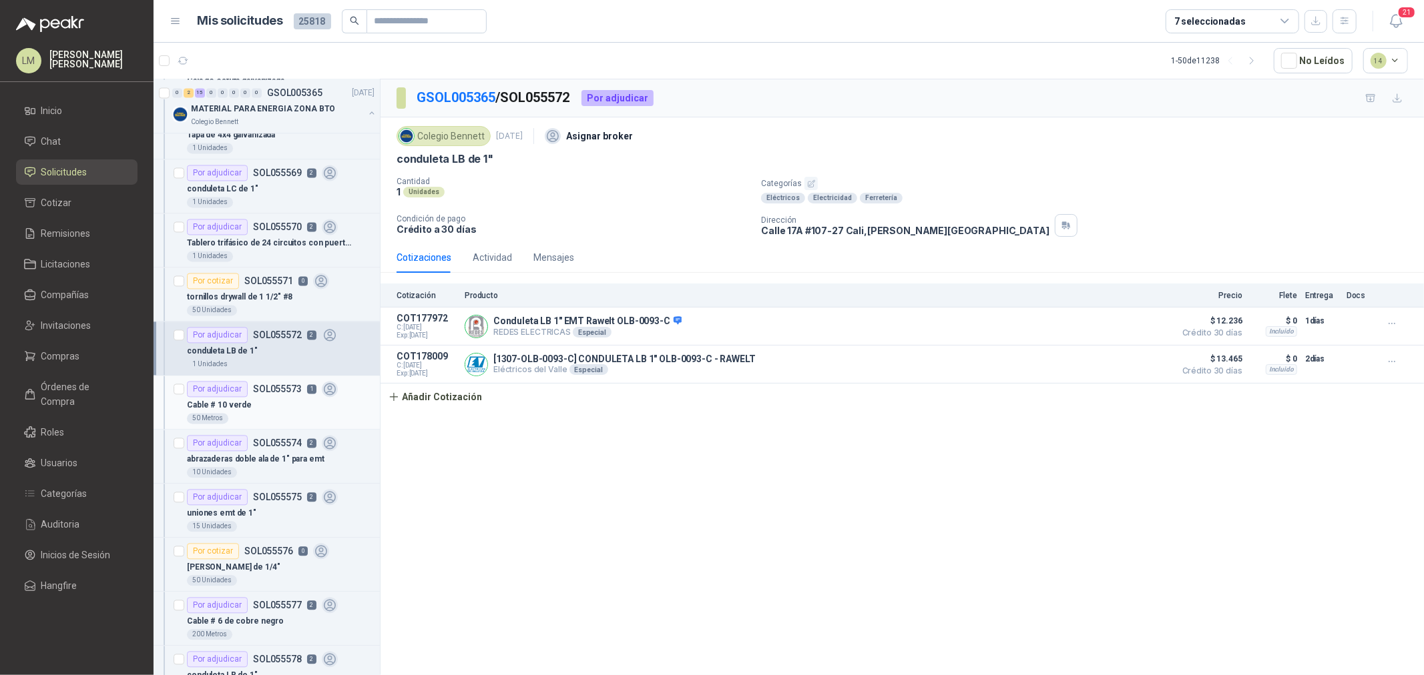
click at [262, 400] on div "Cable # 10 verde" at bounding box center [281, 405] width 188 height 16
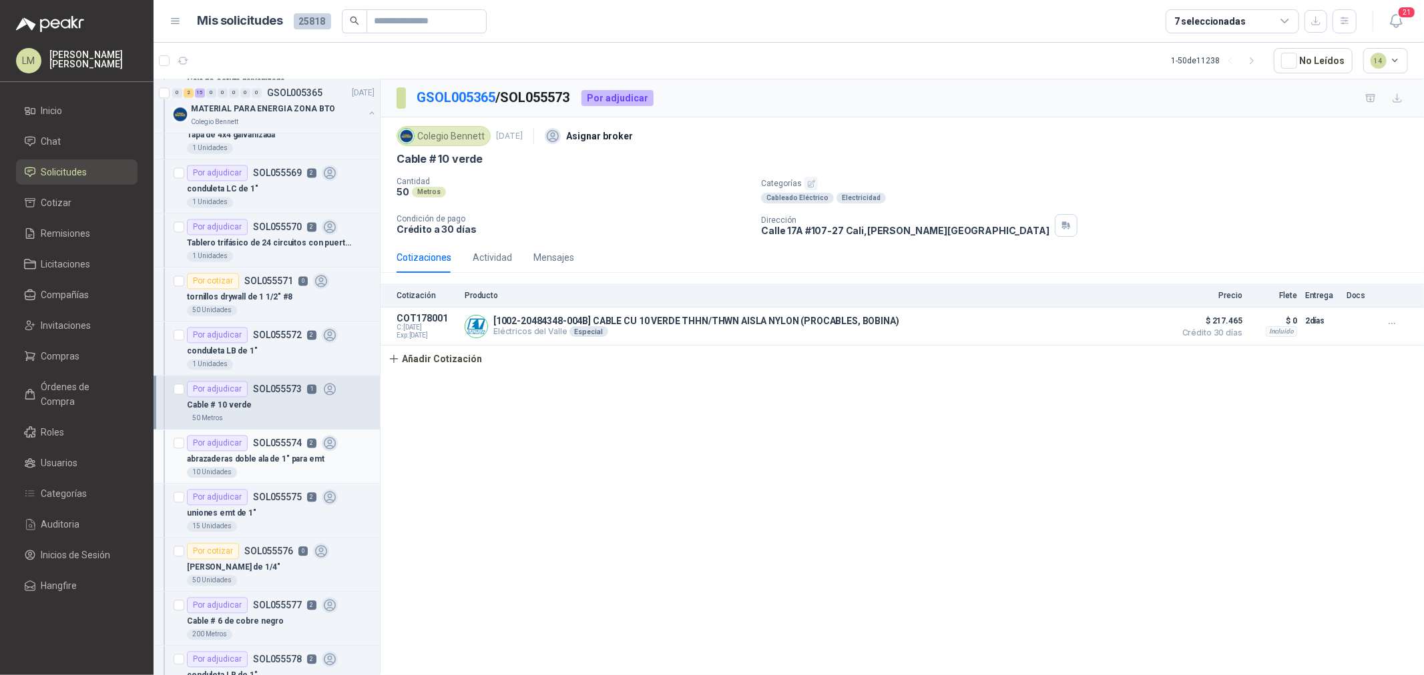
click at [264, 451] on div "Por adjudicar SOL055574 2" at bounding box center [262, 443] width 151 height 16
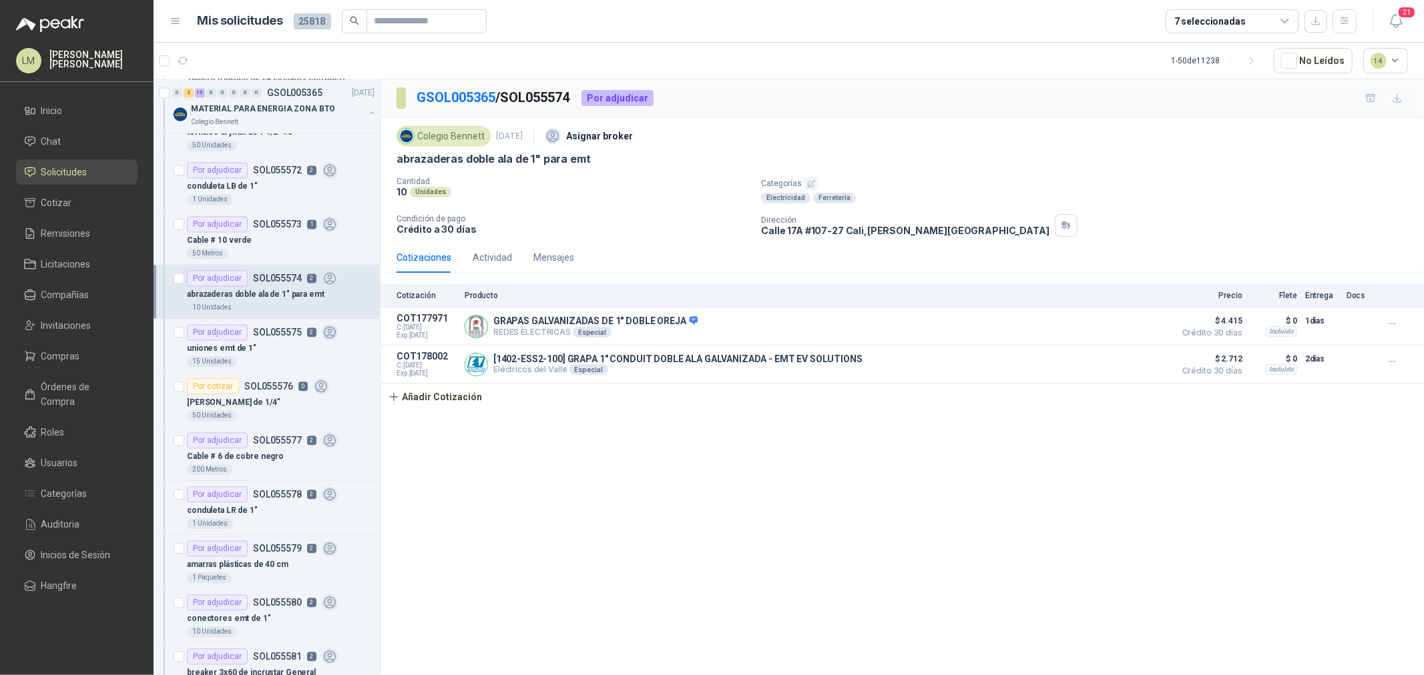
scroll to position [2521, 0]
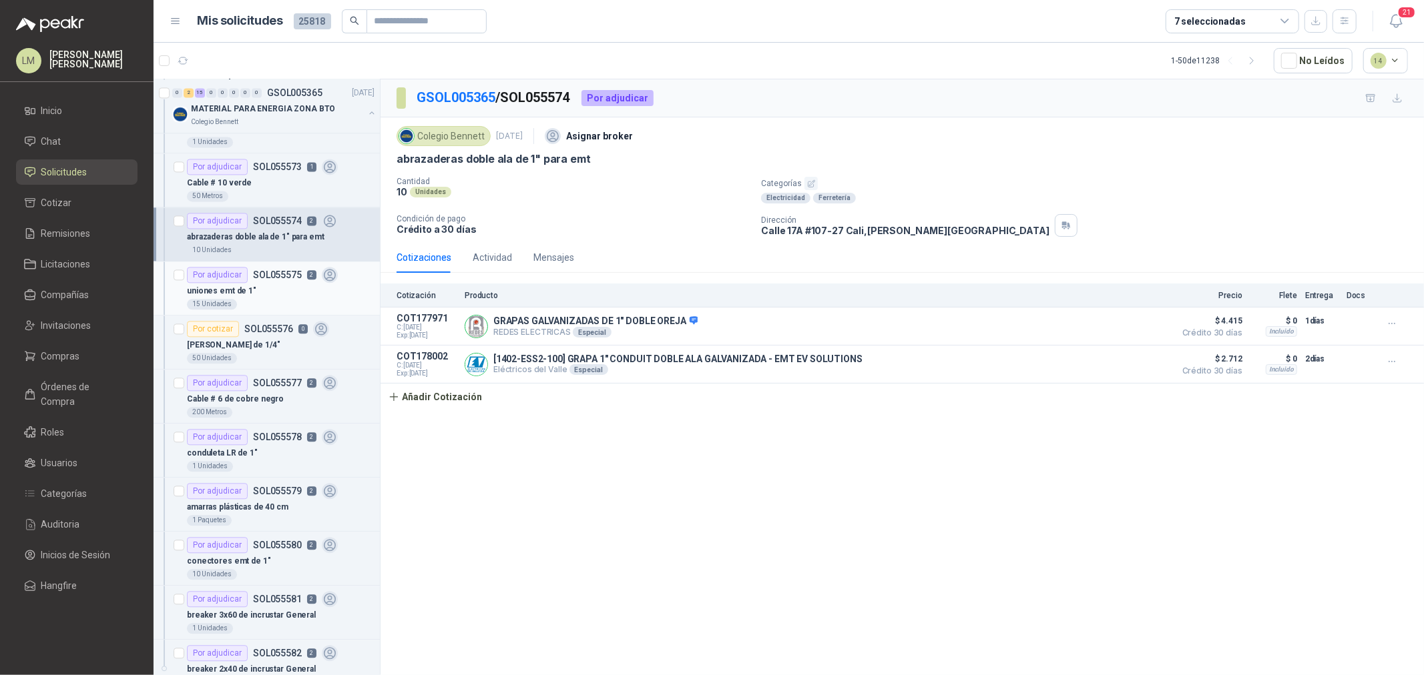
click at [278, 304] on div "15 Unidades" at bounding box center [281, 304] width 188 height 11
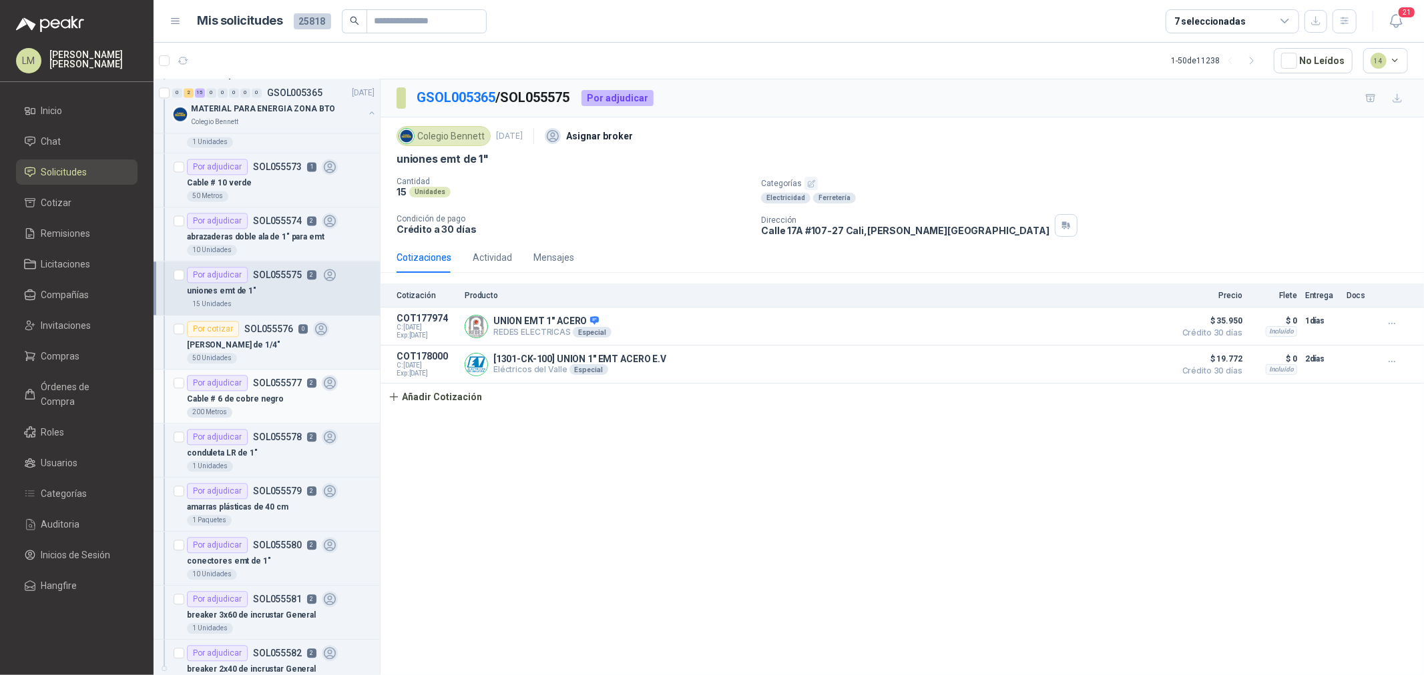
click at [259, 407] on div "Cable # 6 de cobre negro" at bounding box center [281, 399] width 188 height 16
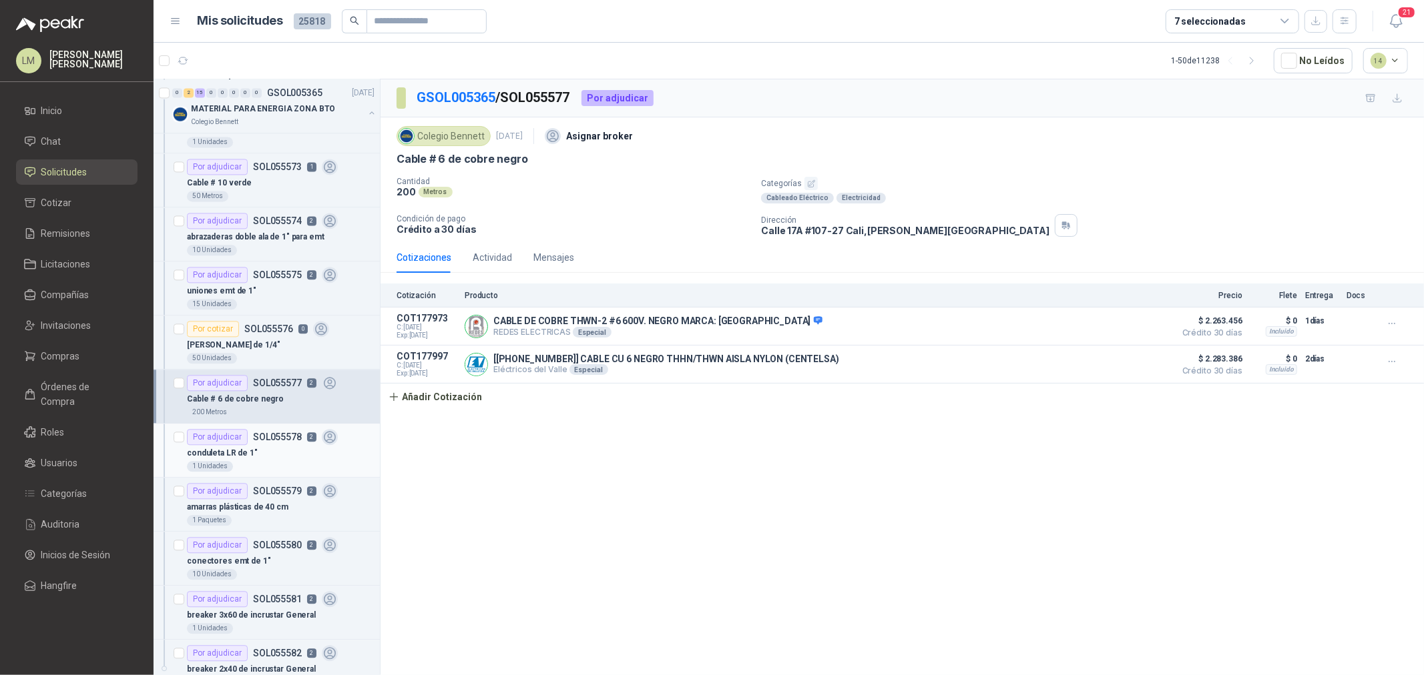
click at [266, 449] on div "conduleta LR de 1"" at bounding box center [281, 453] width 188 height 16
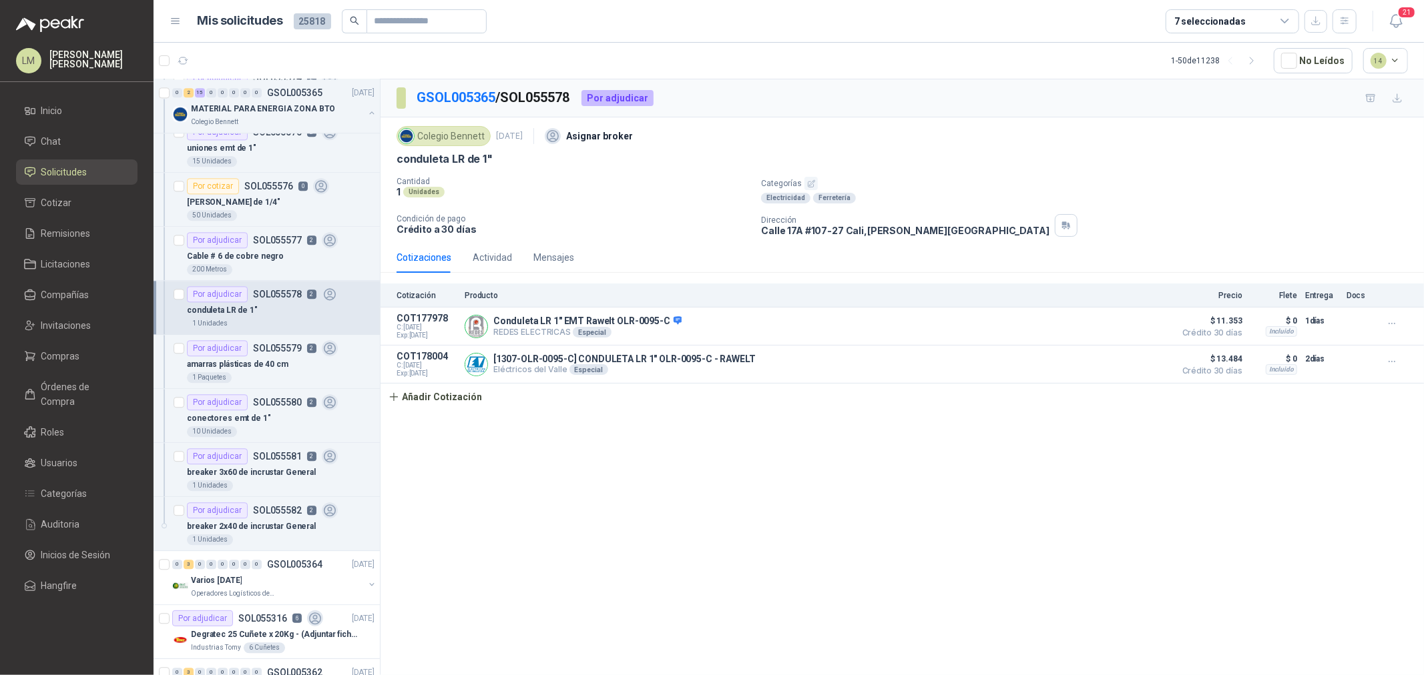
scroll to position [2670, 0]
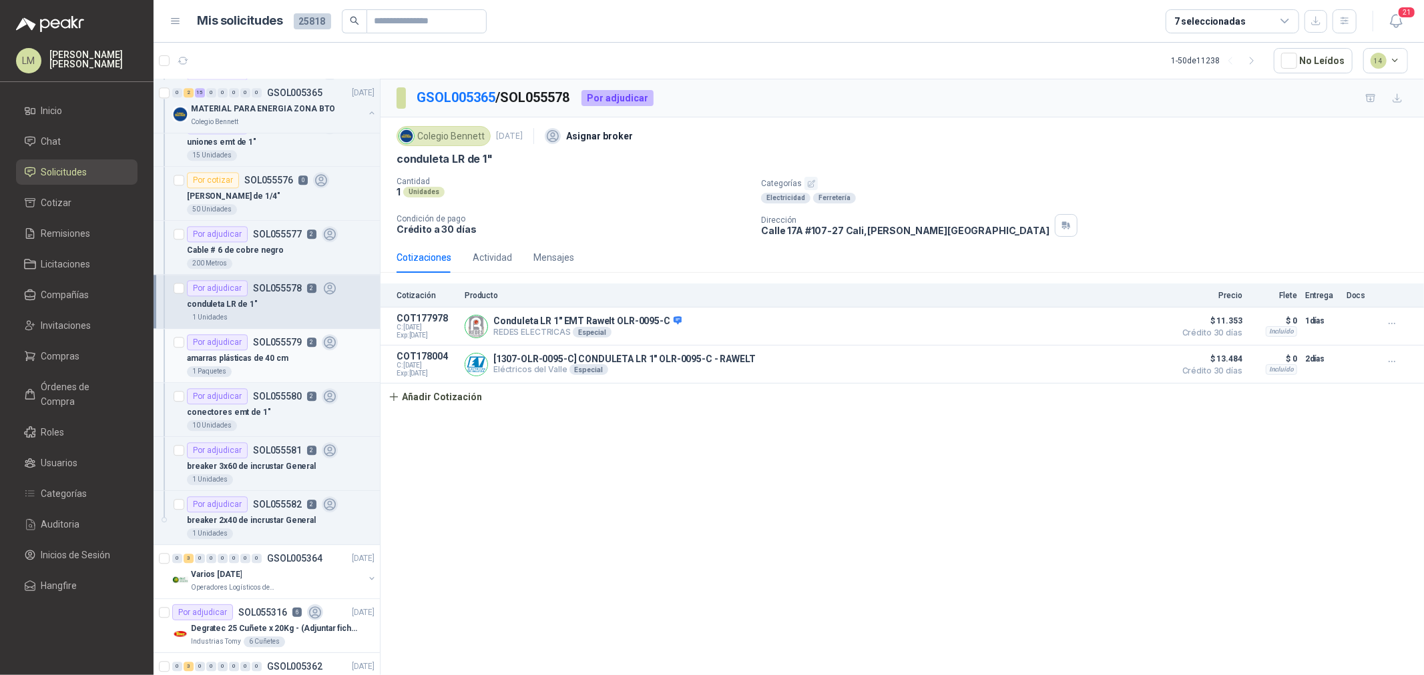
click at [238, 370] on div "1 Paquetes" at bounding box center [281, 371] width 188 height 11
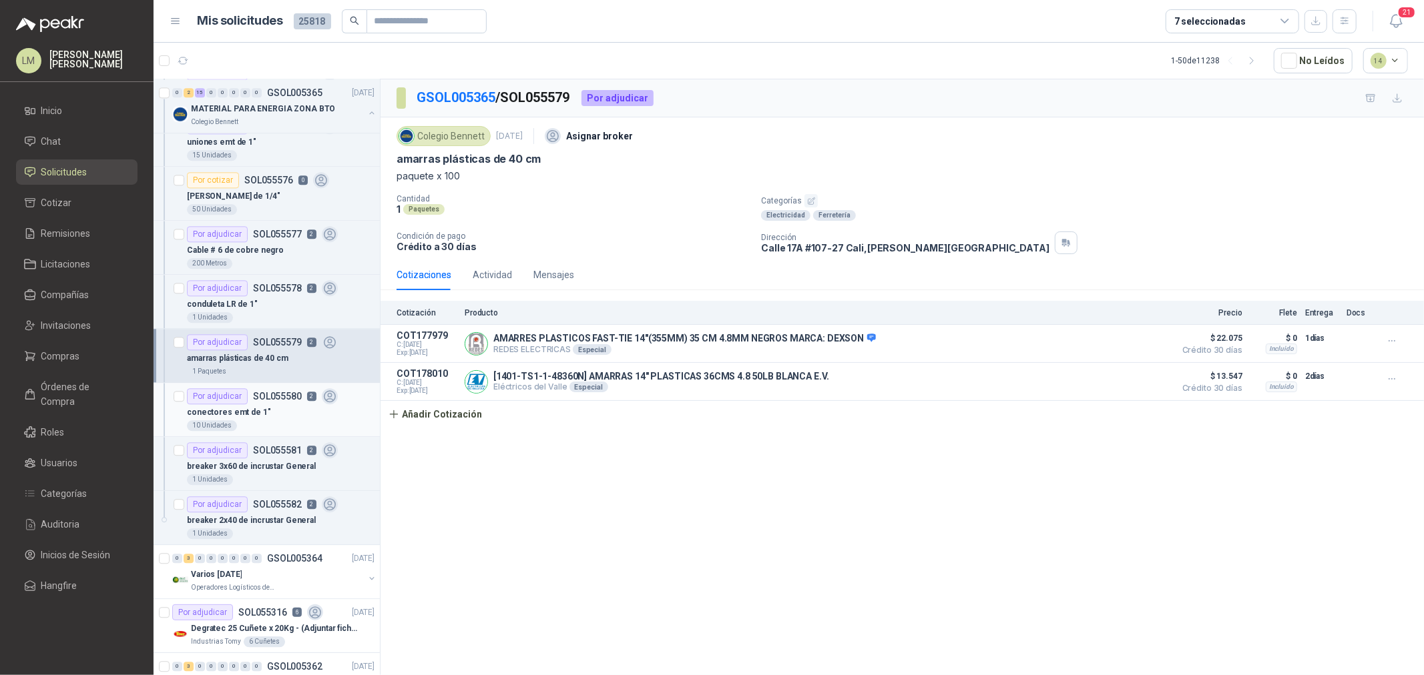
click at [250, 414] on p "conectores emt de 1"" at bounding box center [229, 412] width 84 height 13
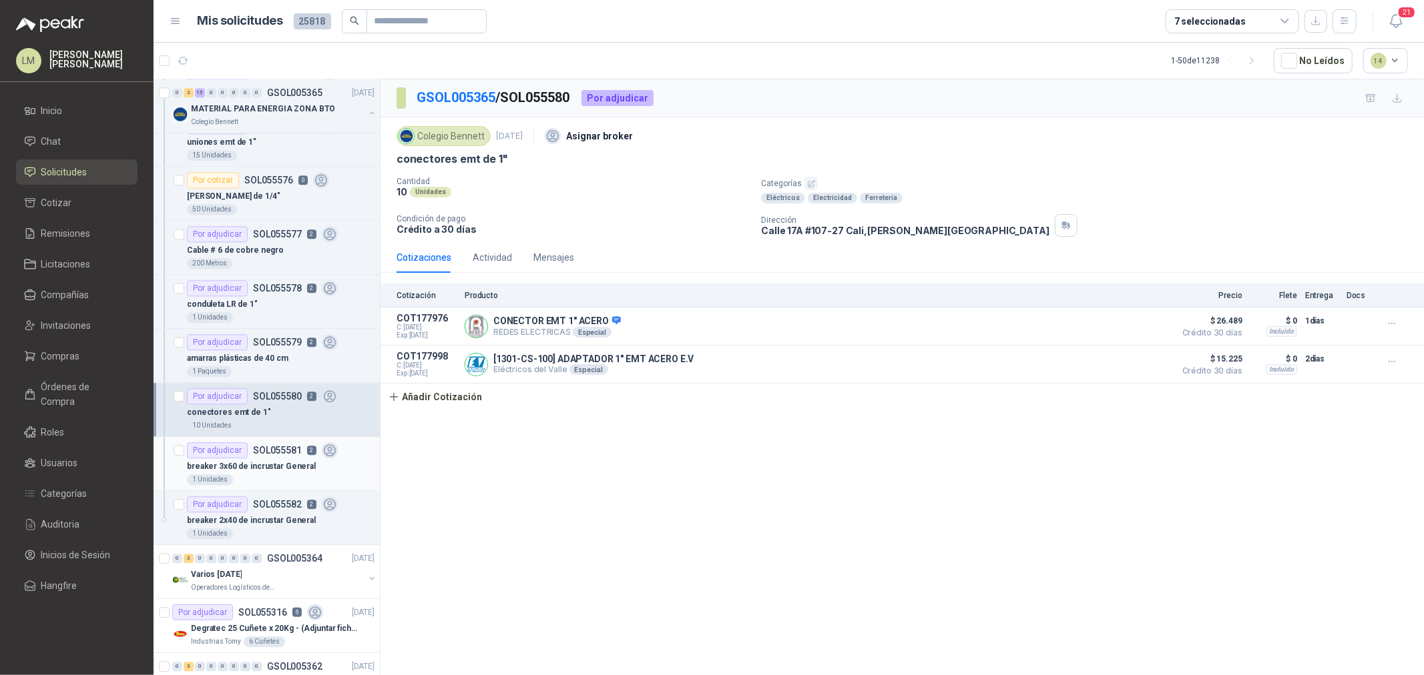
click at [254, 463] on p "breaker 3x60 de incrustar General" at bounding box center [251, 467] width 129 height 13
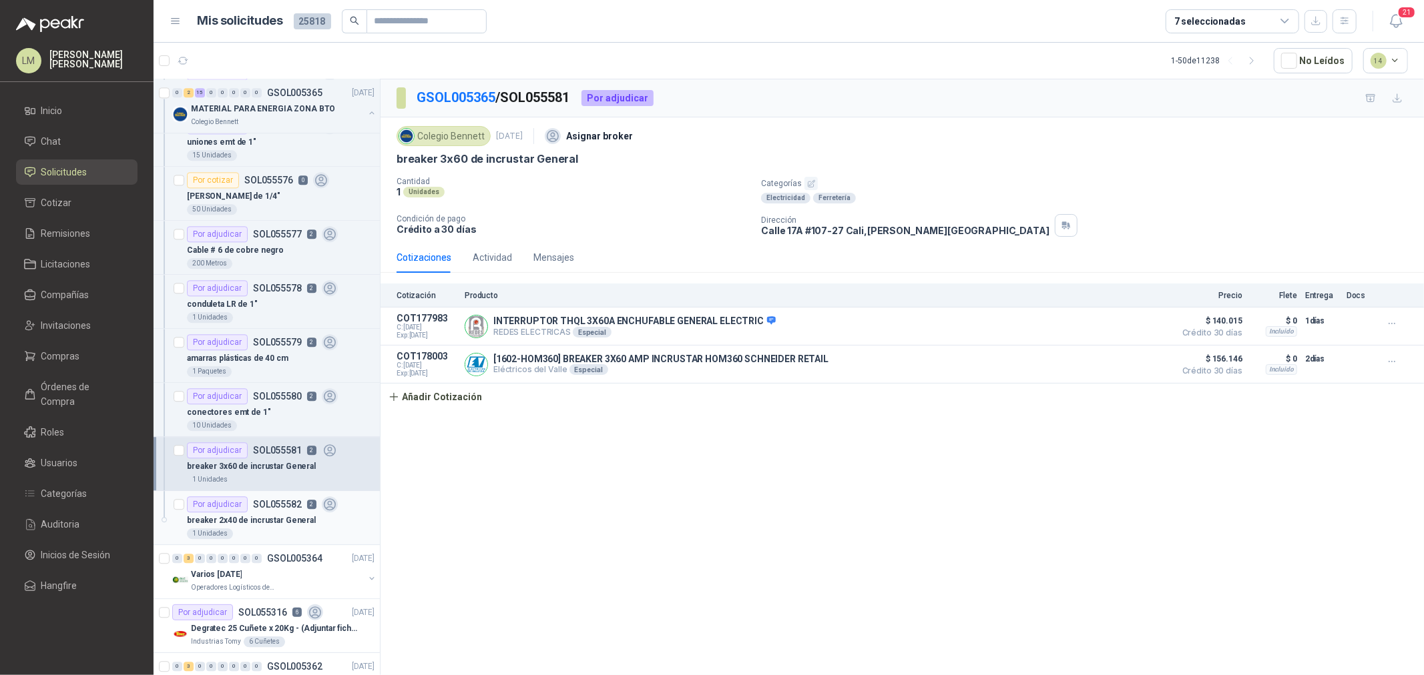
click at [268, 519] on p "breaker 2x40 de incrustar General" at bounding box center [251, 521] width 129 height 13
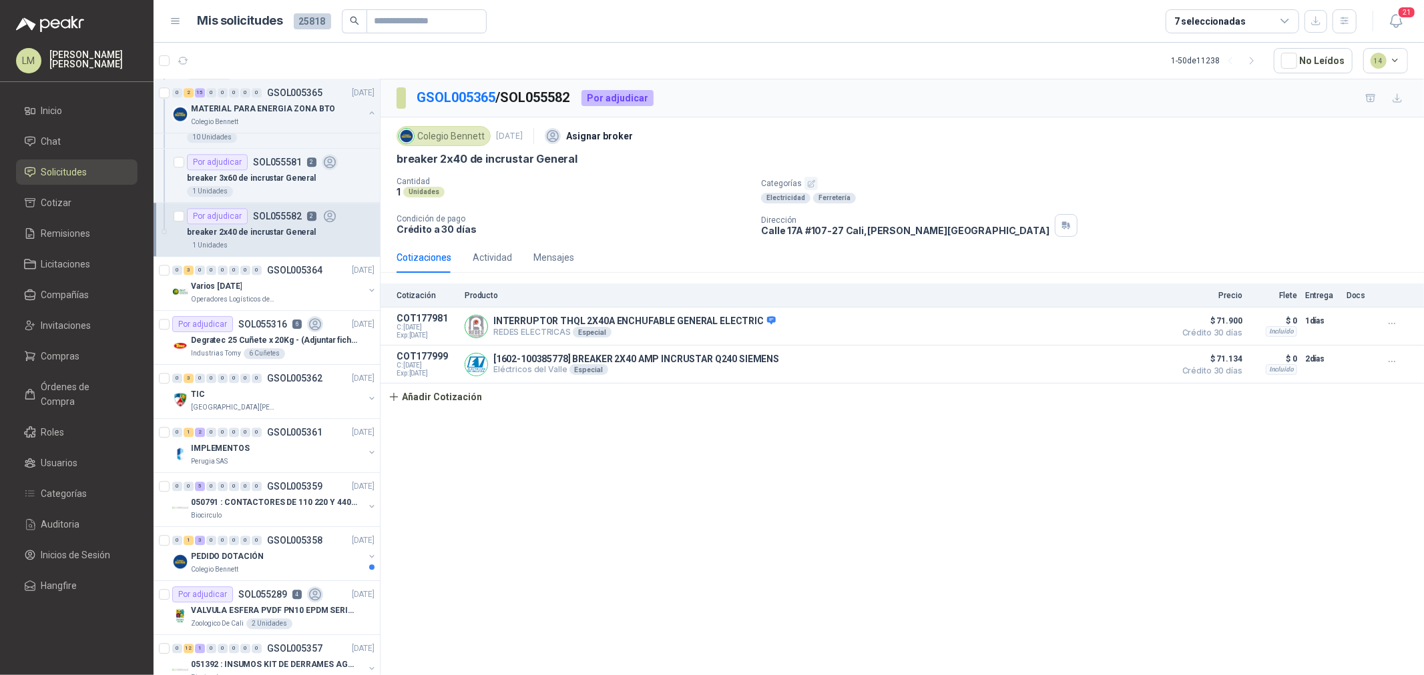
scroll to position [2966, 0]
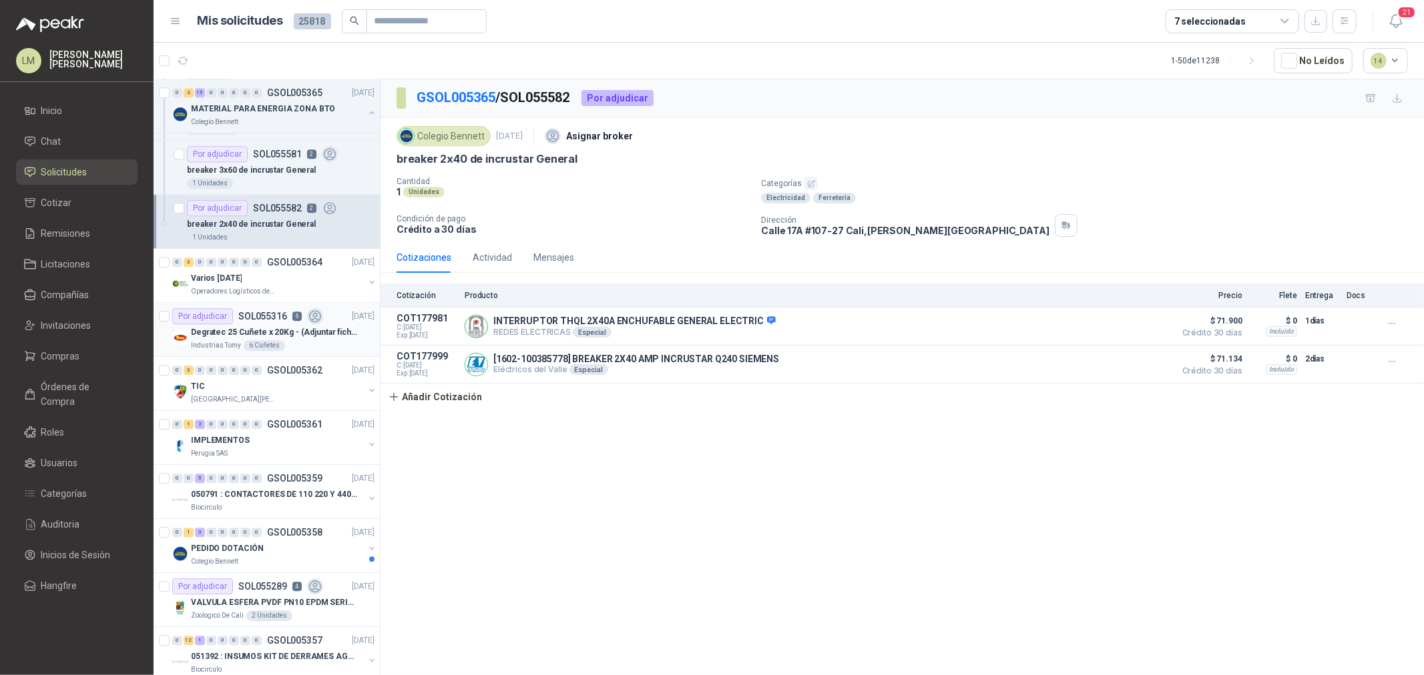
click at [268, 326] on div "Degratec 25 Cuñete x 20Kg - (Adjuntar ficha técnica)" at bounding box center [283, 332] width 184 height 16
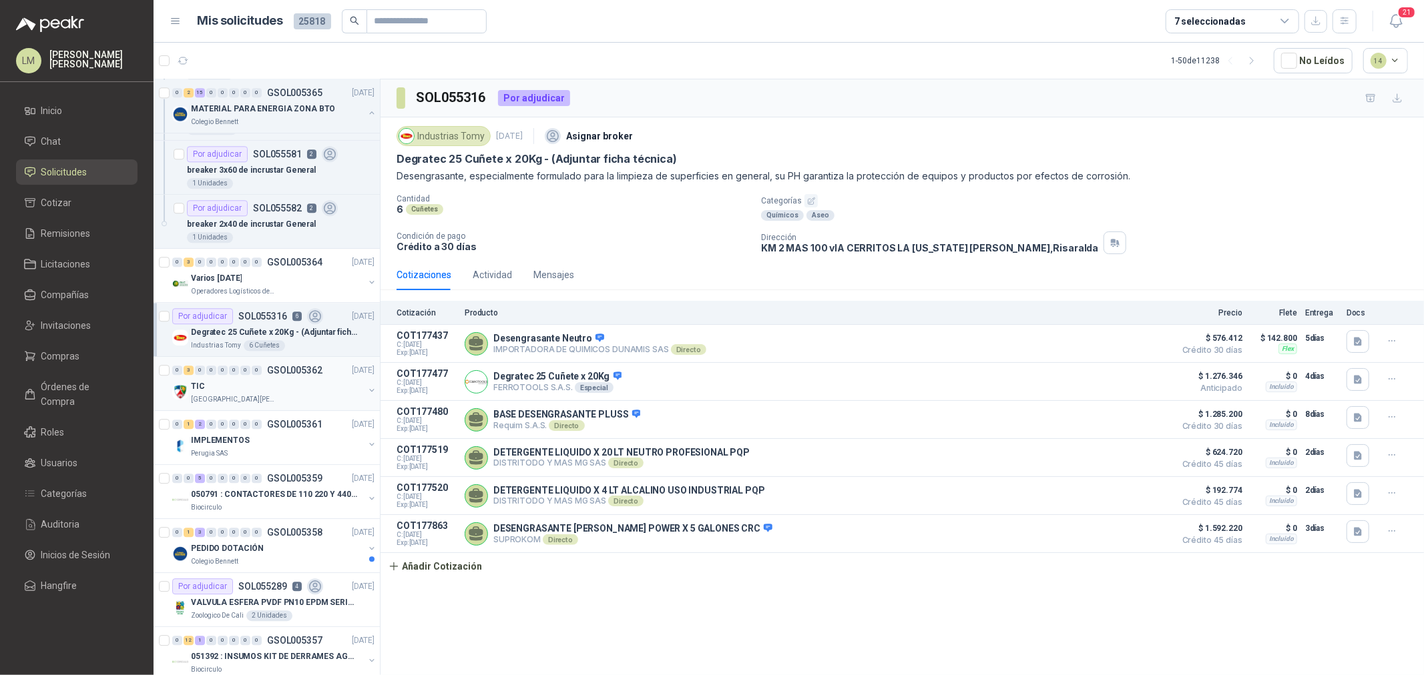
click at [366, 392] on button "button" at bounding box center [371, 390] width 11 height 11
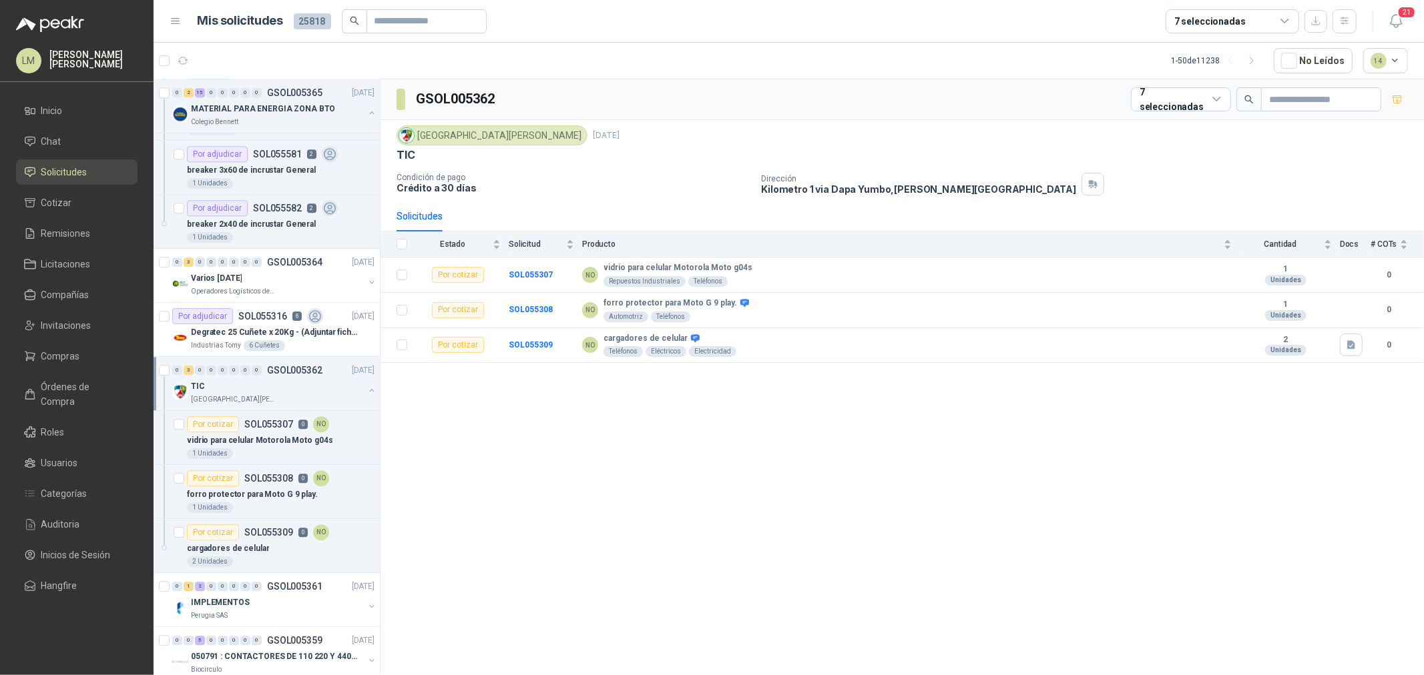
click at [366, 392] on button "button" at bounding box center [371, 390] width 11 height 11
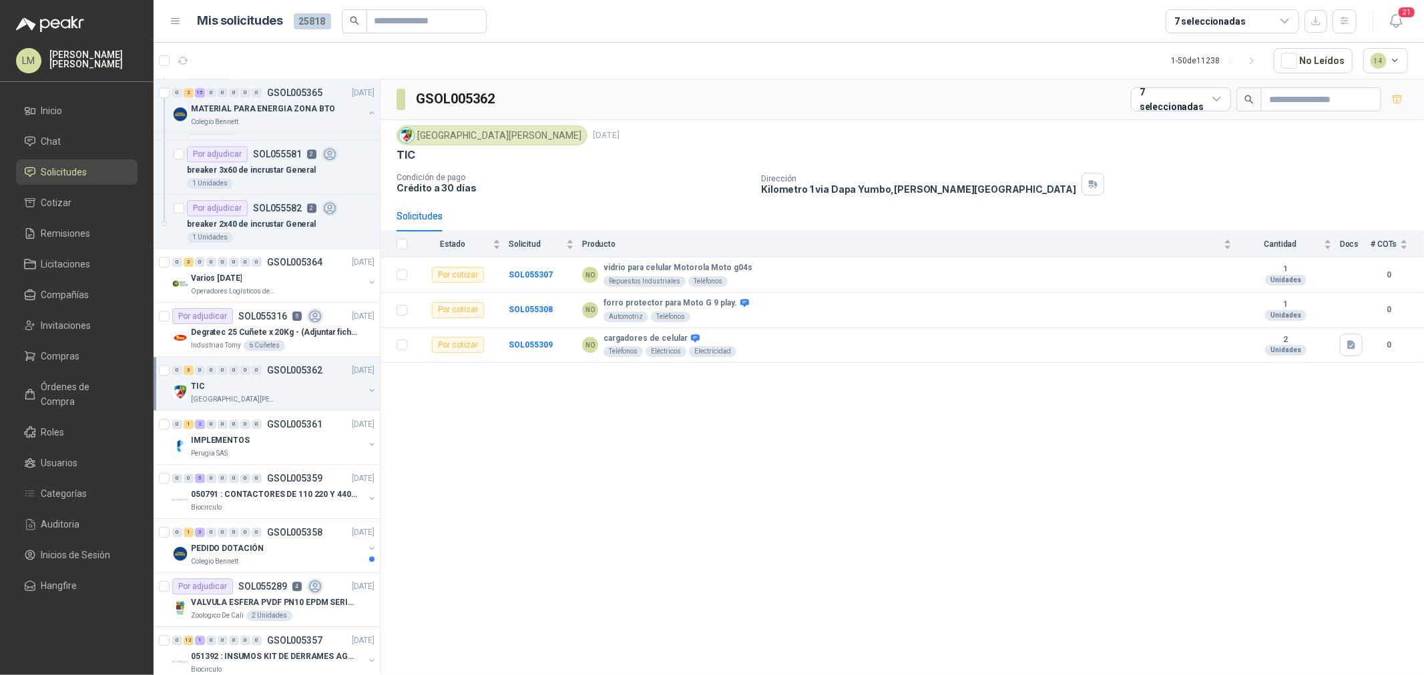
scroll to position [3052, 0]
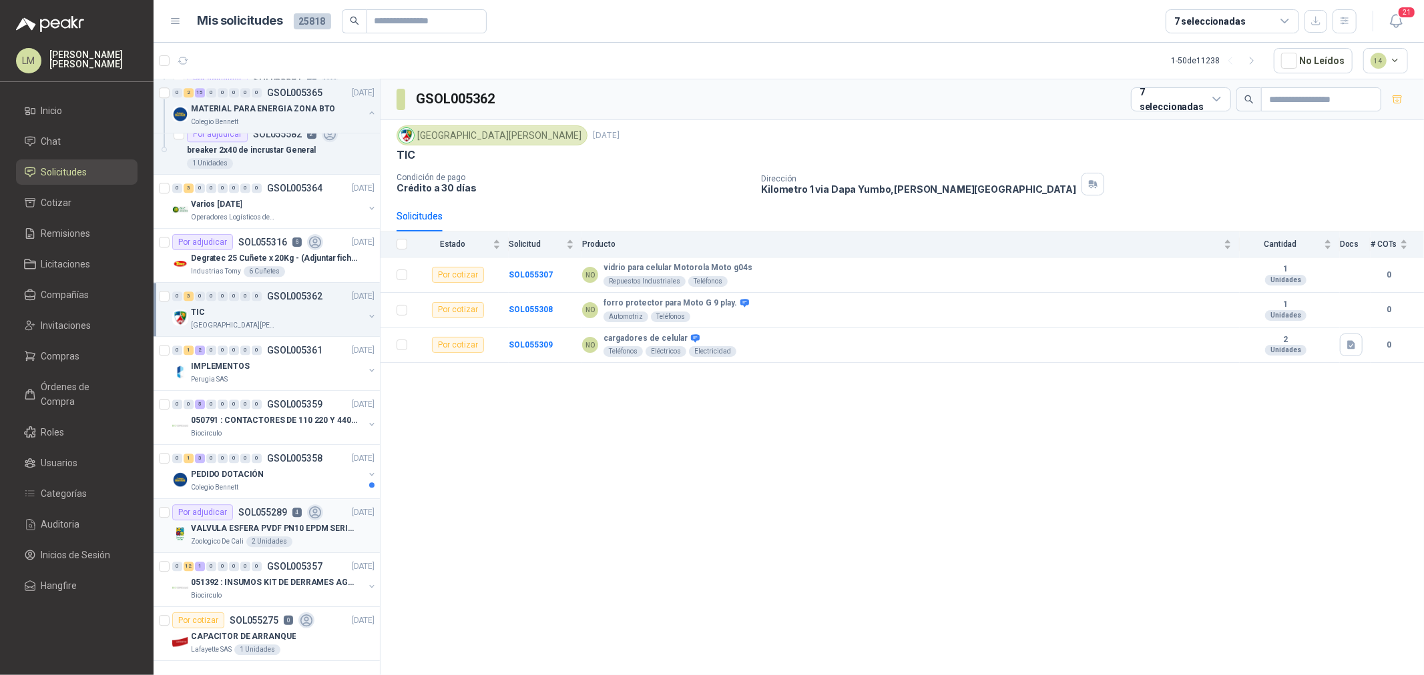
click at [245, 525] on p "VALVULA ESFERA PVDF PN10 EPDM SERIE EX D 25MM CEPEX64926TREME" at bounding box center [274, 529] width 166 height 13
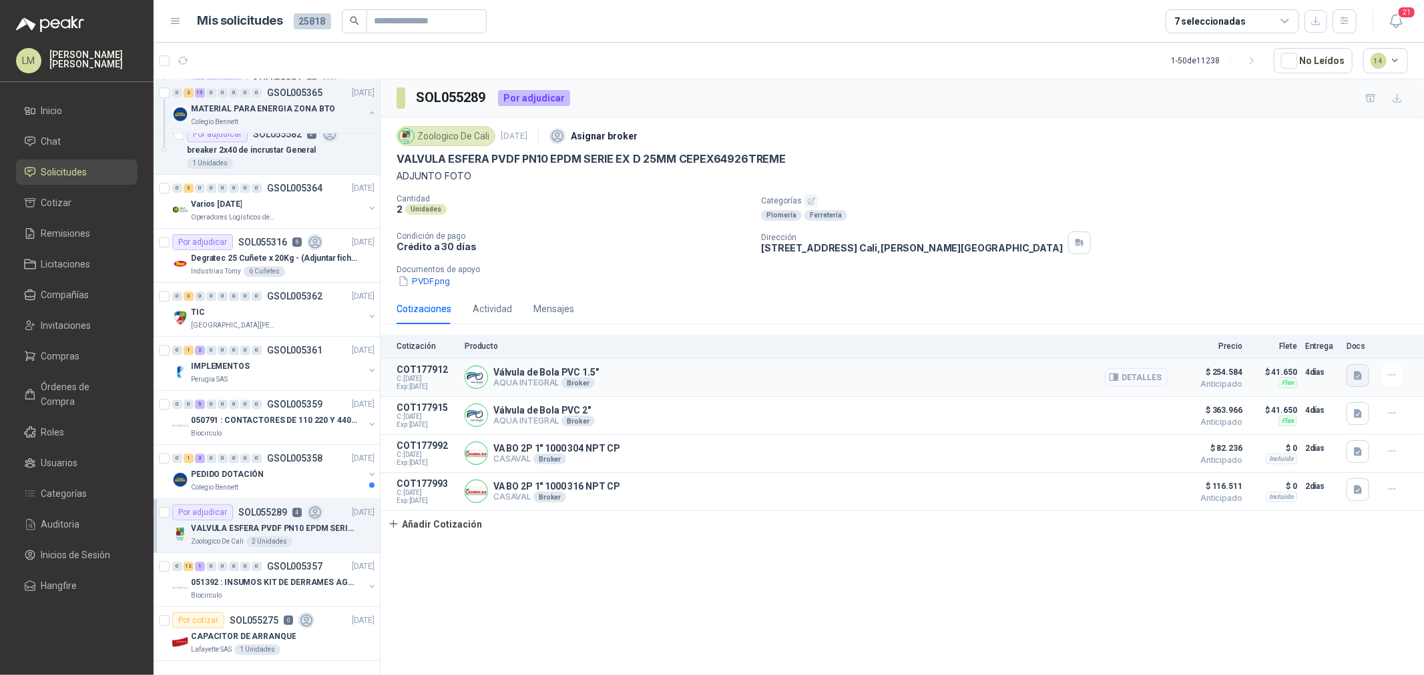
click at [1362, 380] on icon "button" at bounding box center [1358, 375] width 8 height 9
click at [1312, 341] on icon "button" at bounding box center [1309, 346] width 11 height 11
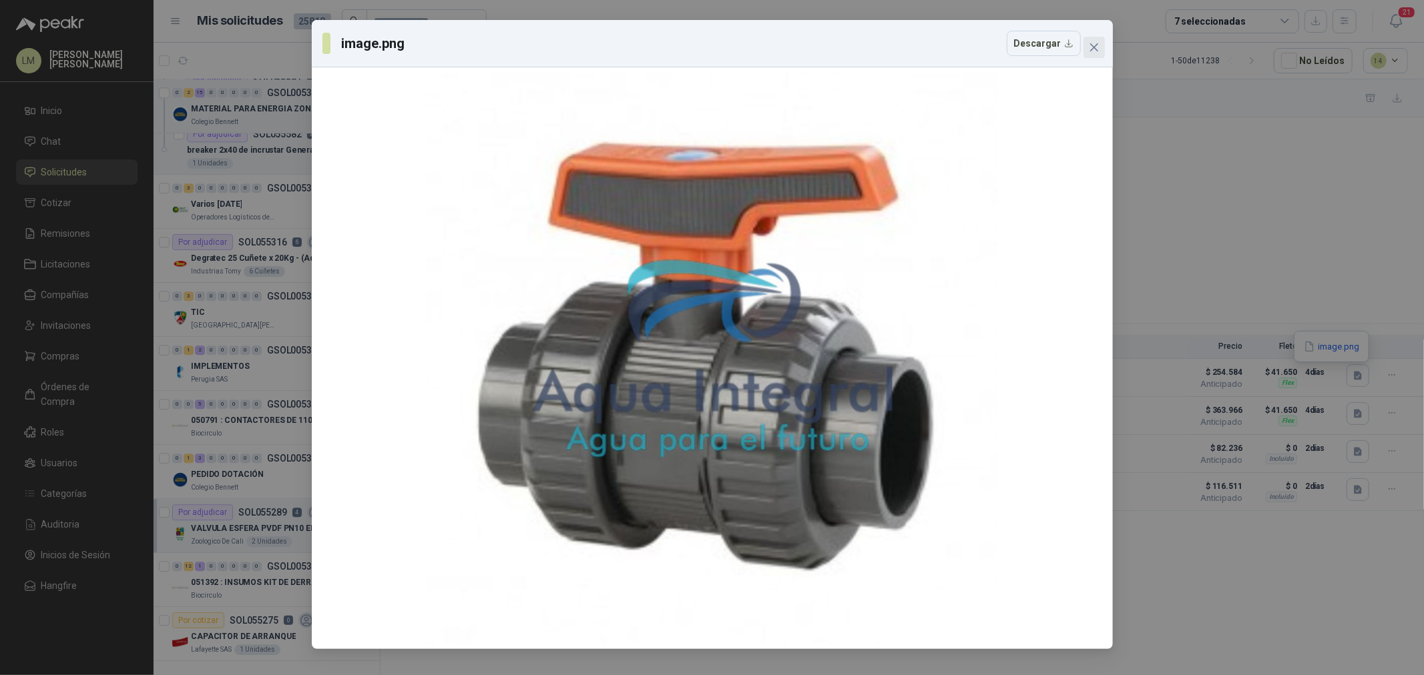
click at [1095, 51] on icon "close" at bounding box center [1094, 47] width 11 height 11
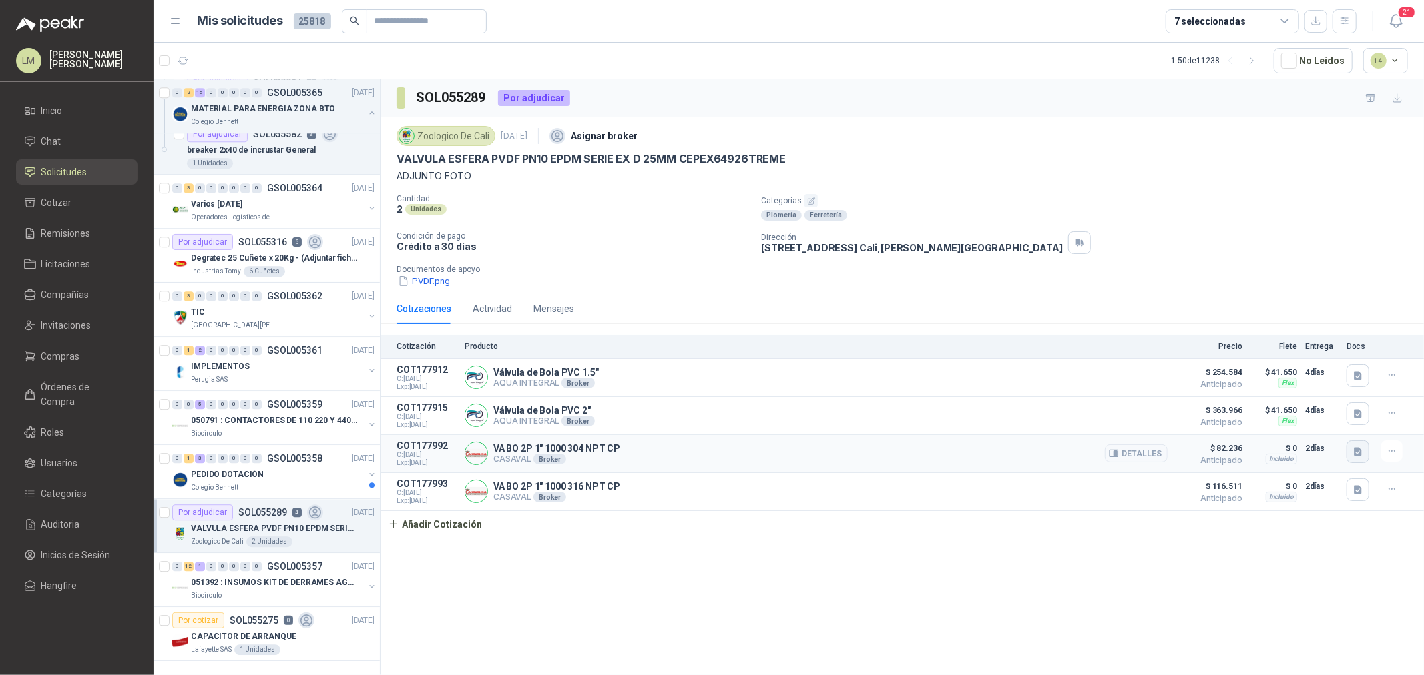
click at [1363, 457] on icon "button" at bounding box center [1357, 452] width 11 height 11
click at [1324, 429] on button "Val Bol 2Piezas rosc Walton 2 (1)[1].pdf" at bounding box center [1274, 424] width 171 height 14
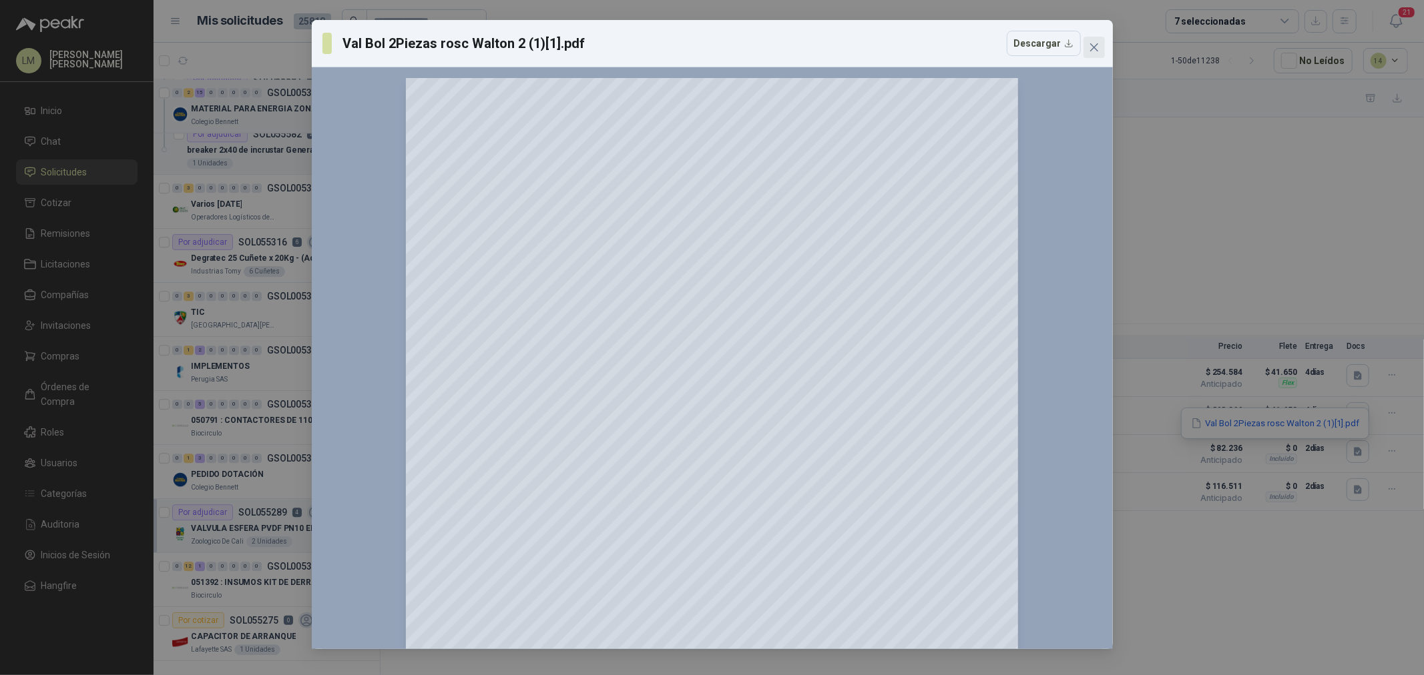
click at [1089, 42] on icon "close" at bounding box center [1094, 47] width 11 height 11
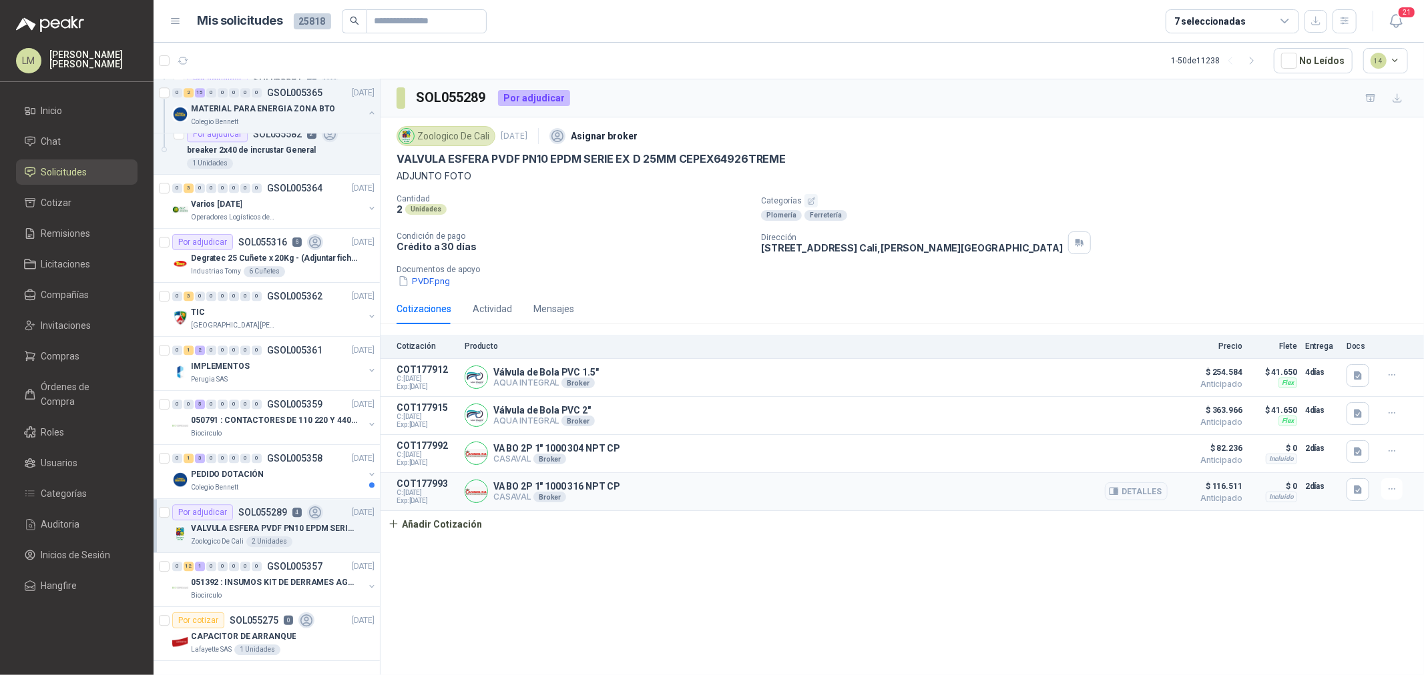
click at [1364, 504] on div at bounding box center [1359, 492] width 27 height 27
click at [1351, 484] on button "button" at bounding box center [1357, 490] width 23 height 23
click at [1329, 461] on button "Val Bol 2Piezas rosc Walton 2 (1)[1].pdf" at bounding box center [1274, 462] width 171 height 14
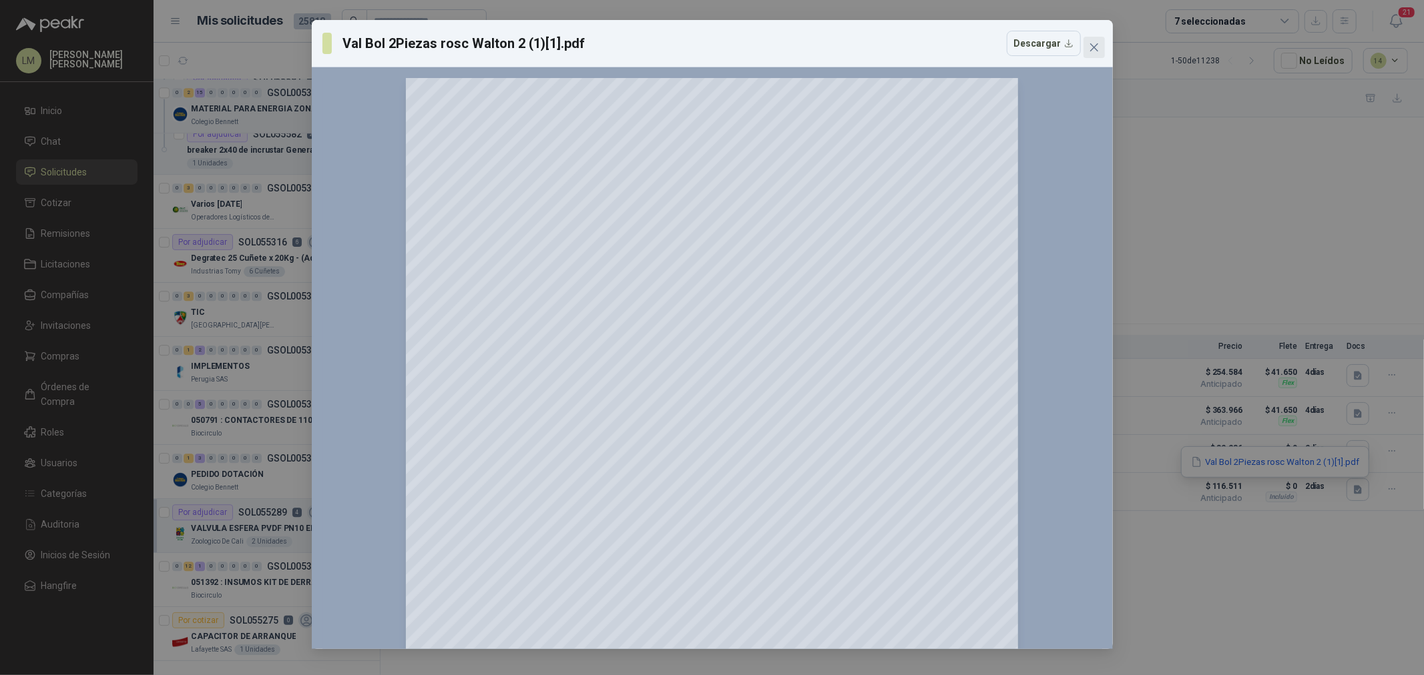
click at [1092, 51] on icon "close" at bounding box center [1094, 47] width 11 height 11
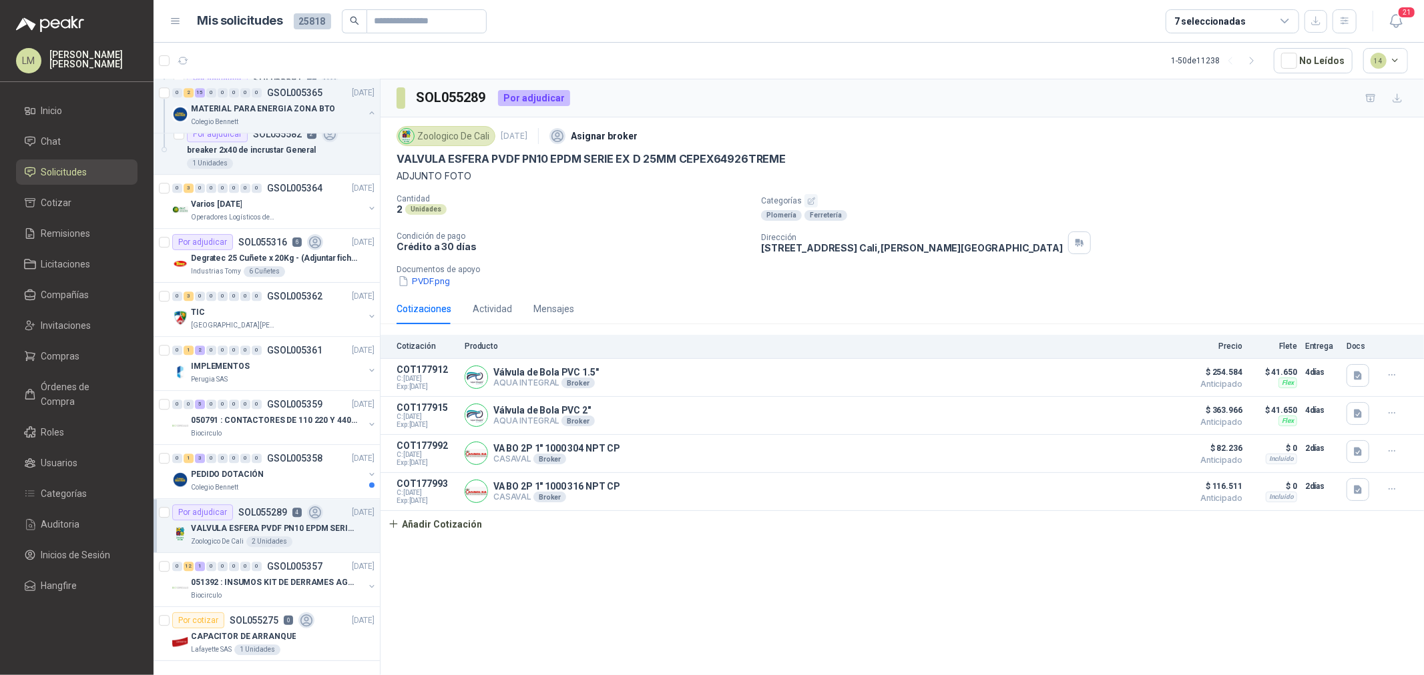
click at [1242, 19] on div "7 seleccionadas" at bounding box center [1231, 21] width 133 height 24
click at [925, 74] on article "1 - 50 de 11238 No Leídos 14" at bounding box center [789, 61] width 1270 height 36
drag, startPoint x: 65, startPoint y: 344, endPoint x: 65, endPoint y: 358, distance: 14.7
click at [65, 344] on link "Compras" at bounding box center [76, 356] width 121 height 25
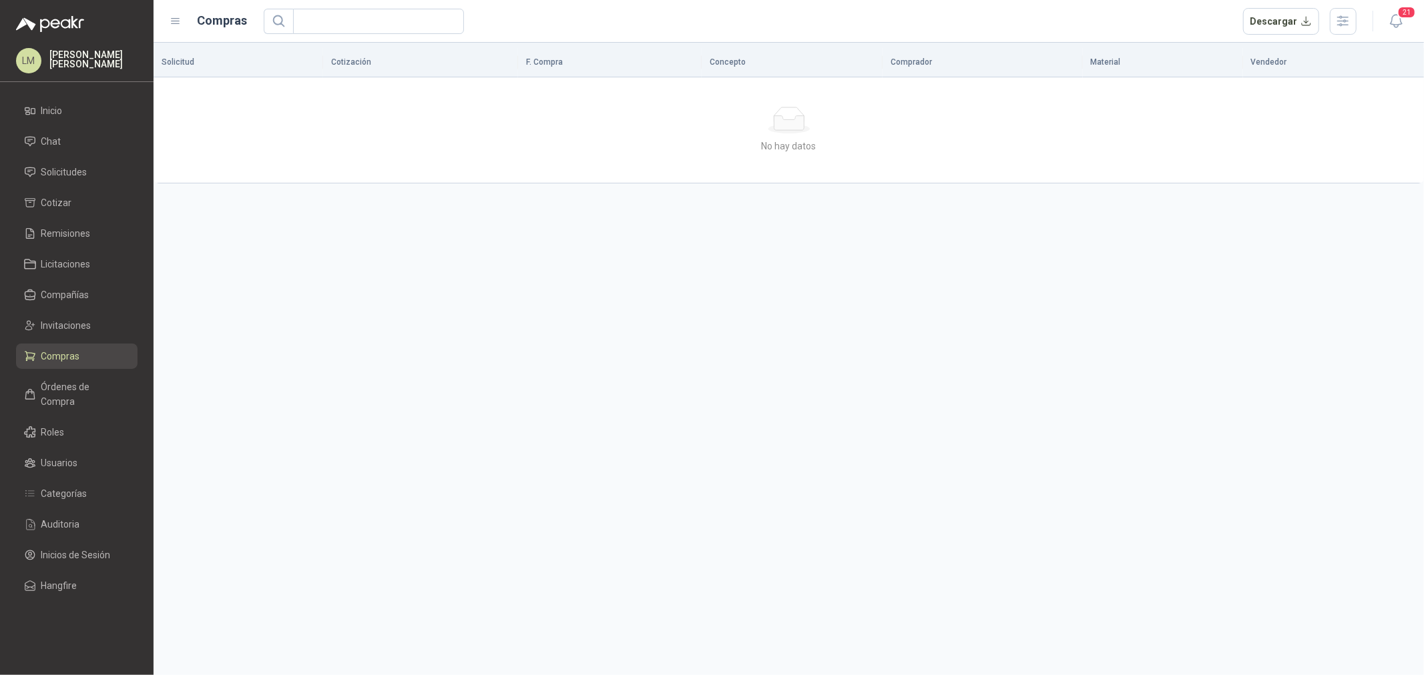
click at [65, 359] on span "Compras" at bounding box center [60, 356] width 39 height 15
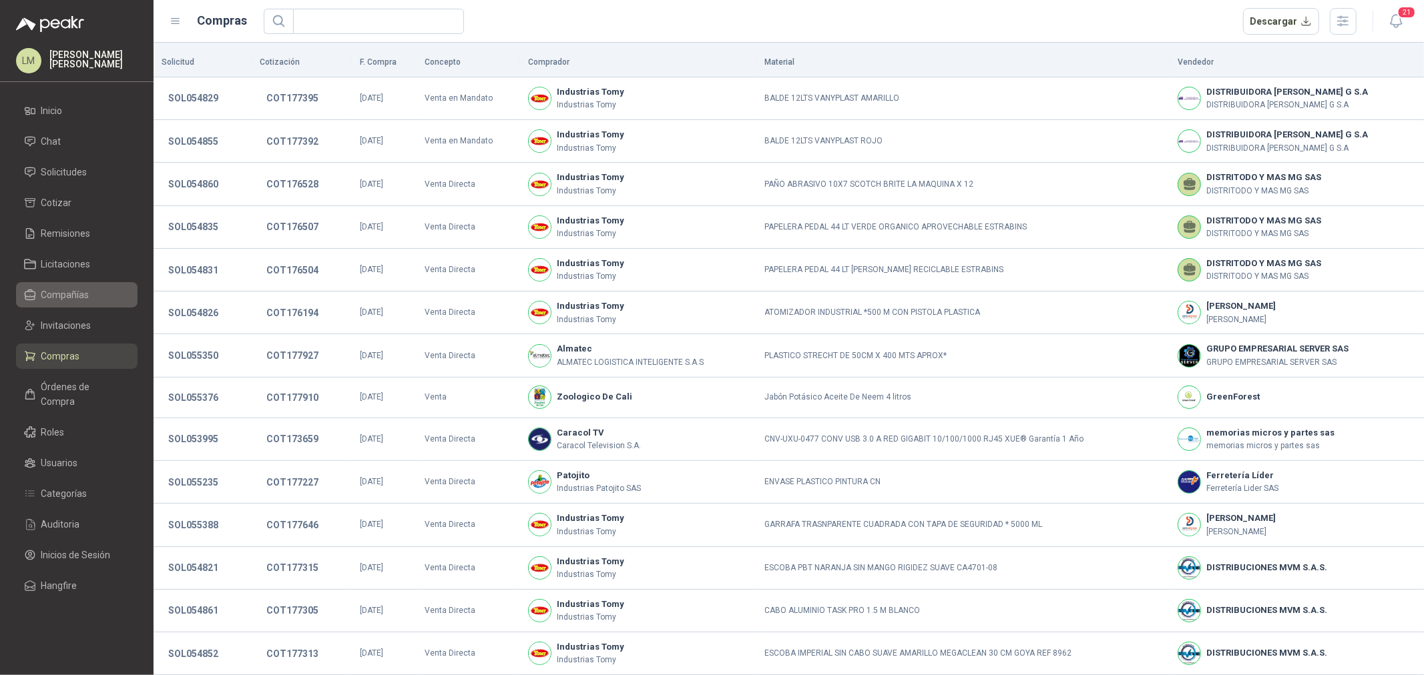
drag, startPoint x: 63, startPoint y: 356, endPoint x: 40, endPoint y: 284, distance: 74.9
click at [40, 284] on link "Compañías" at bounding box center [76, 294] width 121 height 25
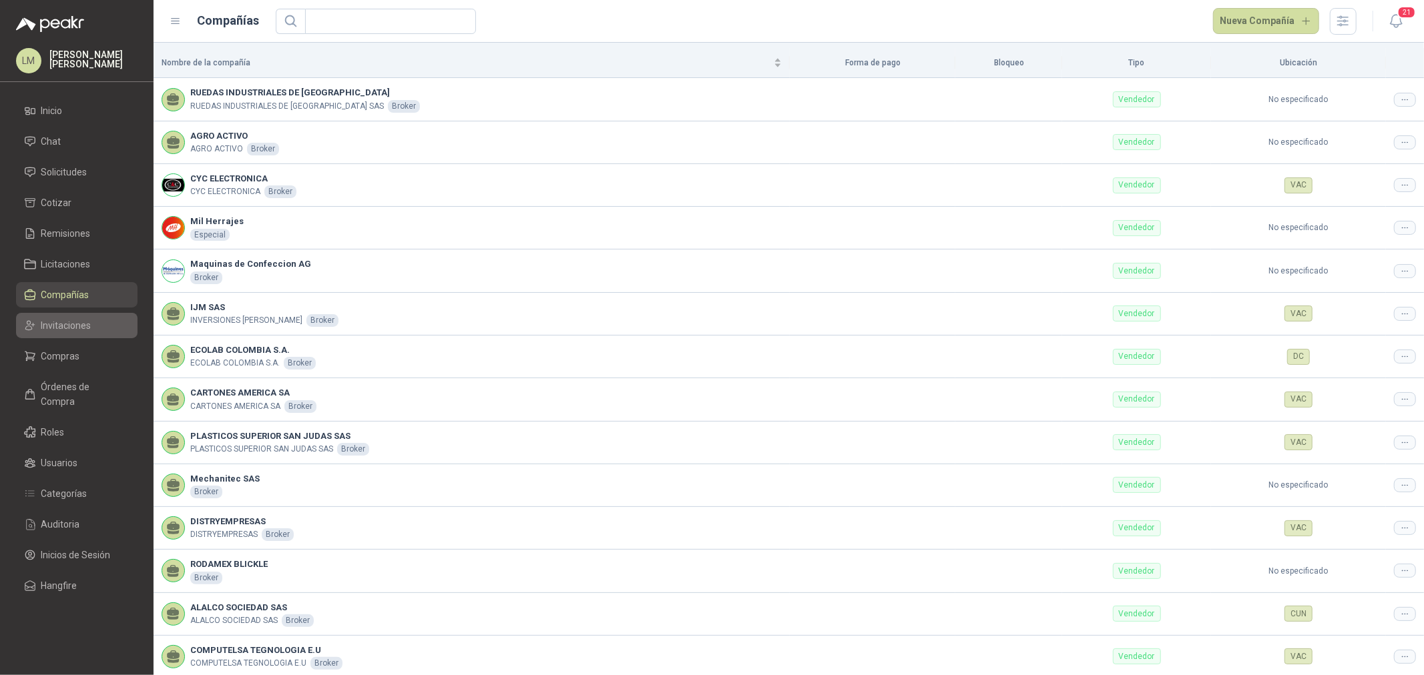
click at [56, 319] on span "Invitaciones" at bounding box center [66, 325] width 50 height 15
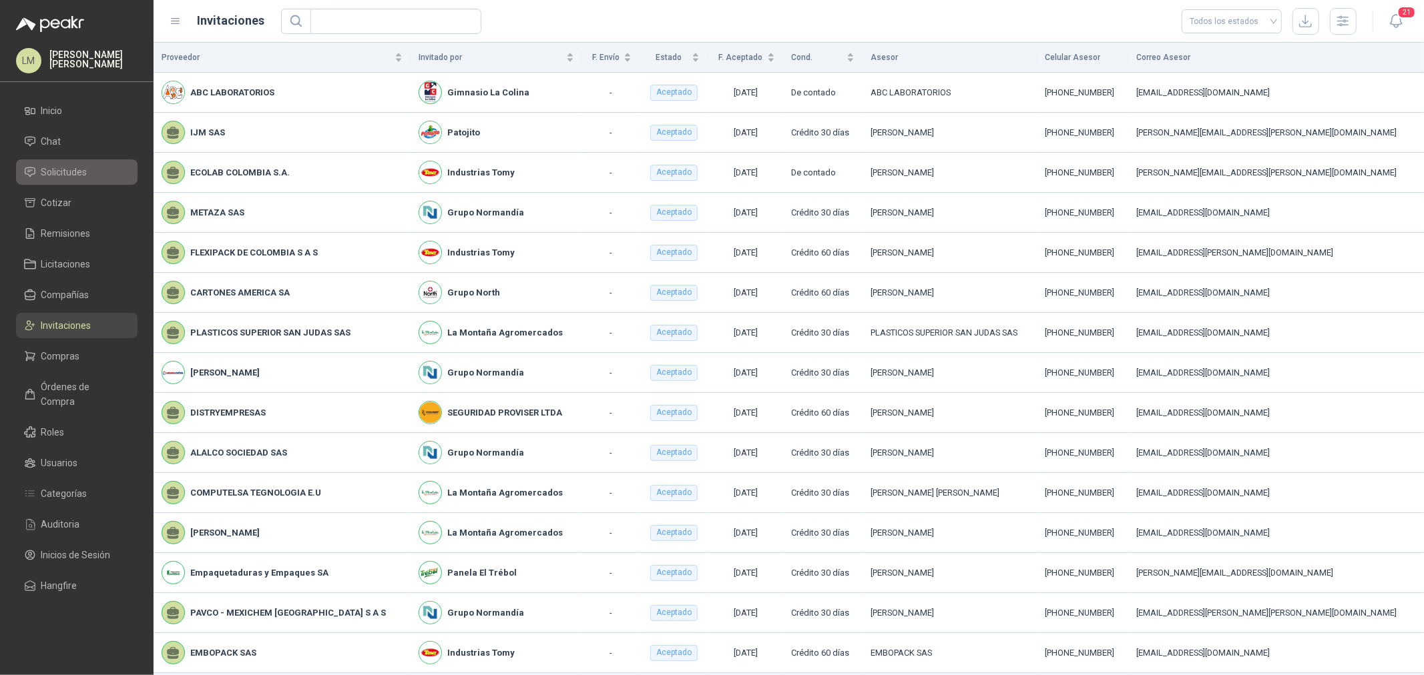
click at [77, 168] on span "Solicitudes" at bounding box center [64, 172] width 46 height 15
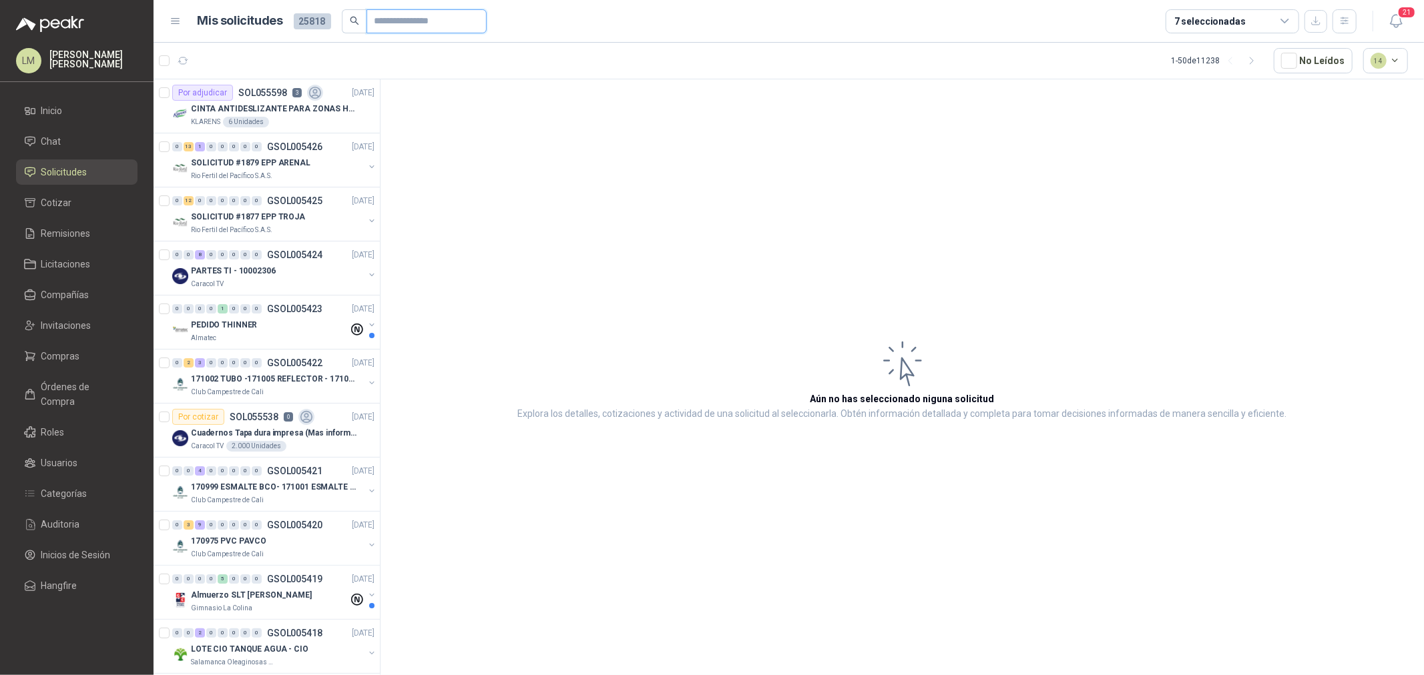
click at [402, 11] on input "text" at bounding box center [420, 21] width 93 height 23
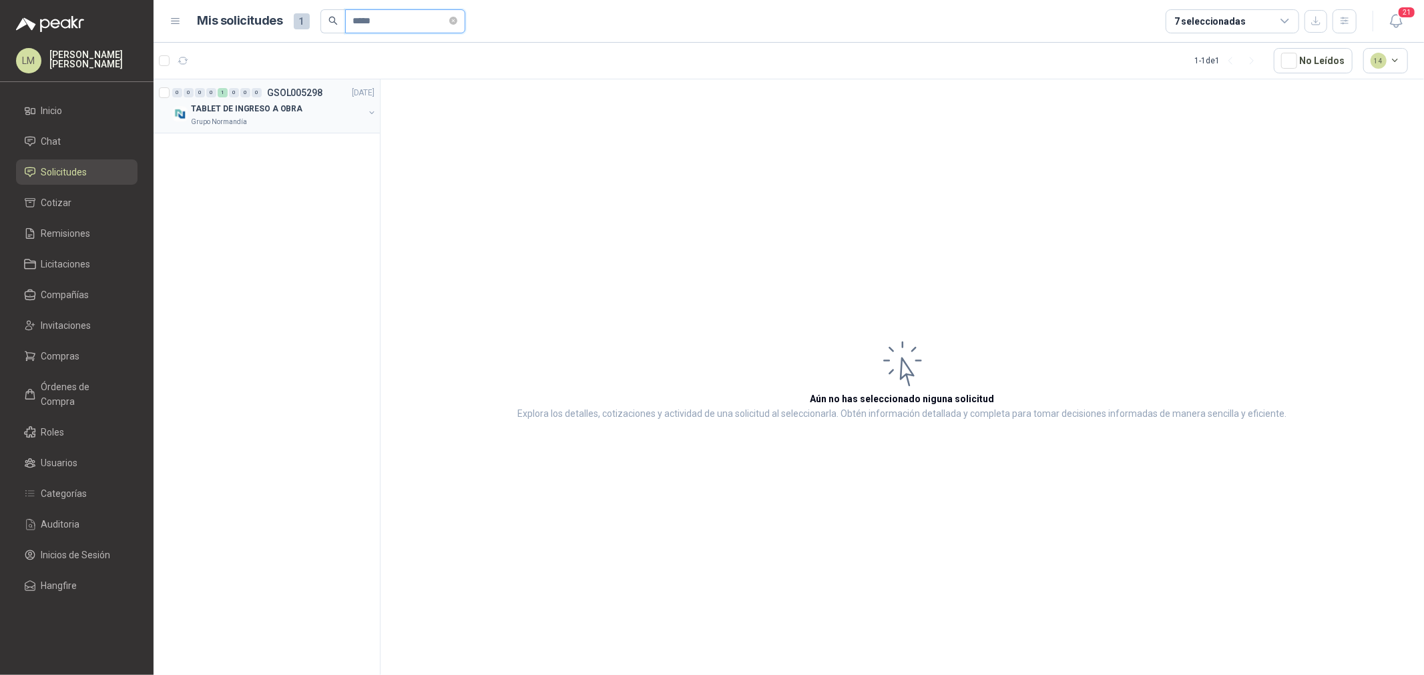
type input "*****"
click at [374, 111] on button "button" at bounding box center [371, 112] width 11 height 11
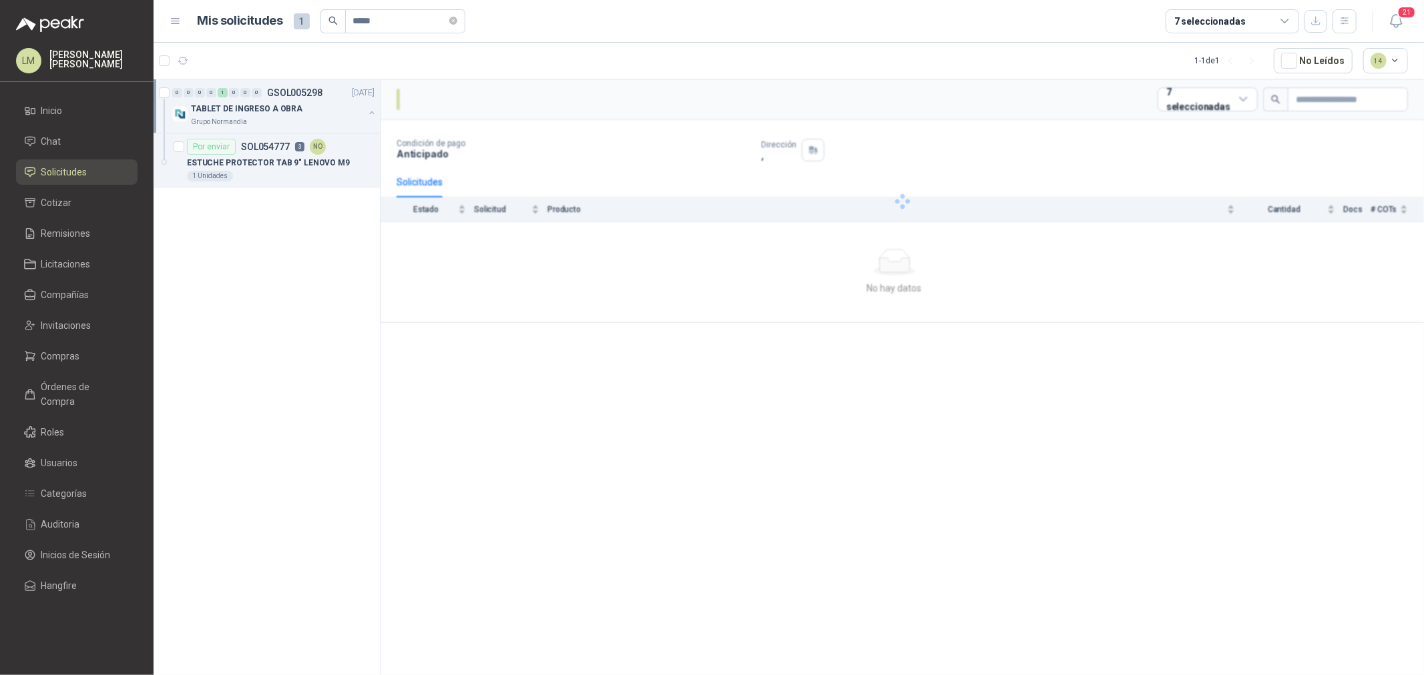
click at [251, 185] on article "Por enviar SOL054777 3 NO ESTUCHE PROTECTOR TAB 9" LENOVO M9 1 Unidades" at bounding box center [267, 160] width 226 height 54
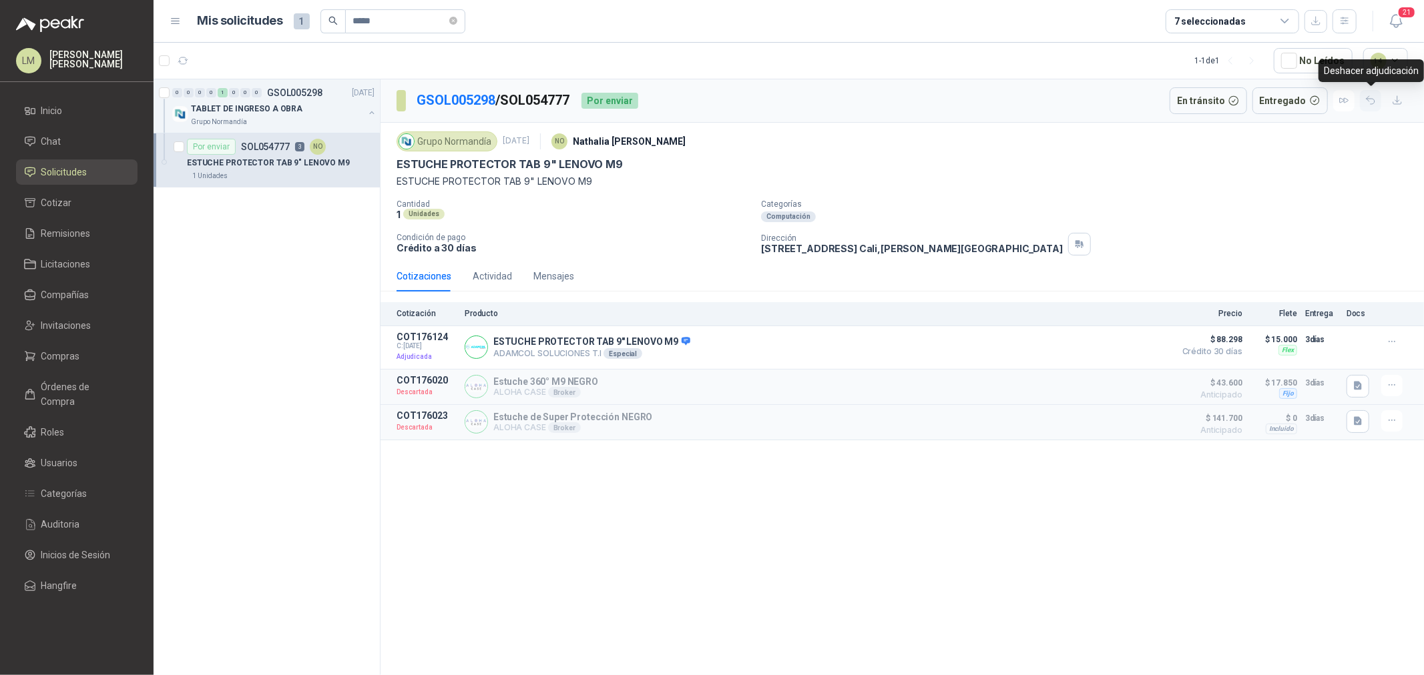
click at [1372, 103] on icon "button" at bounding box center [1370, 100] width 11 height 11
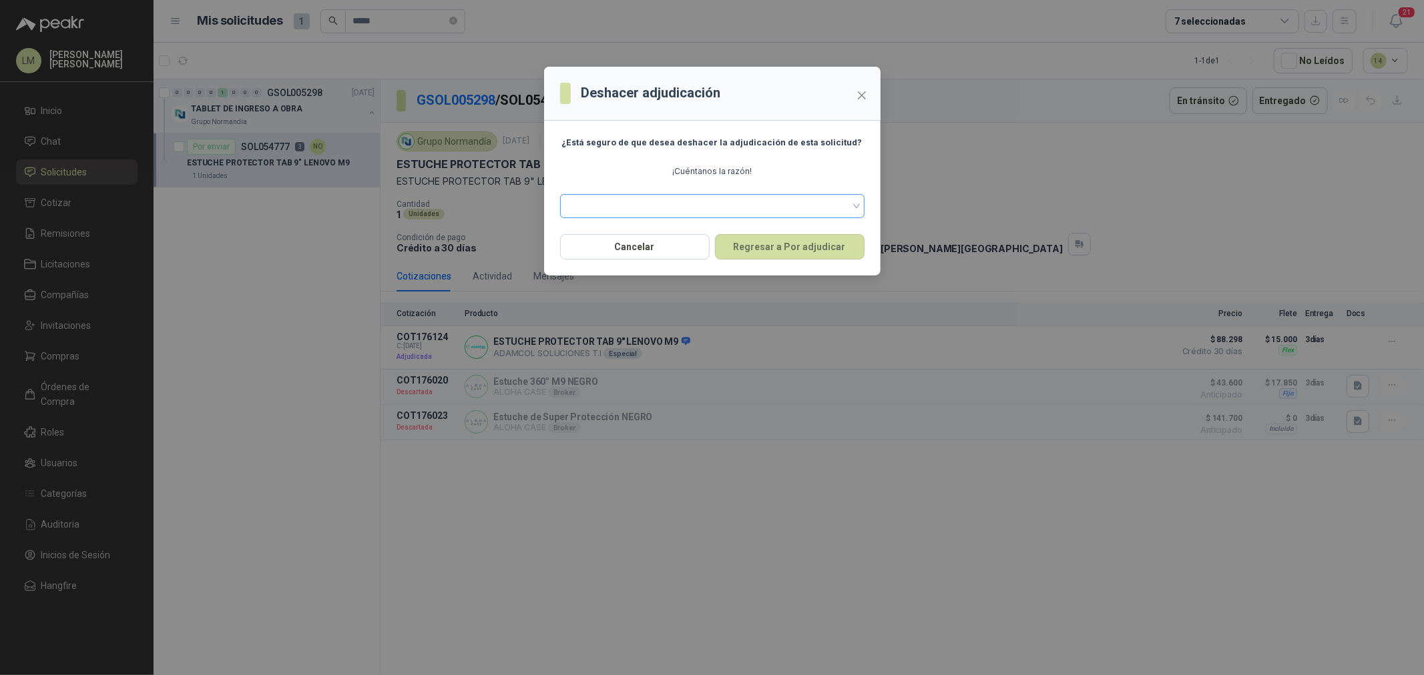
click at [692, 202] on span at bounding box center [712, 206] width 288 height 20
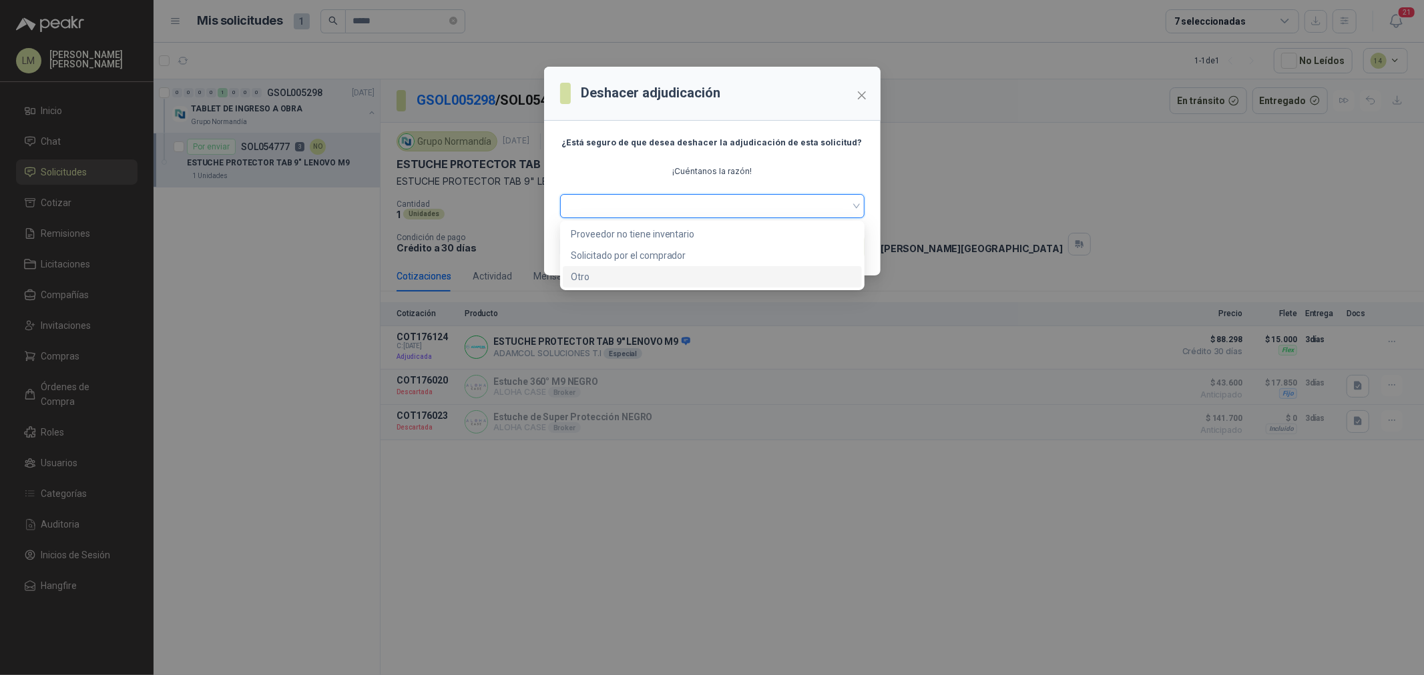
click at [621, 275] on div "Otro" at bounding box center [712, 277] width 283 height 15
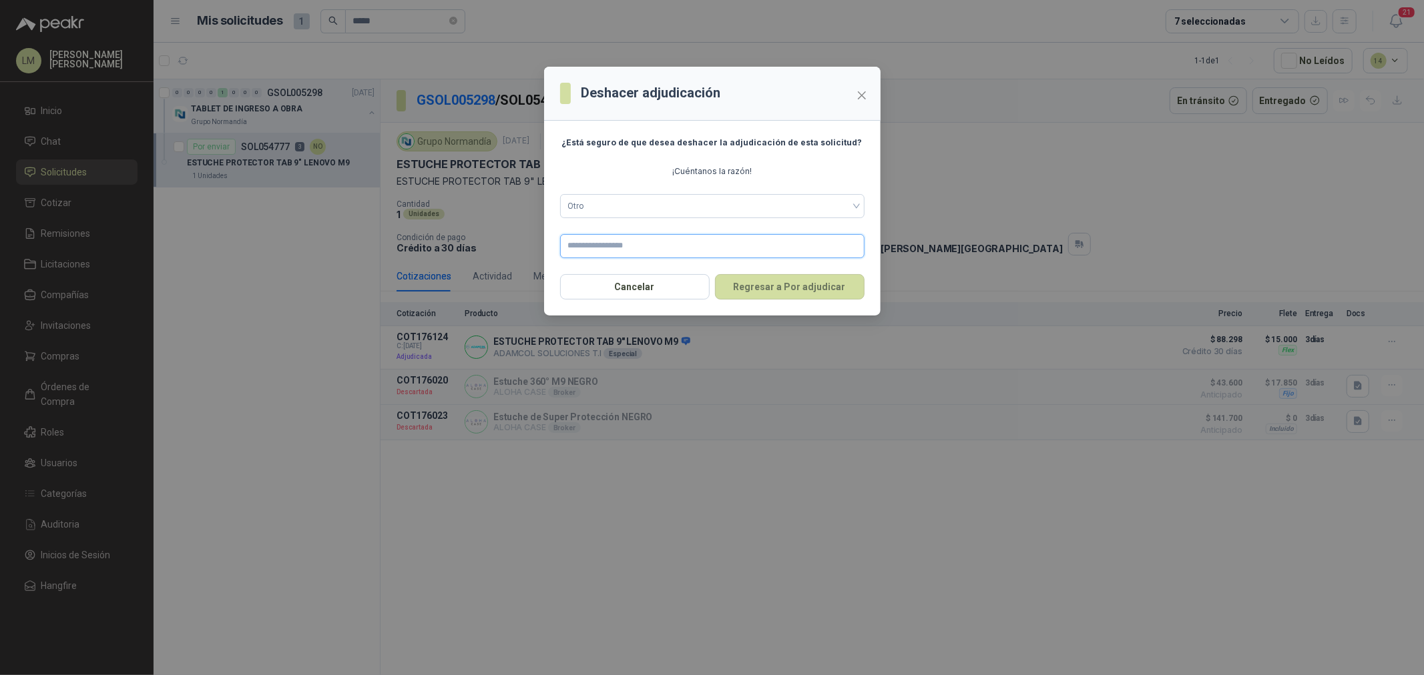
click at [619, 248] on input "text" at bounding box center [712, 246] width 304 height 24
type input "**********"
click at [768, 283] on button "Regresar a Por adjudicar" at bounding box center [790, 286] width 150 height 25
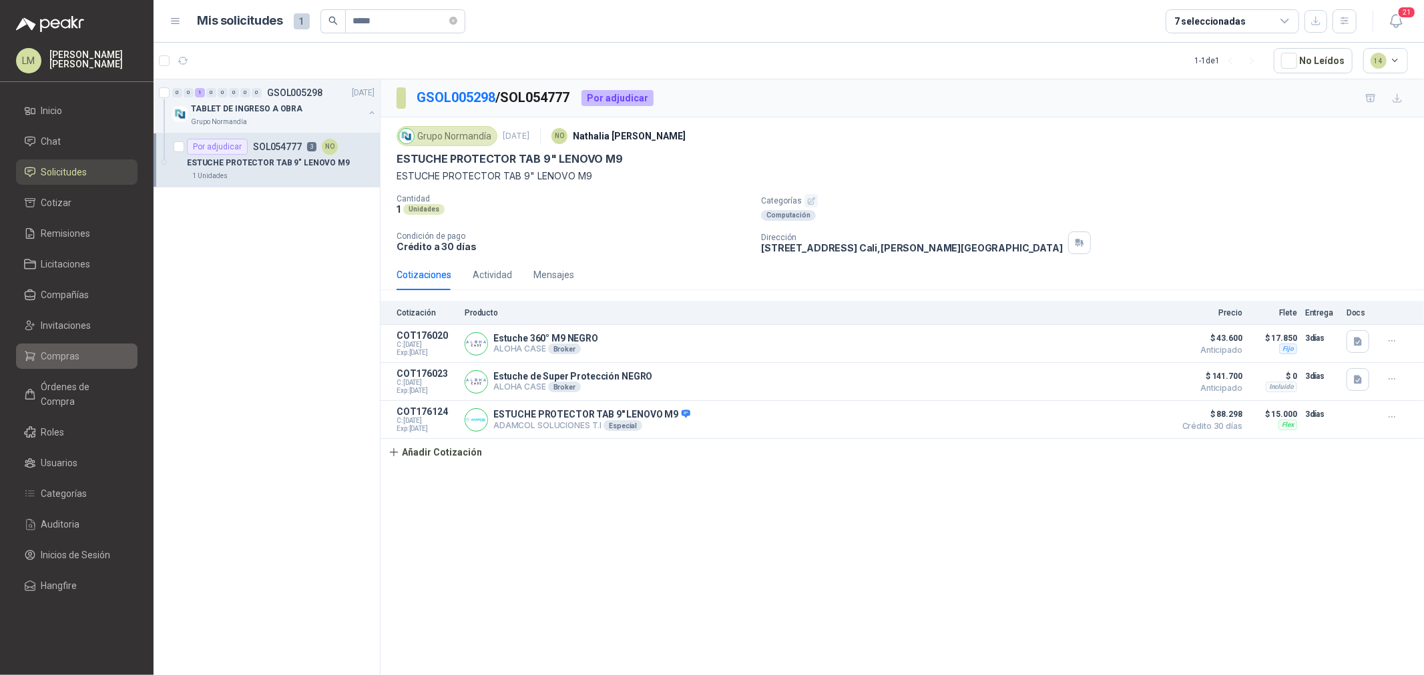
click at [55, 348] on link "Compras" at bounding box center [76, 356] width 121 height 25
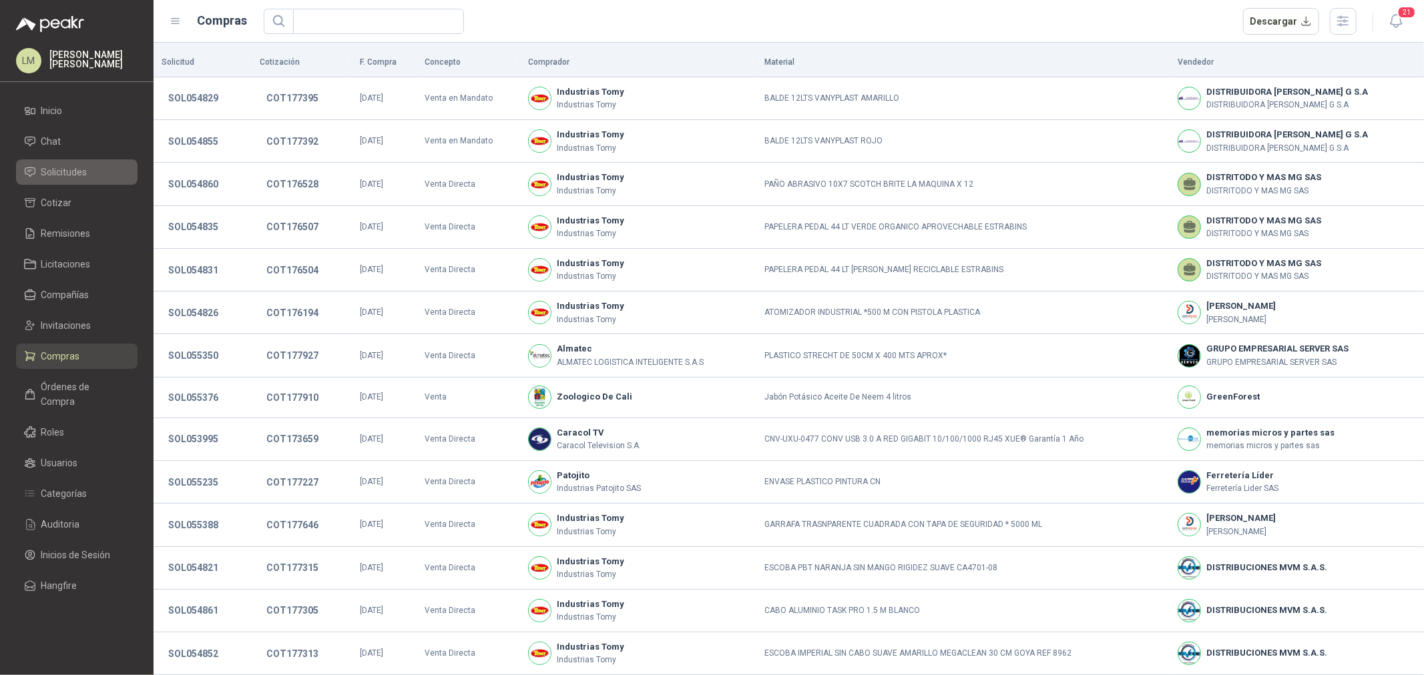
click at [76, 169] on span "Solicitudes" at bounding box center [64, 172] width 46 height 15
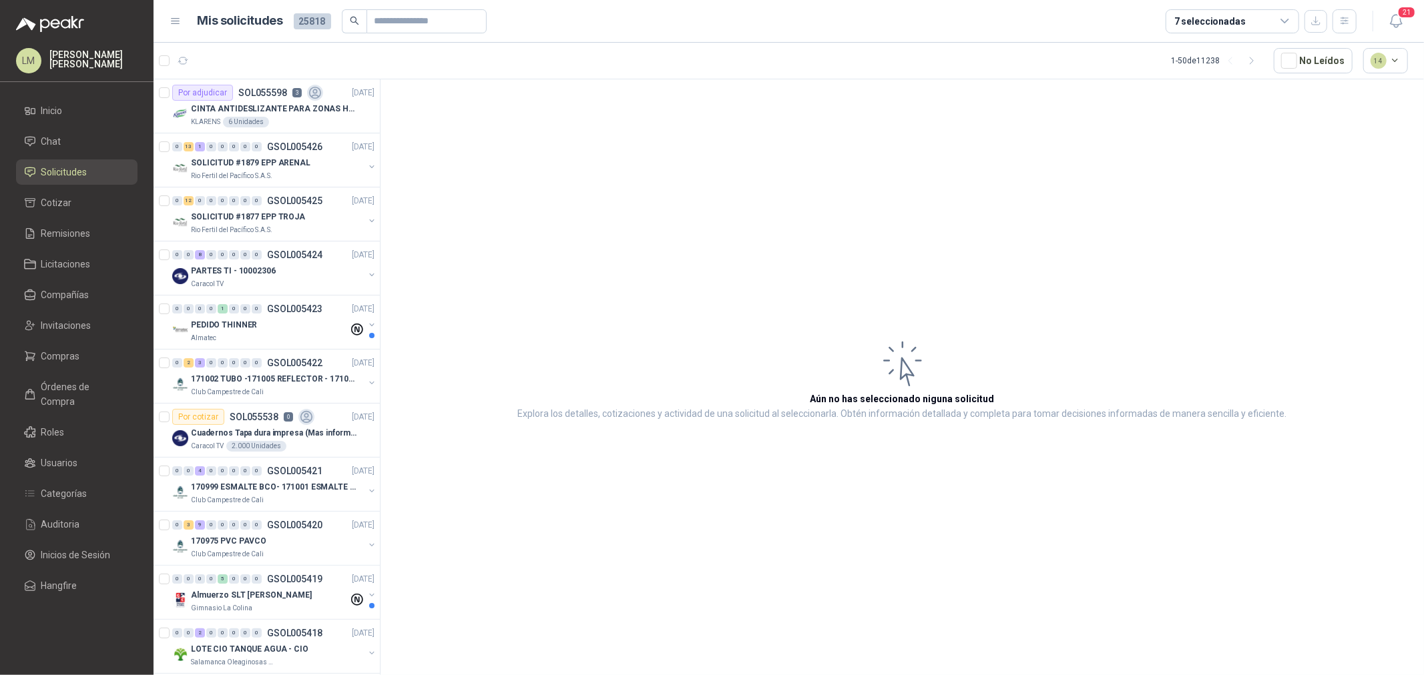
click at [557, 240] on article "Aún no has seleccionado niguna solicitud Explora los detalles, cotizaciones y a…" at bounding box center [901, 379] width 1043 height 601
click at [77, 362] on span "Compras" at bounding box center [60, 356] width 39 height 15
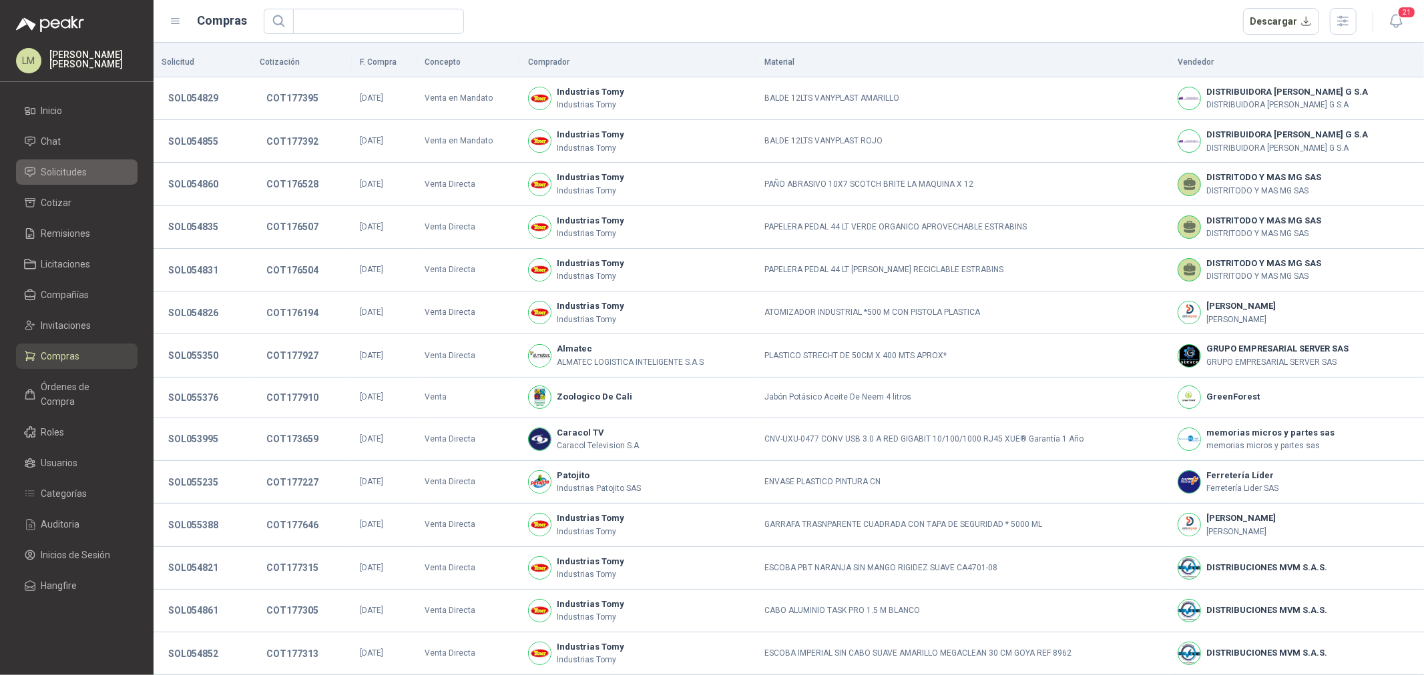
click at [72, 170] on span "Solicitudes" at bounding box center [64, 172] width 46 height 15
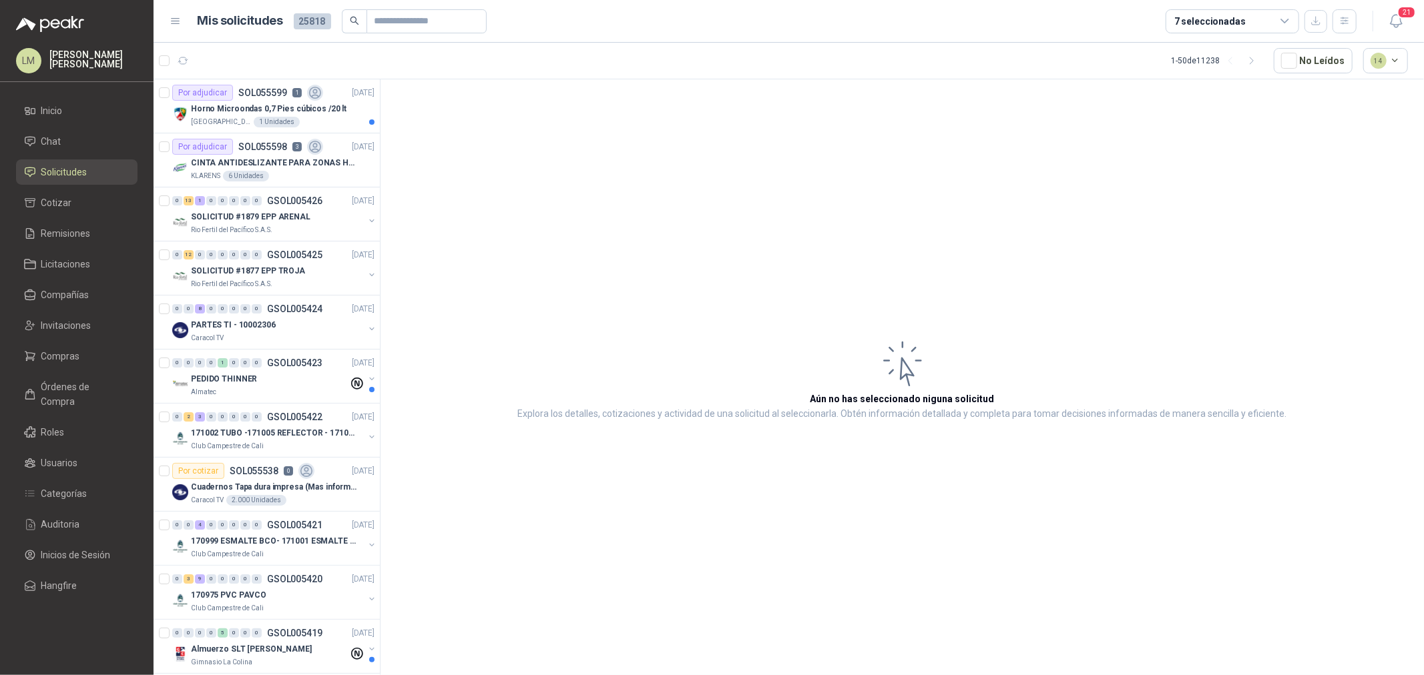
click at [230, 101] on div "Horno Microondas 0,7 Pies cúbicos /20 lt" at bounding box center [283, 109] width 184 height 16
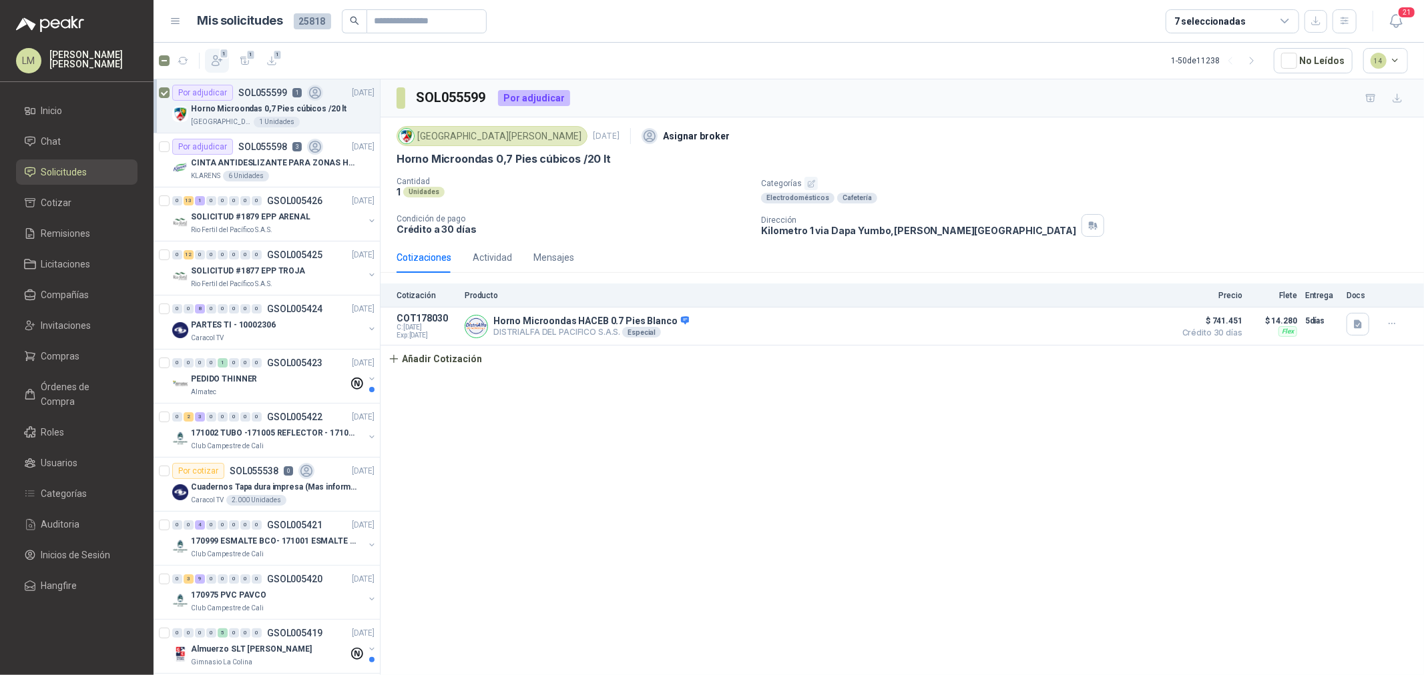
click at [211, 61] on icon "button" at bounding box center [216, 60] width 13 height 13
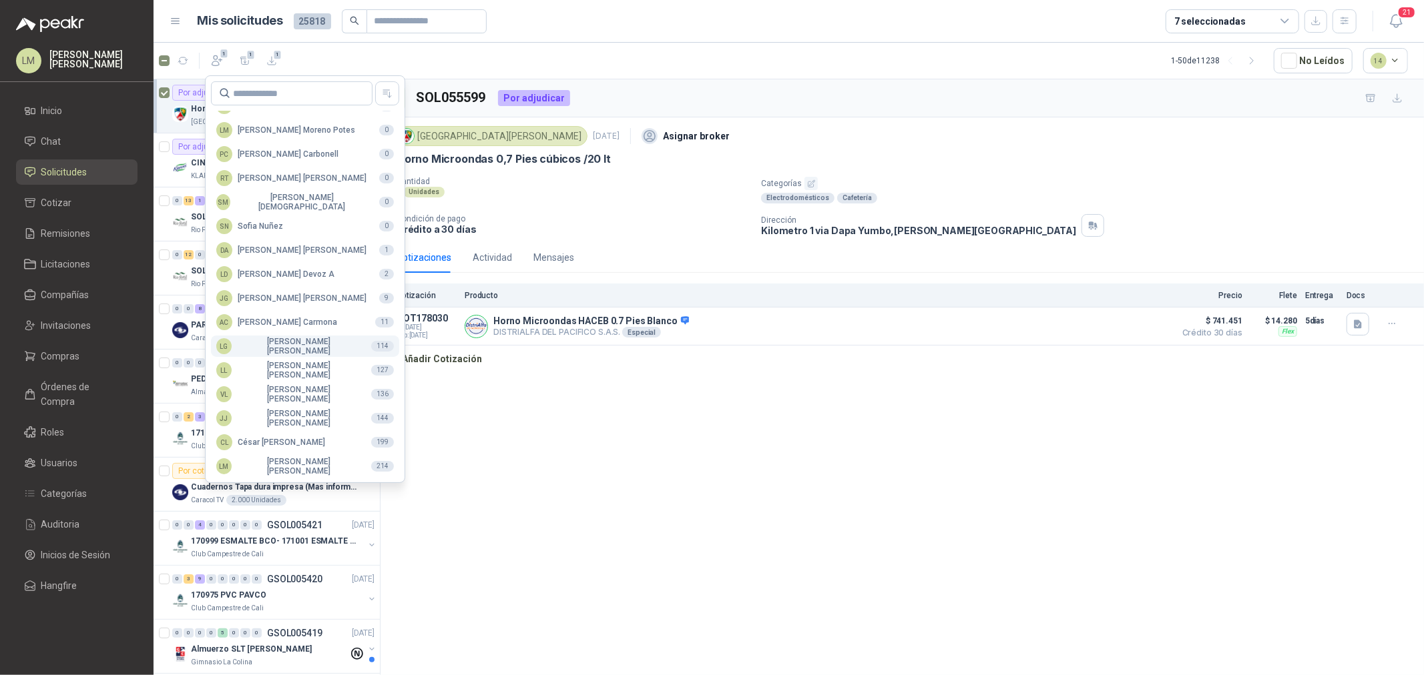
scroll to position [236, 0]
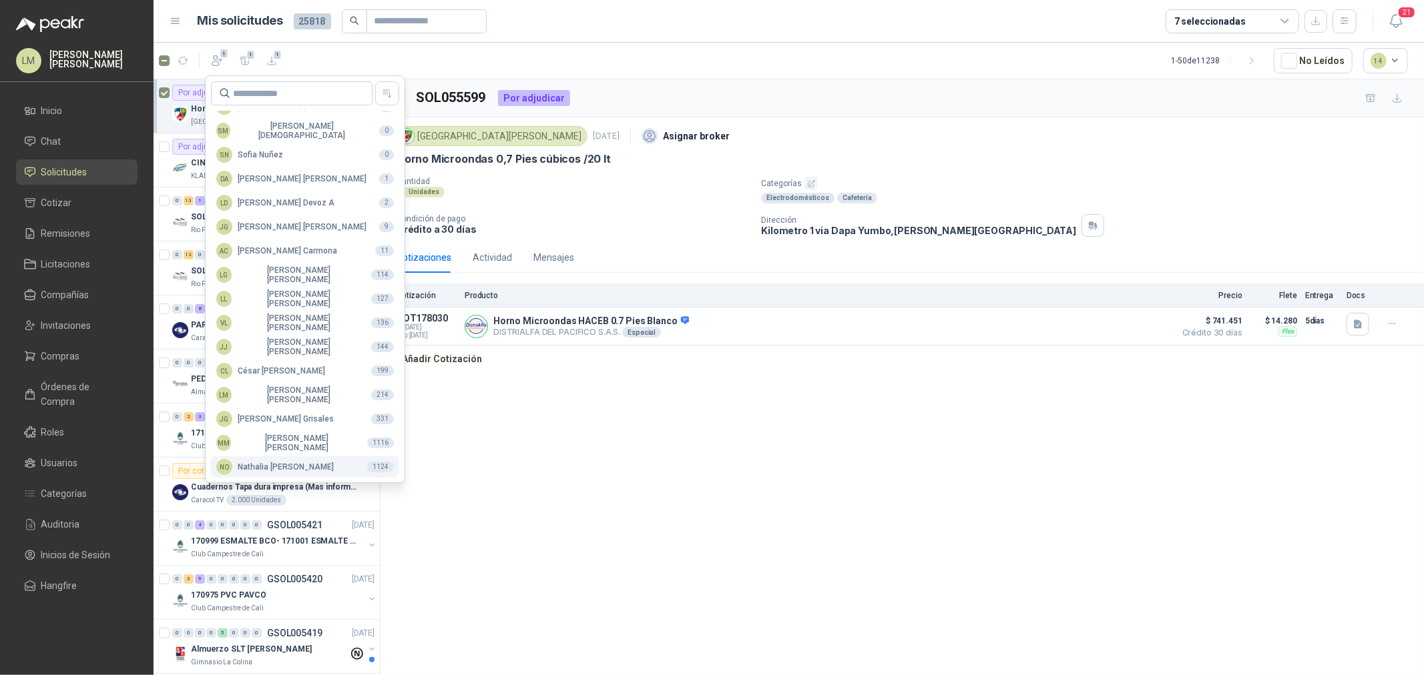
click at [277, 465] on div "NO [PERSON_NAME]" at bounding box center [274, 467] width 117 height 16
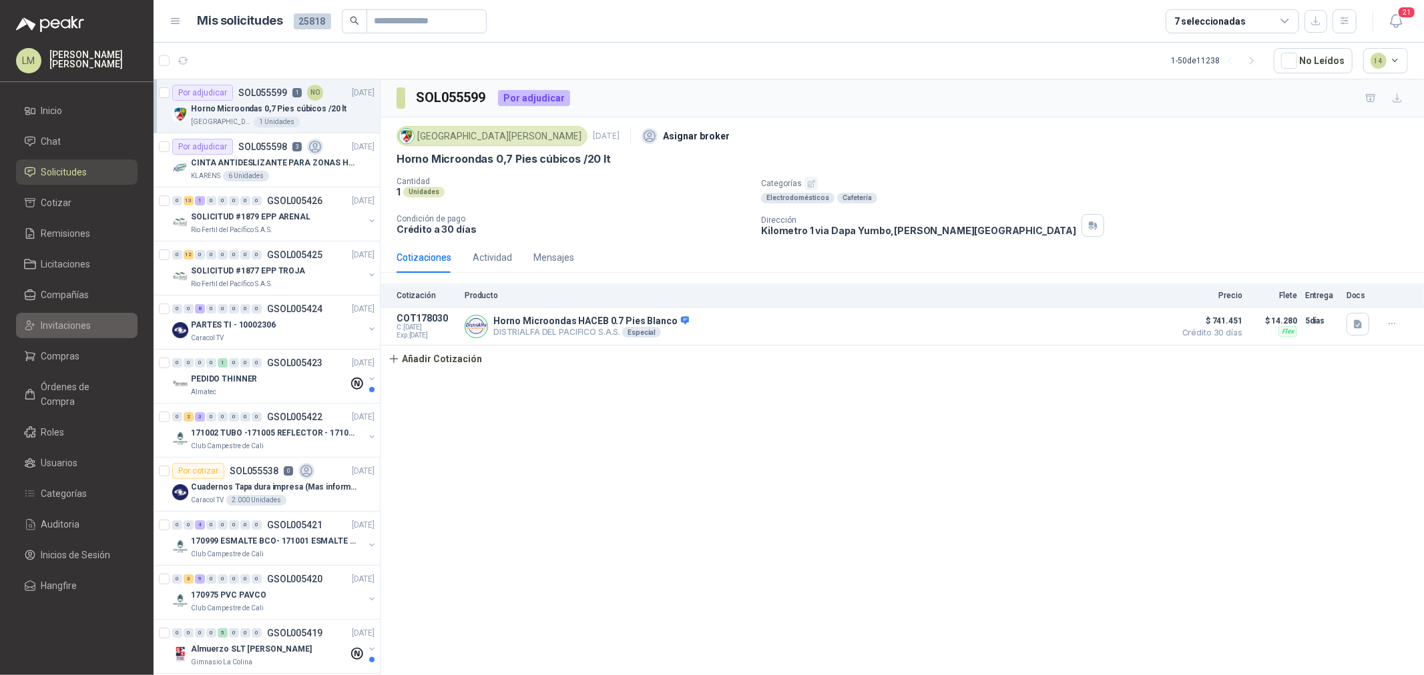
click at [50, 350] on span "Compras" at bounding box center [60, 356] width 39 height 15
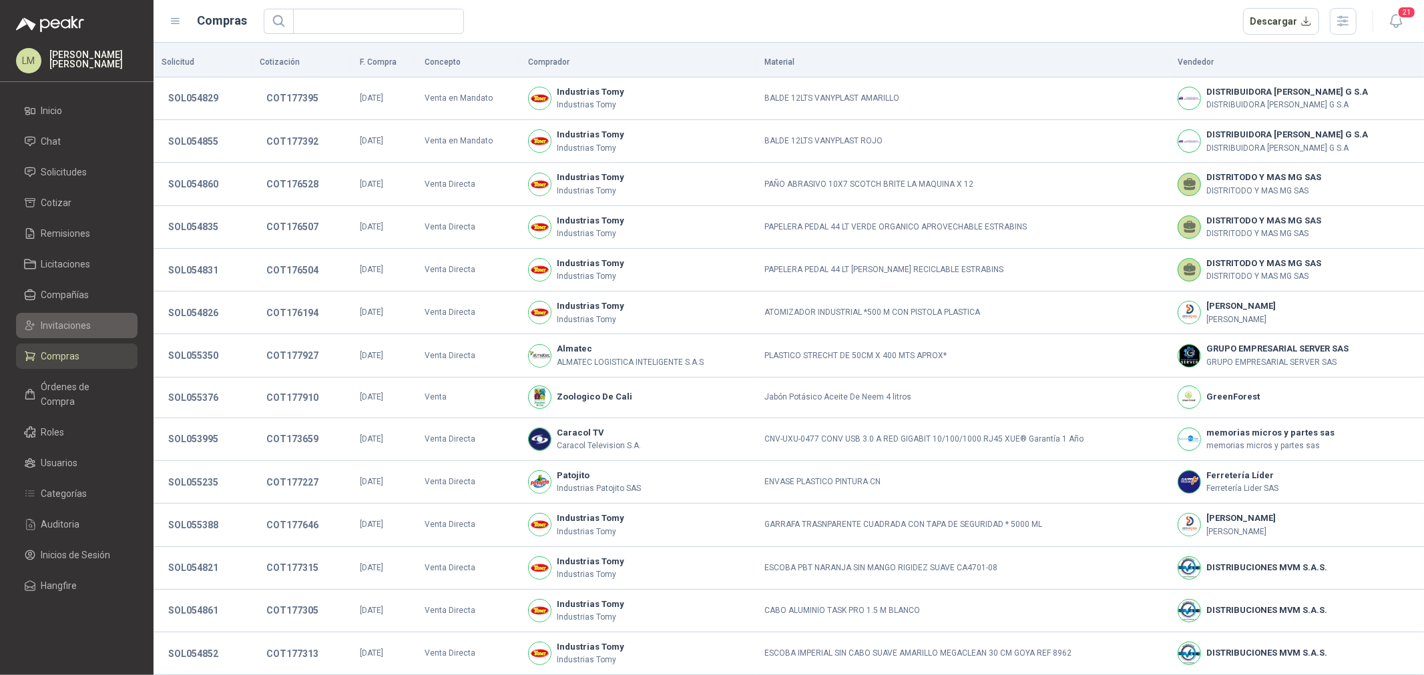
click at [70, 328] on span "Invitaciones" at bounding box center [66, 325] width 50 height 15
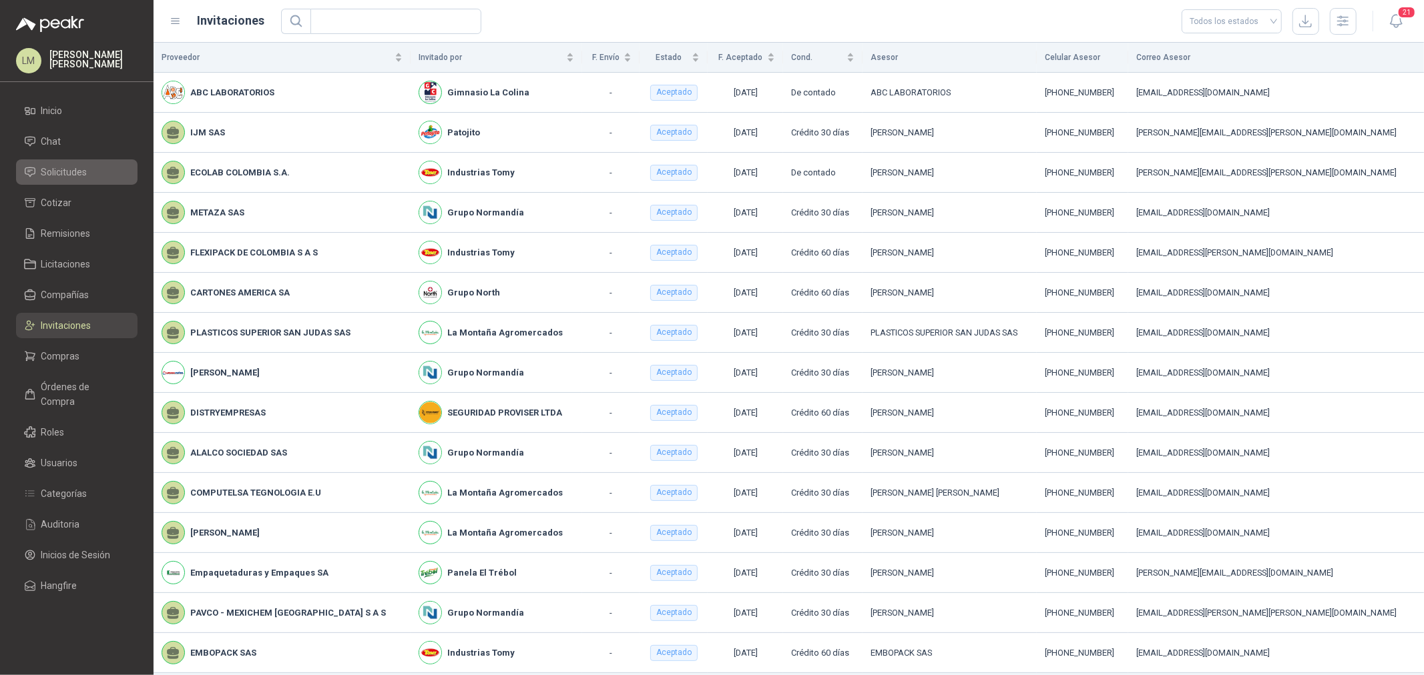
click at [73, 170] on span "Solicitudes" at bounding box center [64, 172] width 46 height 15
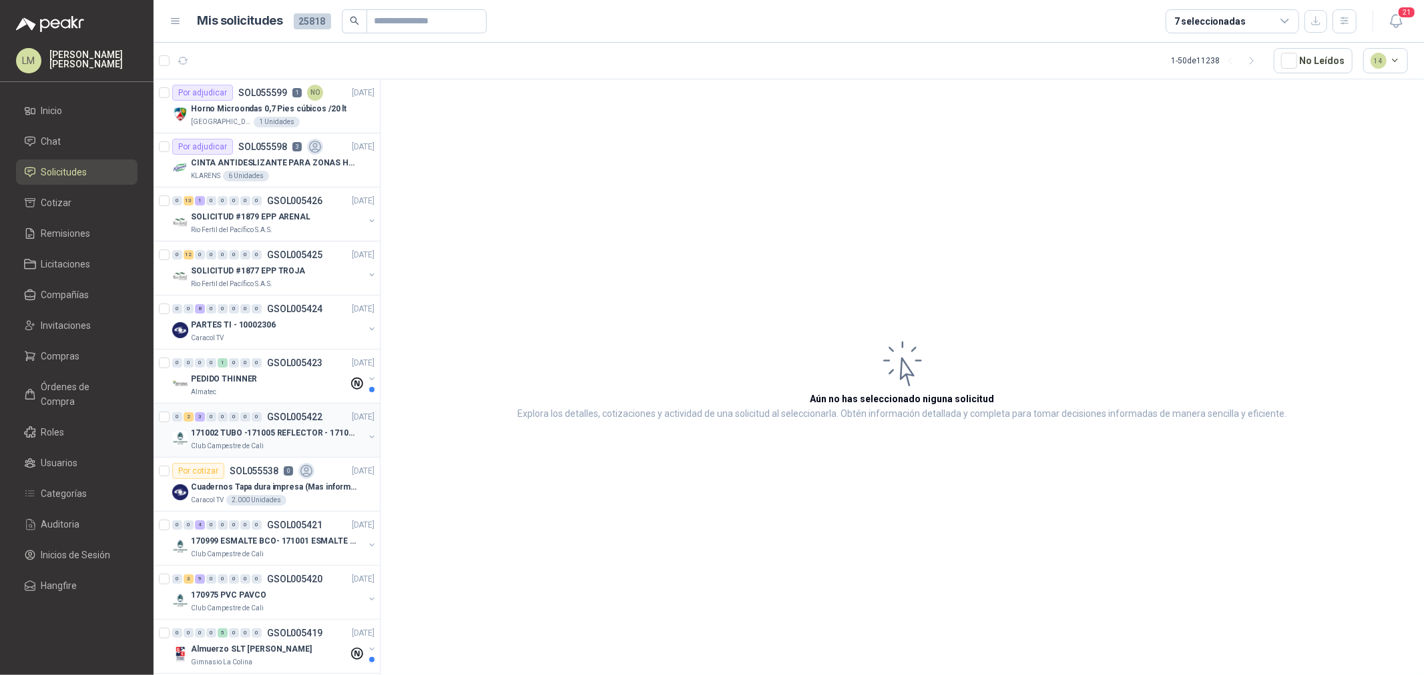
scroll to position [148, 0]
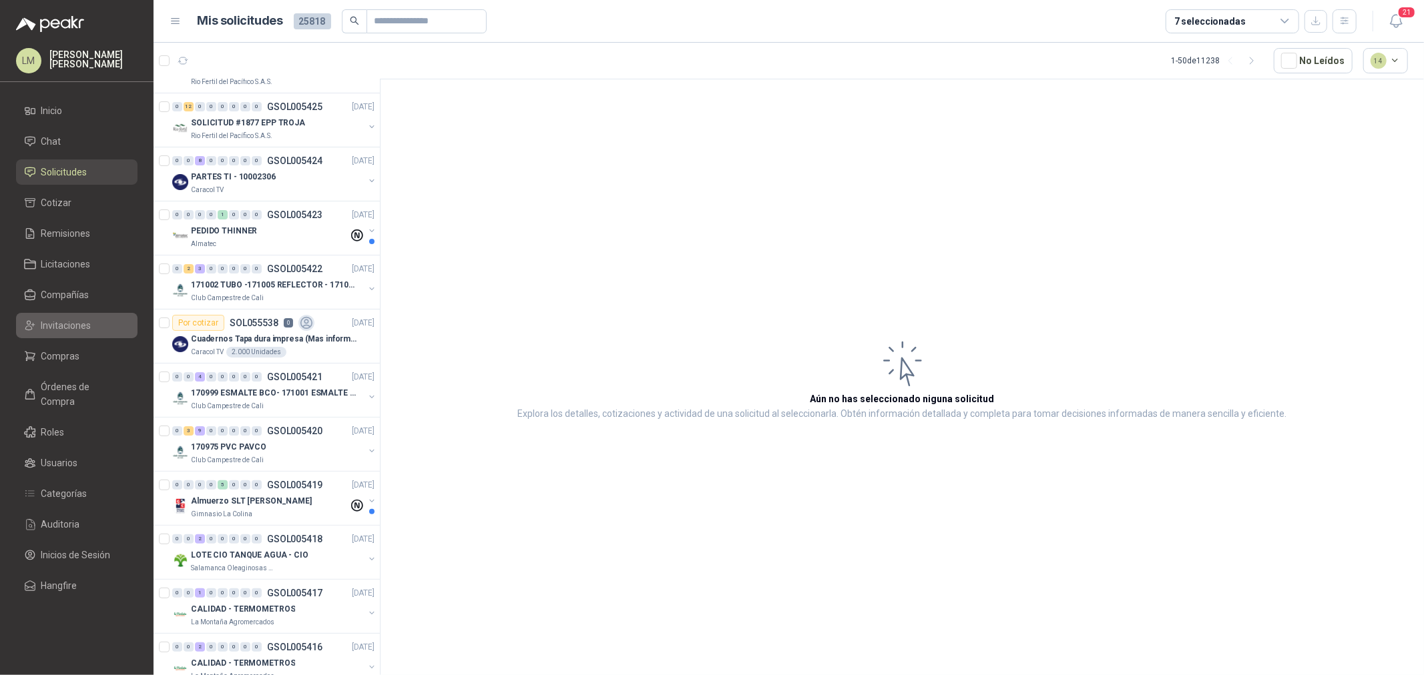
click at [57, 327] on span "Invitaciones" at bounding box center [66, 325] width 50 height 15
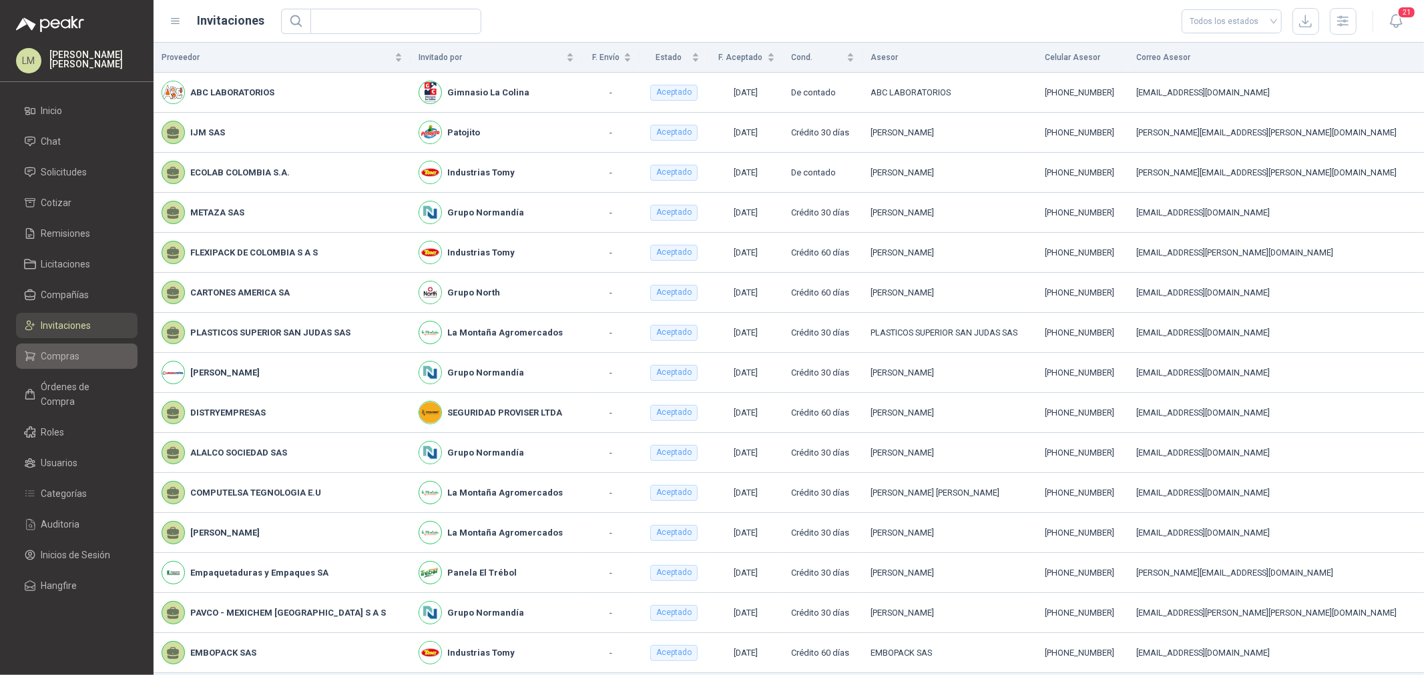
click at [63, 354] on span "Compras" at bounding box center [60, 356] width 39 height 15
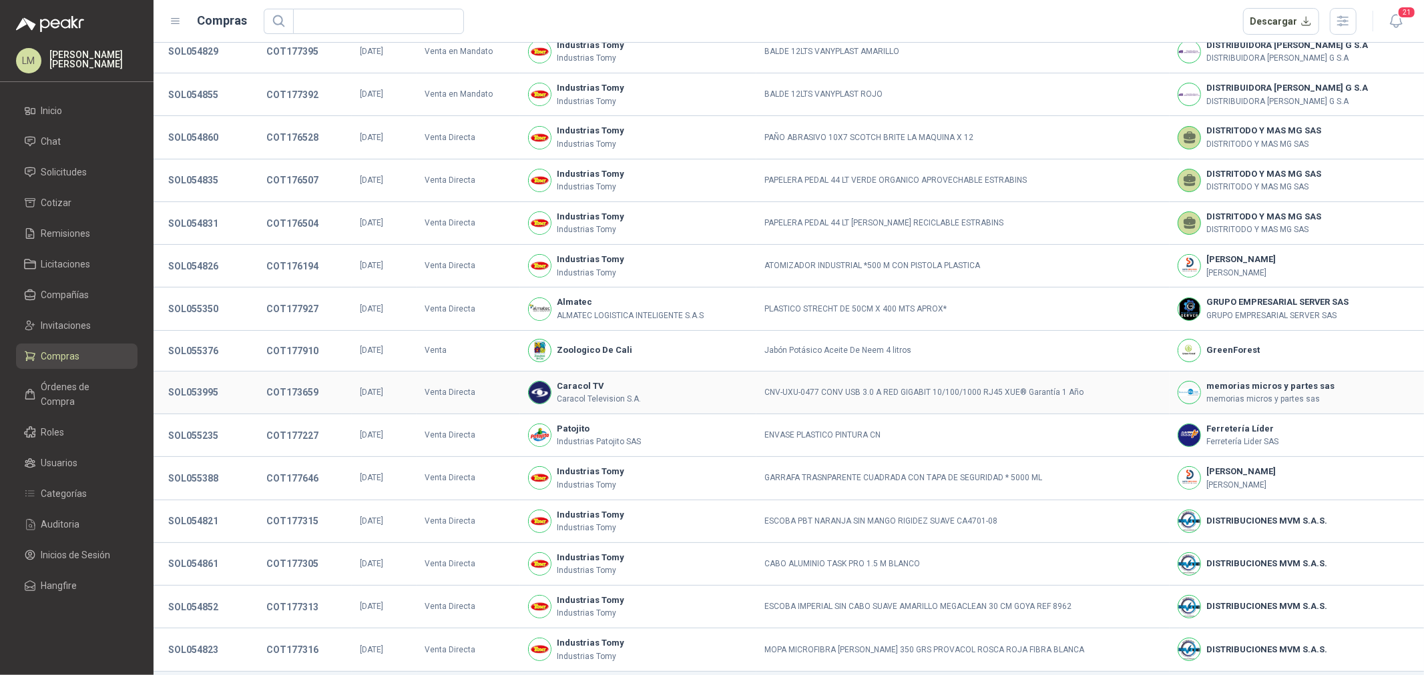
scroll to position [89, 0]
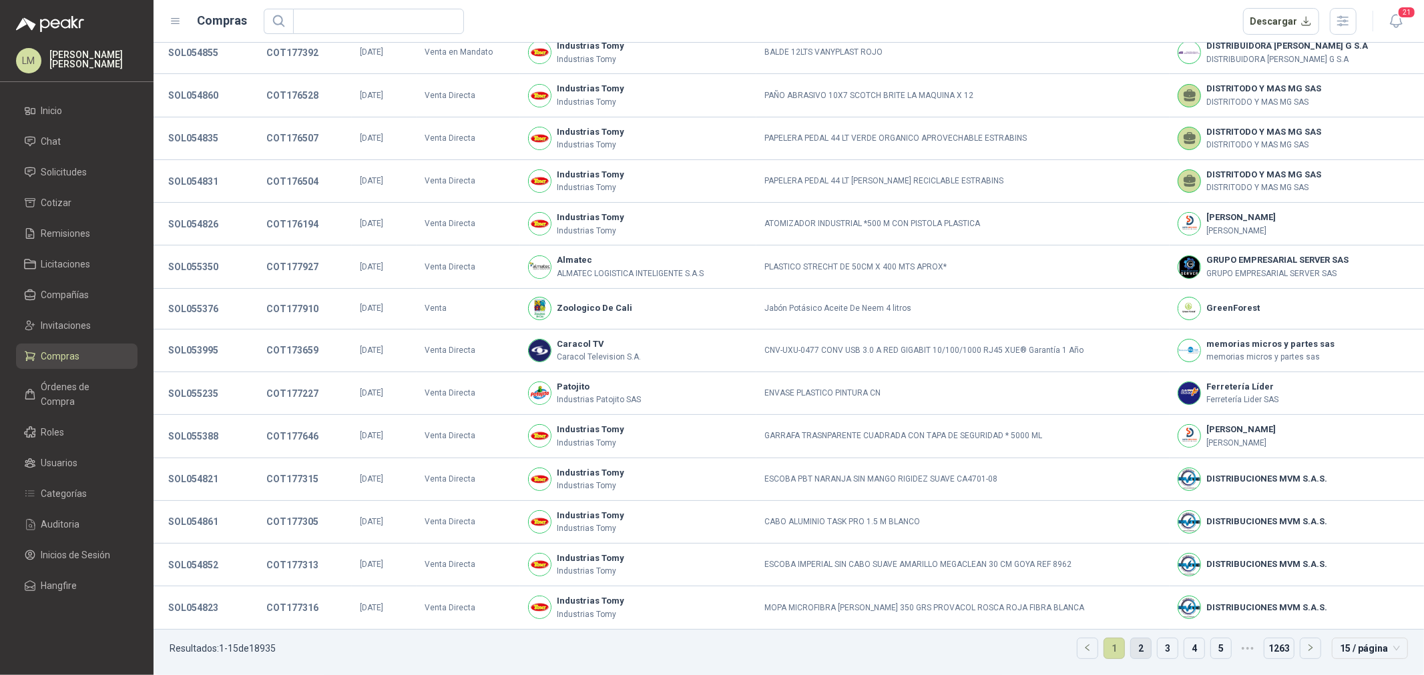
click at [1131, 649] on link "2" at bounding box center [1141, 649] width 20 height 20
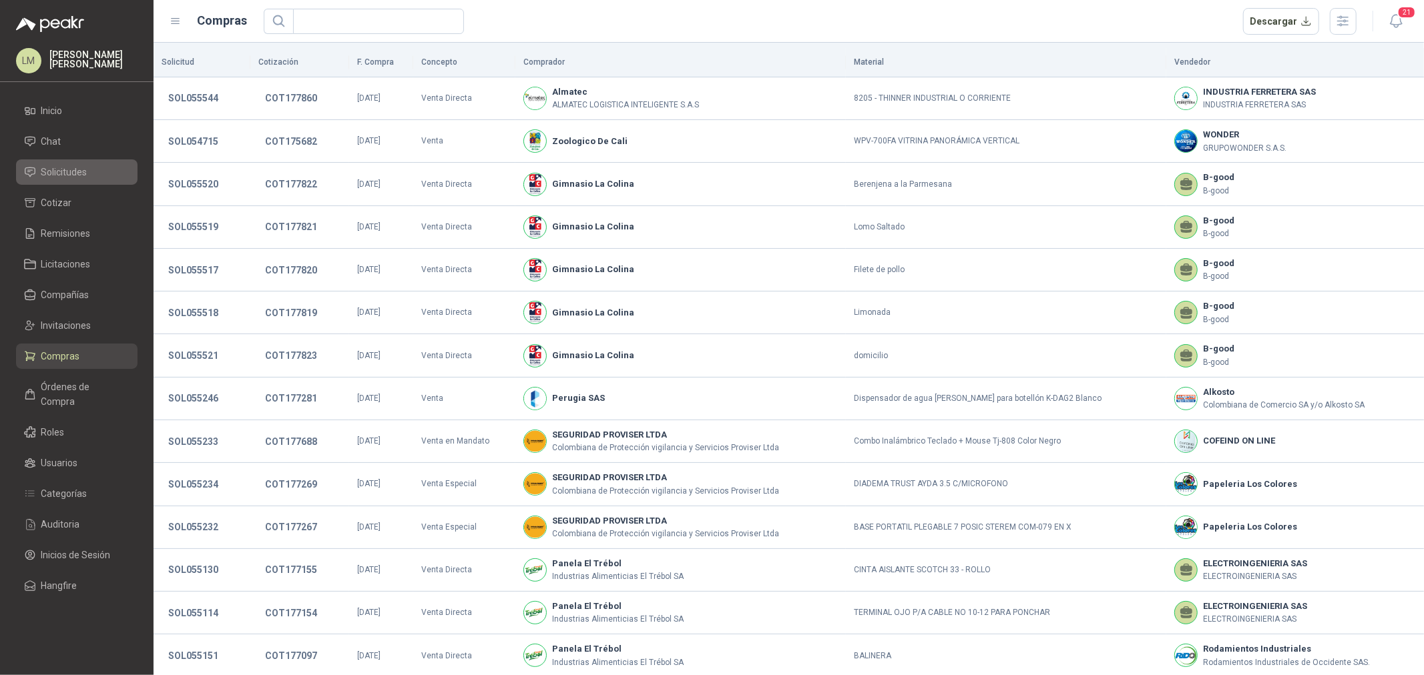
click at [73, 175] on span "Solicitudes" at bounding box center [64, 172] width 46 height 15
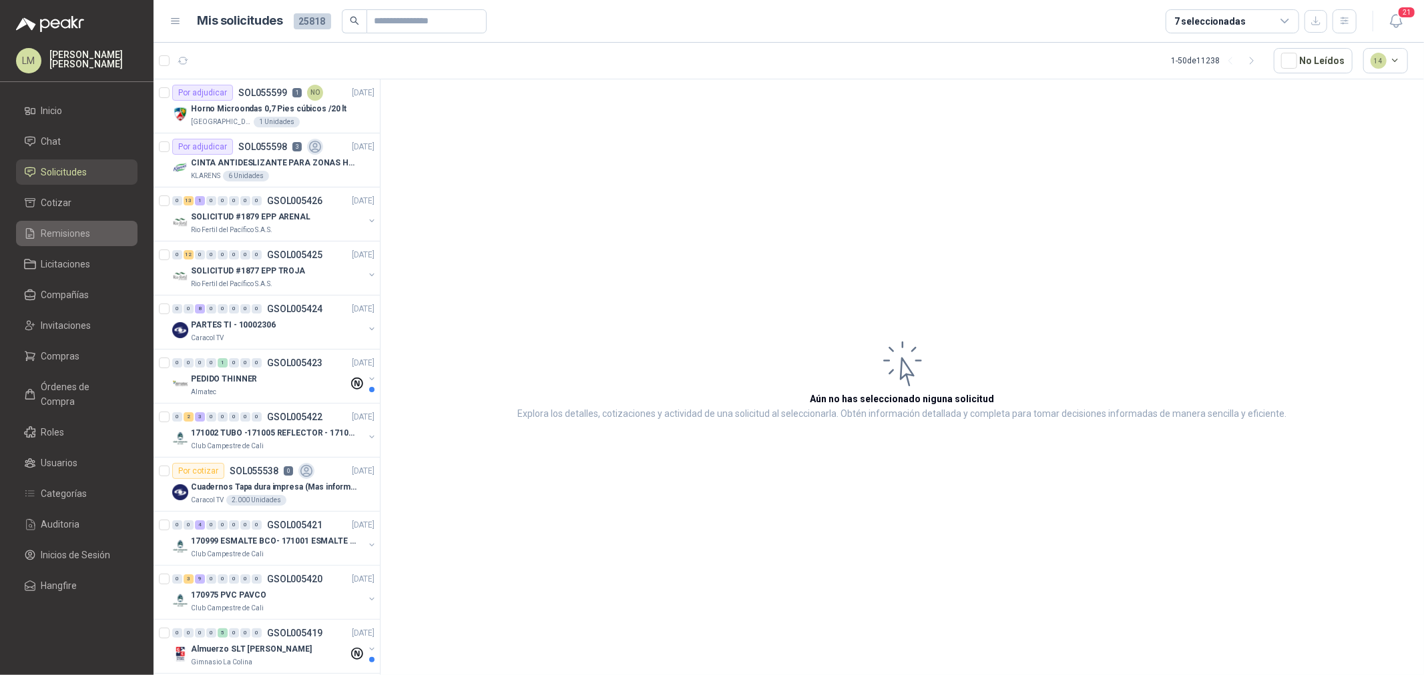
drag, startPoint x: 56, startPoint y: 354, endPoint x: 97, endPoint y: 240, distance: 121.2
click at [56, 354] on span "Compras" at bounding box center [60, 356] width 39 height 15
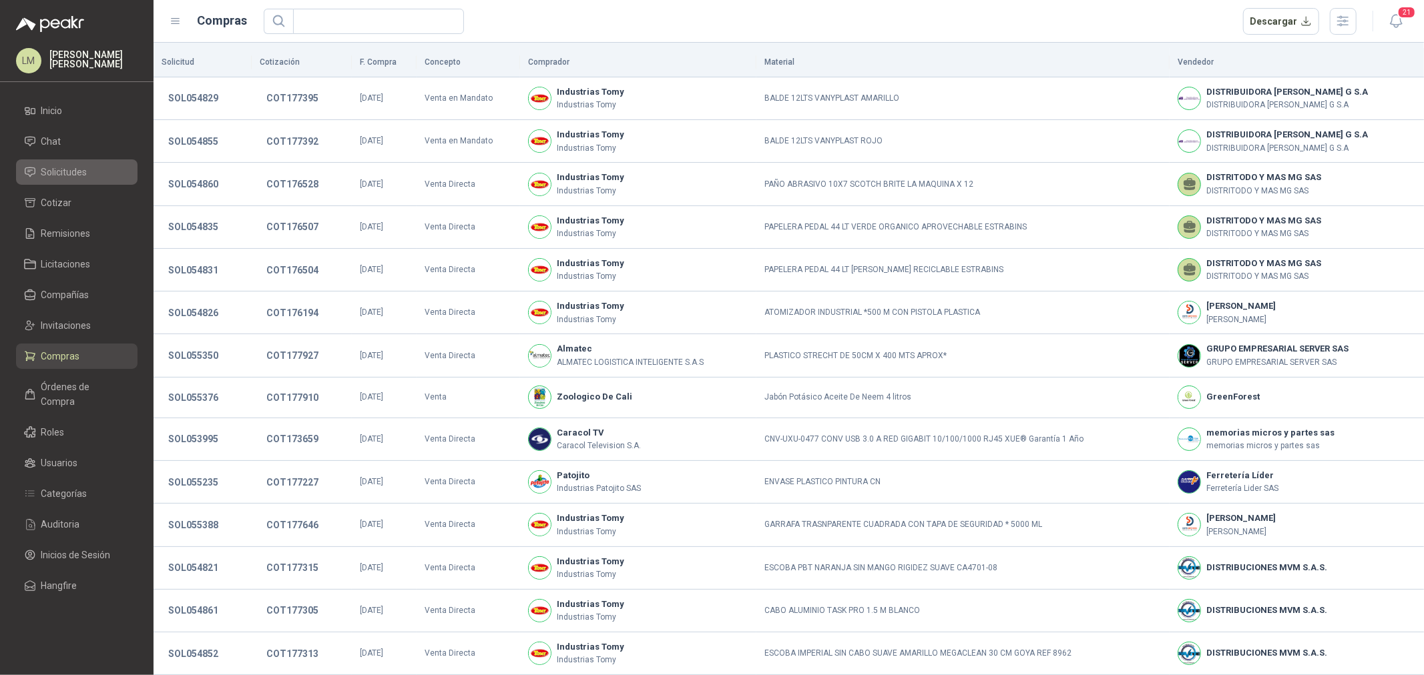
click at [74, 172] on span "Solicitudes" at bounding box center [64, 172] width 46 height 15
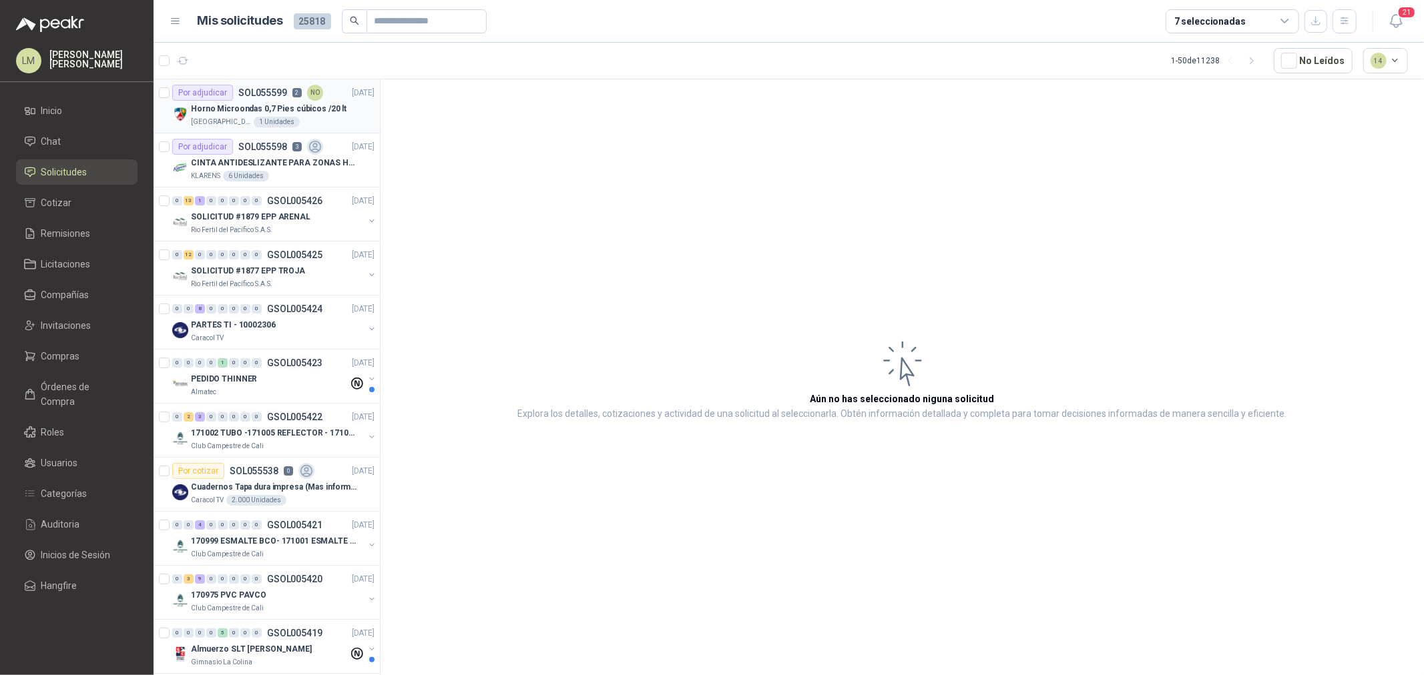
click at [239, 95] on p "SOL055599" at bounding box center [262, 92] width 49 height 9
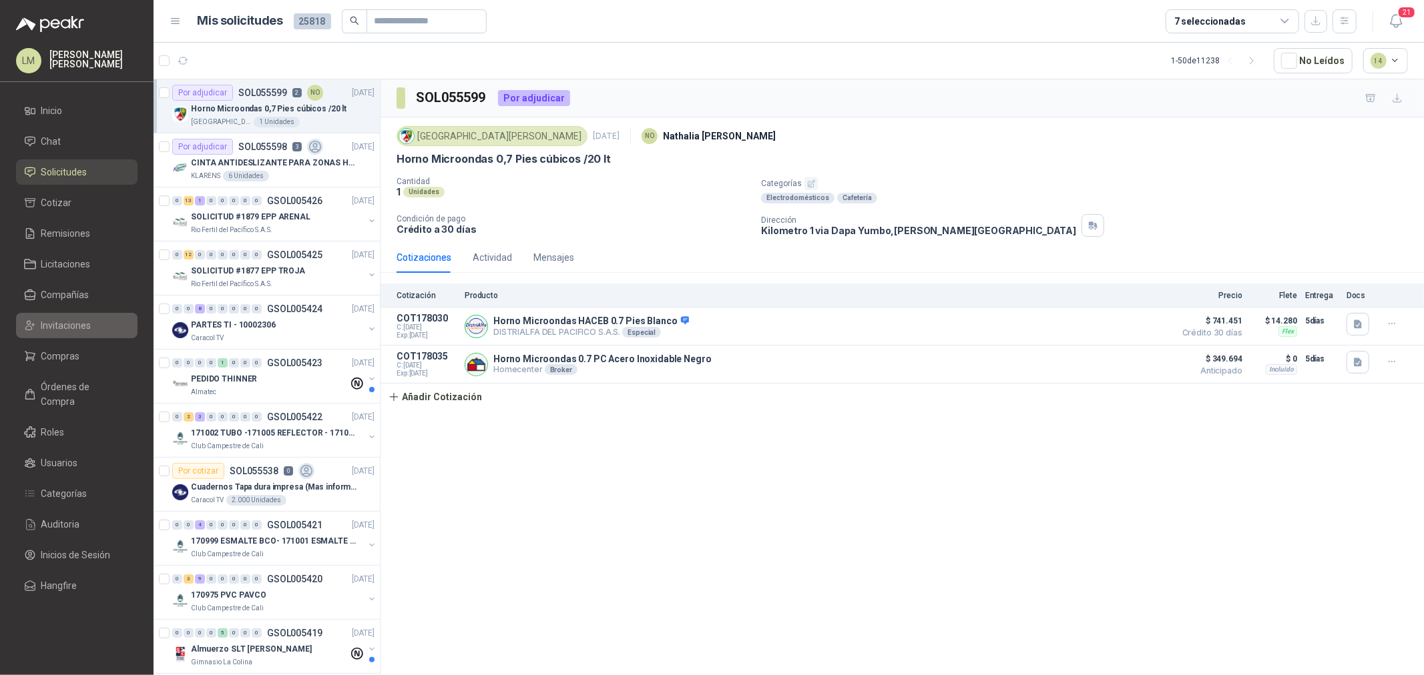
click at [69, 315] on link "Invitaciones" at bounding box center [76, 325] width 121 height 25
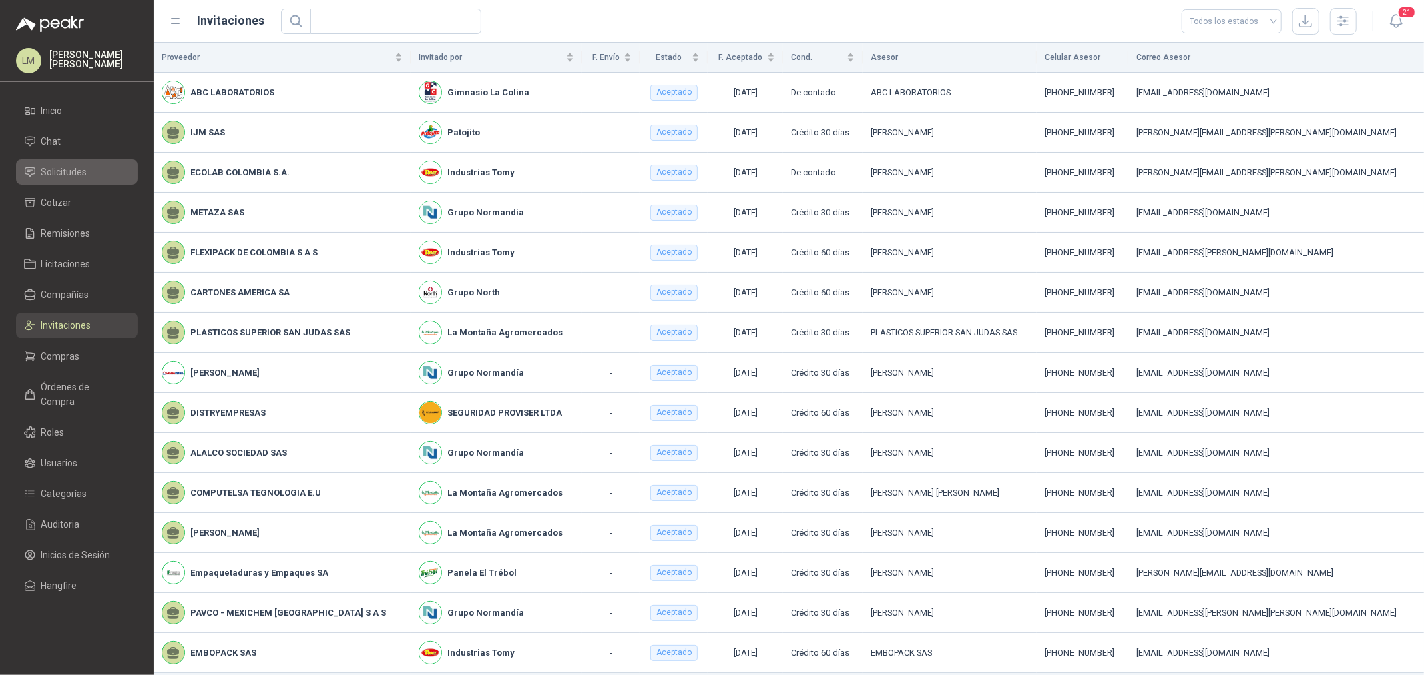
click at [79, 177] on span "Solicitudes" at bounding box center [64, 172] width 46 height 15
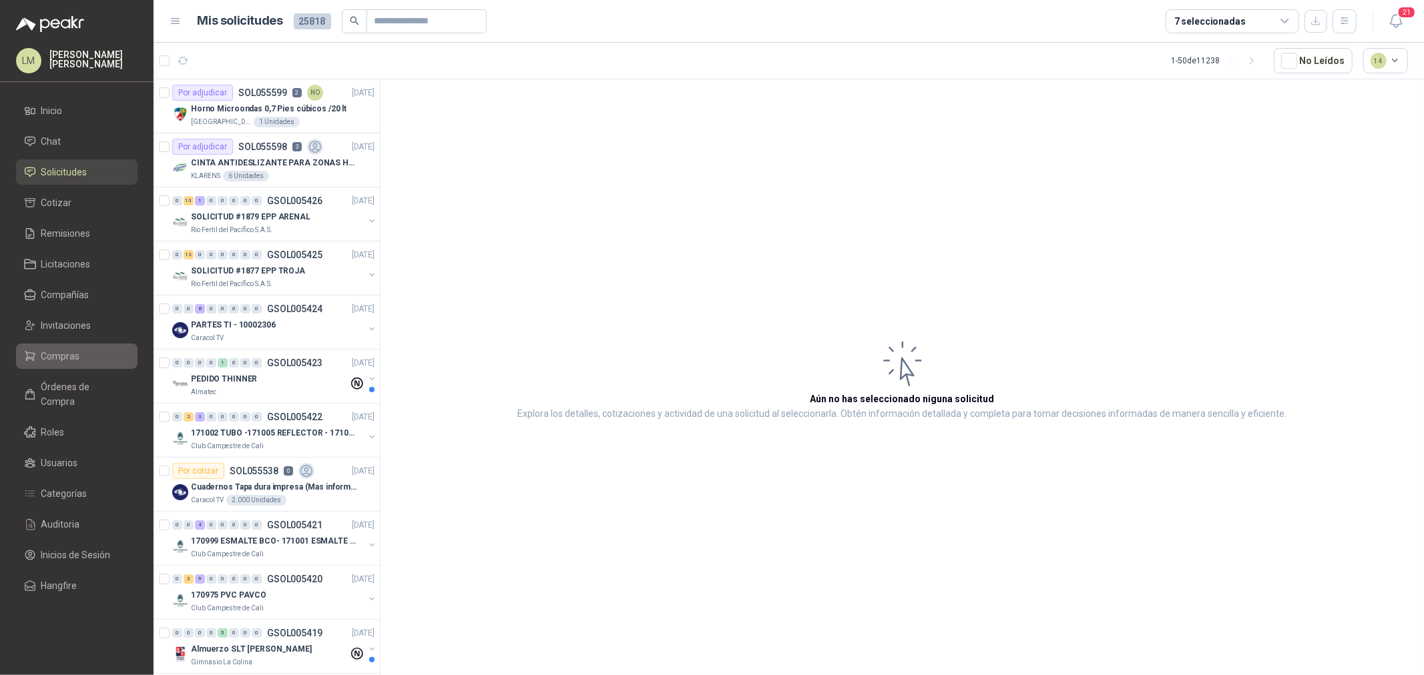
click at [65, 356] on span "Compras" at bounding box center [60, 356] width 39 height 15
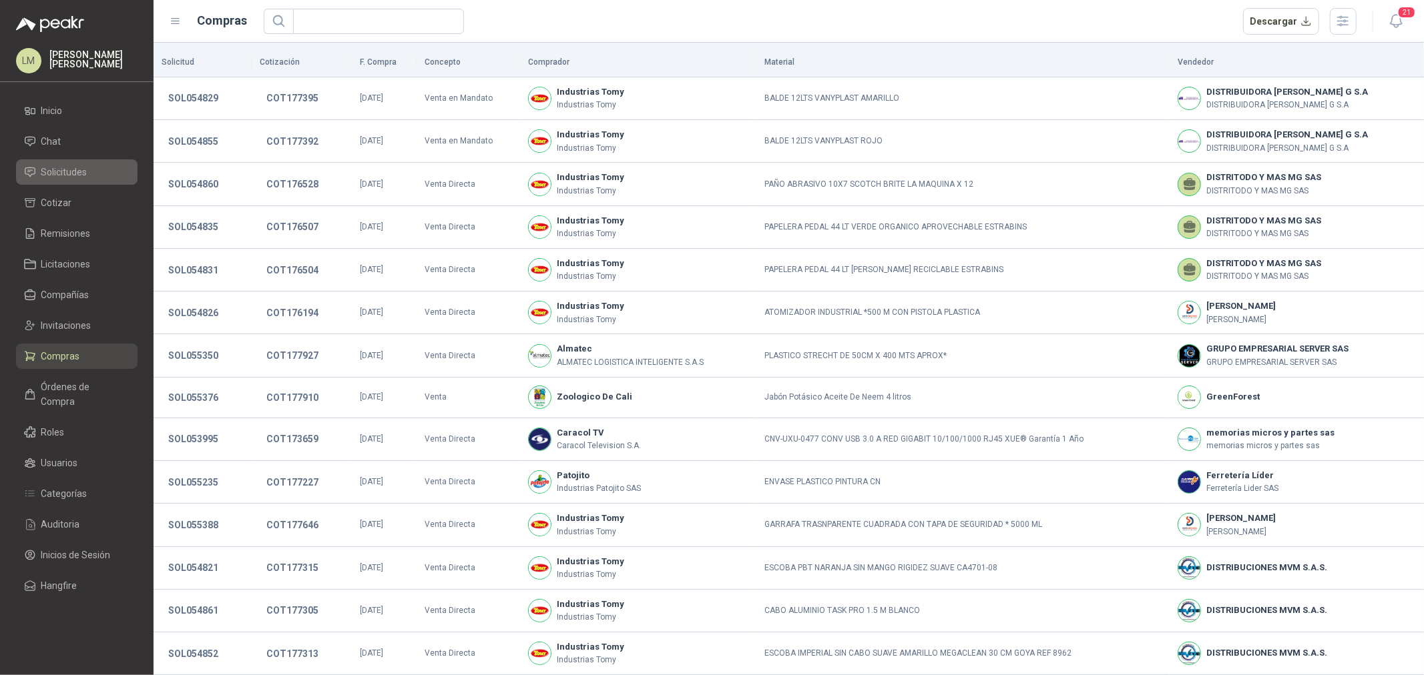
click at [59, 169] on span "Solicitudes" at bounding box center [64, 172] width 46 height 15
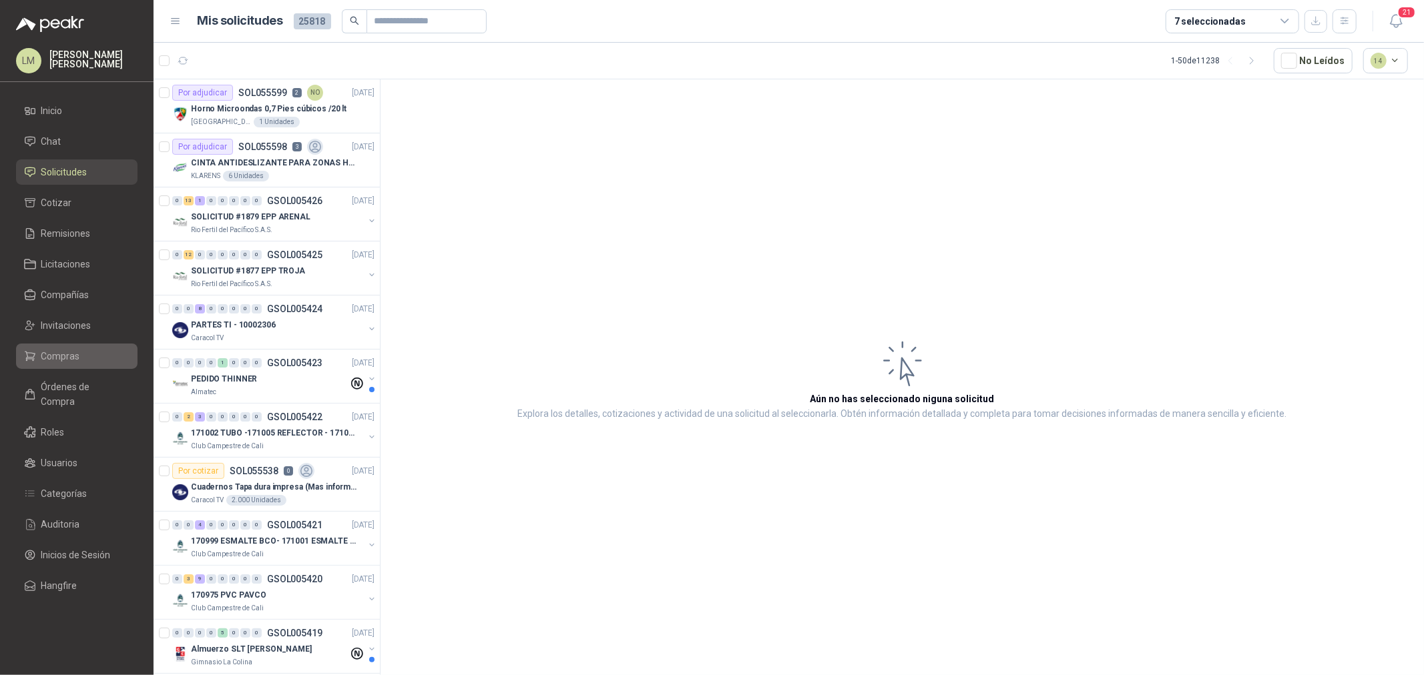
click at [55, 362] on span "Compras" at bounding box center [60, 356] width 39 height 15
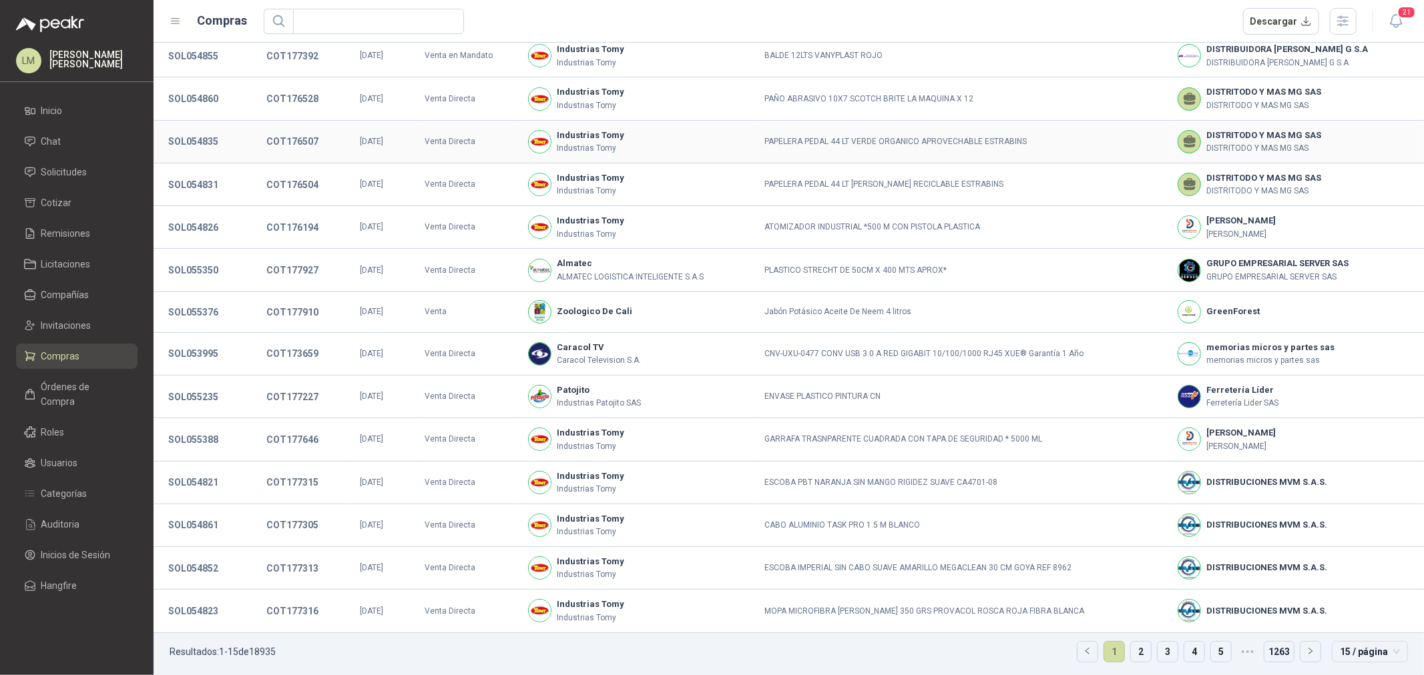
scroll to position [89, 0]
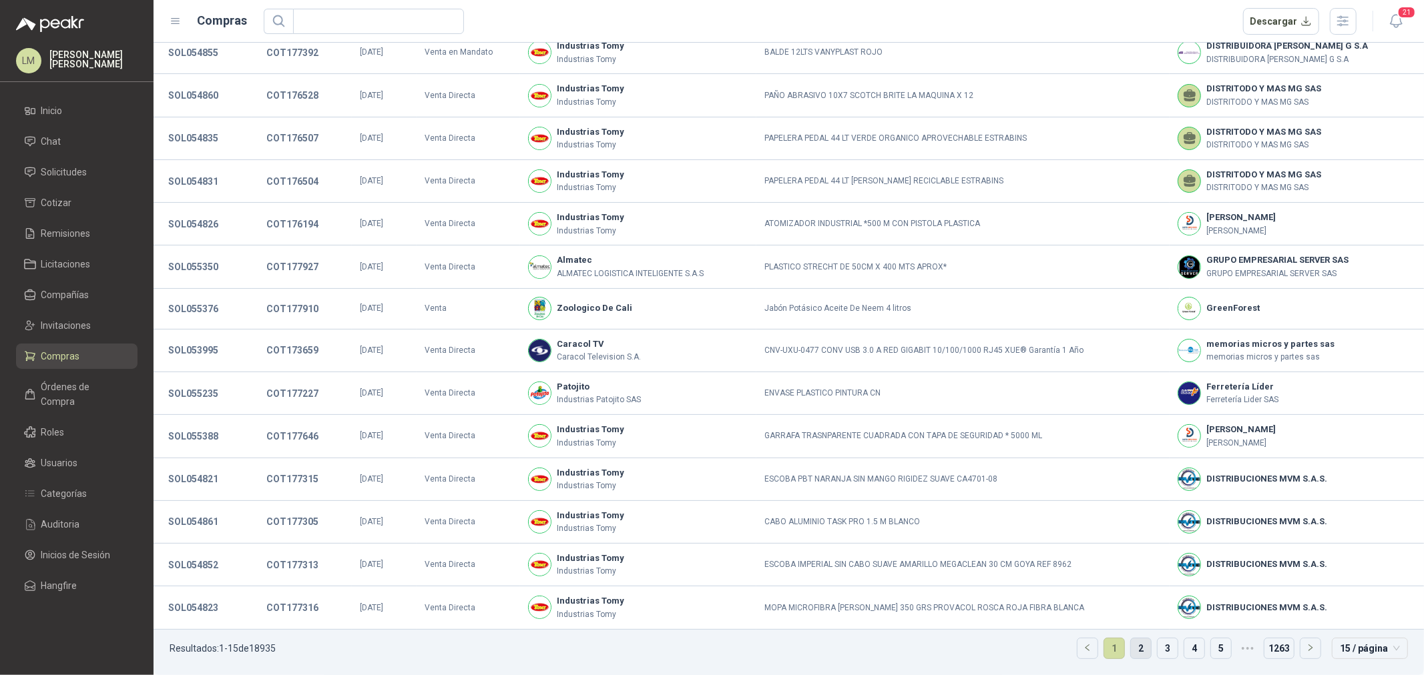
click at [1131, 654] on link "2" at bounding box center [1141, 649] width 20 height 20
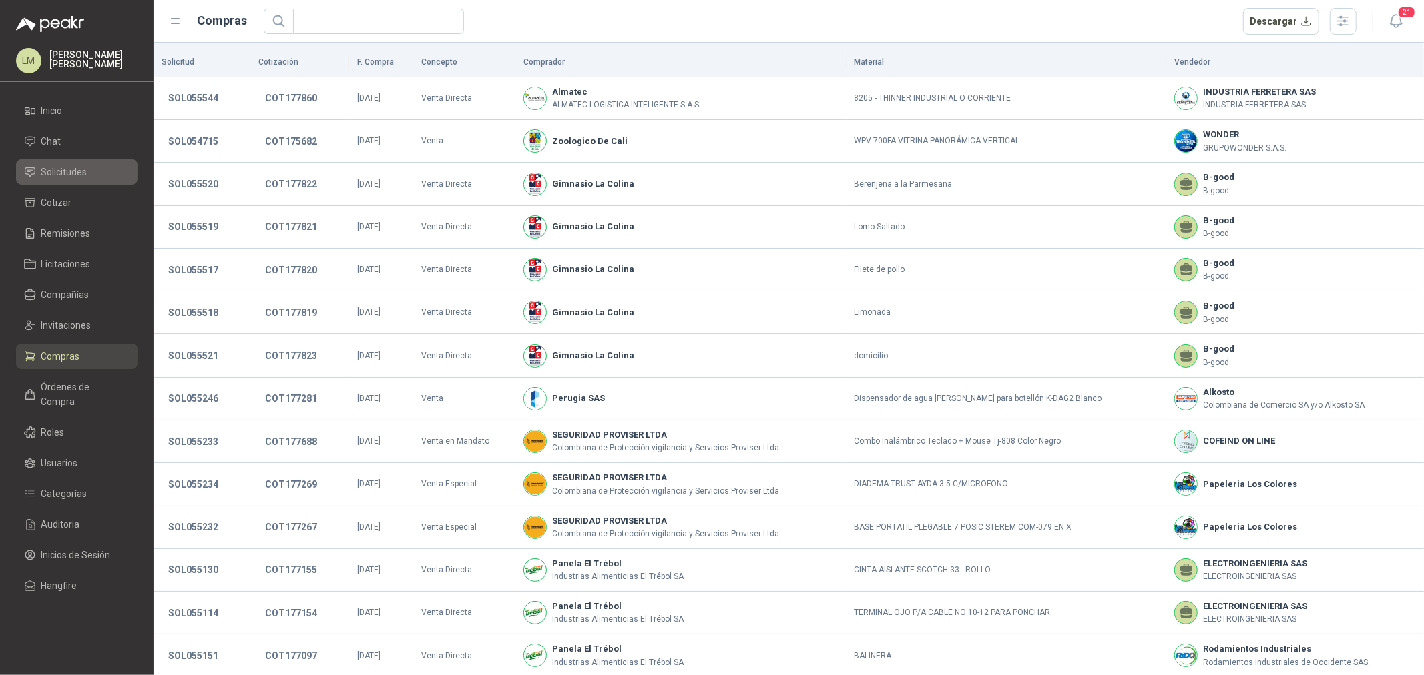
click at [71, 174] on span "Solicitudes" at bounding box center [64, 172] width 46 height 15
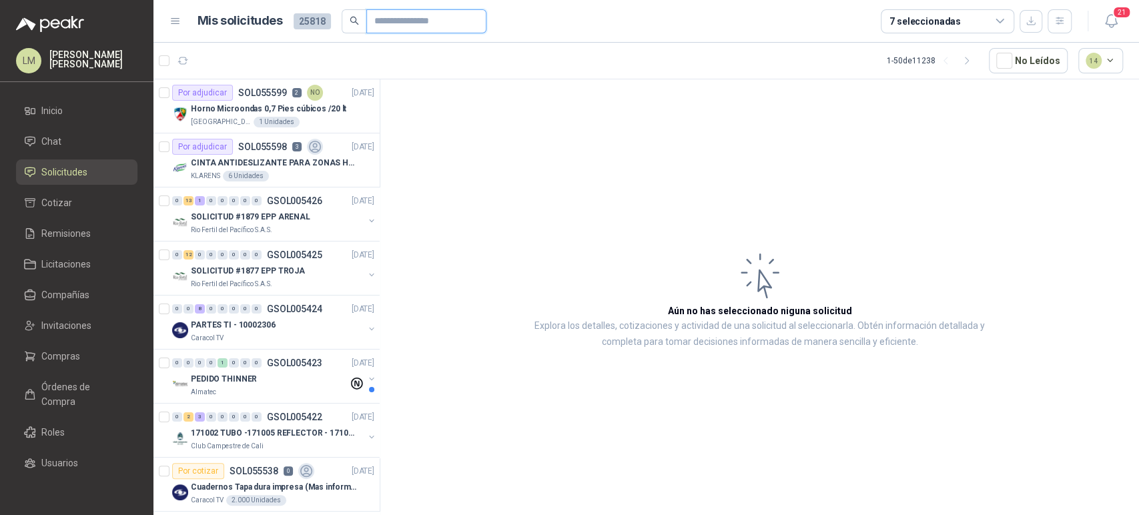
click at [398, 22] on input "text" at bounding box center [420, 21] width 93 height 23
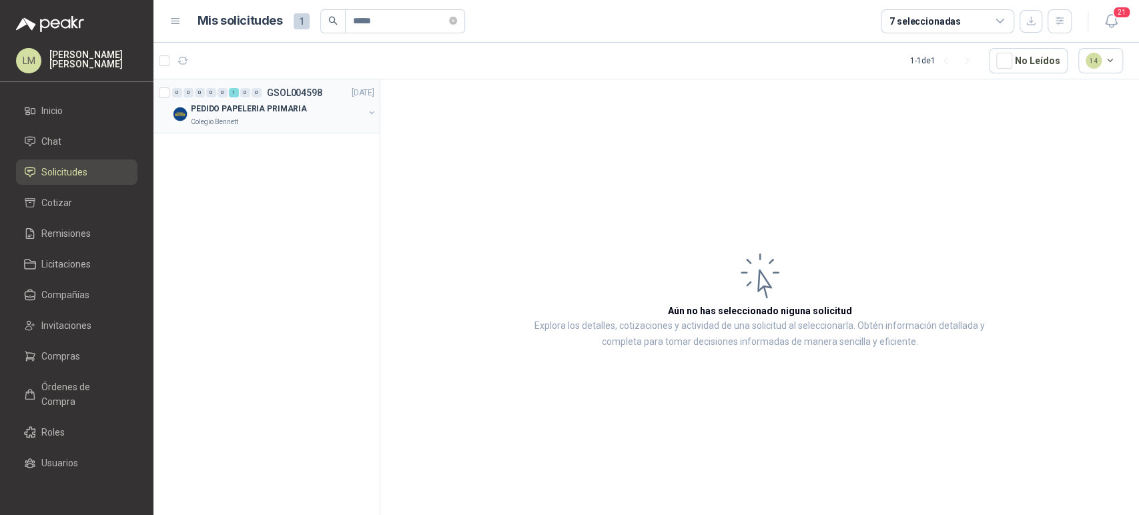
click at [369, 112] on button "button" at bounding box center [371, 112] width 11 height 11
click at [263, 162] on p "Marcador permanente Negro - Berol" at bounding box center [256, 163] width 139 height 13
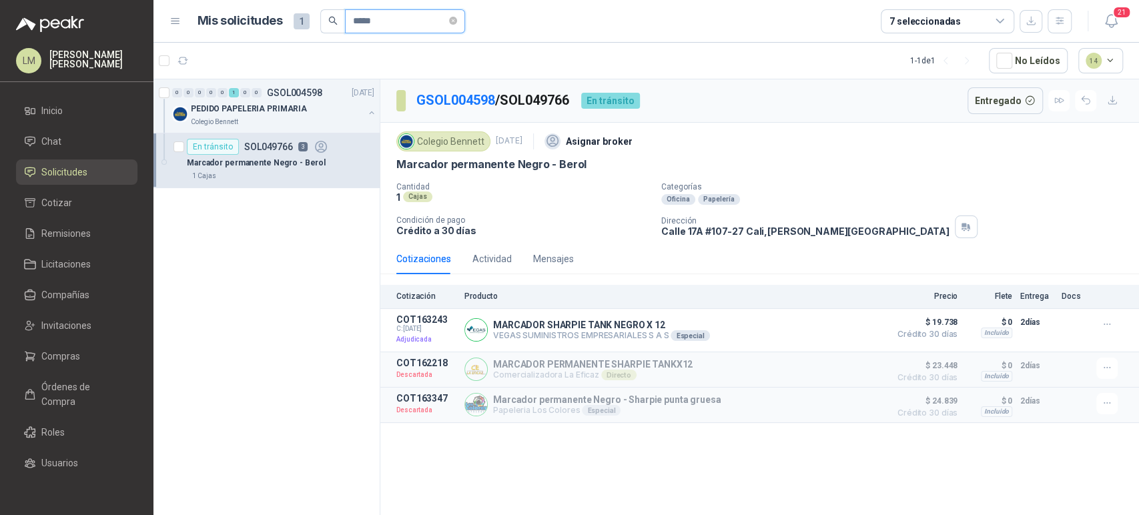
drag, startPoint x: 382, startPoint y: 28, endPoint x: 316, endPoint y: 19, distance: 66.6
click at [316, 19] on div "Mis solicitudes 1 *****" at bounding box center [332, 21] width 268 height 24
type input "*"
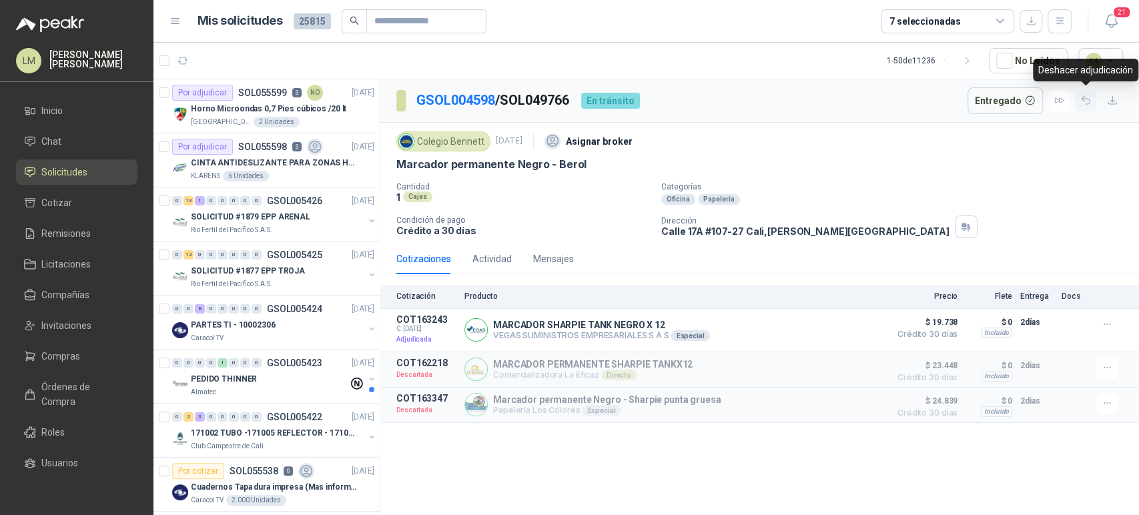
click at [1083, 102] on icon "button" at bounding box center [1086, 100] width 11 height 11
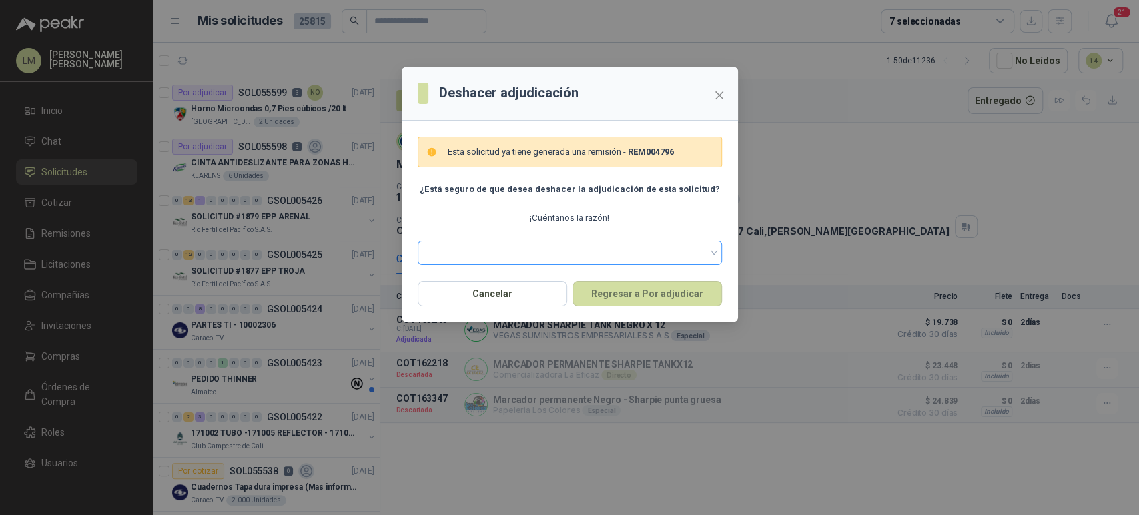
click at [500, 253] on span at bounding box center [570, 253] width 288 height 20
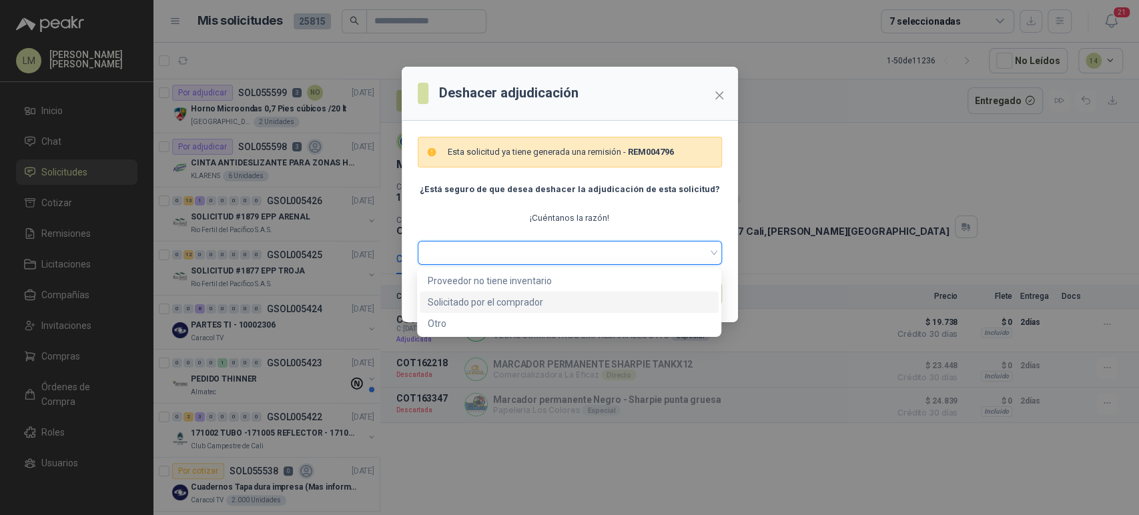
click at [482, 300] on div "Solicitado por el comprador" at bounding box center [569, 302] width 283 height 15
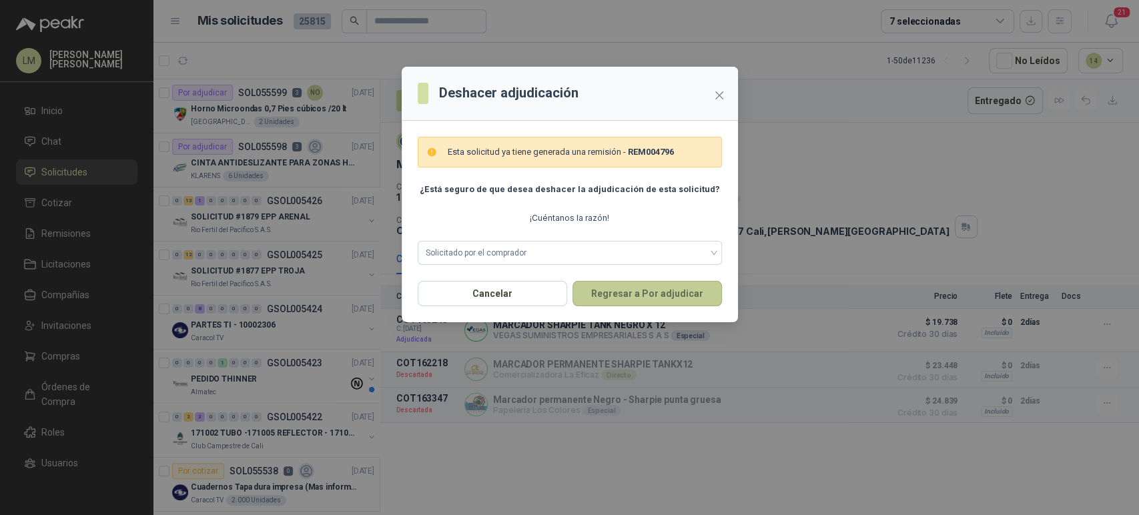
click at [621, 298] on button "Regresar a Por adjudicar" at bounding box center [648, 293] width 150 height 25
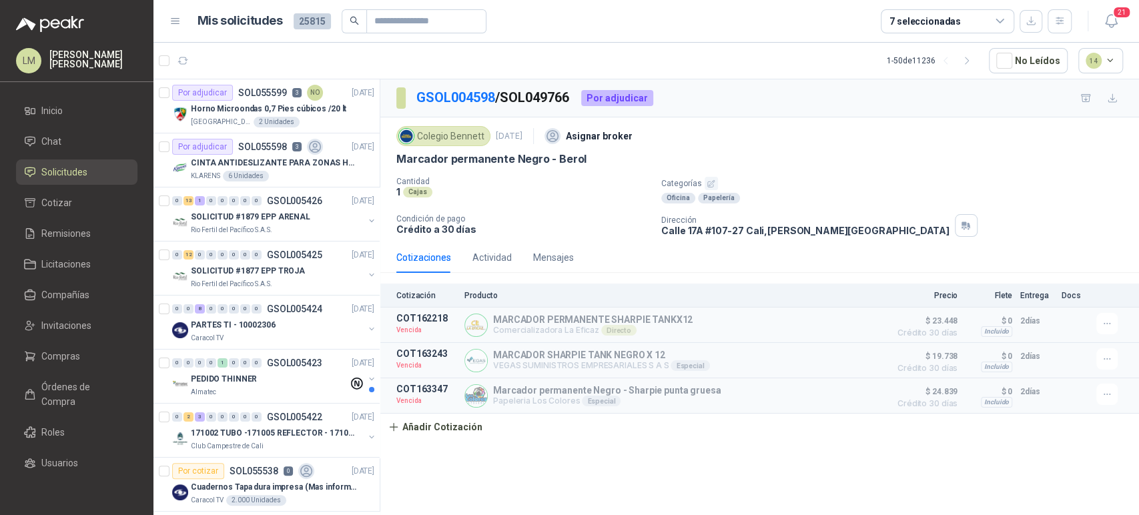
click at [1072, 19] on div "21" at bounding box center [1097, 21] width 51 height 21
click at [1063, 24] on icon "button" at bounding box center [1059, 20] width 7 height 7
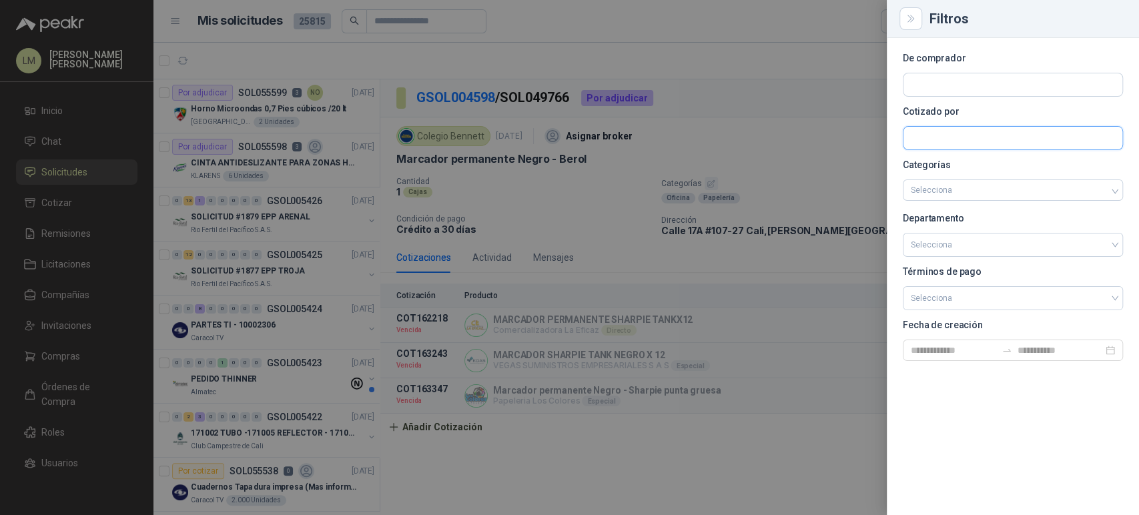
click at [932, 131] on input "text" at bounding box center [1013, 138] width 219 height 23
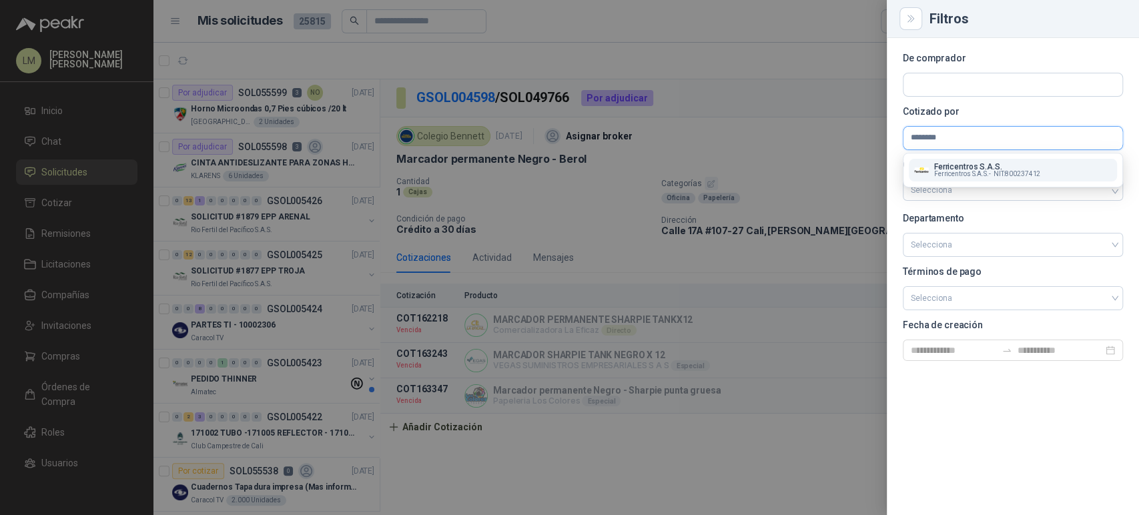
type input "********"
click at [969, 171] on span "Ferricentros S.A.S. -" at bounding box center [962, 174] width 57 height 7
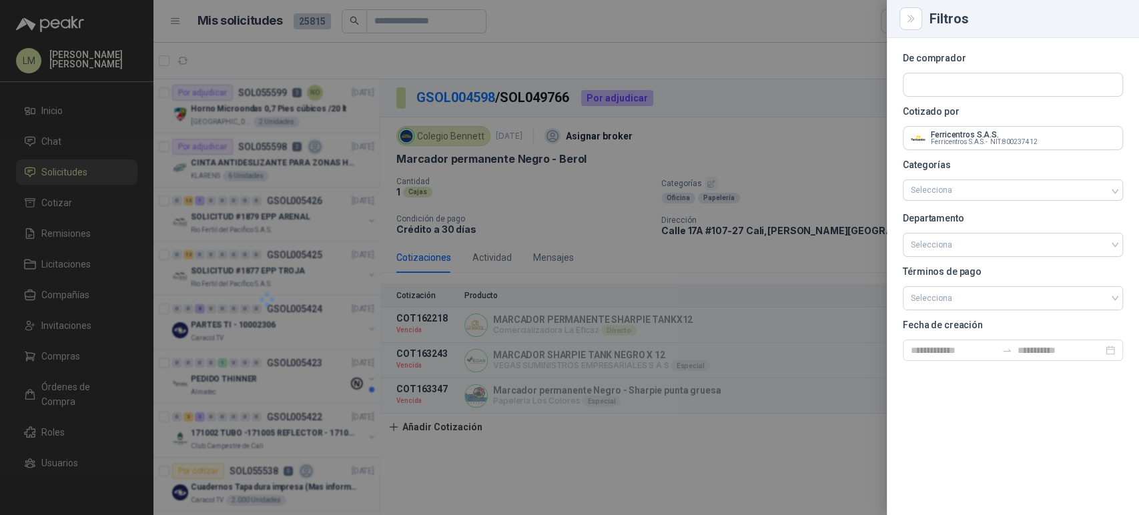
click at [802, 121] on div at bounding box center [569, 257] width 1139 height 515
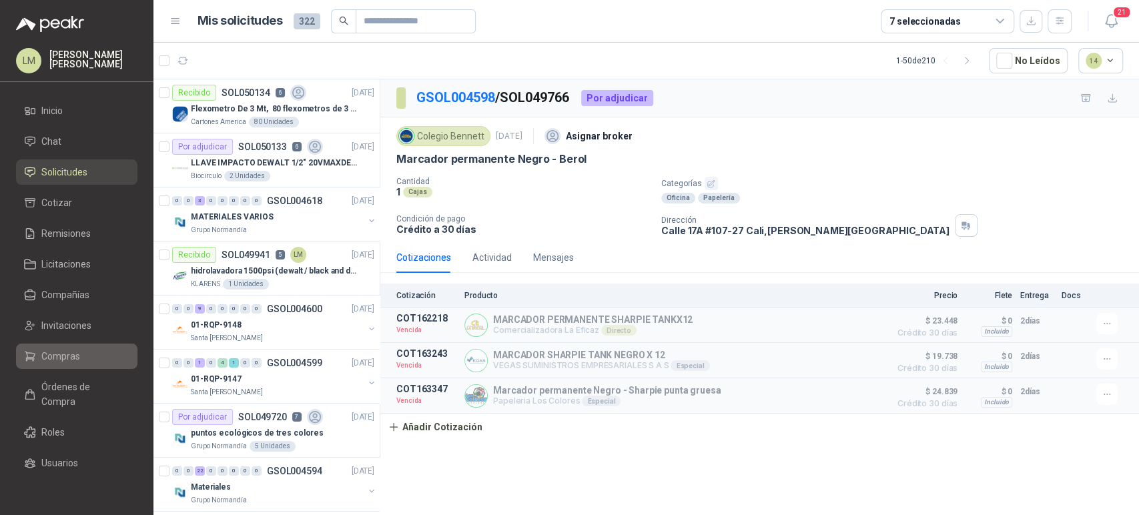
click at [45, 351] on span "Compras" at bounding box center [60, 356] width 39 height 15
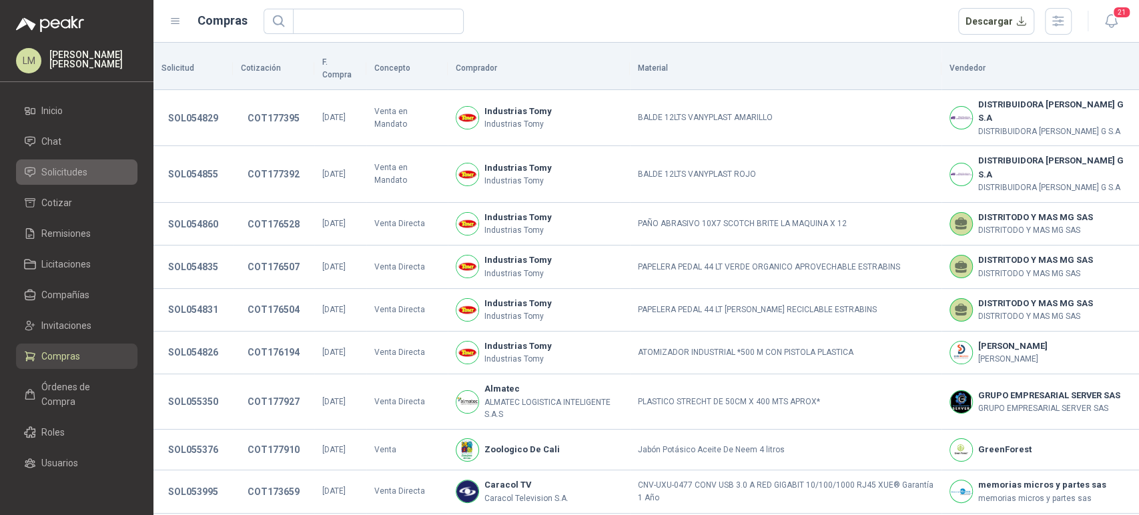
click at [73, 177] on span "Solicitudes" at bounding box center [64, 172] width 46 height 15
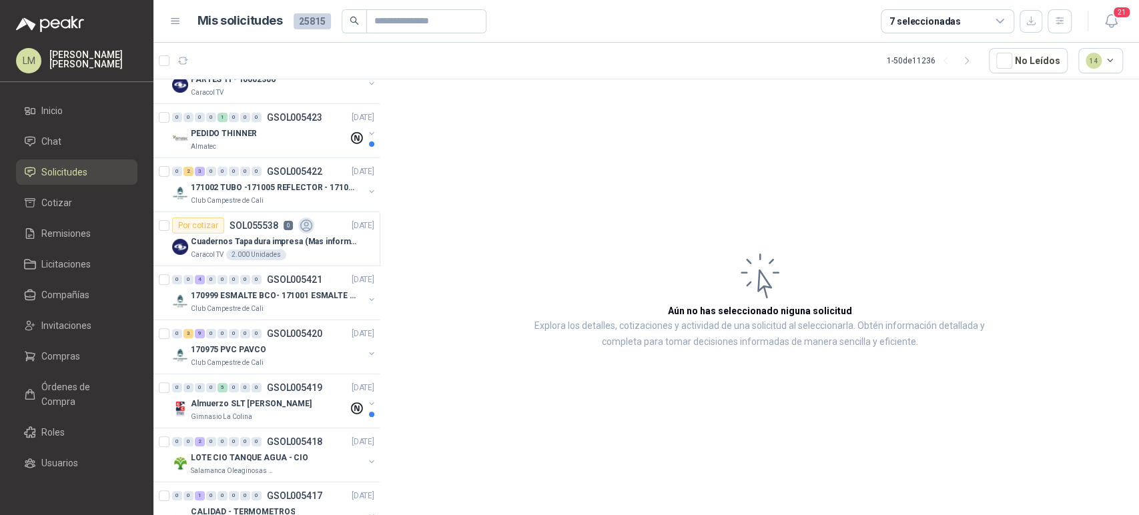
scroll to position [248, 0]
click at [409, 20] on input "text" at bounding box center [420, 21] width 93 height 23
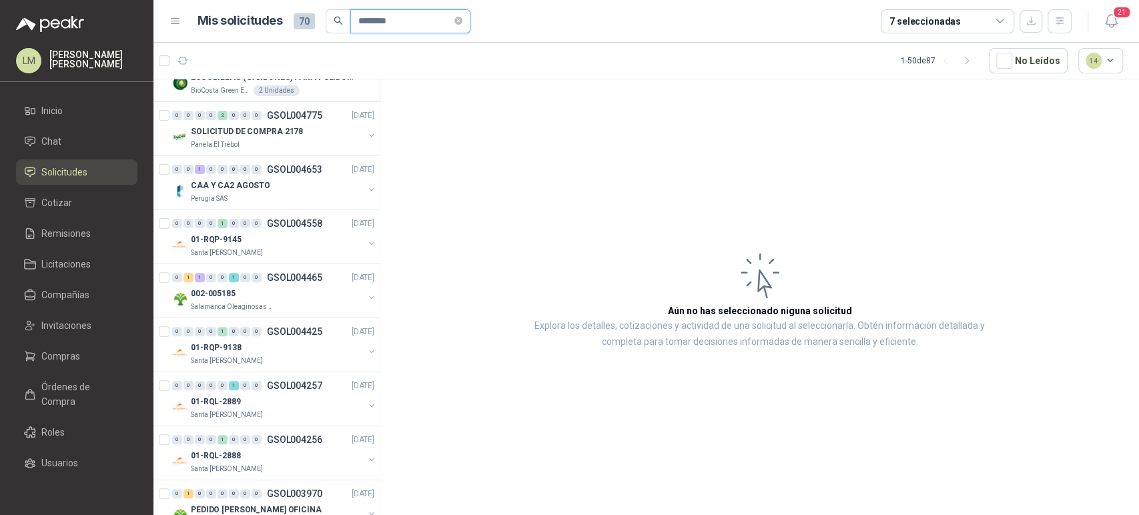
scroll to position [0, 0]
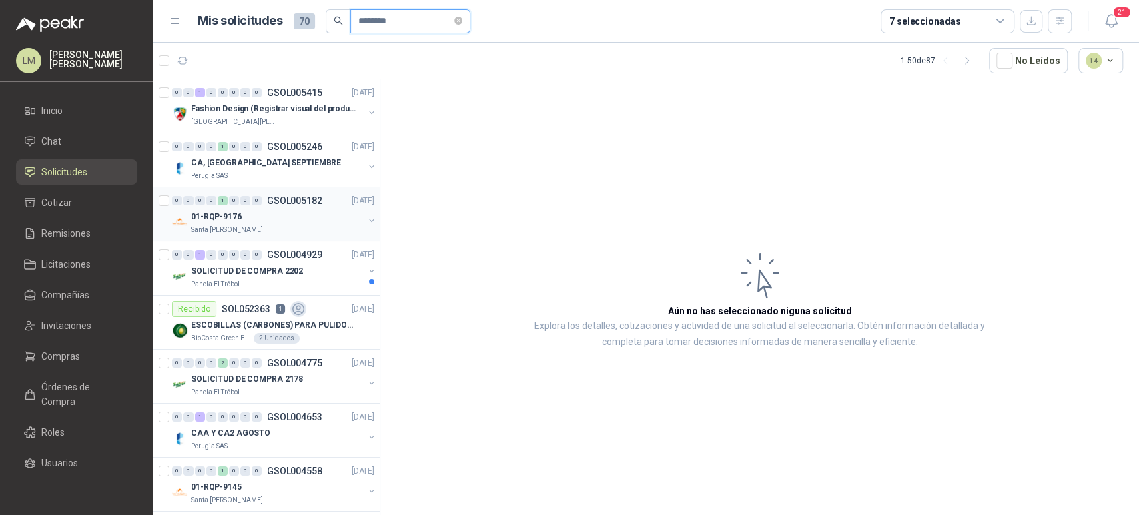
type input "********"
click at [366, 218] on button "button" at bounding box center [371, 221] width 11 height 11
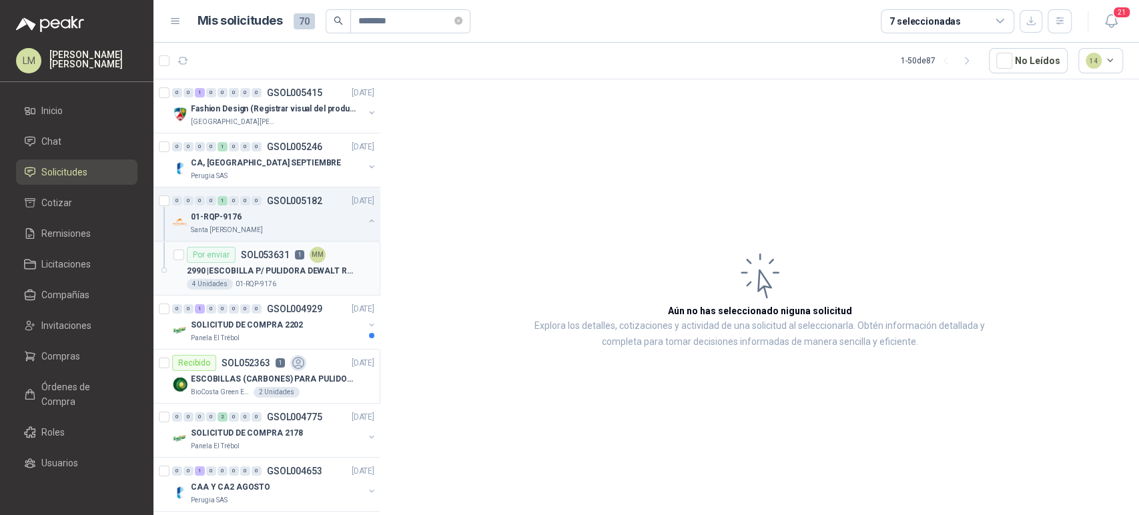
click at [282, 256] on p "SOL053631" at bounding box center [265, 254] width 49 height 9
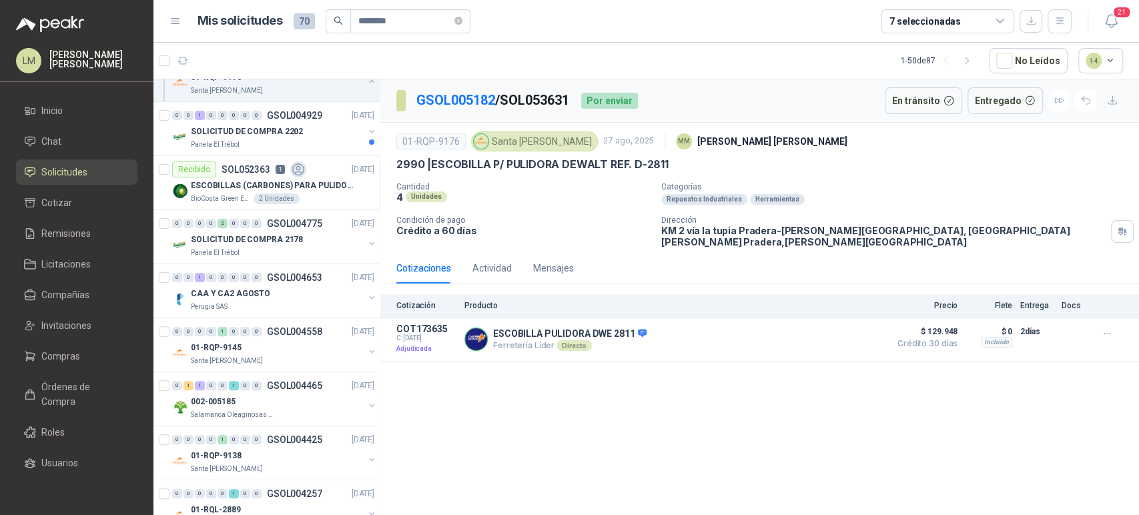
scroll to position [248, 0]
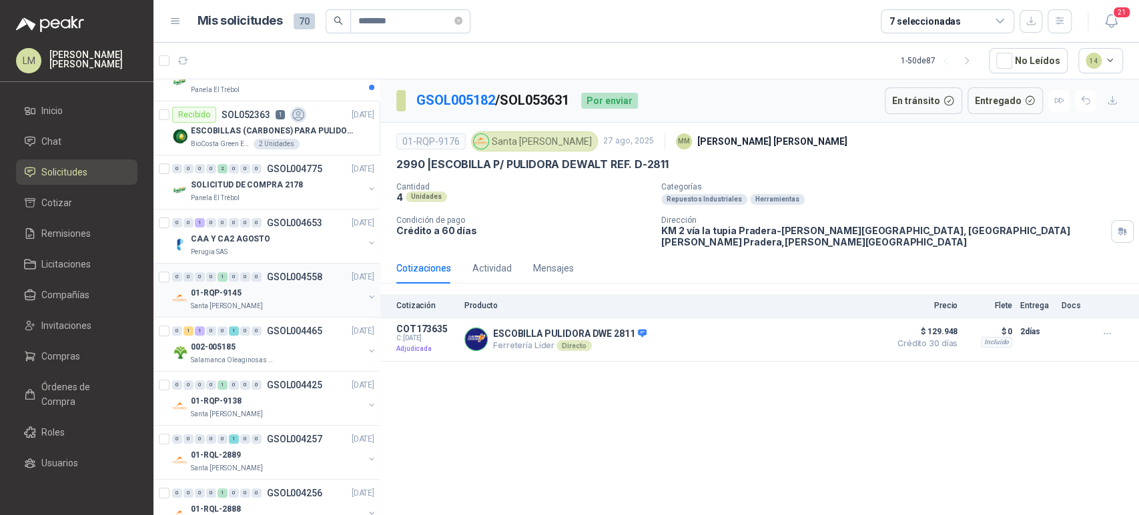
click at [366, 298] on button "button" at bounding box center [371, 297] width 11 height 11
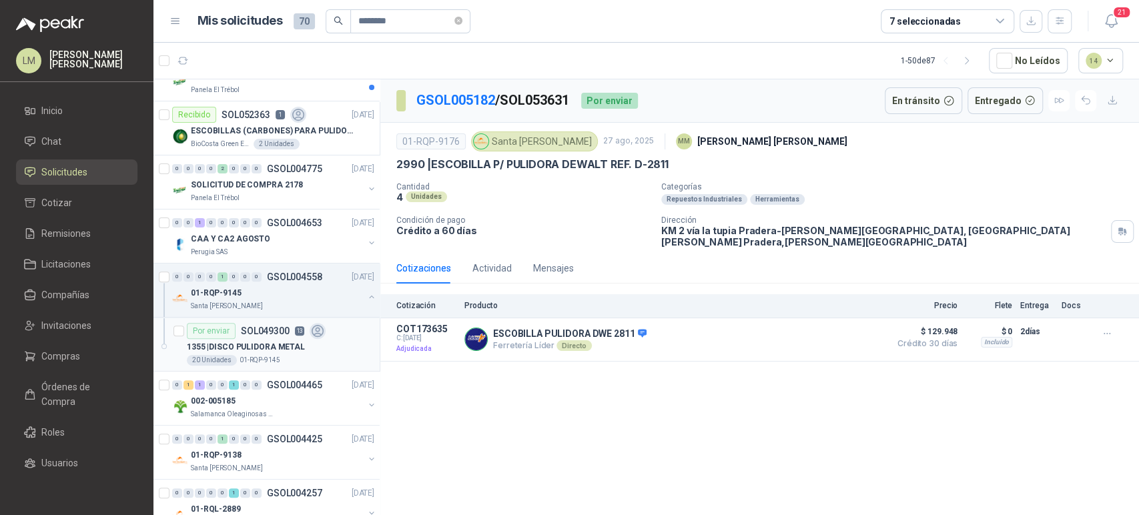
click at [276, 357] on p "01-RQP-9145" at bounding box center [260, 360] width 41 height 11
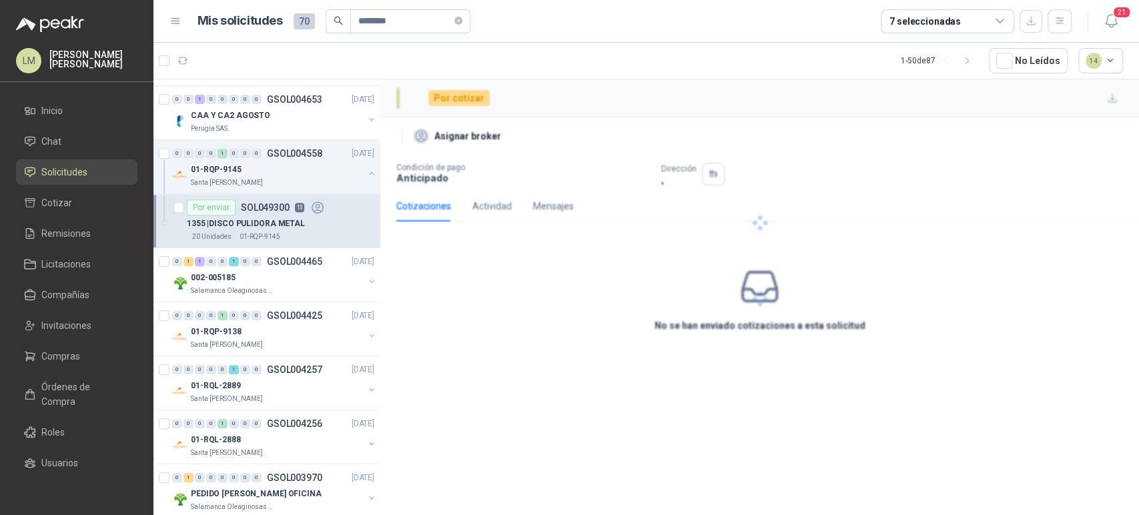
scroll to position [384, 0]
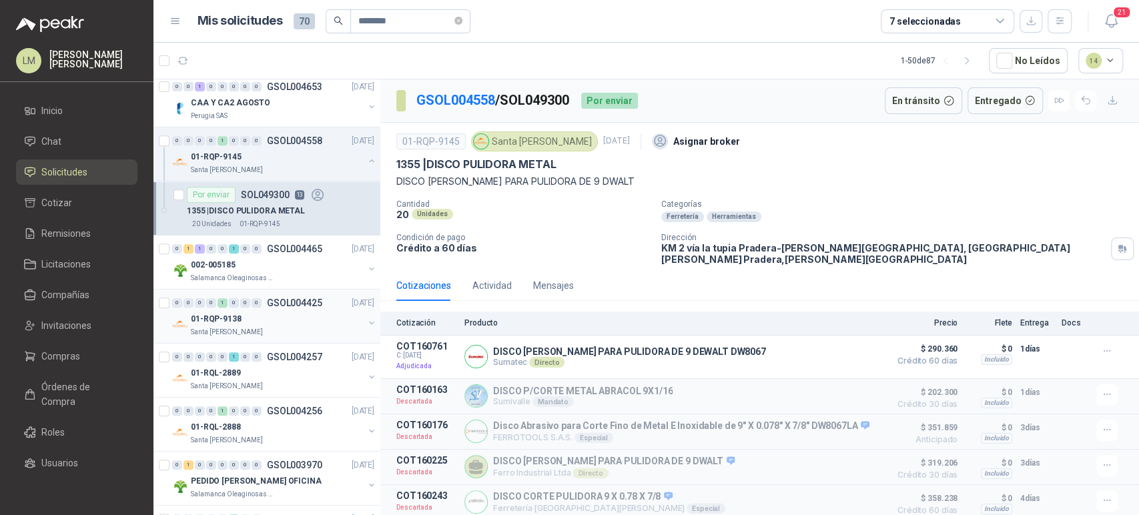
click at [366, 320] on button "button" at bounding box center [371, 323] width 11 height 11
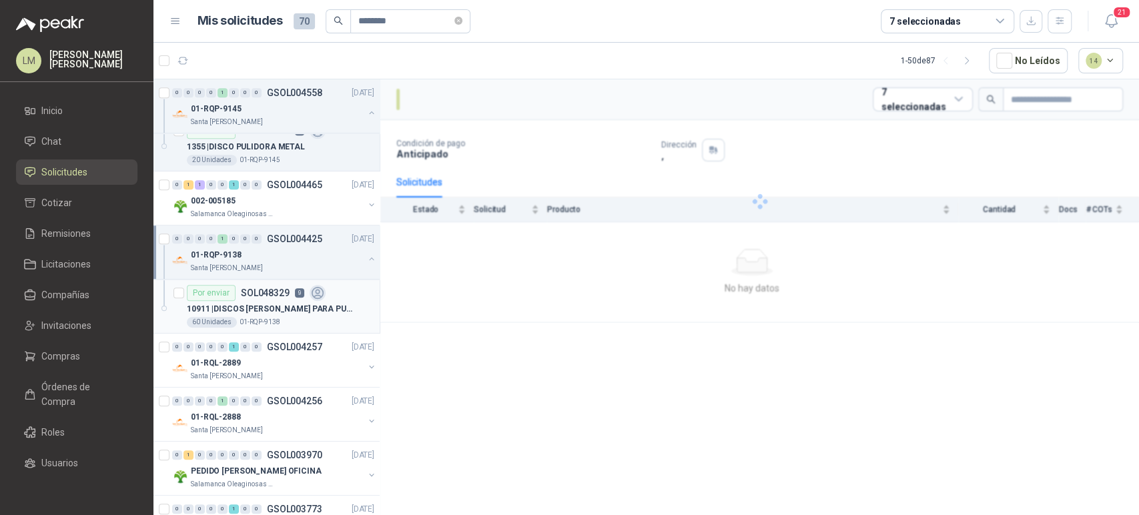
scroll to position [471, 0]
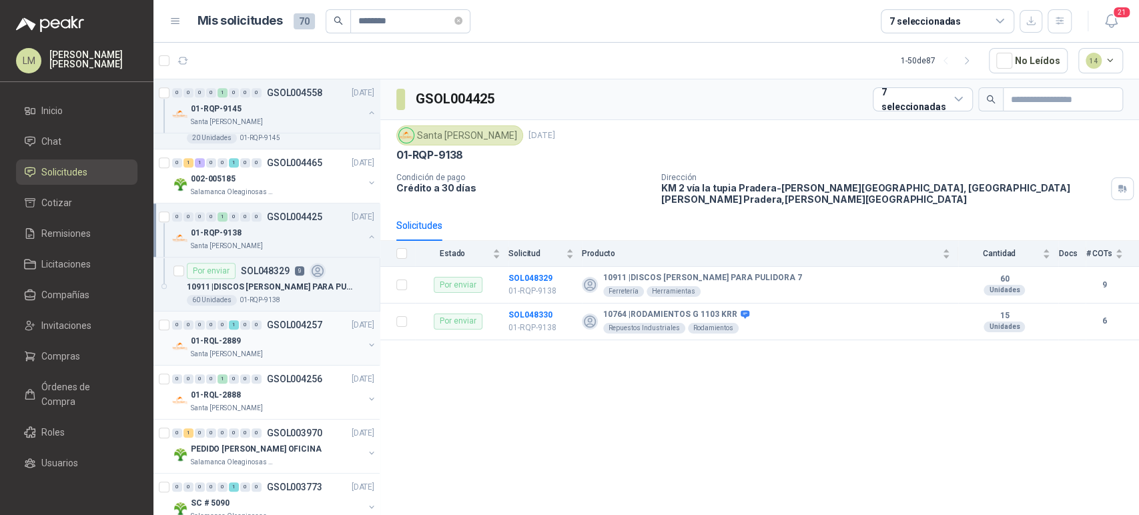
click at [366, 344] on button "button" at bounding box center [371, 345] width 11 height 11
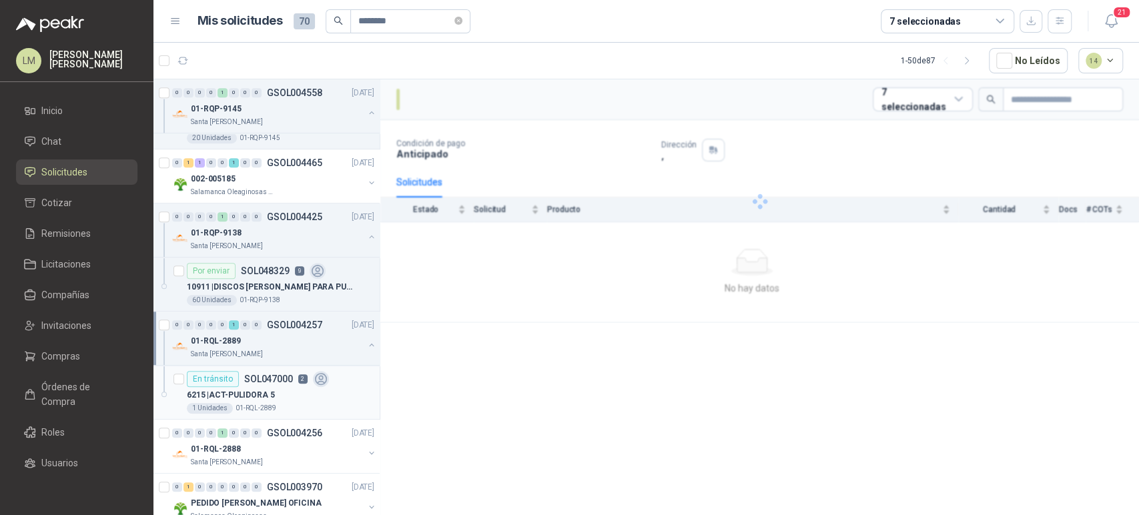
click at [269, 389] on p "6215 | ACT-PULIDORA 5" at bounding box center [231, 395] width 88 height 13
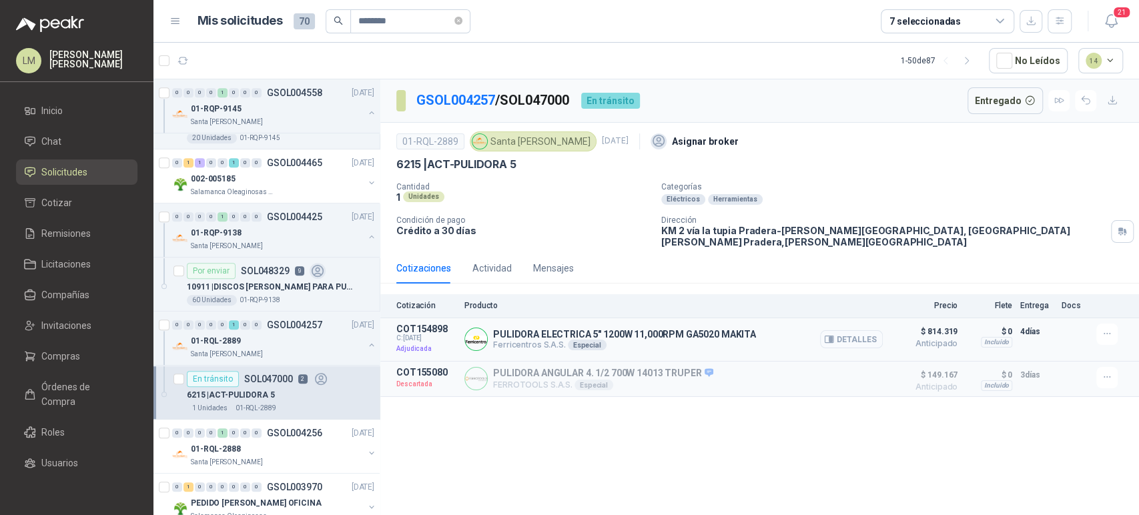
click at [845, 330] on button "Detalles" at bounding box center [851, 339] width 63 height 18
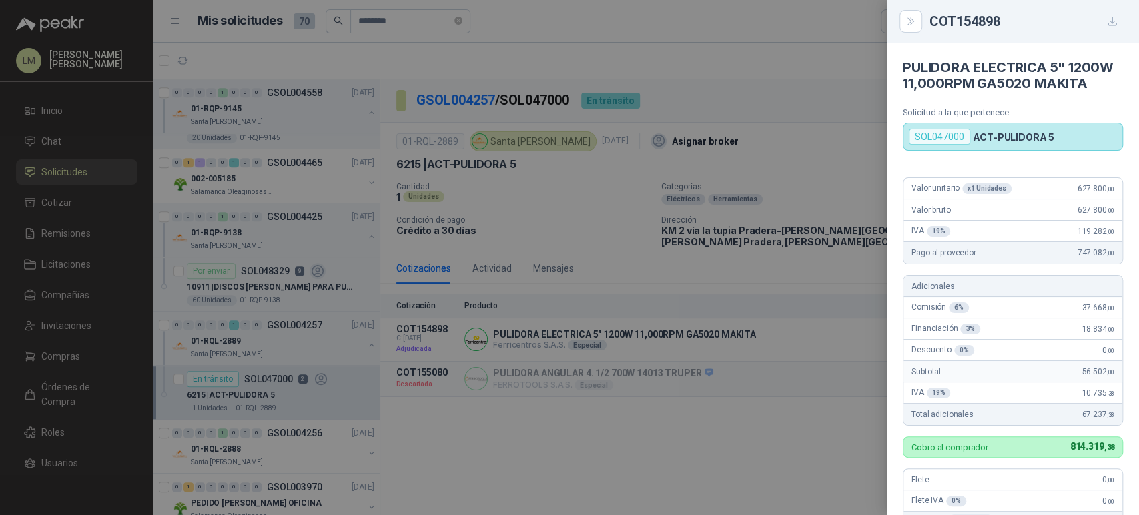
scroll to position [315, 0]
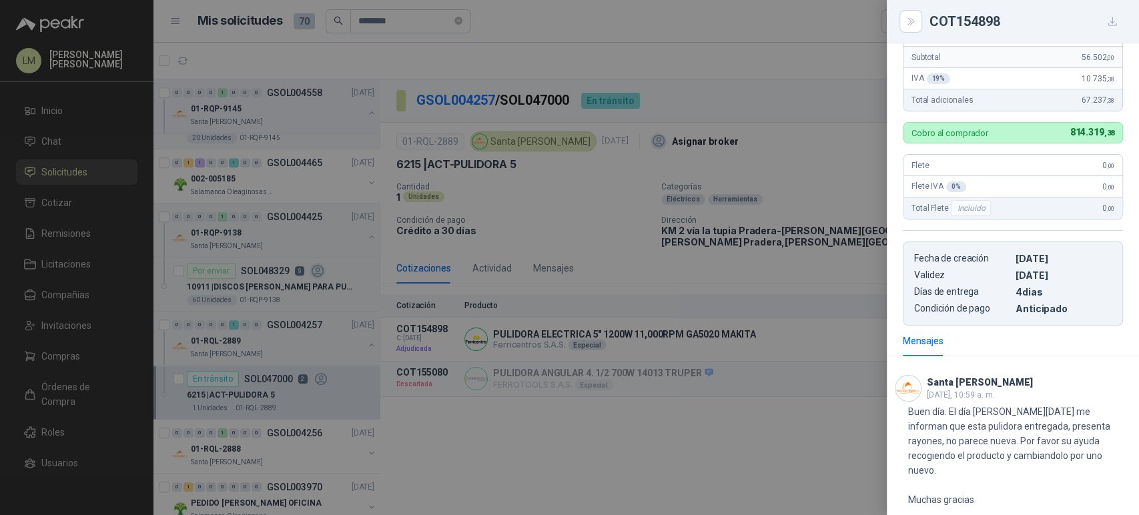
click at [575, 443] on div at bounding box center [569, 257] width 1139 height 515
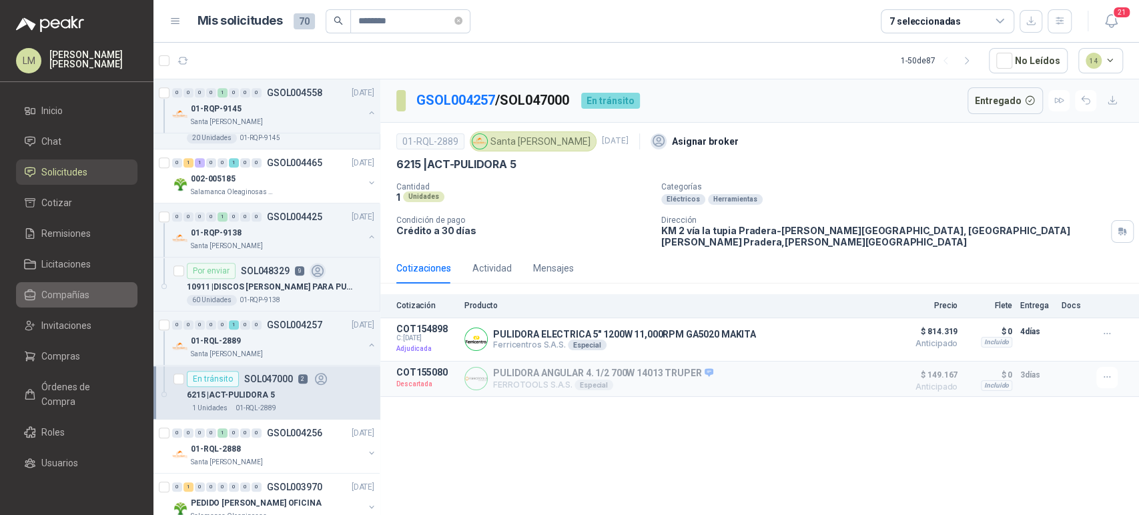
click at [53, 292] on span "Compañías" at bounding box center [65, 295] width 48 height 15
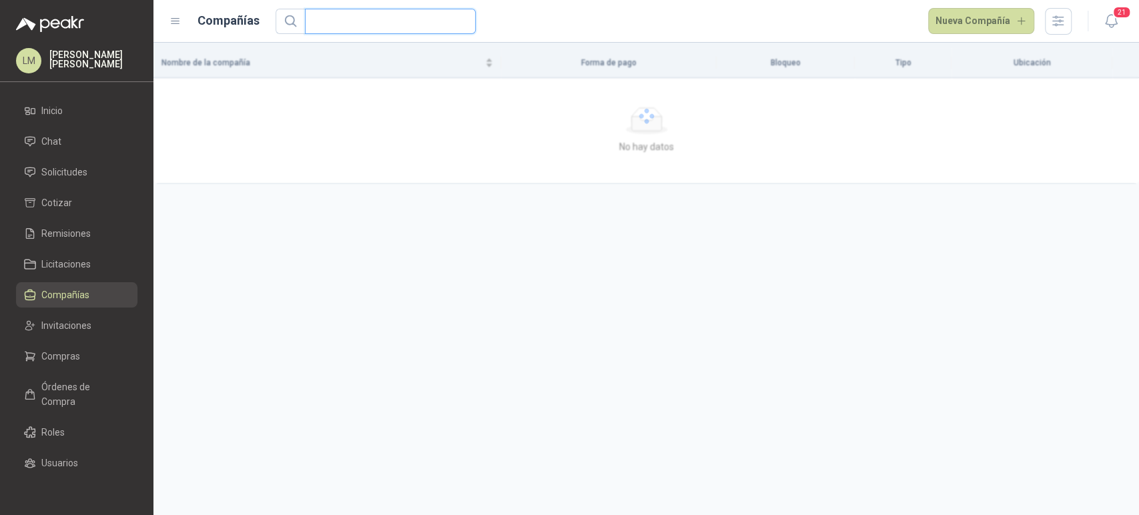
click at [364, 25] on input "text" at bounding box center [385, 21] width 144 height 24
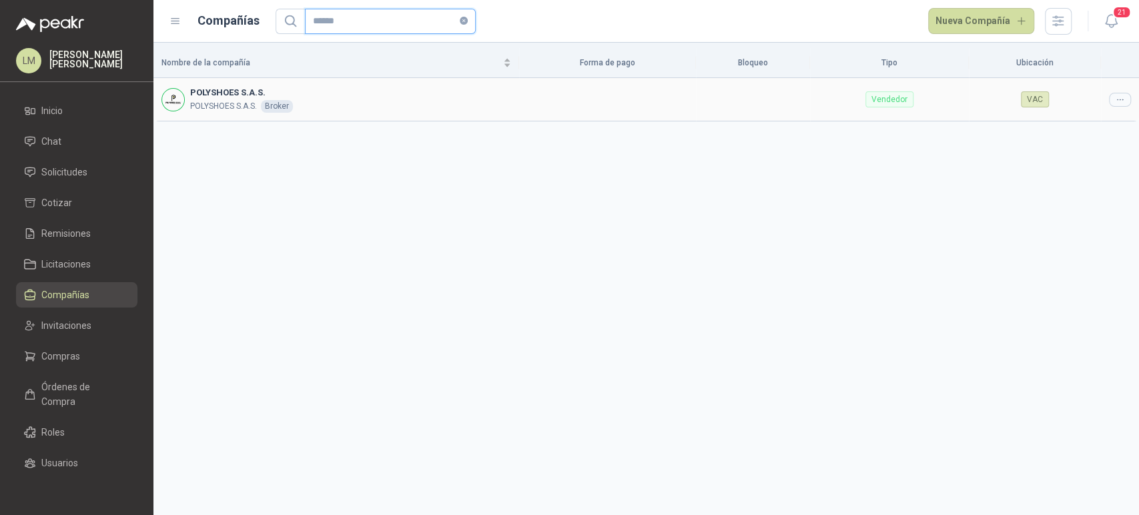
type input "******"
click at [1124, 109] on td at bounding box center [1120, 99] width 38 height 43
click at [1113, 101] on div at bounding box center [1120, 100] width 22 height 14
click at [1098, 114] on li "Editar compañía" at bounding box center [1086, 121] width 85 height 21
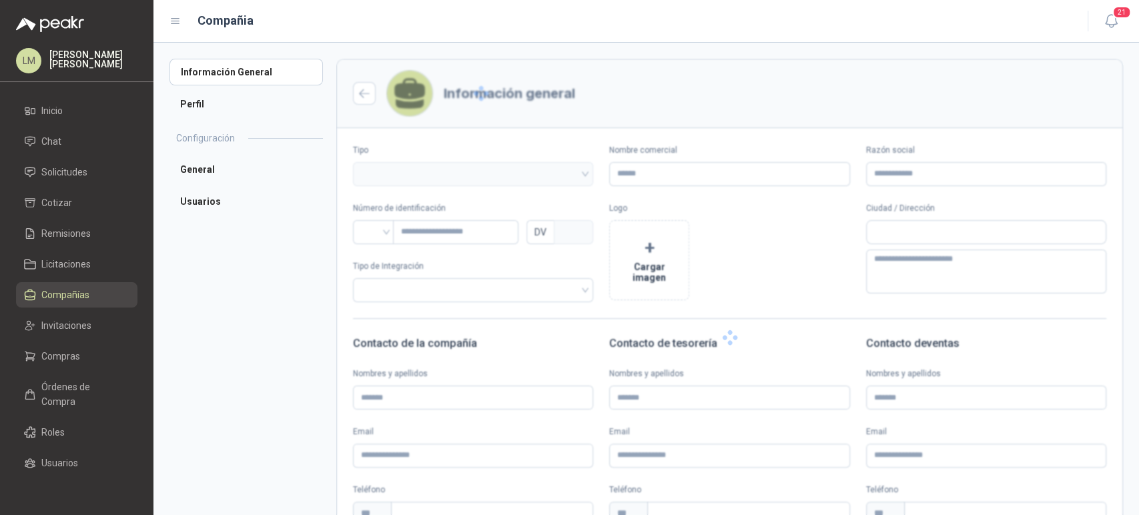
type input "**********"
type input "*********"
type input "*"
type textarea "**********"
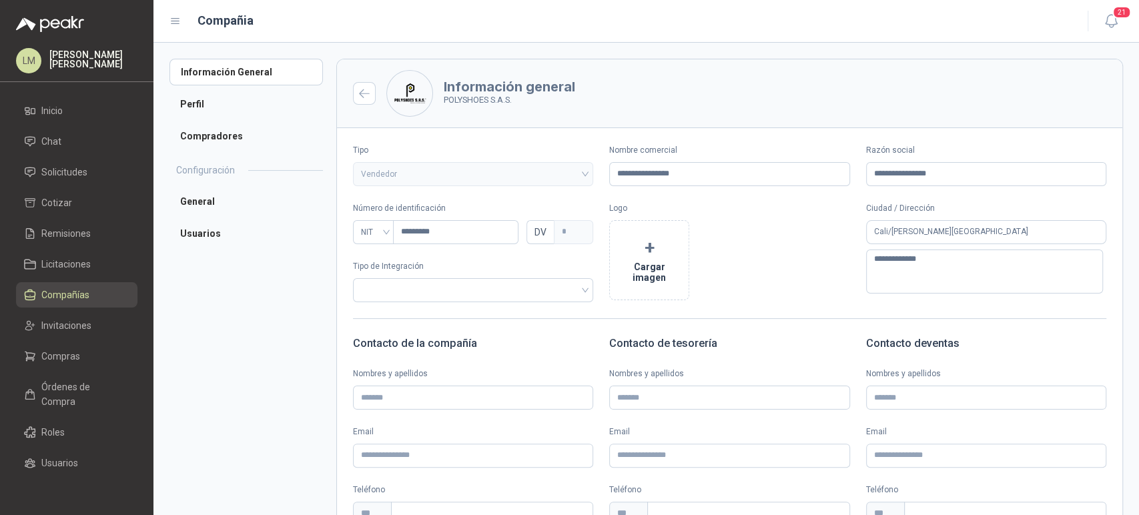
scroll to position [176, 0]
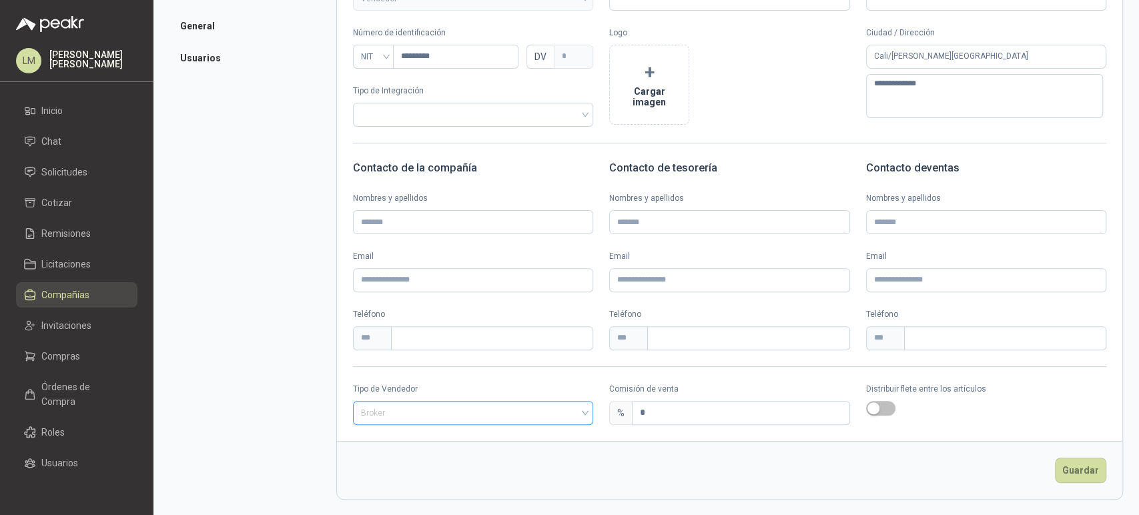
click at [449, 405] on span "Broker" at bounding box center [473, 413] width 224 height 20
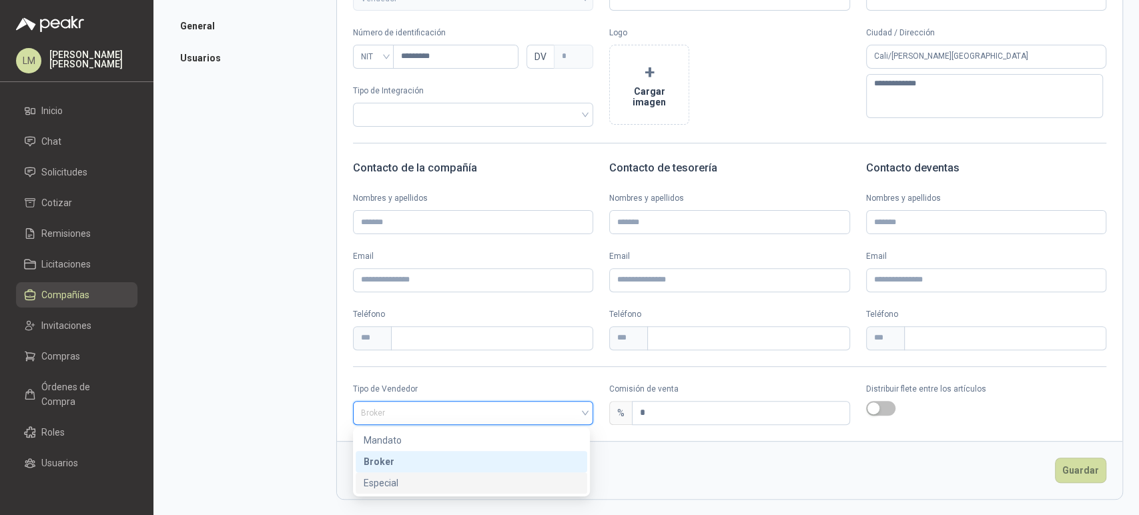
click at [384, 483] on div "Especial" at bounding box center [472, 483] width 216 height 15
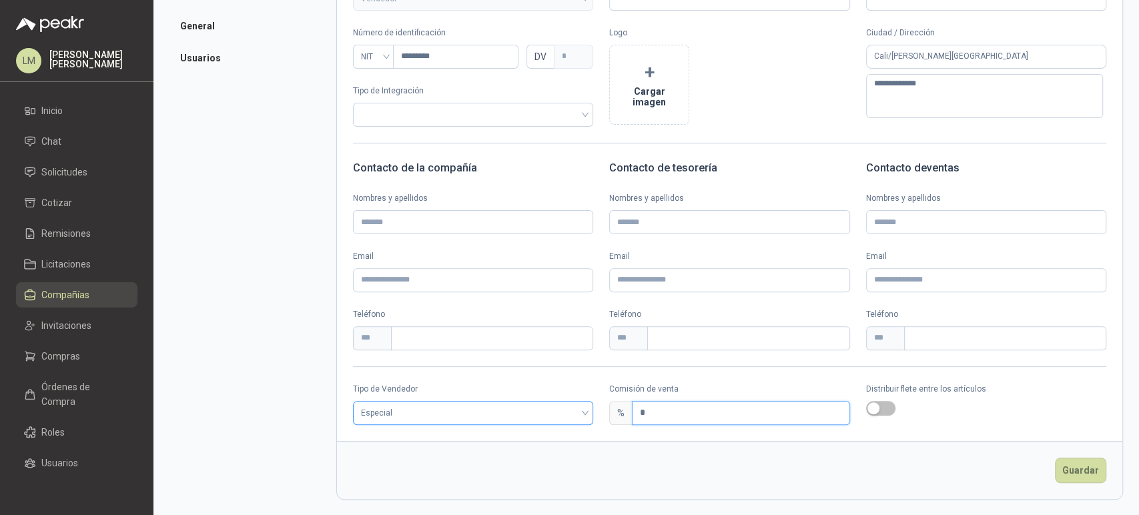
drag, startPoint x: 641, startPoint y: 411, endPoint x: 583, endPoint y: 416, distance: 58.3
click at [583, 416] on div "Tipo de Vendedor Especial Comisión de venta % * Distribuir flete entre los artí…" at bounding box center [730, 404] width 786 height 42
type input "*"
click at [1055, 478] on button "Guardar" at bounding box center [1080, 470] width 51 height 25
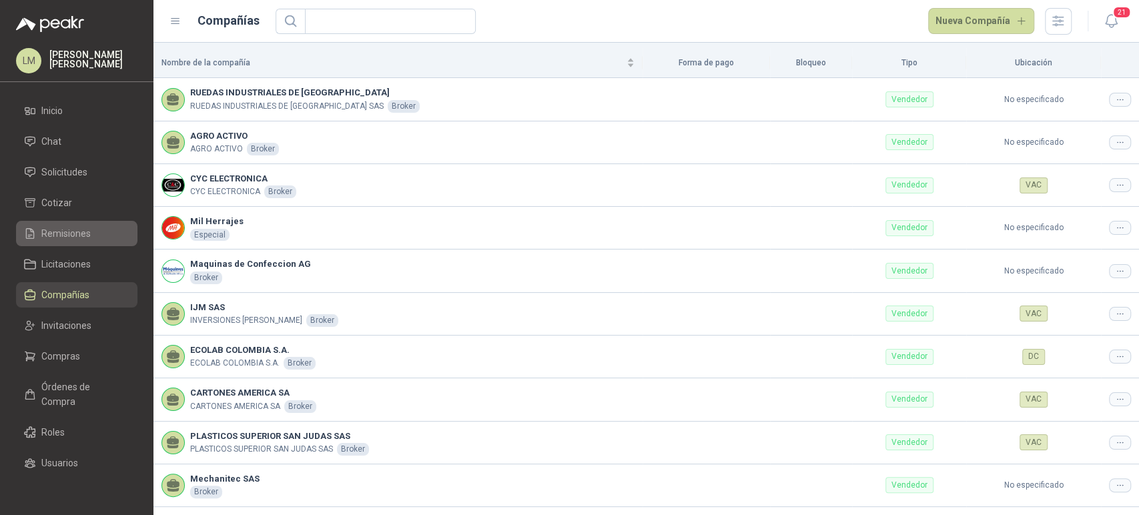
click at [55, 236] on span "Remisiones" at bounding box center [65, 233] width 49 height 15
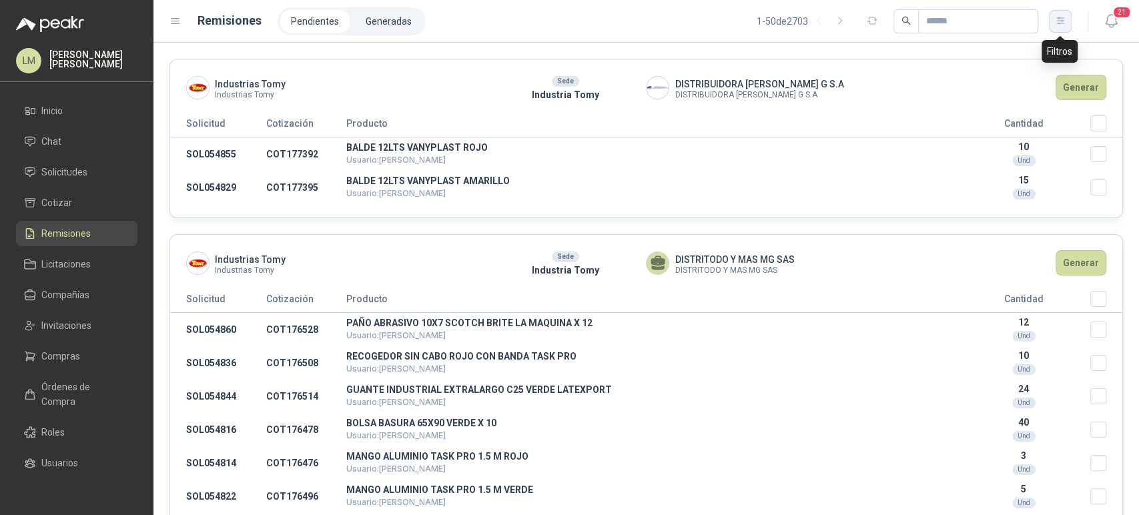
click at [1055, 19] on icon "button" at bounding box center [1060, 20] width 11 height 11
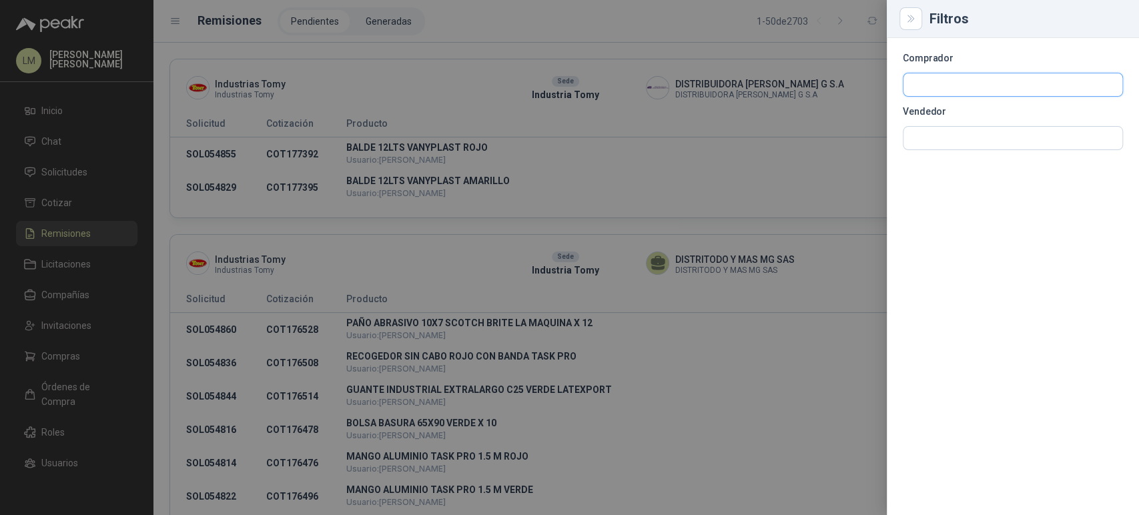
click at [930, 83] on input "text" at bounding box center [1013, 84] width 219 height 23
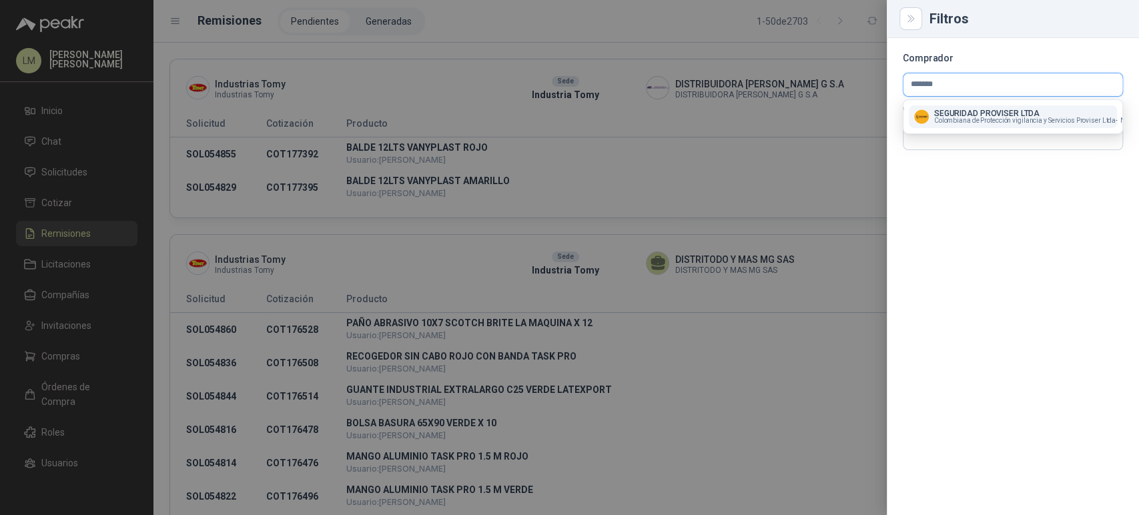
type input "*******"
click at [949, 117] on span "Colombiana de Protección vigilancia y Servicios Proviser Ltda -" at bounding box center [1026, 120] width 184 height 7
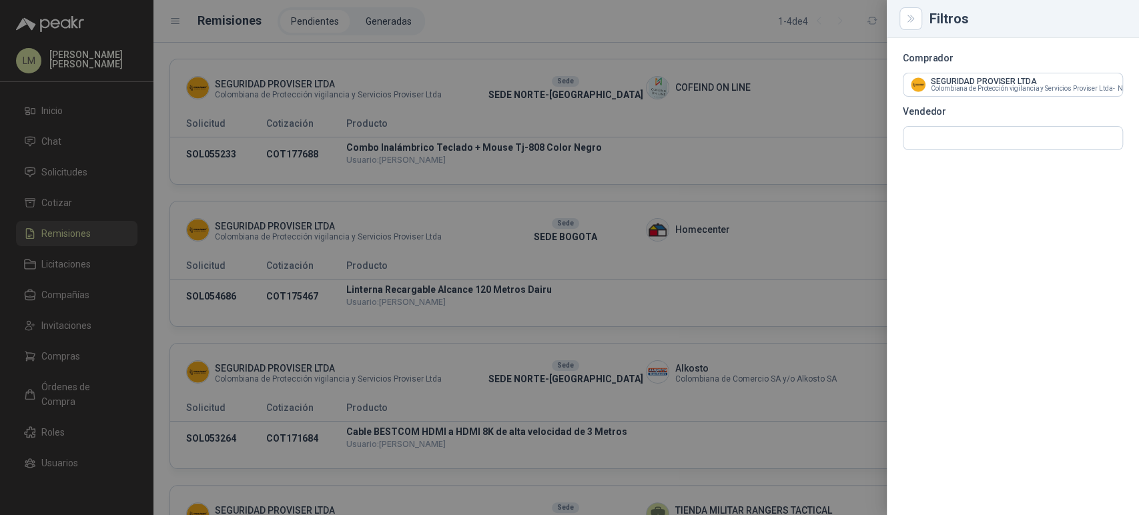
click at [635, 287] on div at bounding box center [569, 257] width 1139 height 515
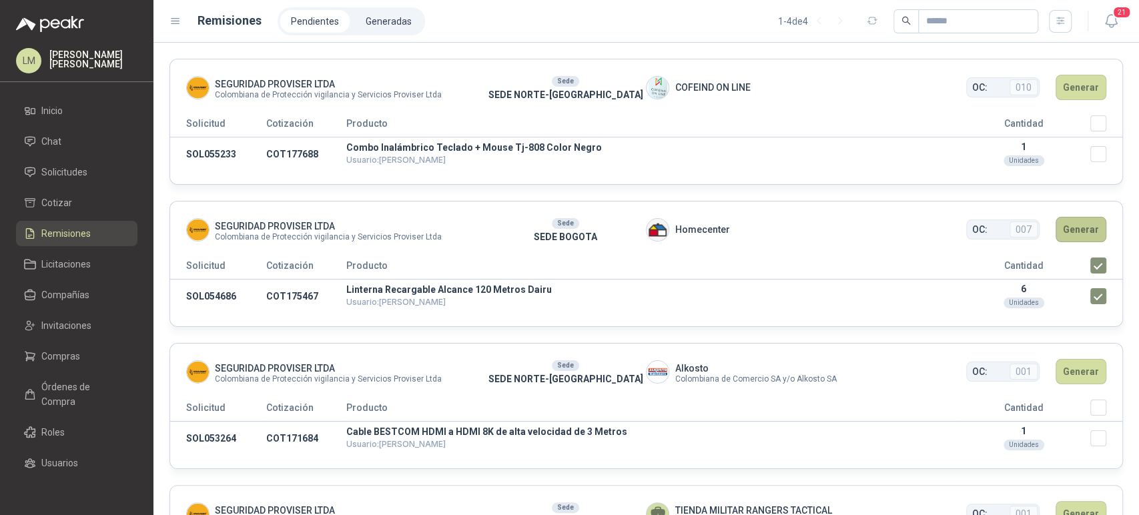
click at [1073, 227] on button "Generar" at bounding box center [1081, 229] width 51 height 25
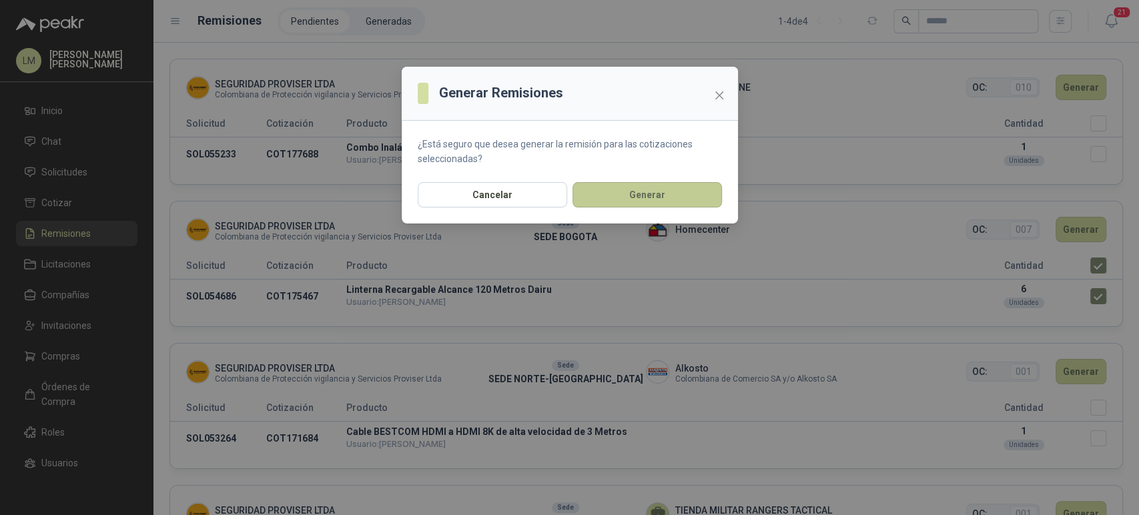
click at [635, 188] on button "Generar" at bounding box center [648, 194] width 150 height 25
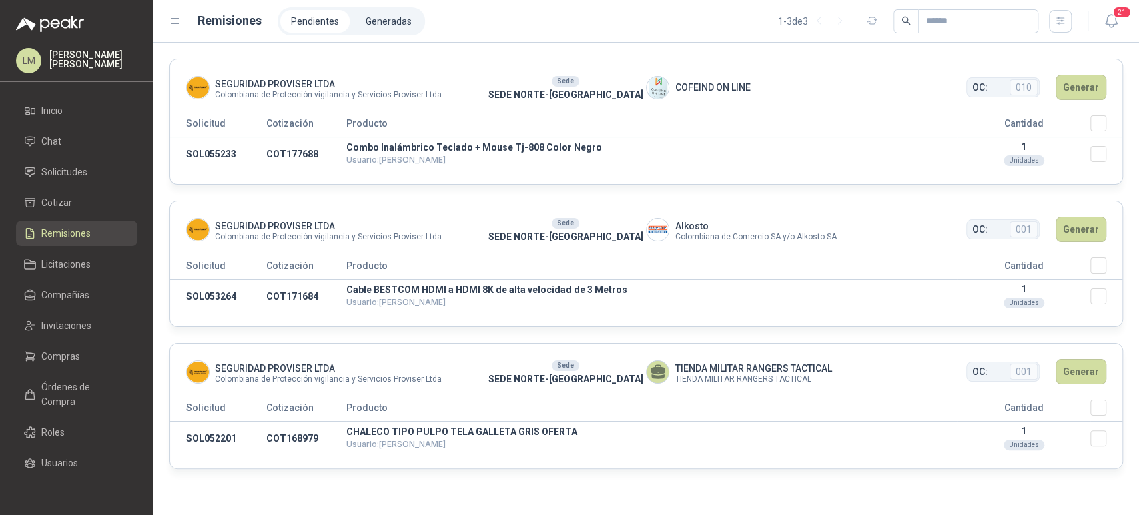
click at [375, 1] on header "Remisiones Pendientes Generadas 1 - 3 de 3 21" at bounding box center [647, 21] width 986 height 43
click at [368, 19] on li "Generadas" at bounding box center [388, 21] width 67 height 23
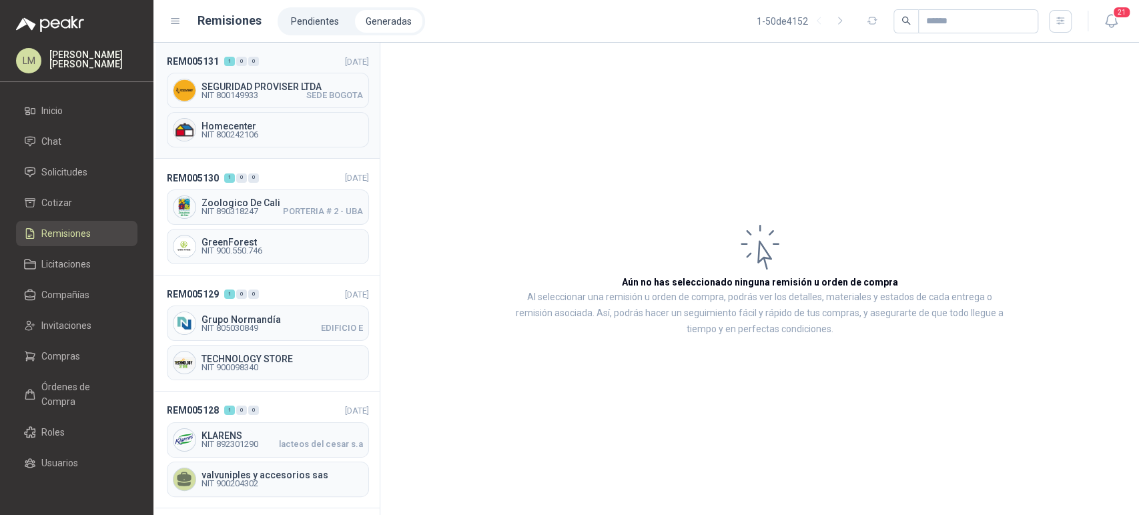
click at [247, 105] on div "SEGURIDAD PROVISER LTDA NIT 800149933 SEDE BOGOTA" at bounding box center [268, 90] width 202 height 35
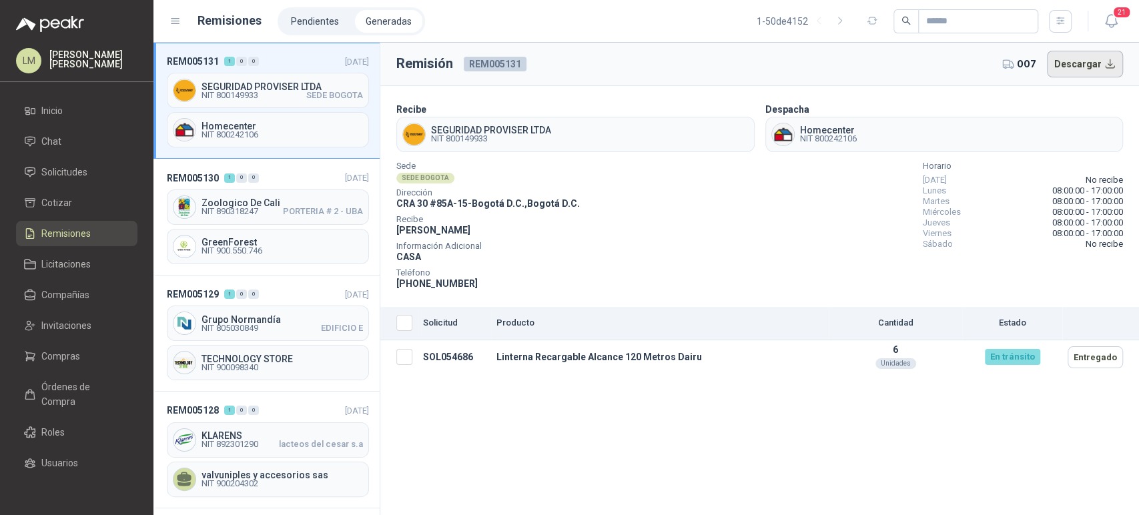
click at [1097, 68] on button "Descargar" at bounding box center [1085, 64] width 77 height 27
drag, startPoint x: 417, startPoint y: 283, endPoint x: 483, endPoint y: 288, distance: 66.3
click at [483, 288] on div "Teléfono [PHONE_NUMBER]" at bounding box center [488, 280] width 184 height 21
copy span "3160108480"
click at [59, 360] on span "Compras" at bounding box center [60, 356] width 39 height 15
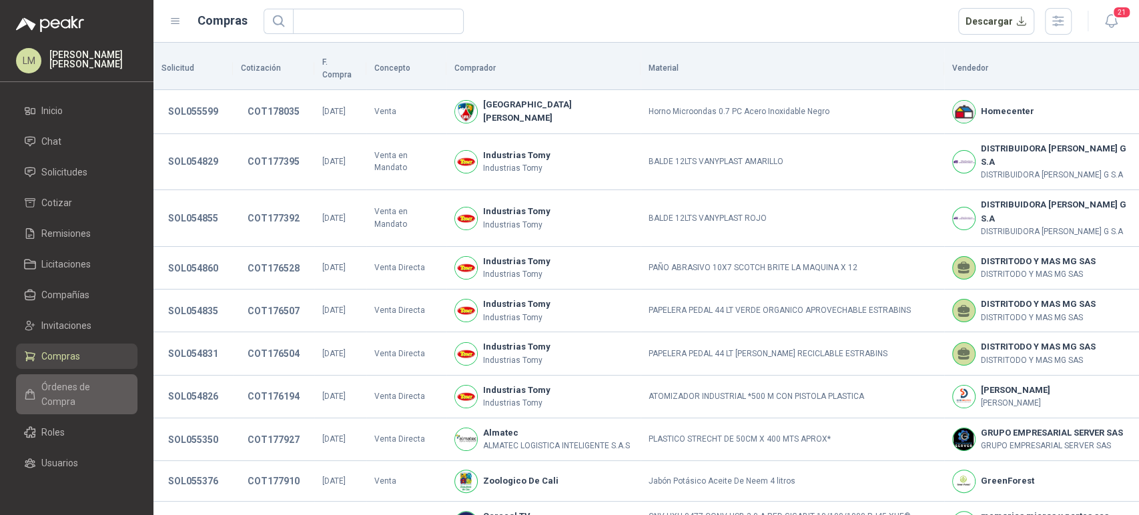
click at [62, 394] on span "Órdenes de Compra" at bounding box center [82, 394] width 83 height 29
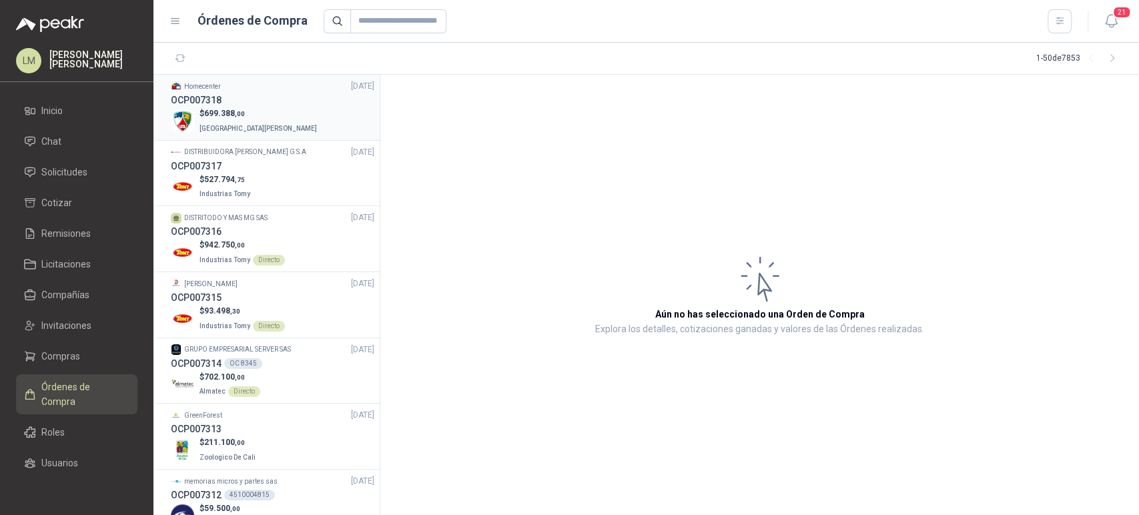
click at [224, 106] on div "OCP007318" at bounding box center [273, 100] width 204 height 15
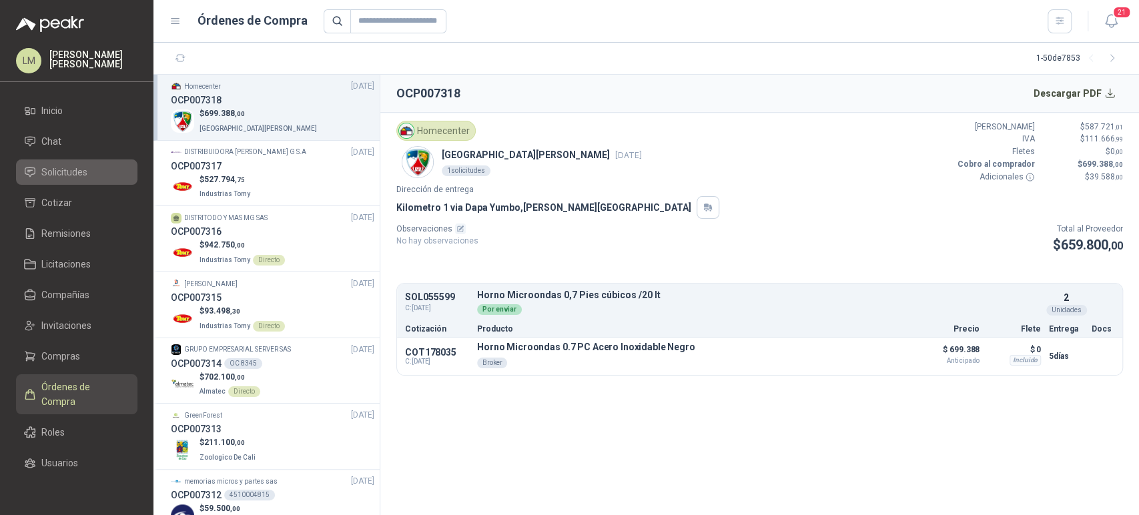
click at [62, 167] on span "Solicitudes" at bounding box center [64, 172] width 46 height 15
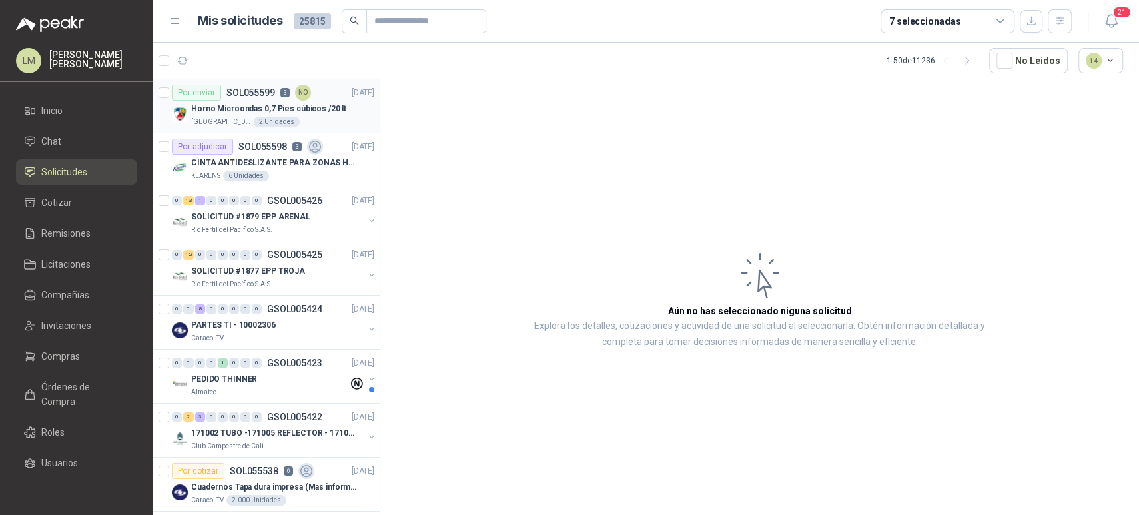
click at [218, 112] on p "Horno Microondas 0,7 Pies cúbicos /20 lt" at bounding box center [269, 109] width 156 height 13
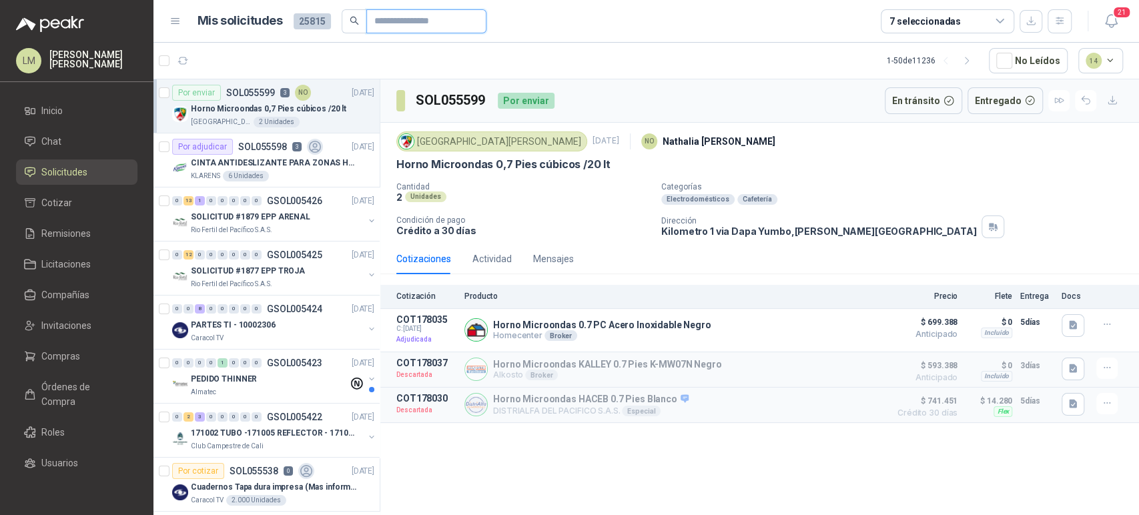
click at [413, 17] on input "text" at bounding box center [420, 21] width 93 height 23
type input "*********"
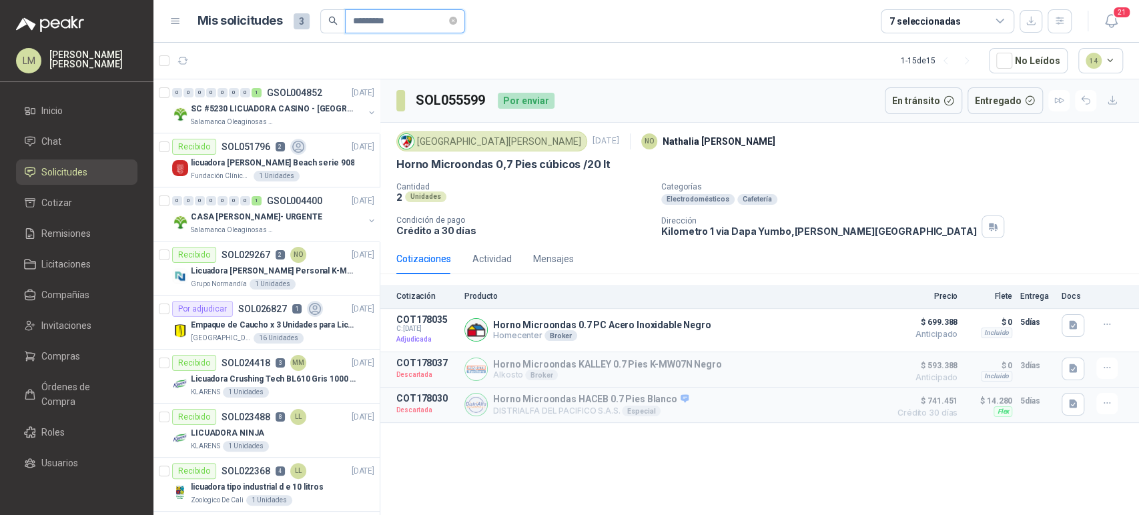
drag, startPoint x: 417, startPoint y: 22, endPoint x: 328, endPoint y: 25, distance: 88.8
click at [328, 25] on span "*********" at bounding box center [392, 21] width 145 height 24
click at [457, 17] on icon "close-circle" at bounding box center [453, 21] width 8 height 8
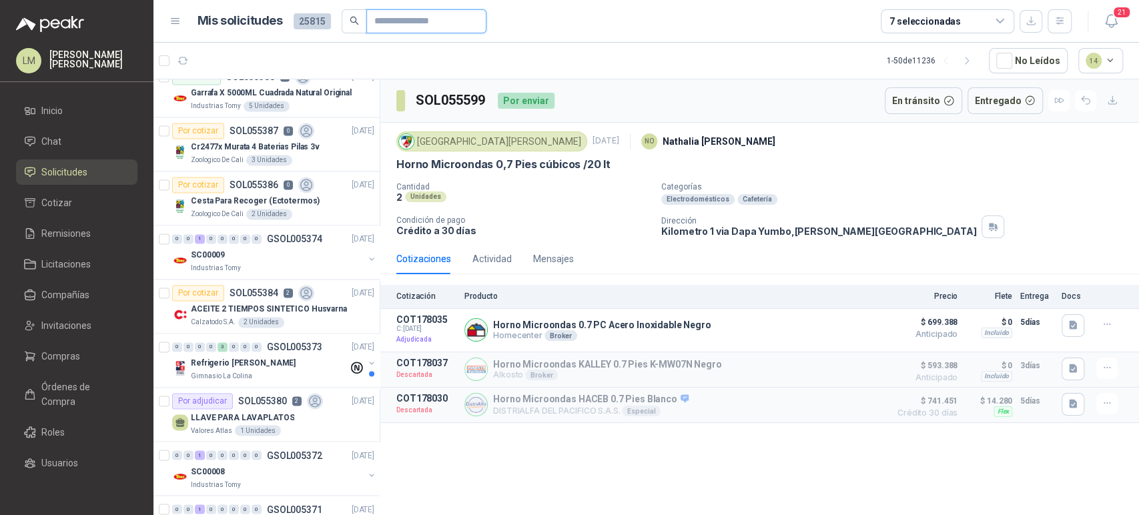
scroll to position [1369, 0]
click at [366, 252] on button "button" at bounding box center [371, 257] width 11 height 11
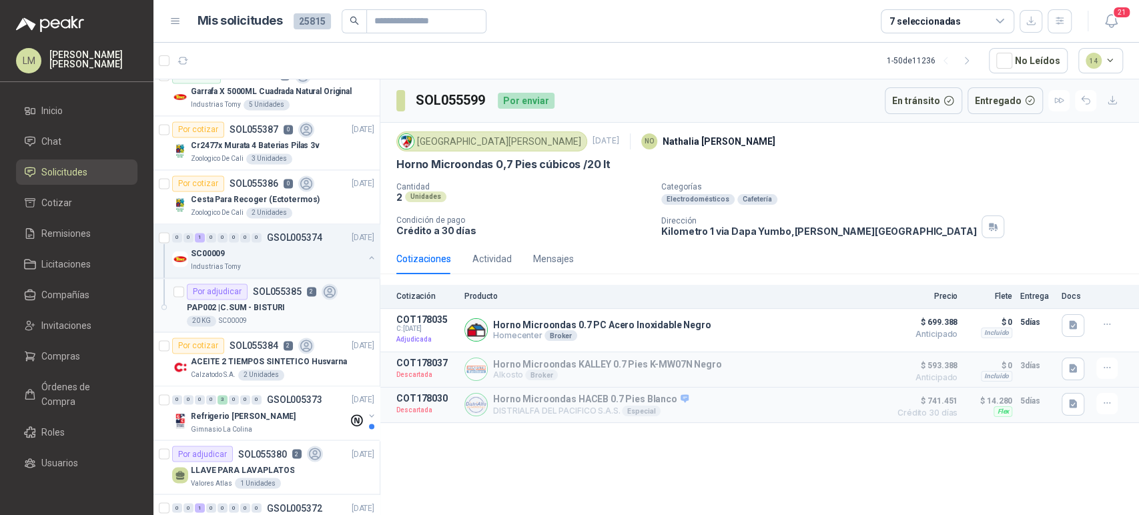
click at [272, 293] on p "SOL055385" at bounding box center [277, 291] width 49 height 9
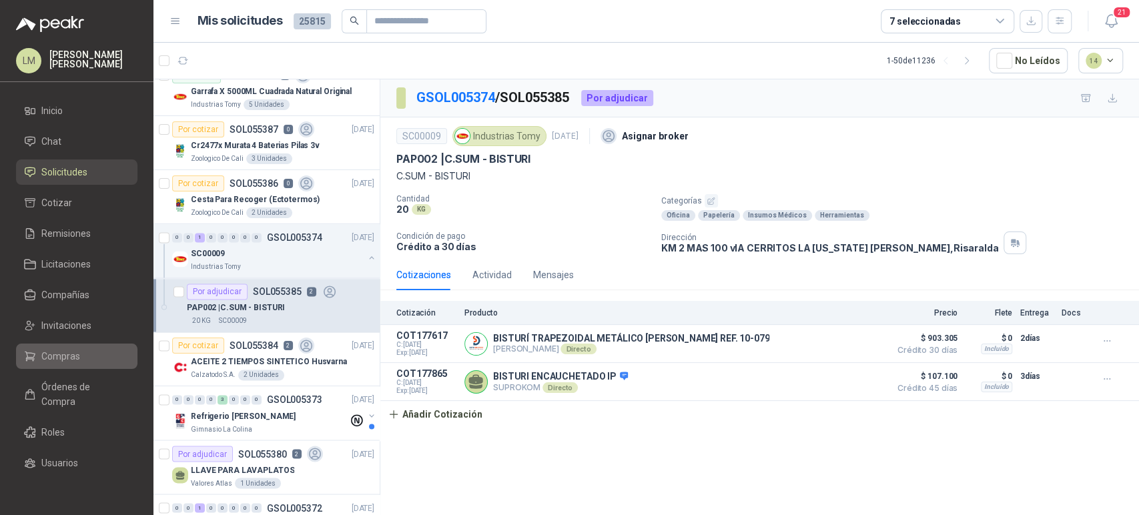
click at [49, 354] on span "Compras" at bounding box center [60, 356] width 39 height 15
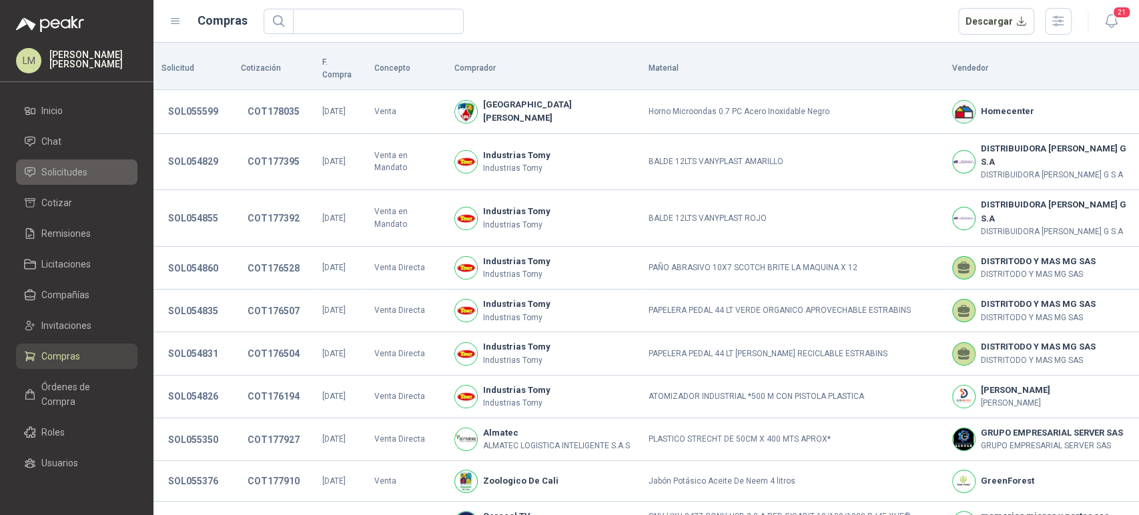
click at [69, 170] on span "Solicitudes" at bounding box center [64, 172] width 46 height 15
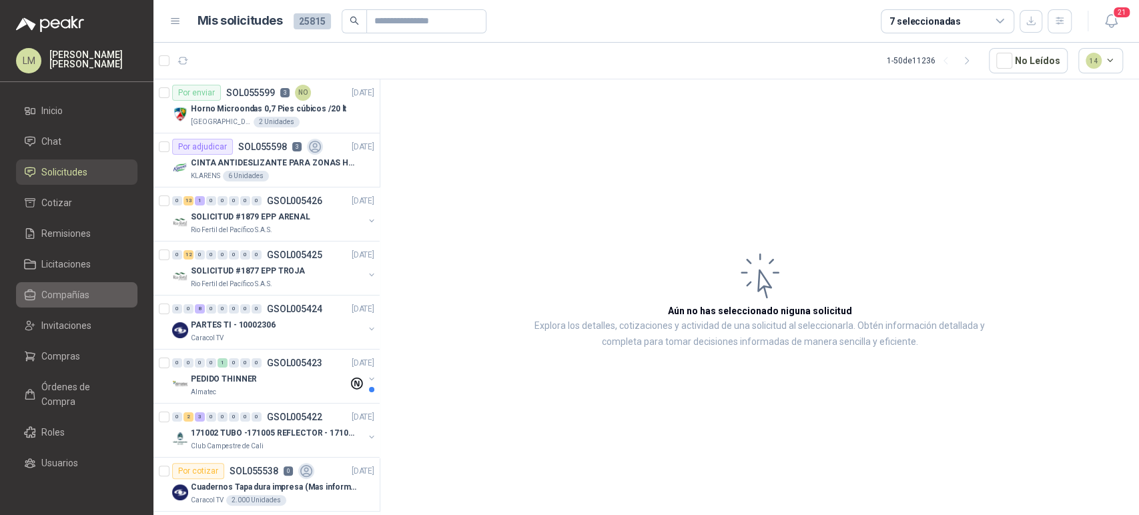
click at [58, 294] on span "Compañías" at bounding box center [65, 295] width 48 height 15
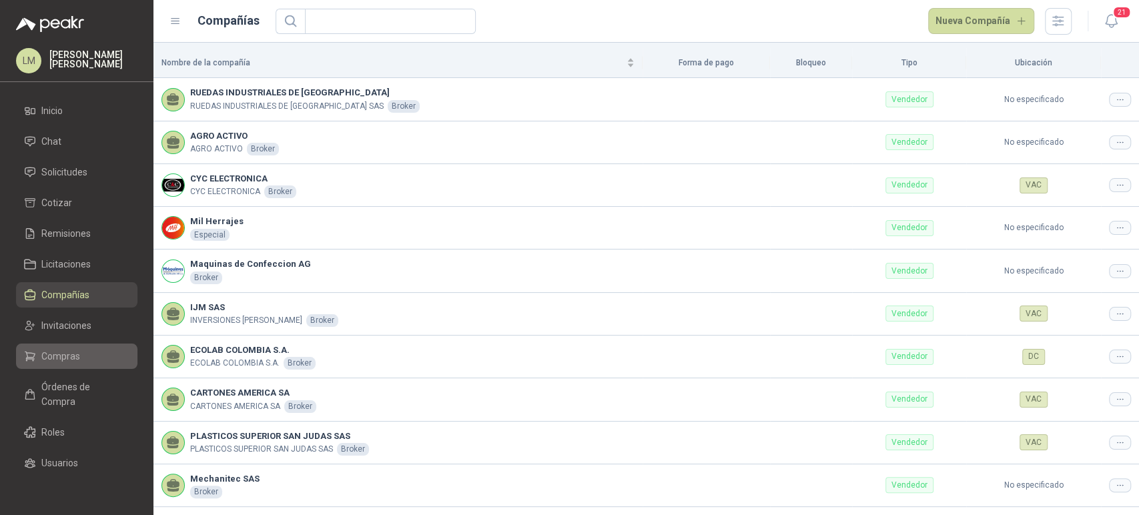
click at [65, 352] on span "Compras" at bounding box center [60, 356] width 39 height 15
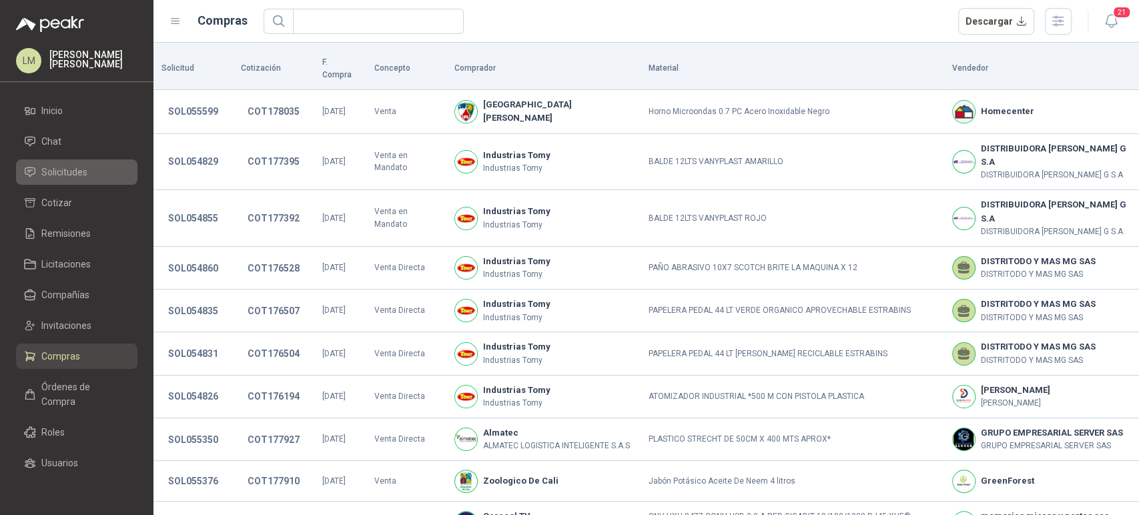
click at [65, 169] on span "Solicitudes" at bounding box center [64, 172] width 46 height 15
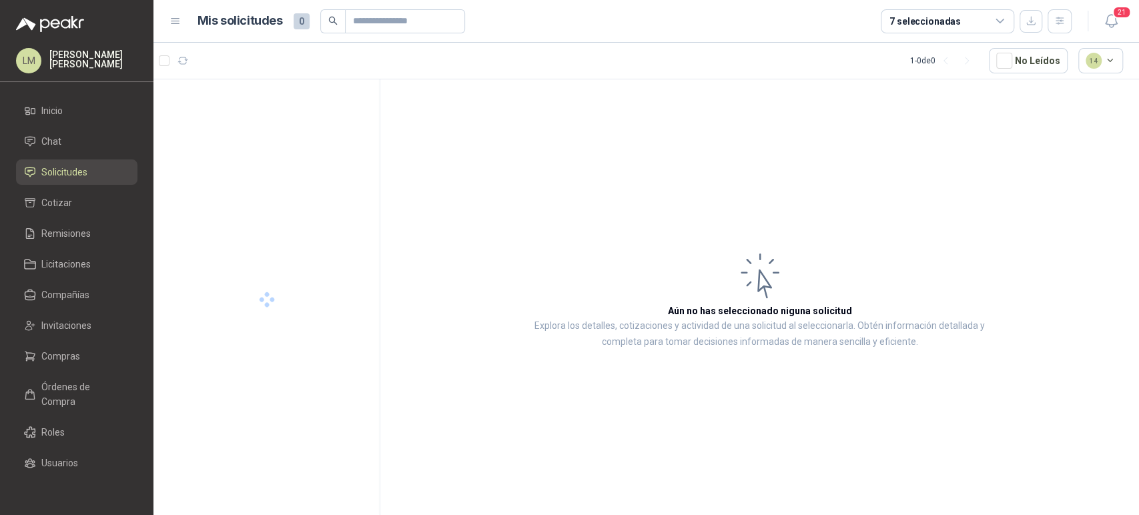
click at [65, 169] on span "Solicitudes" at bounding box center [64, 172] width 46 height 15
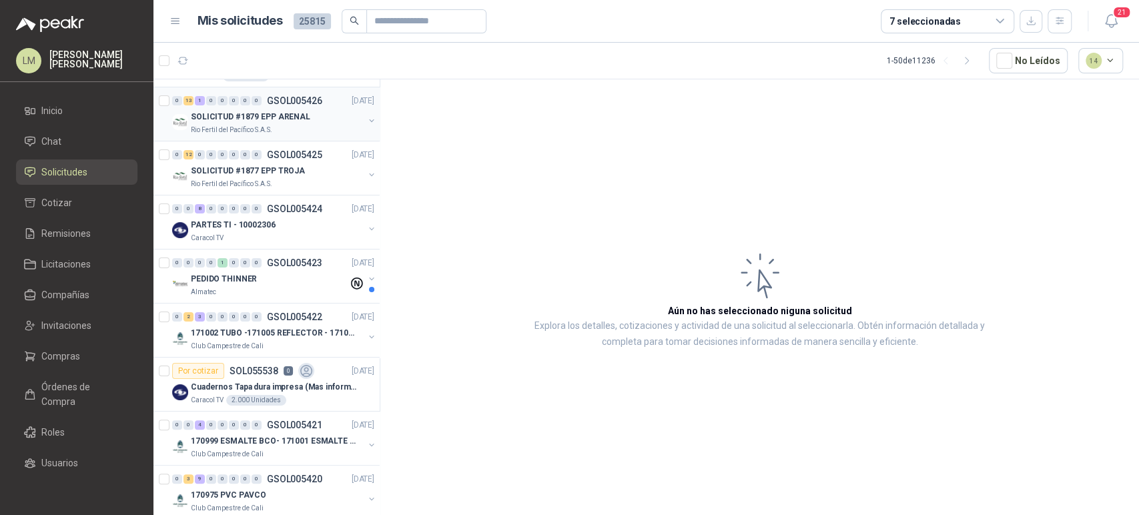
scroll to position [101, 0]
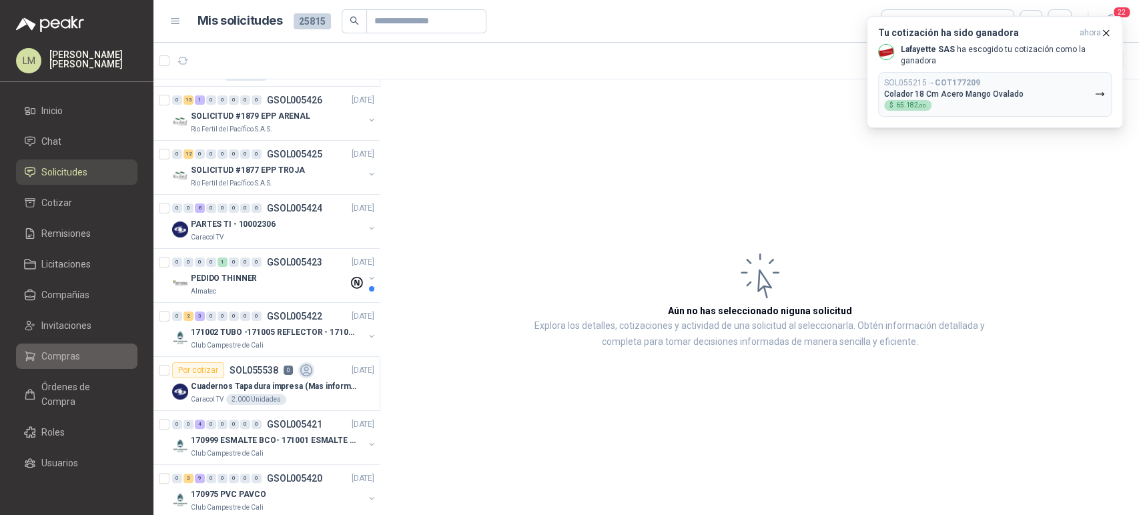
click at [53, 352] on span "Compras" at bounding box center [60, 356] width 39 height 15
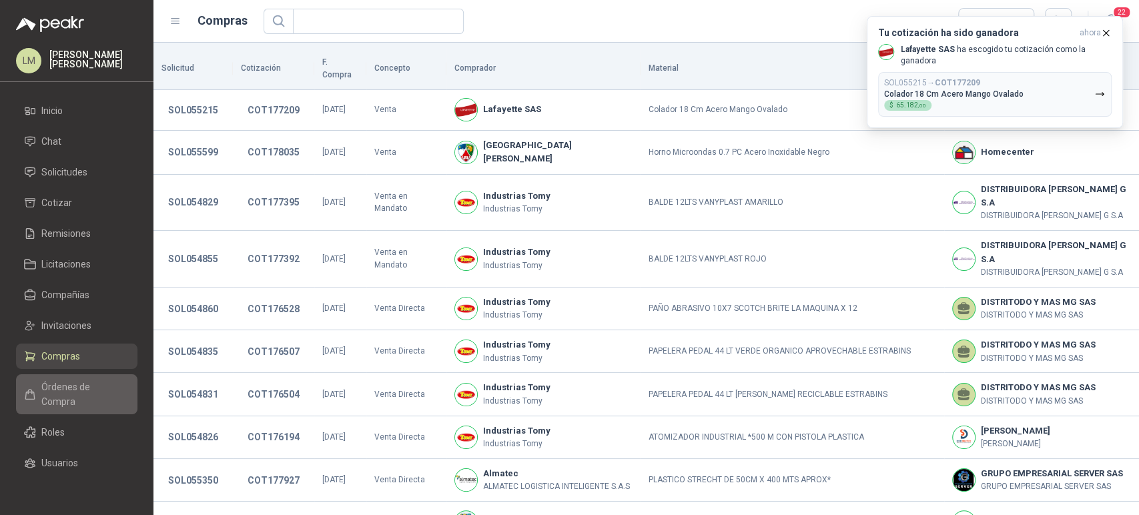
click at [53, 387] on span "Órdenes de Compra" at bounding box center [82, 394] width 83 height 29
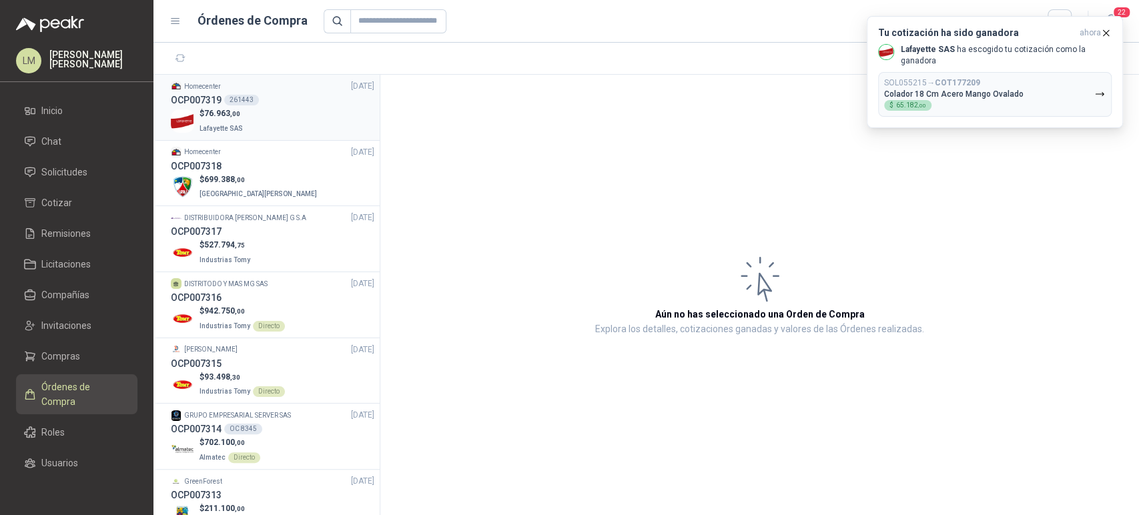
click at [222, 117] on span "76.963 ,00" at bounding box center [222, 113] width 36 height 9
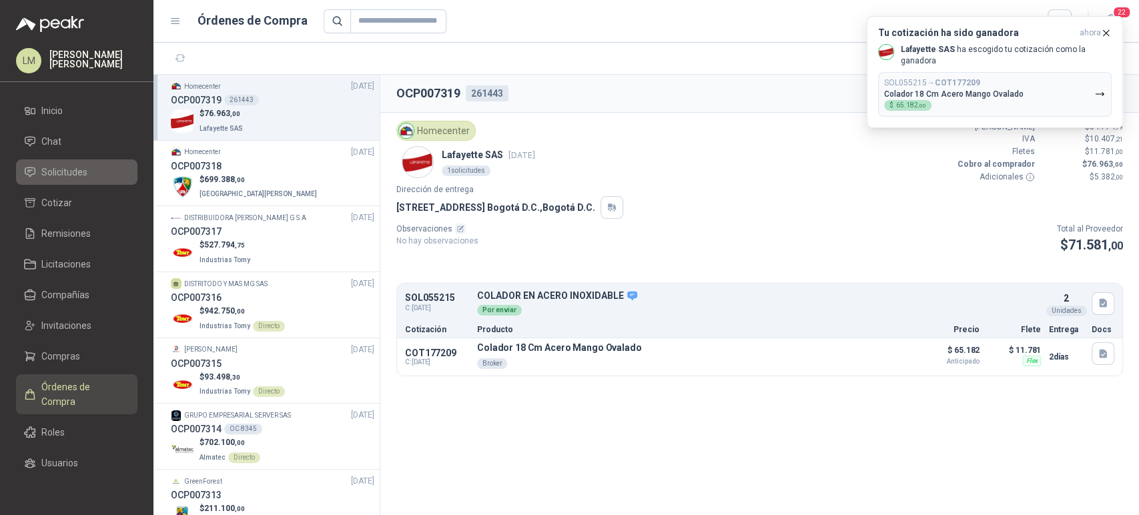
click at [75, 165] on span "Solicitudes" at bounding box center [64, 172] width 46 height 15
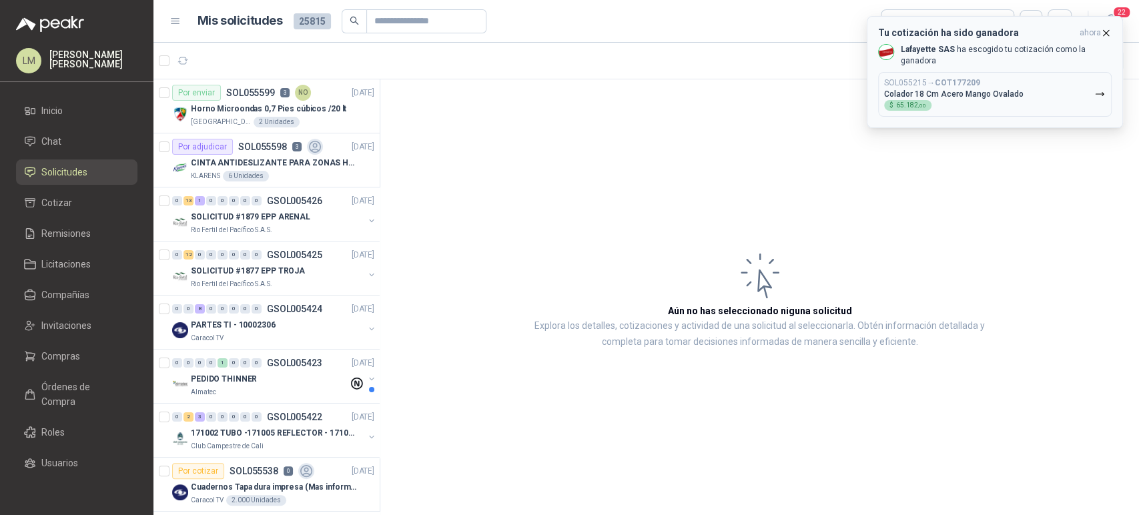
click at [1109, 29] on icon "button" at bounding box center [1106, 32] width 11 height 11
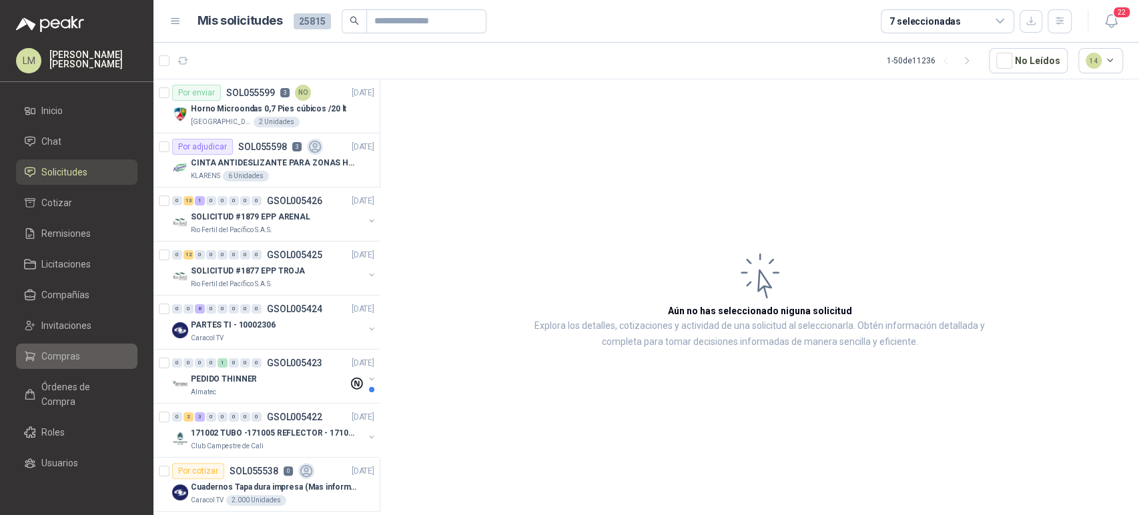
click at [53, 351] on span "Compras" at bounding box center [60, 356] width 39 height 15
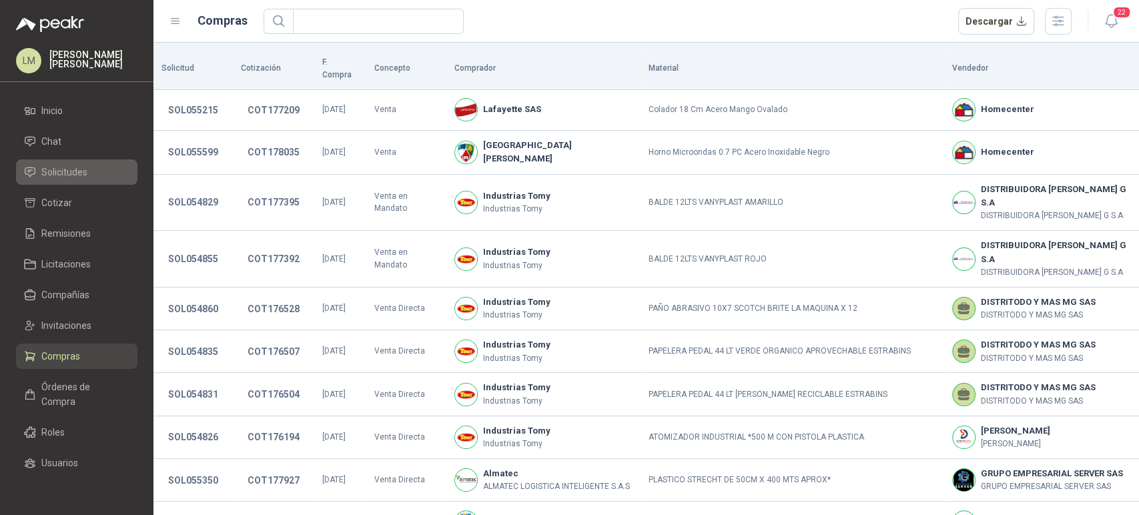
click at [50, 166] on span "Solicitudes" at bounding box center [64, 172] width 46 height 15
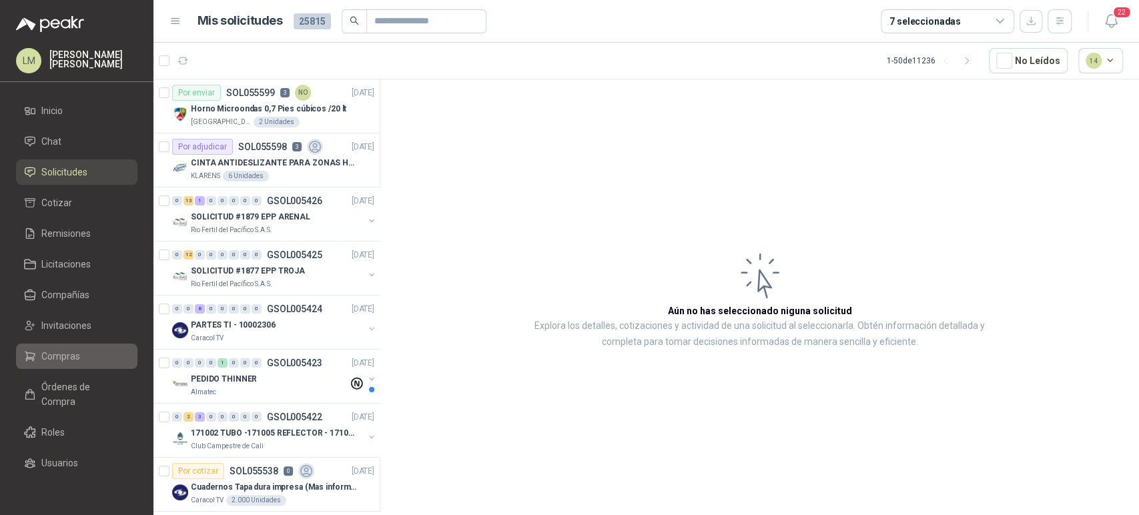
click at [61, 357] on span "Compras" at bounding box center [60, 356] width 39 height 15
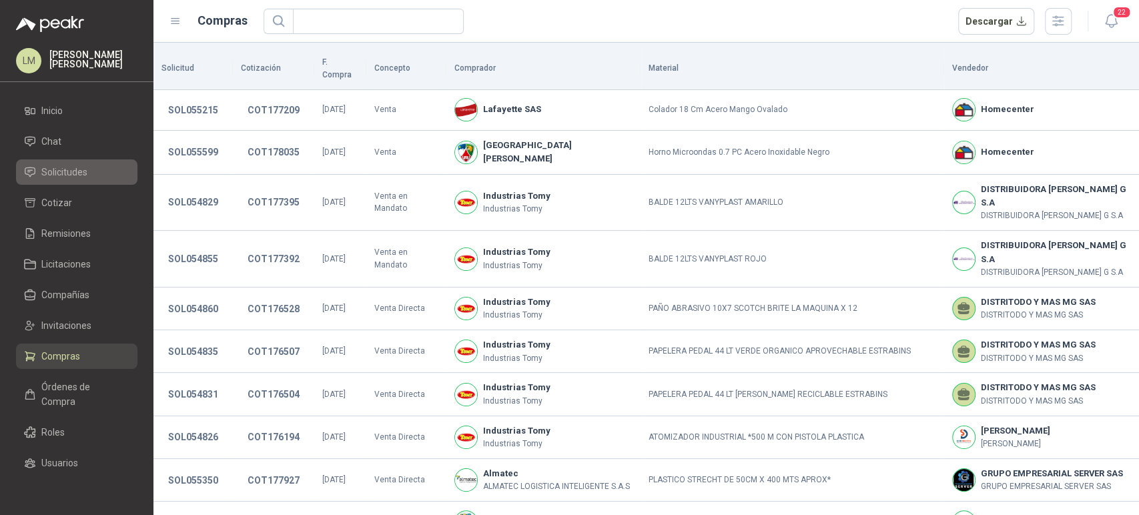
click at [58, 169] on span "Solicitudes" at bounding box center [64, 172] width 46 height 15
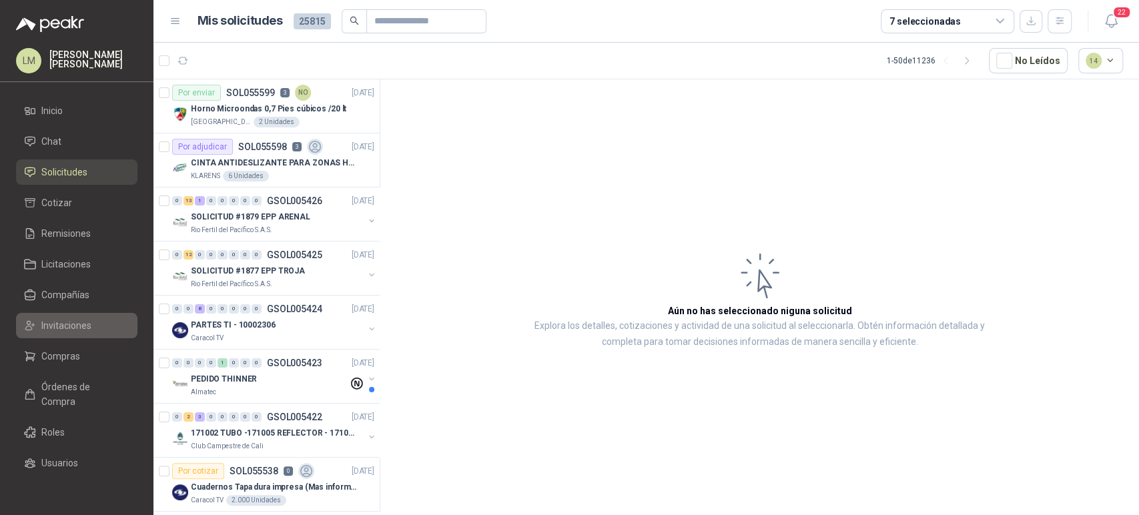
click at [57, 330] on span "Invitaciones" at bounding box center [66, 325] width 50 height 15
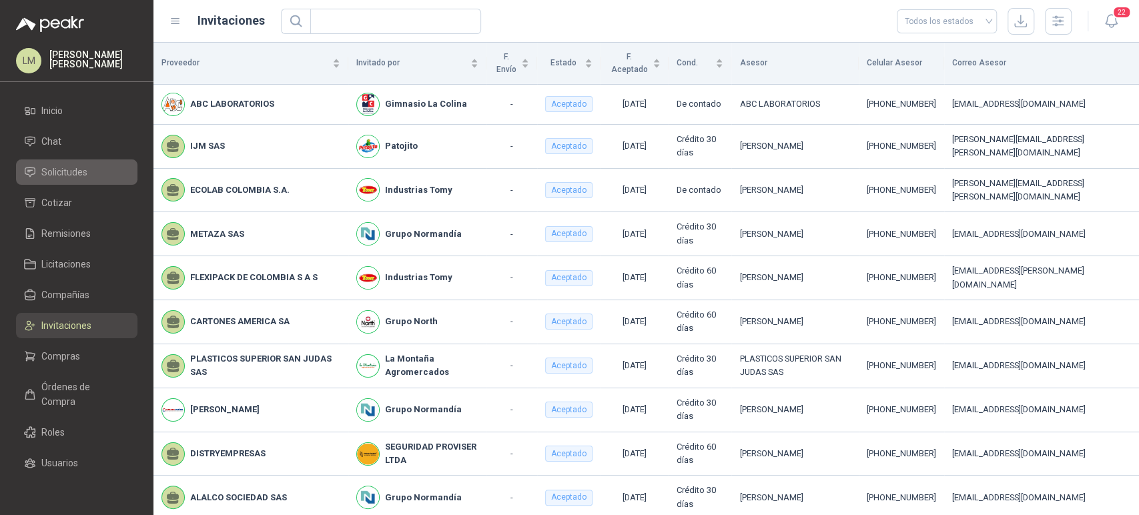
click at [53, 165] on span "Solicitudes" at bounding box center [64, 172] width 46 height 15
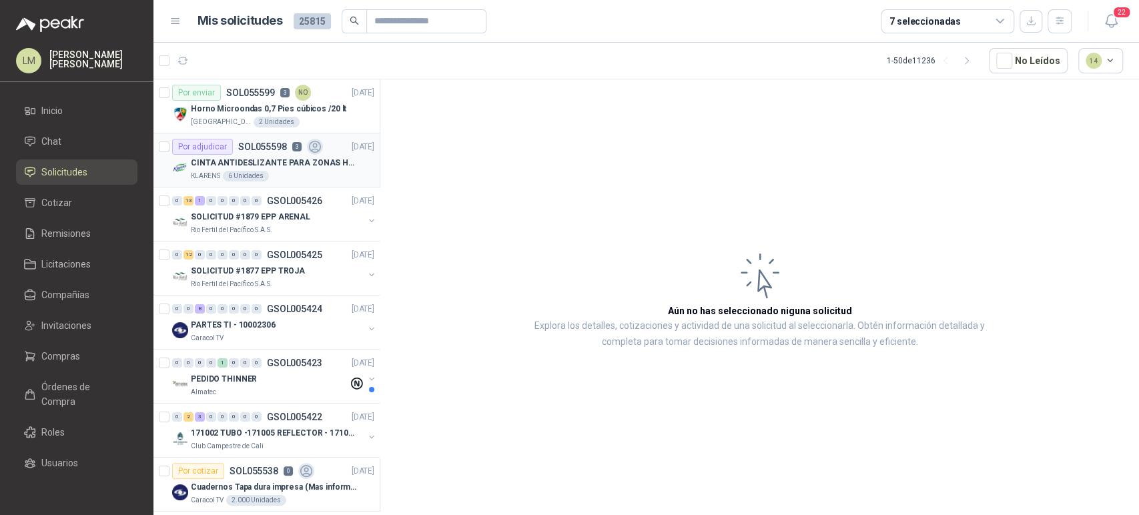
click at [272, 172] on div "KLARENS 6 Unidades" at bounding box center [283, 176] width 184 height 11
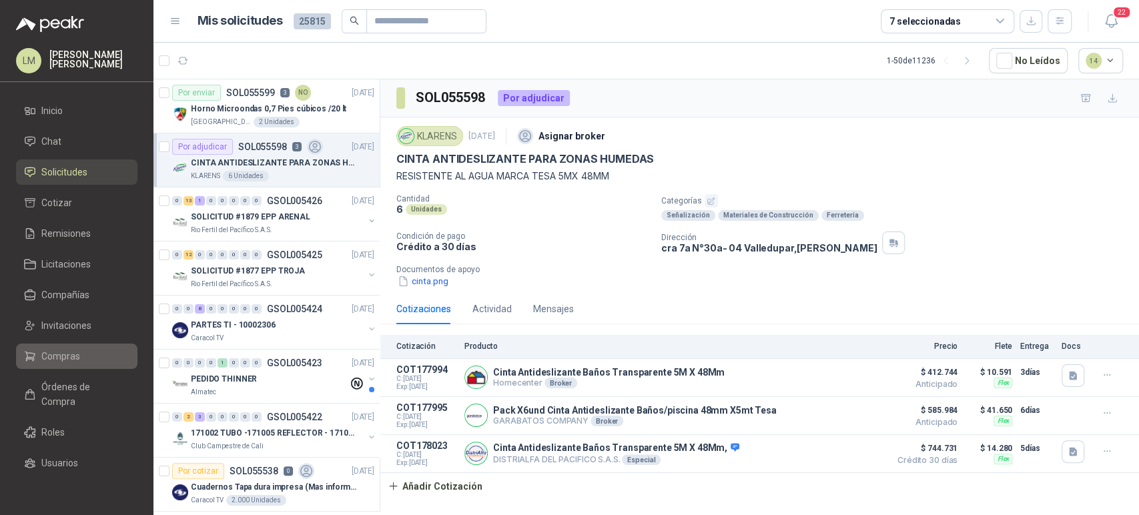
click at [52, 354] on span "Compras" at bounding box center [60, 356] width 39 height 15
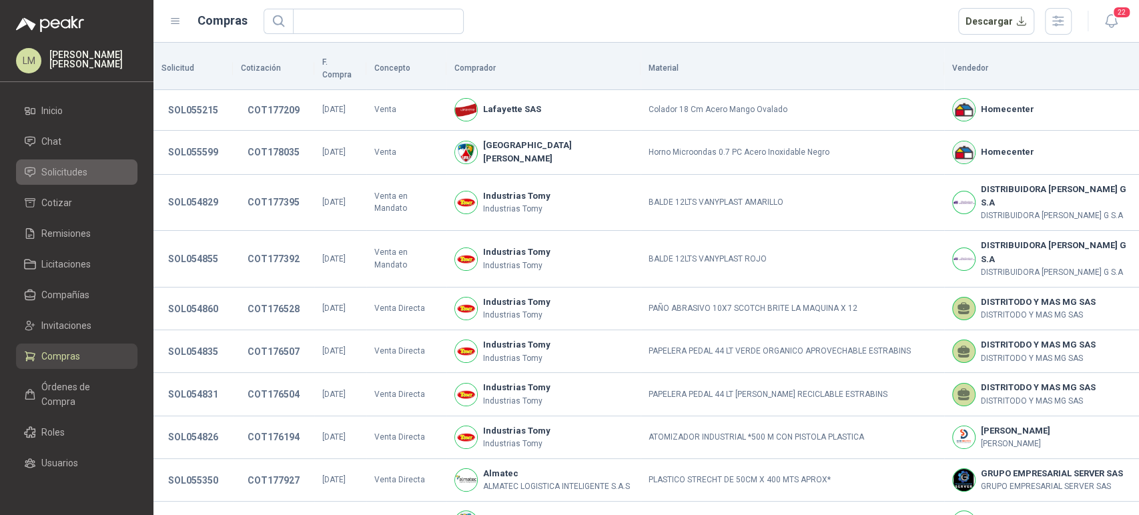
click at [61, 165] on span "Solicitudes" at bounding box center [64, 172] width 46 height 15
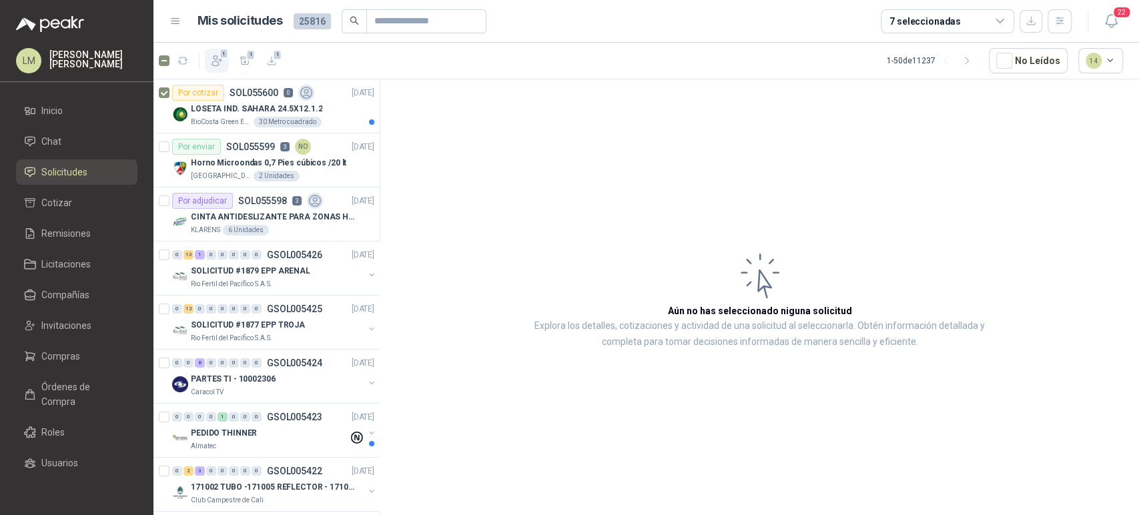
click at [212, 59] on icon "button" at bounding box center [216, 60] width 13 height 13
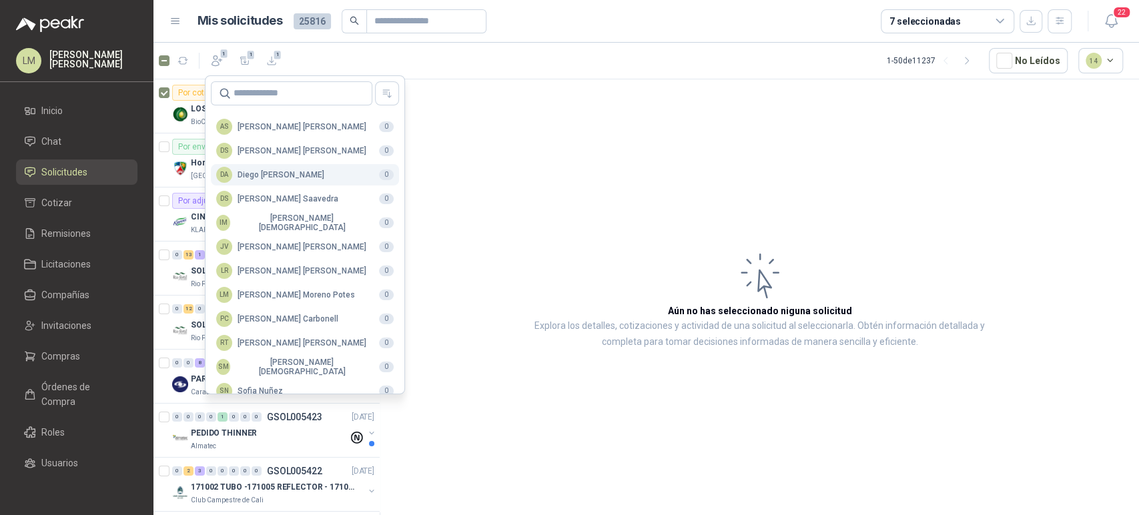
scroll to position [325, 0]
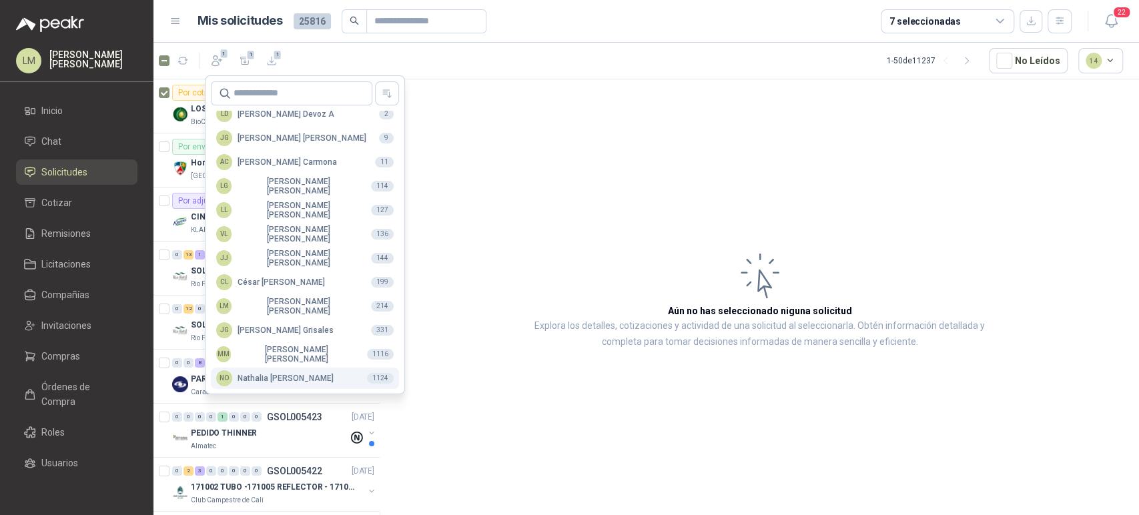
click at [254, 376] on div "NO [PERSON_NAME]" at bounding box center [274, 378] width 117 height 16
